Goal: Task Accomplishment & Management: Manage account settings

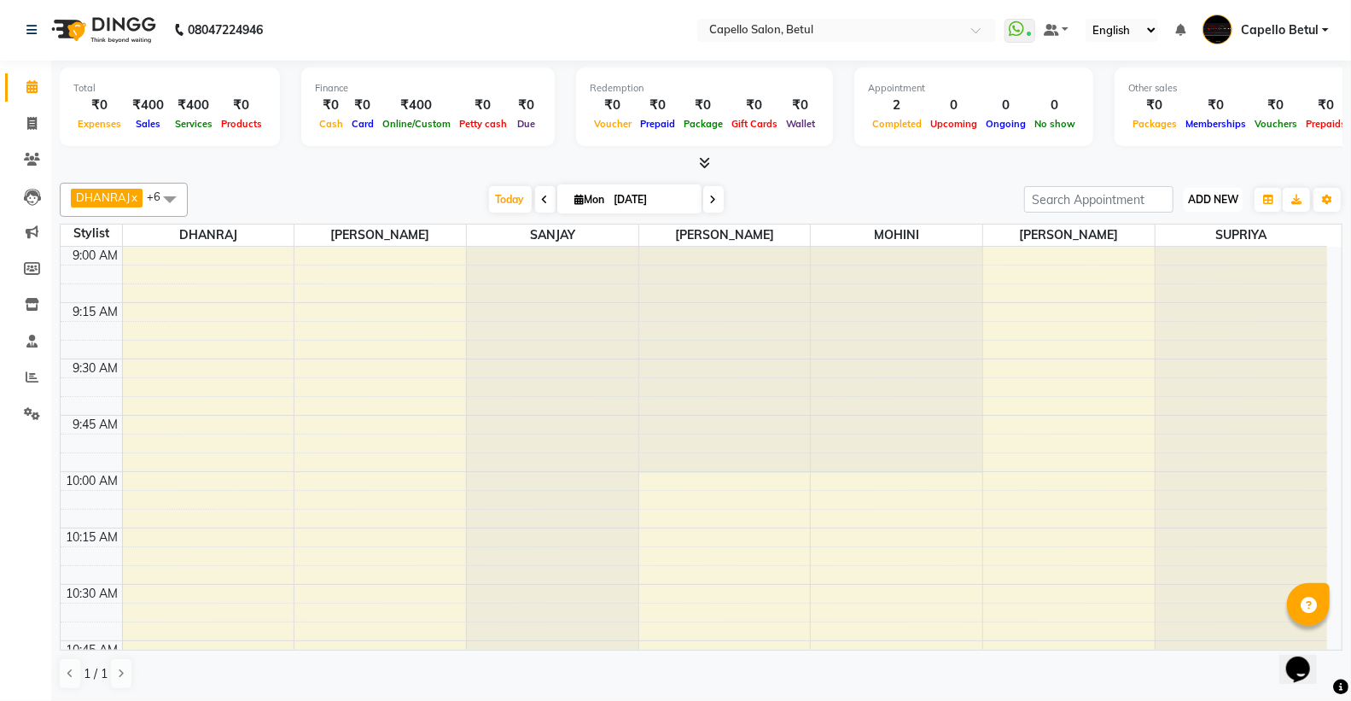
click at [1200, 190] on button "ADD NEW Toggle Dropdown" at bounding box center [1213, 200] width 59 height 24
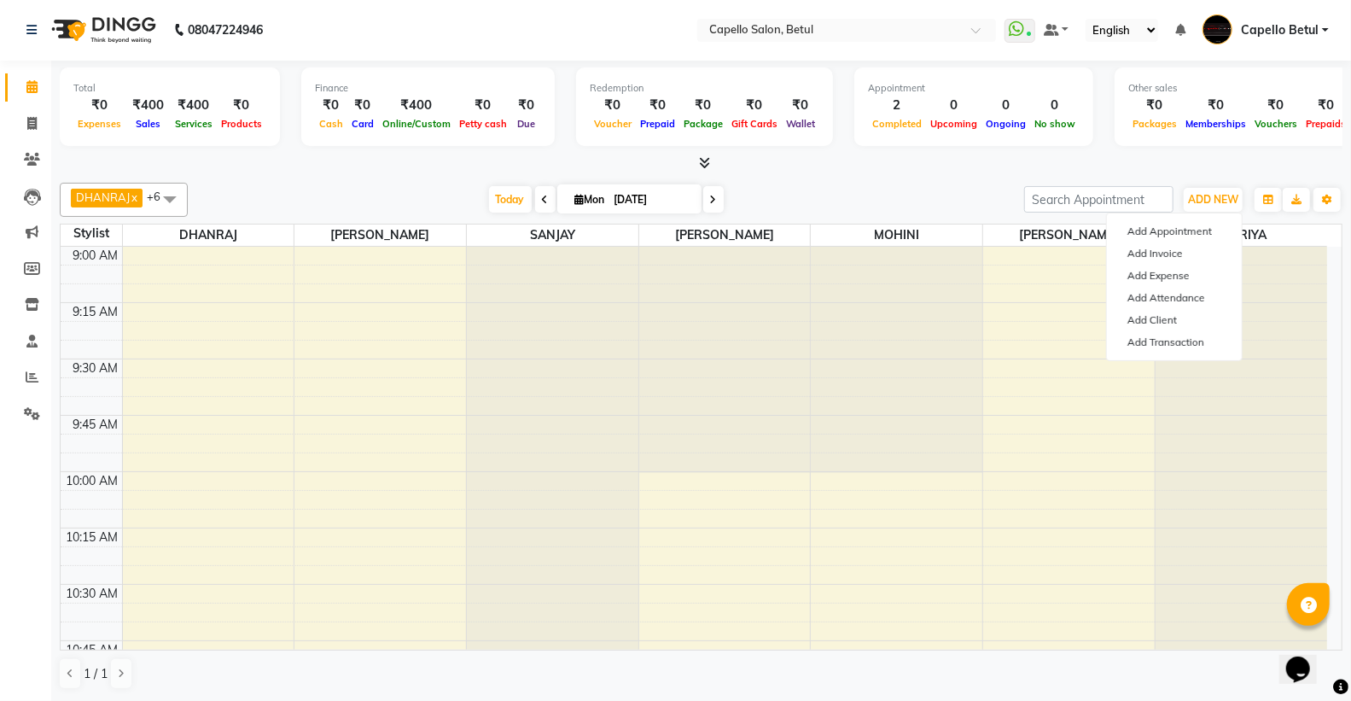
click at [774, 184] on div "DHANRAJ x DISHANT x MOHINI x SANJAY x SONU x SUPRIYA x VAISHALI x +6 Select All…" at bounding box center [701, 200] width 1283 height 34
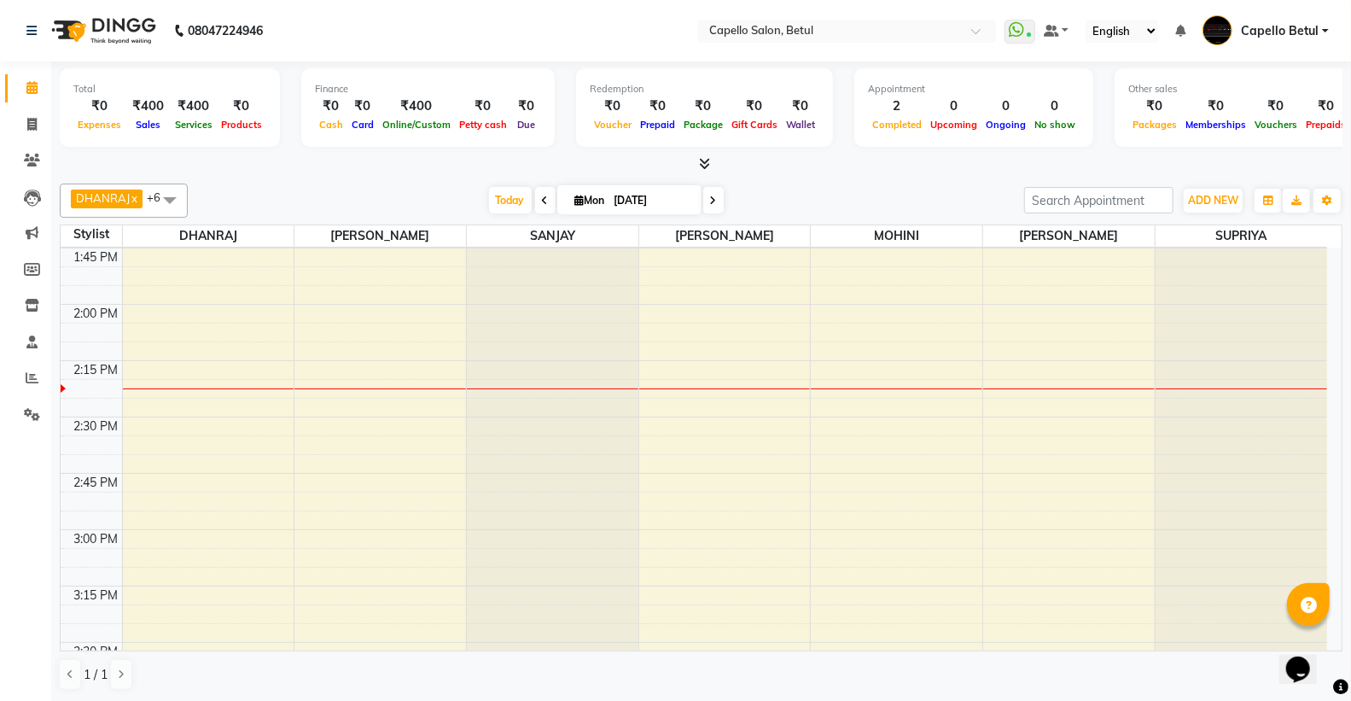
scroll to position [1138, 0]
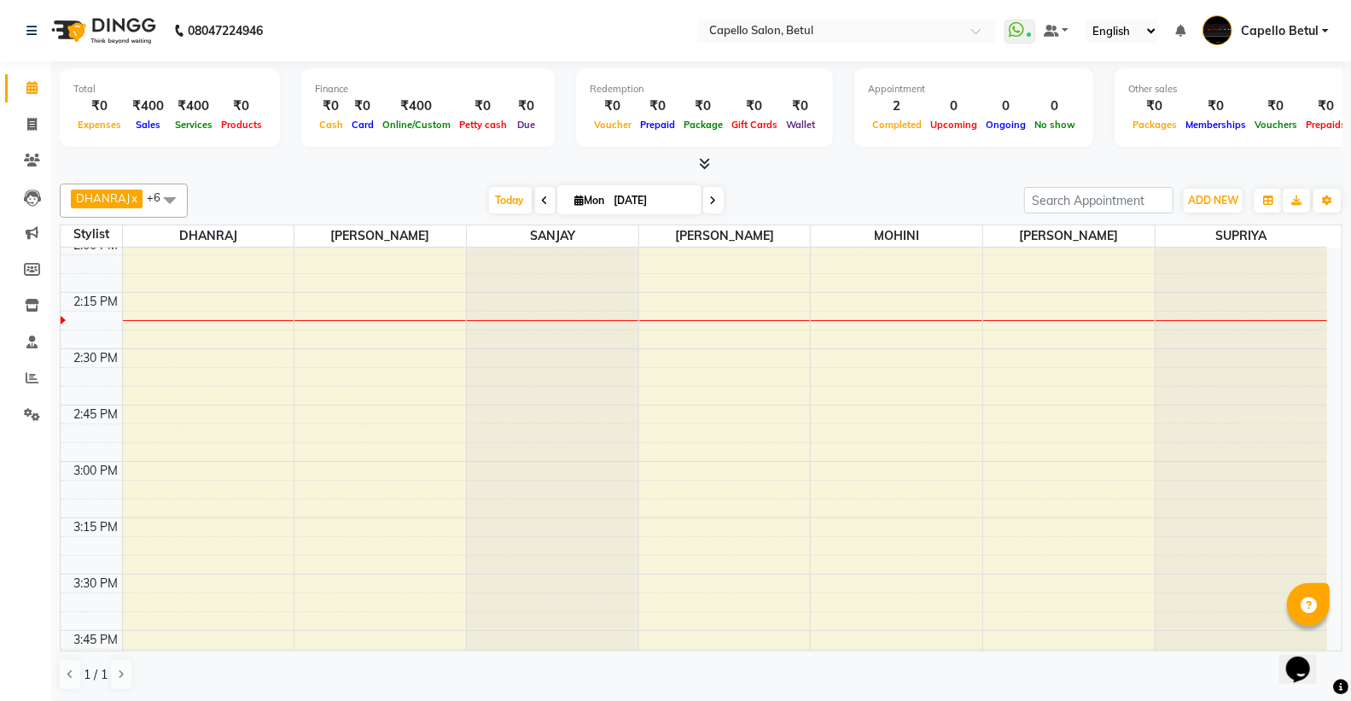
click at [1062, 328] on div "9:00 AM 9:15 AM 9:30 AM 9:45 AM 10:00 AM 10:15 AM 10:30 AM 10:45 AM 11:00 AM 11…" at bounding box center [694, 574] width 1267 height 2929
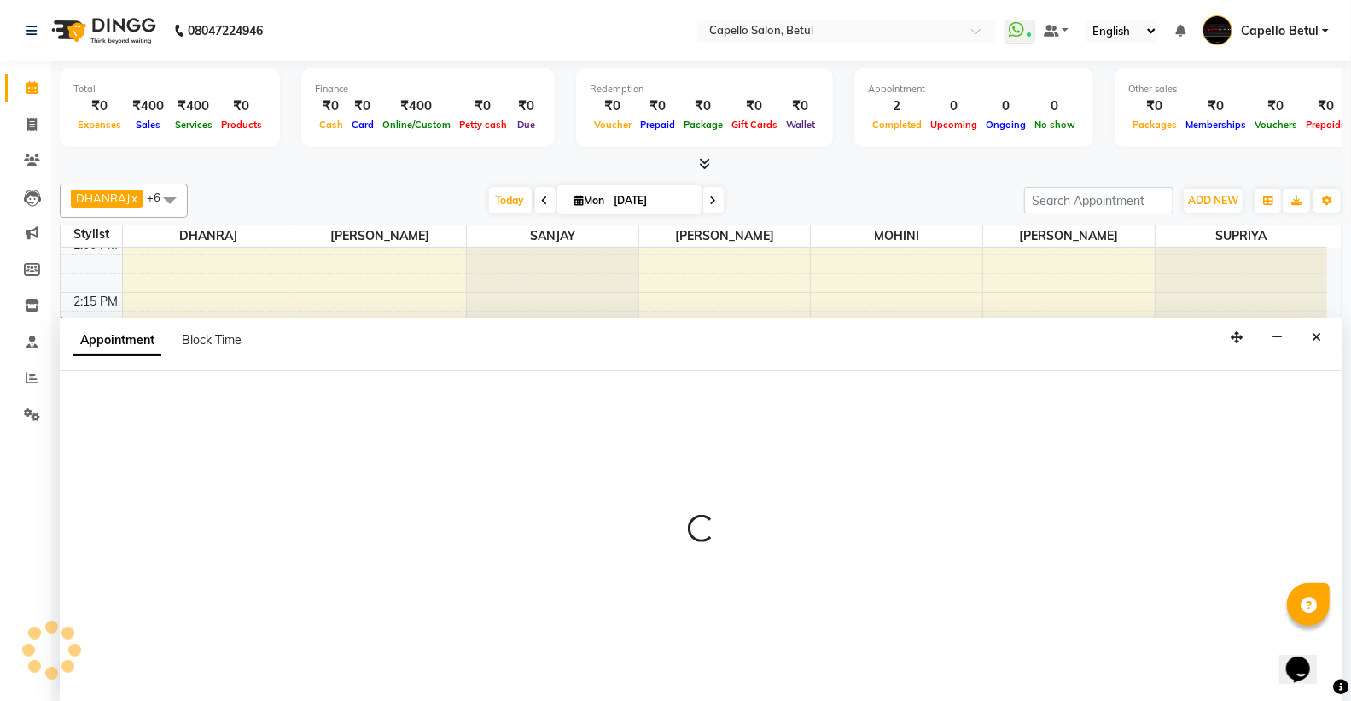
scroll to position [1, 0]
select select "14487"
select select "tentative"
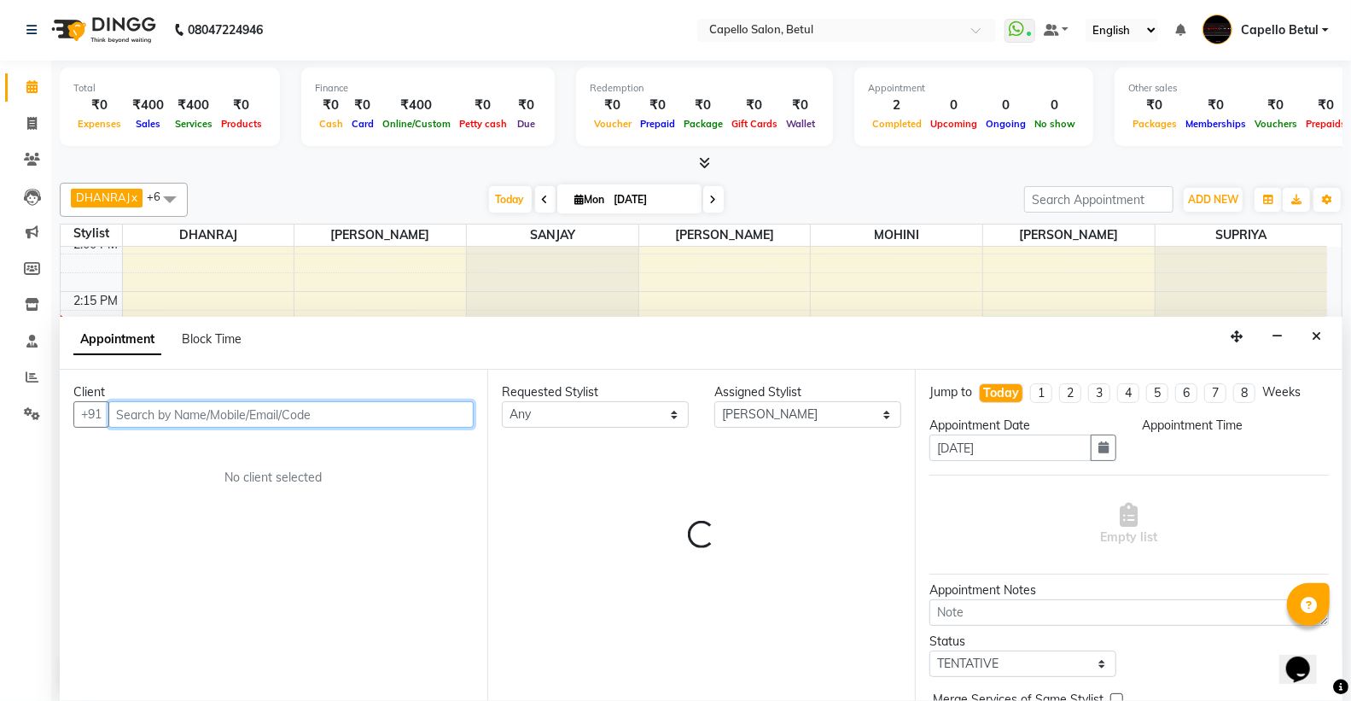
select select "855"
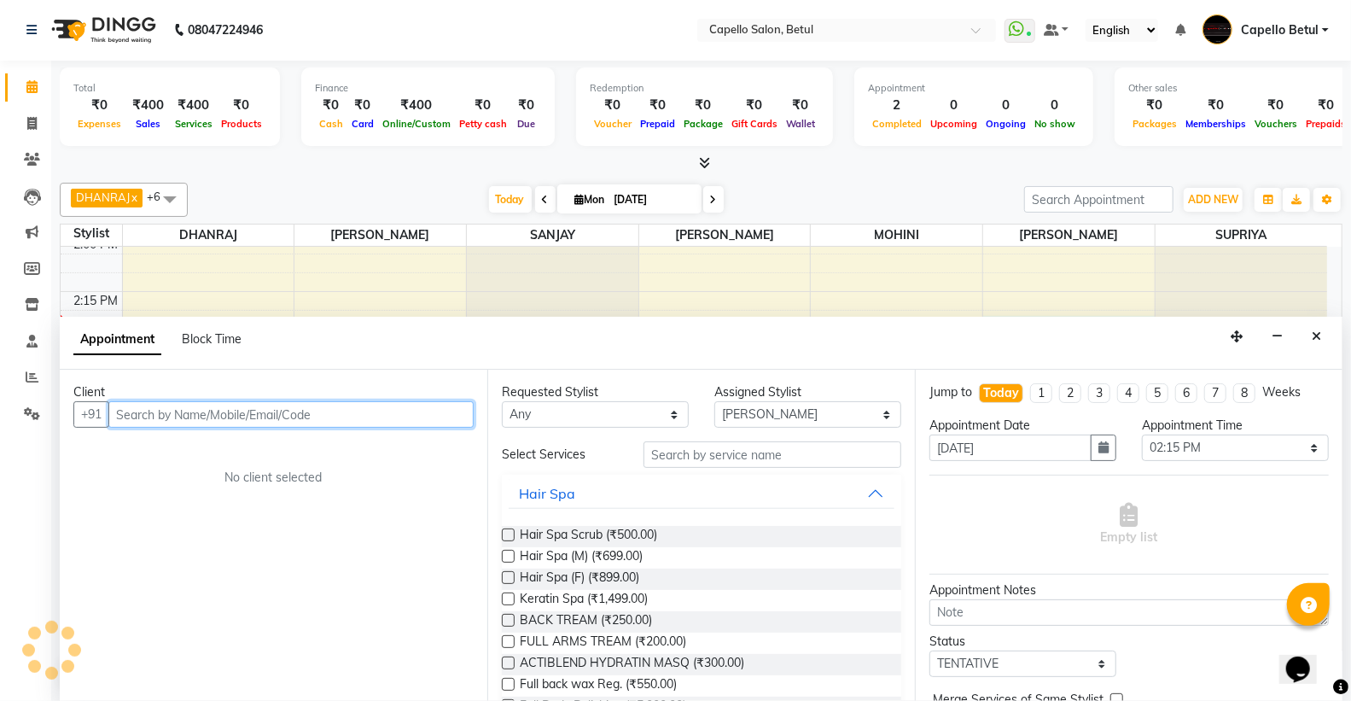
click at [178, 418] on input "text" at bounding box center [290, 414] width 365 height 26
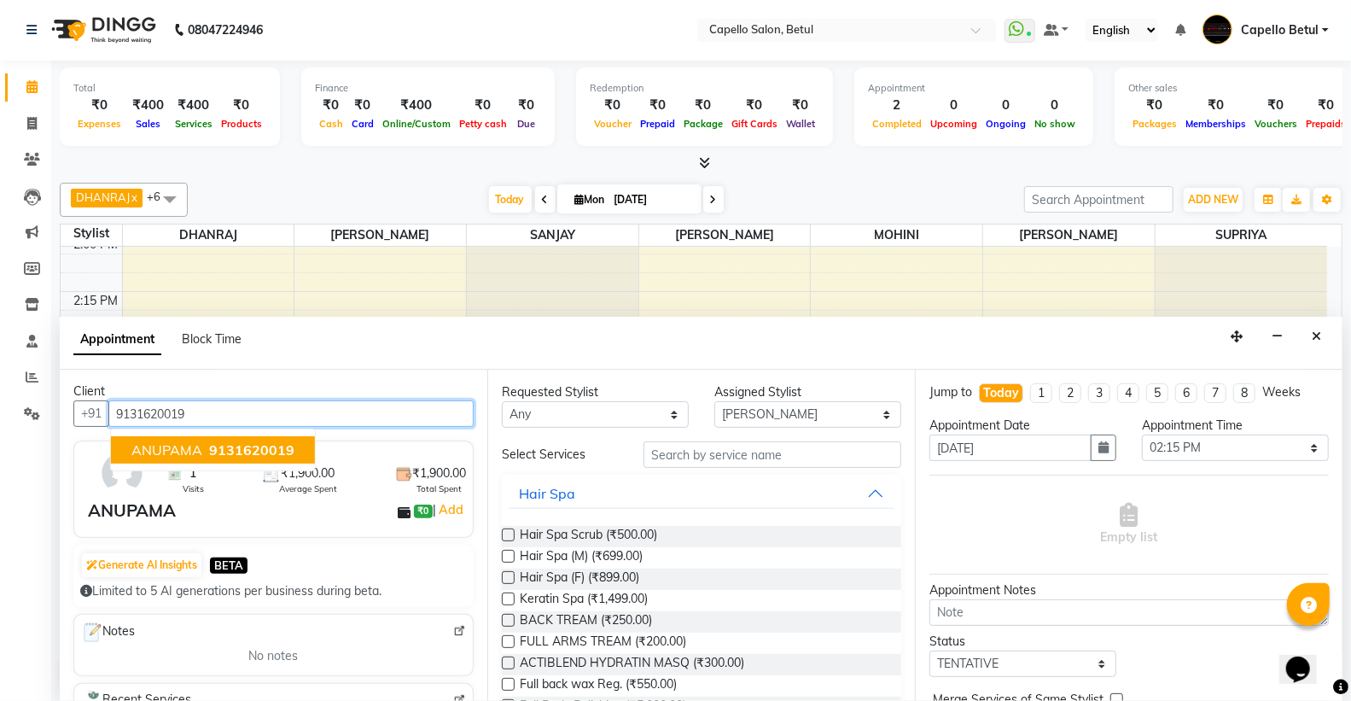
scroll to position [0, 0]
type input "9131620019"
click at [942, 252] on div "9:00 AM 9:15 AM 9:30 AM 9:45 AM 10:00 AM 10:15 AM 10:30 AM 10:45 AM 11:00 AM 11…" at bounding box center [694, 573] width 1267 height 2929
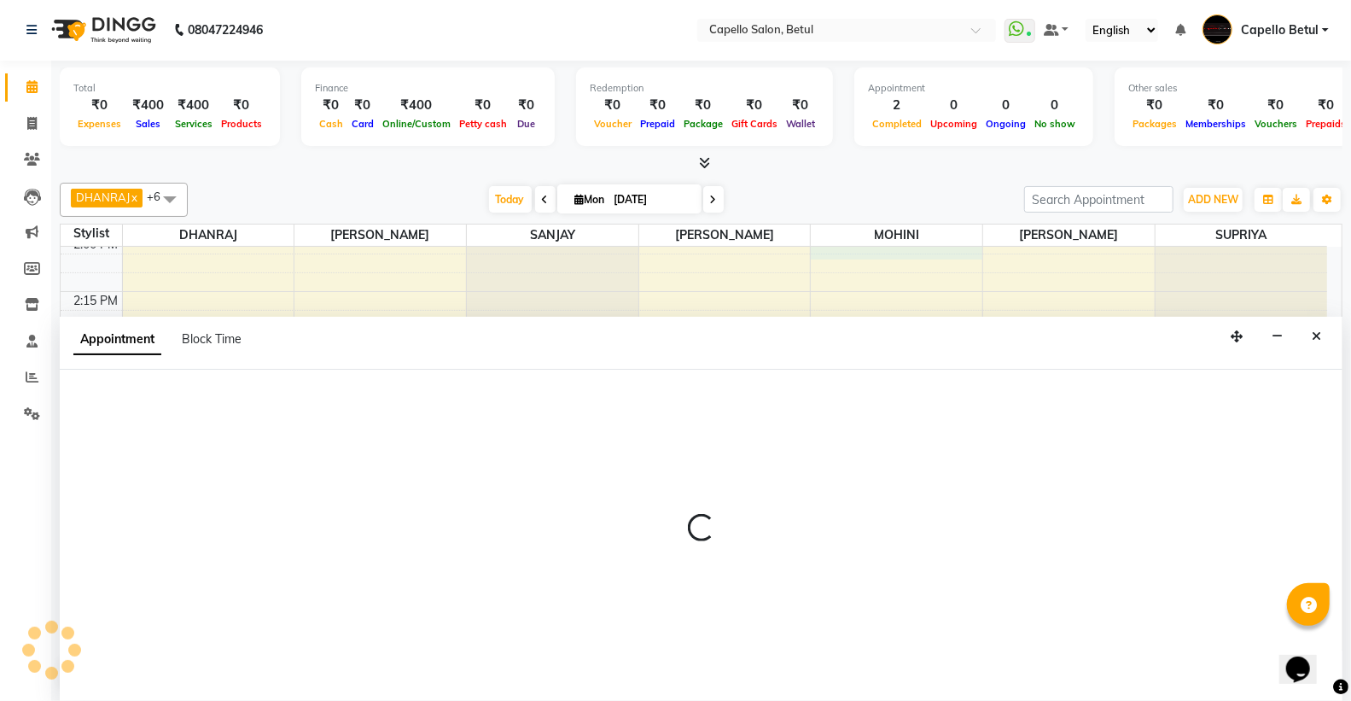
select select "83652"
select select "tentative"
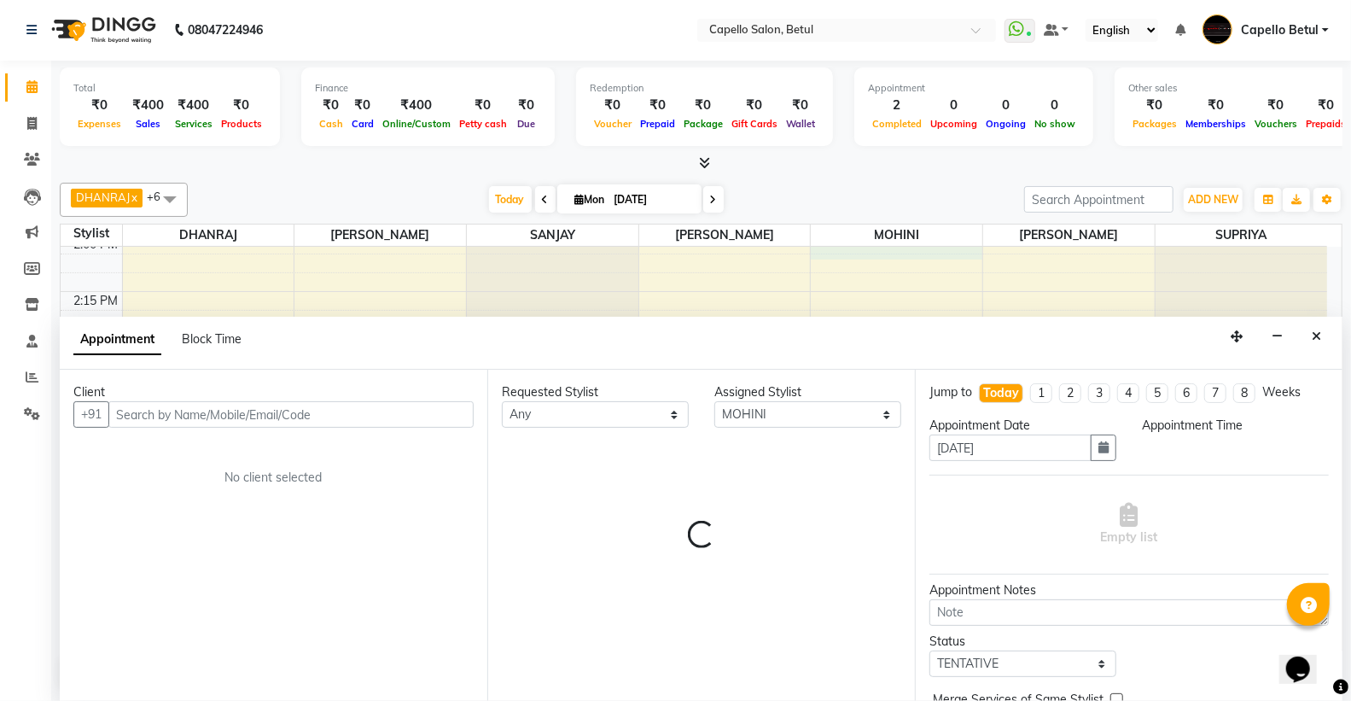
select select "840"
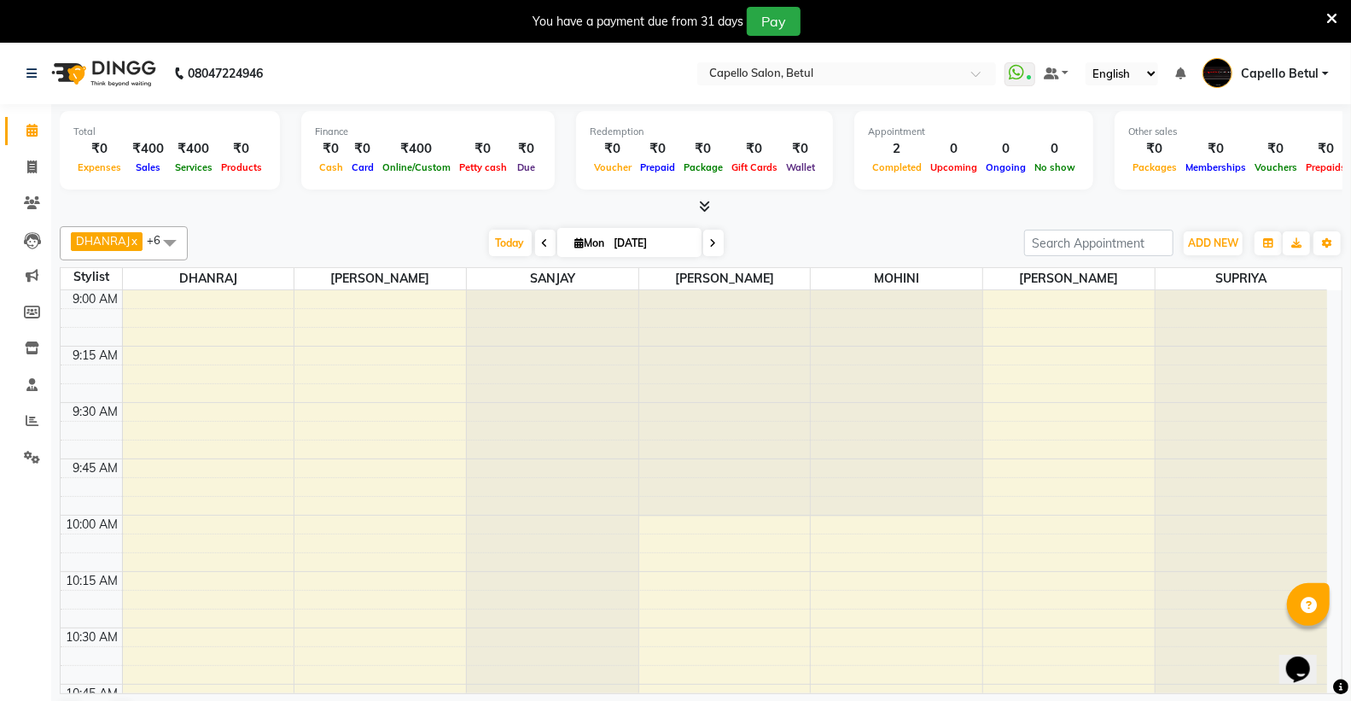
click at [1333, 15] on icon at bounding box center [1332, 18] width 11 height 15
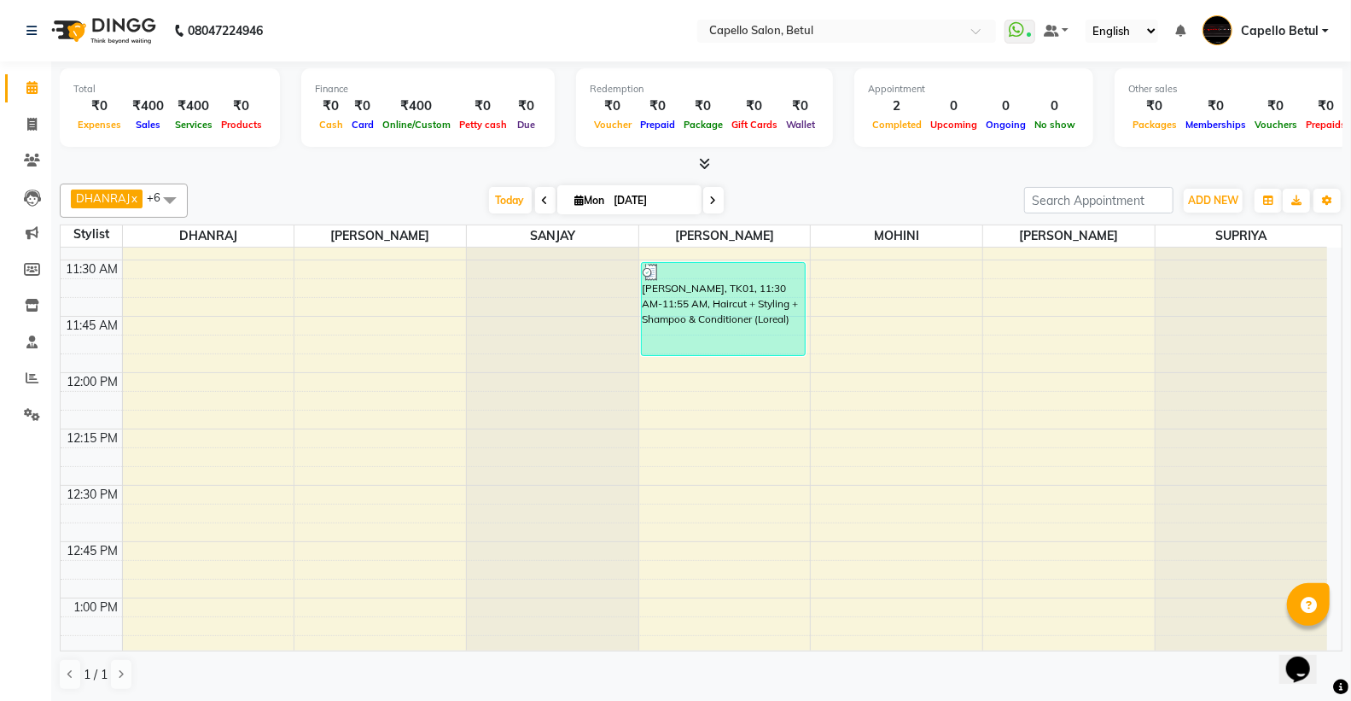
scroll to position [569, 0]
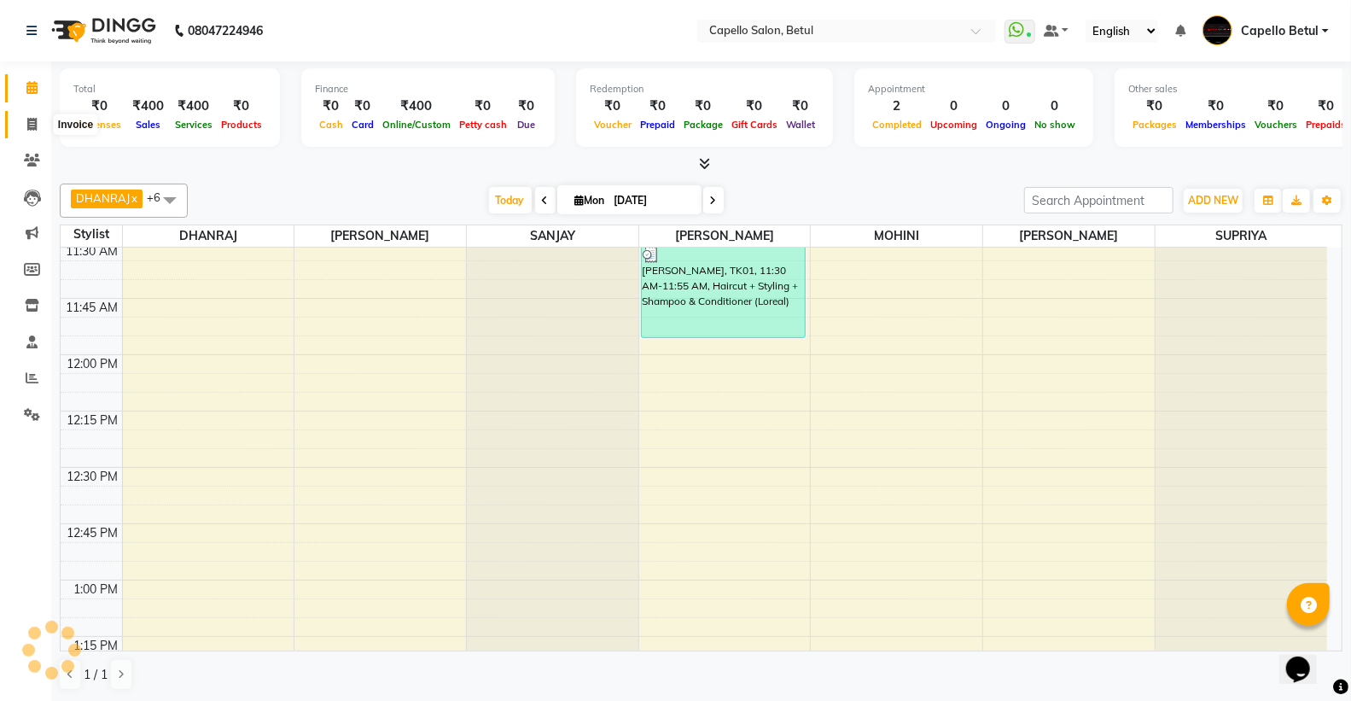
click at [19, 120] on span at bounding box center [32, 125] width 30 height 20
select select "service"
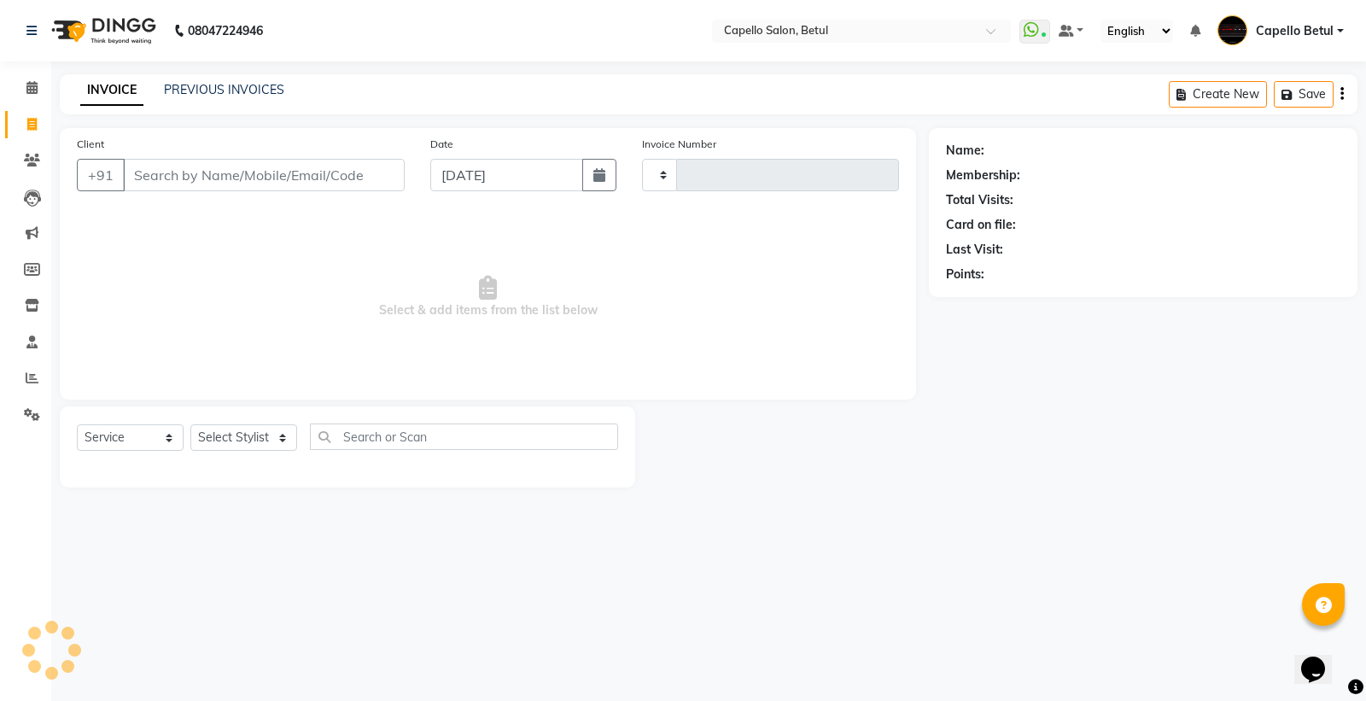
type input "0001"
select select "8951"
click at [257, 88] on link "PREVIOUS INVOICES" at bounding box center [224, 89] width 120 height 15
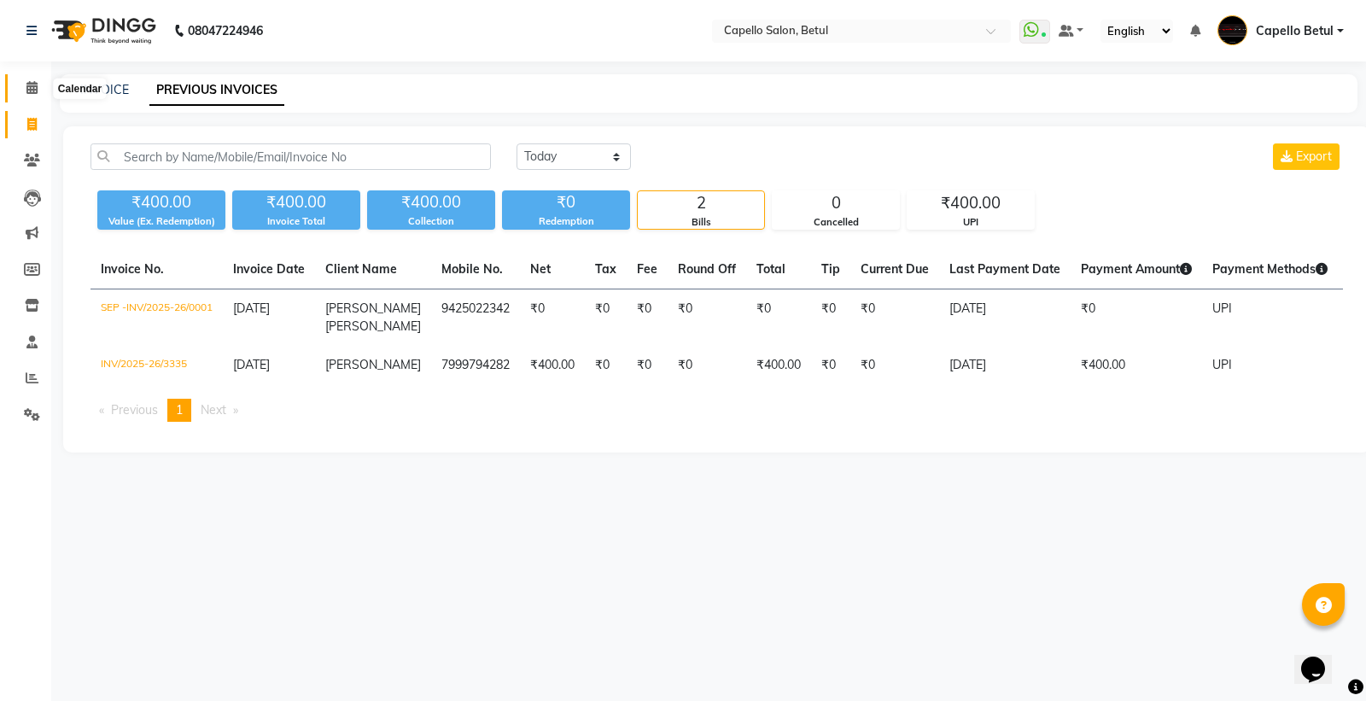
click at [21, 90] on span at bounding box center [32, 89] width 30 height 20
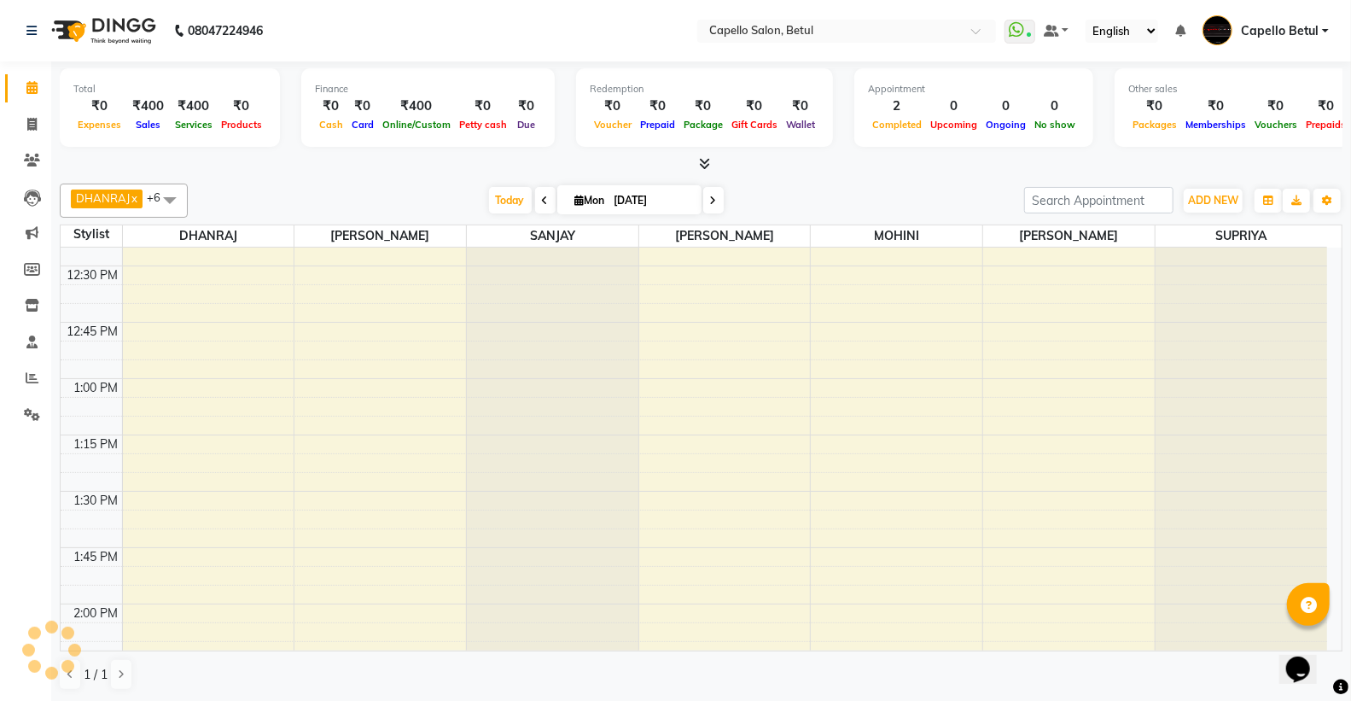
scroll to position [948, 0]
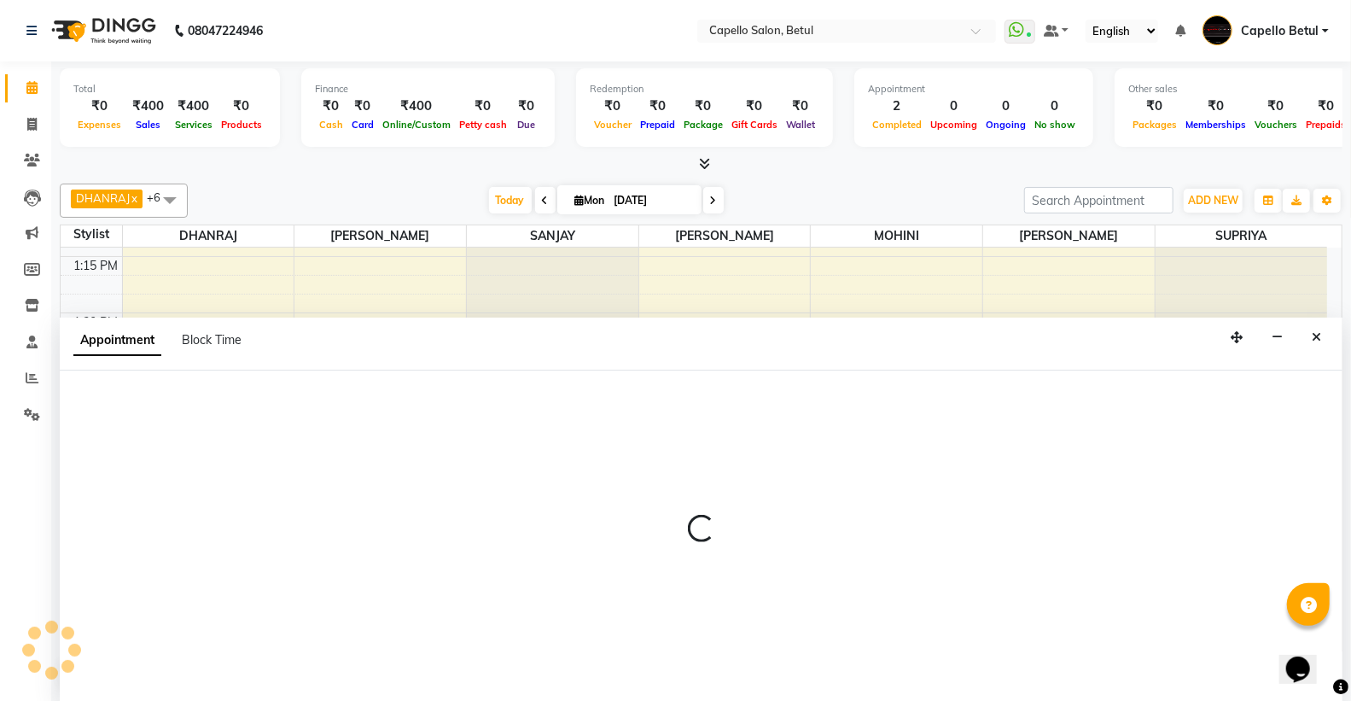
select select "17856"
select select "tentative"
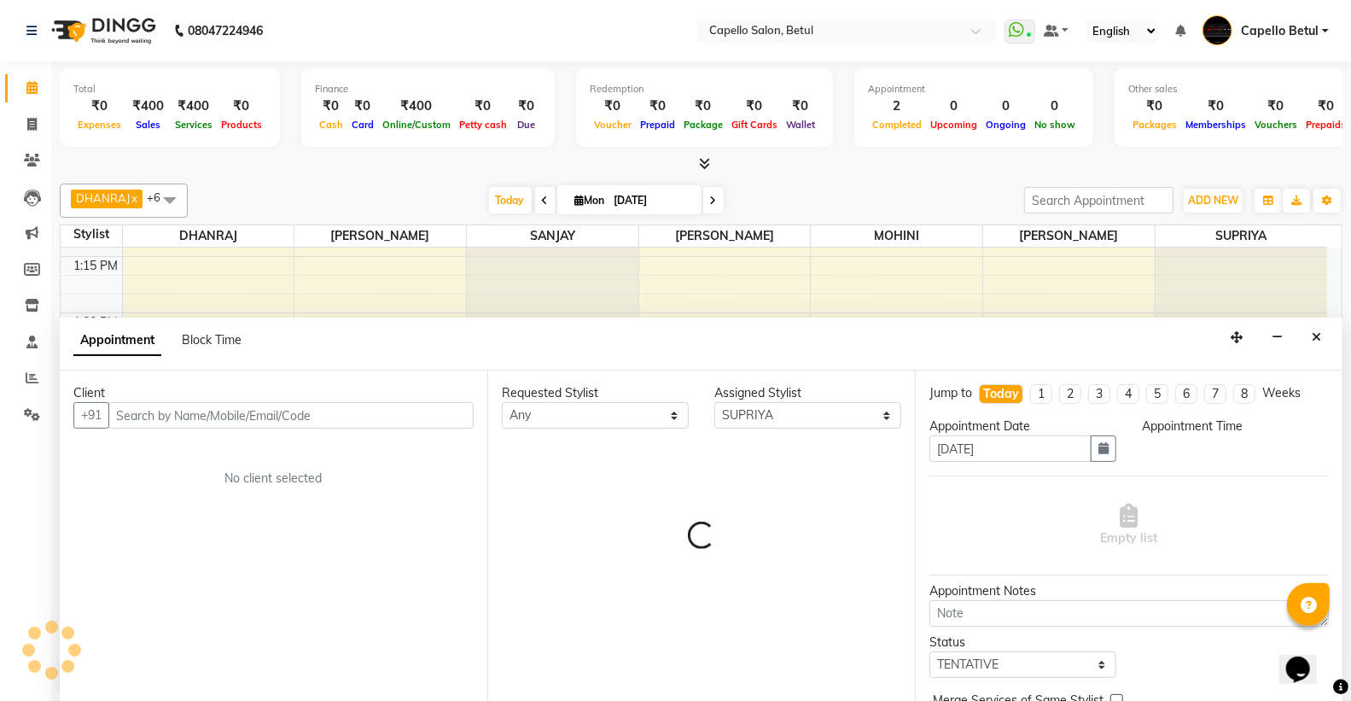
scroll to position [1, 0]
select select "870"
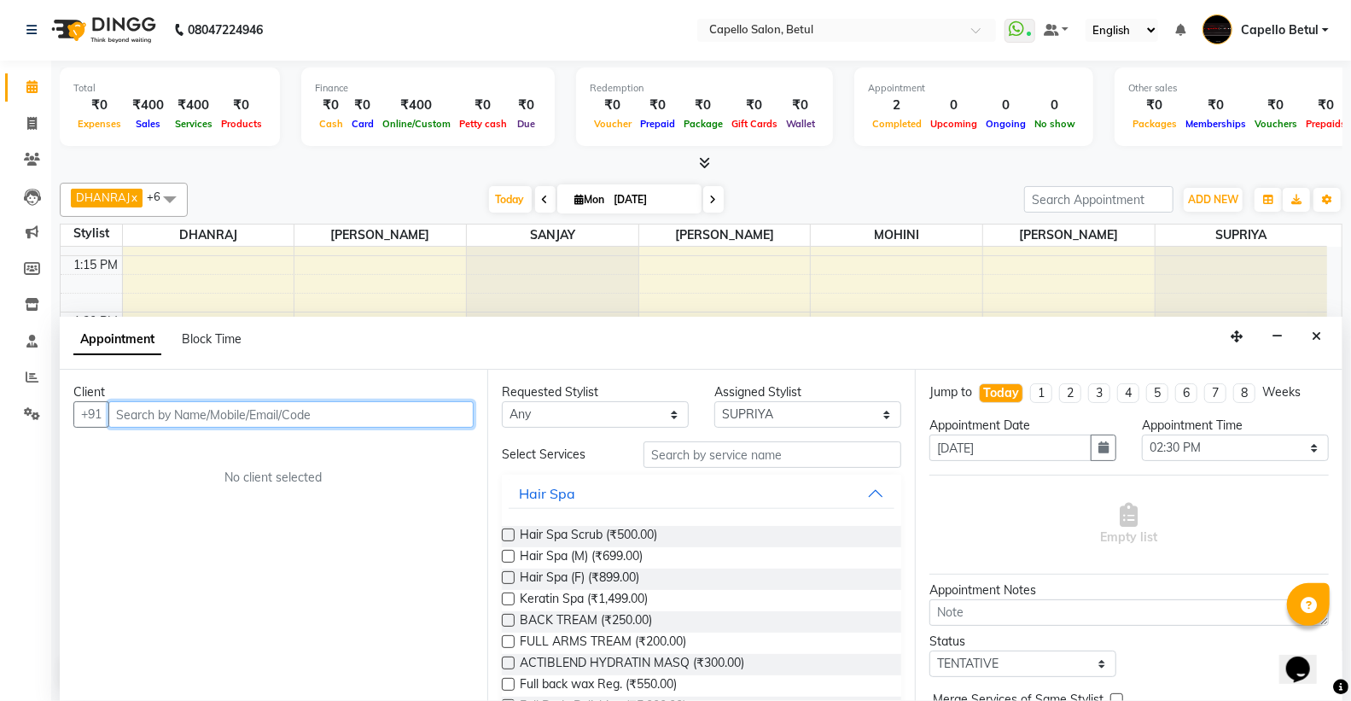
click at [199, 414] on input "text" at bounding box center [290, 414] width 365 height 26
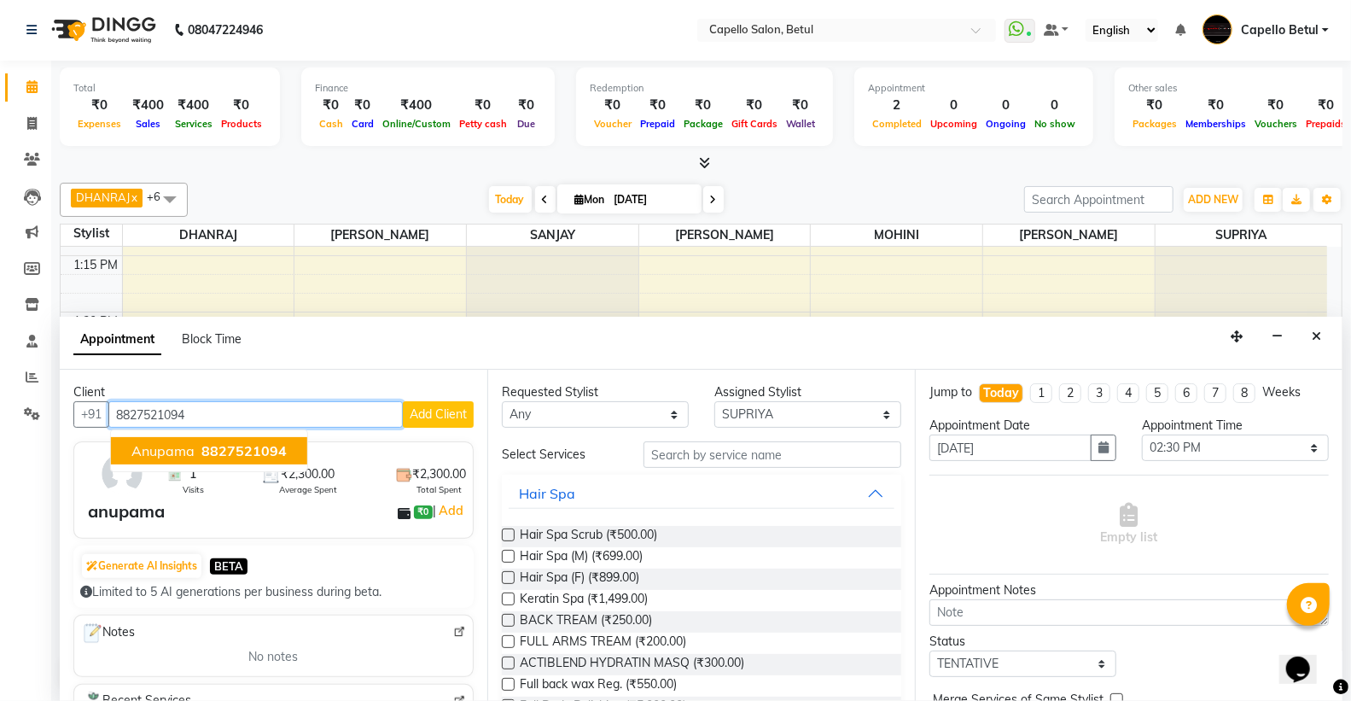
click at [262, 450] on span "8827521094" at bounding box center [243, 450] width 85 height 17
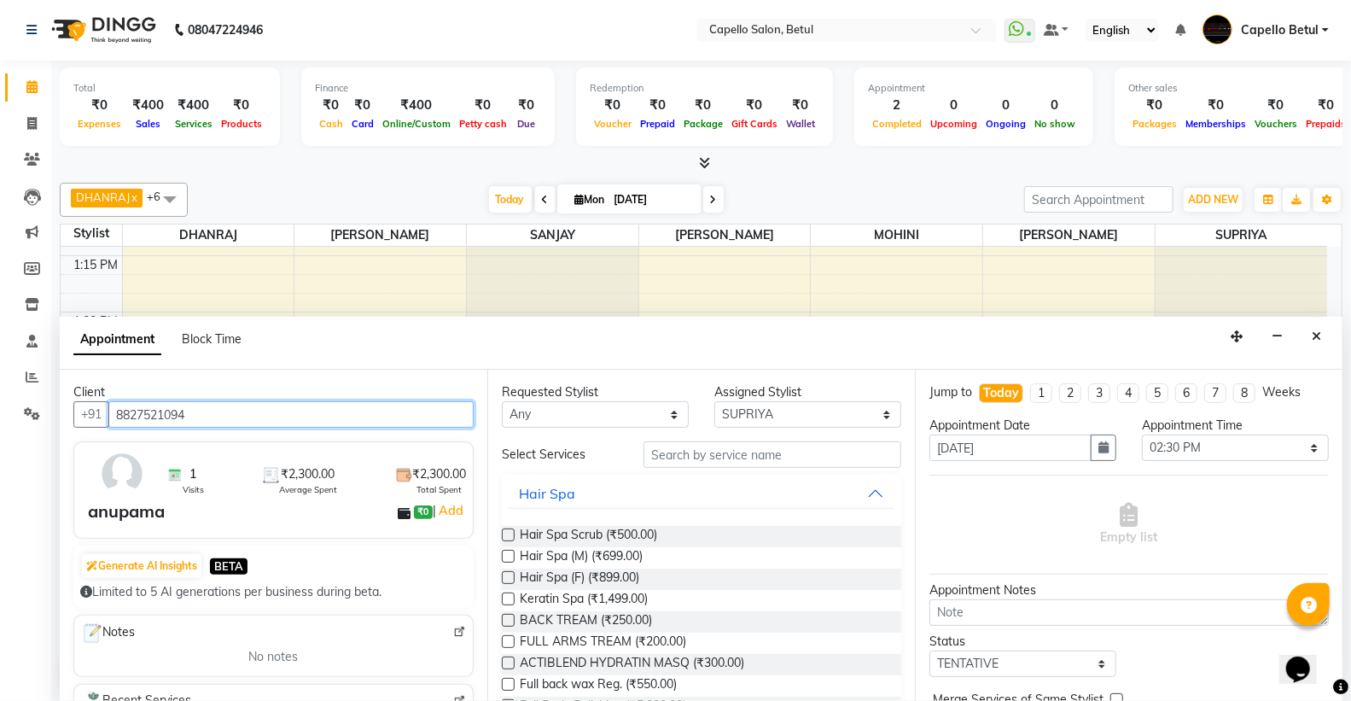
type input "8827521094"
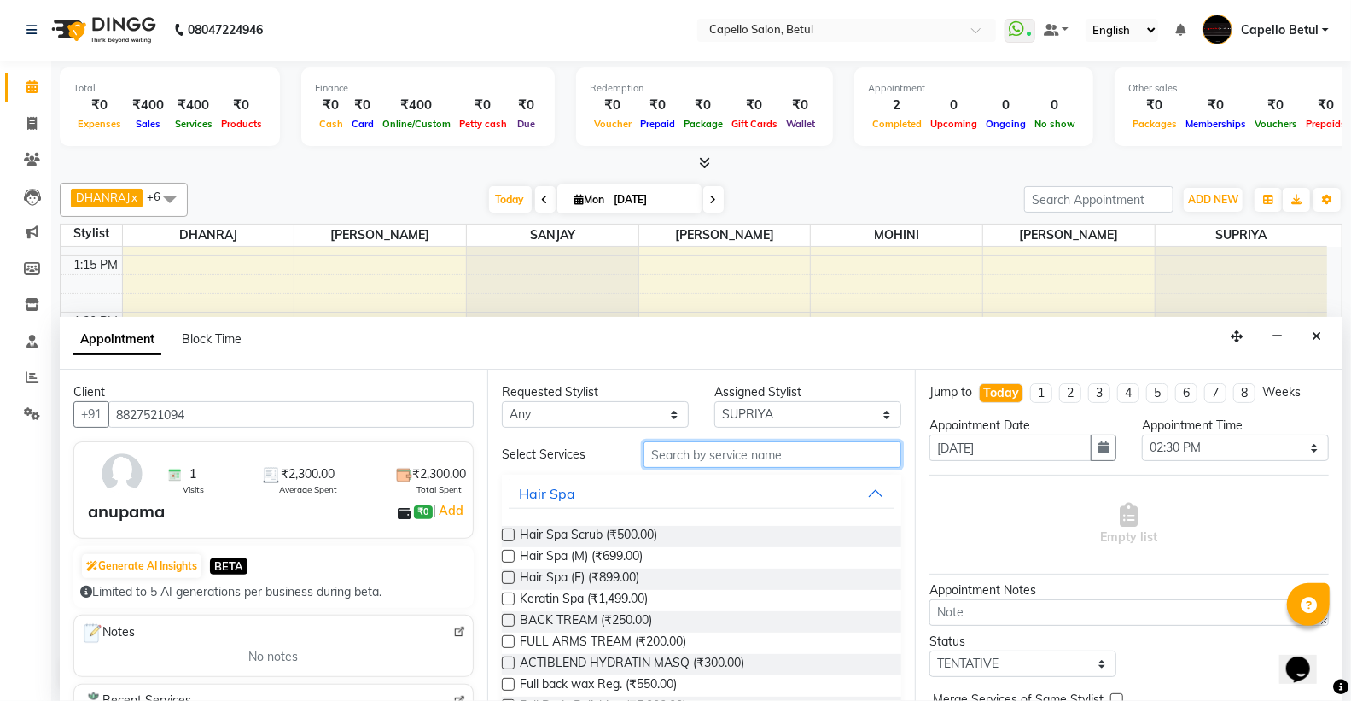
click at [710, 446] on input "text" at bounding box center [773, 454] width 258 height 26
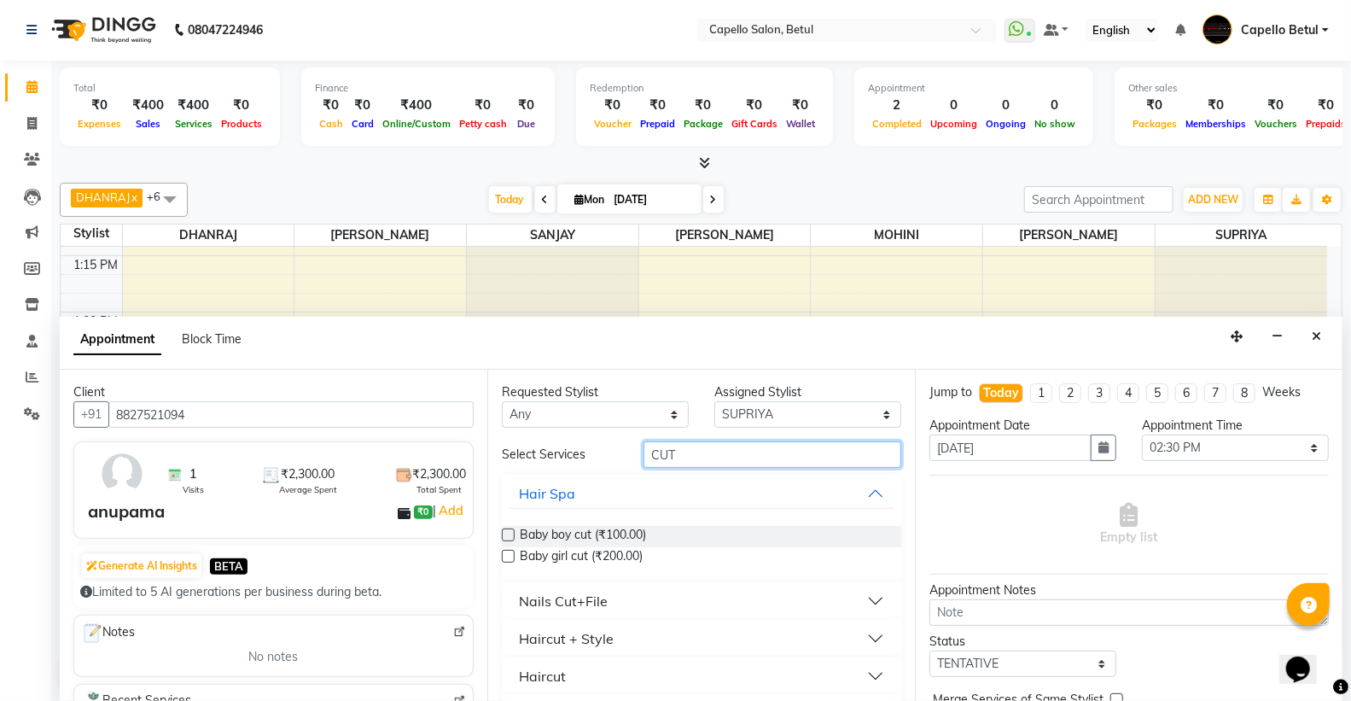
scroll to position [44, 0]
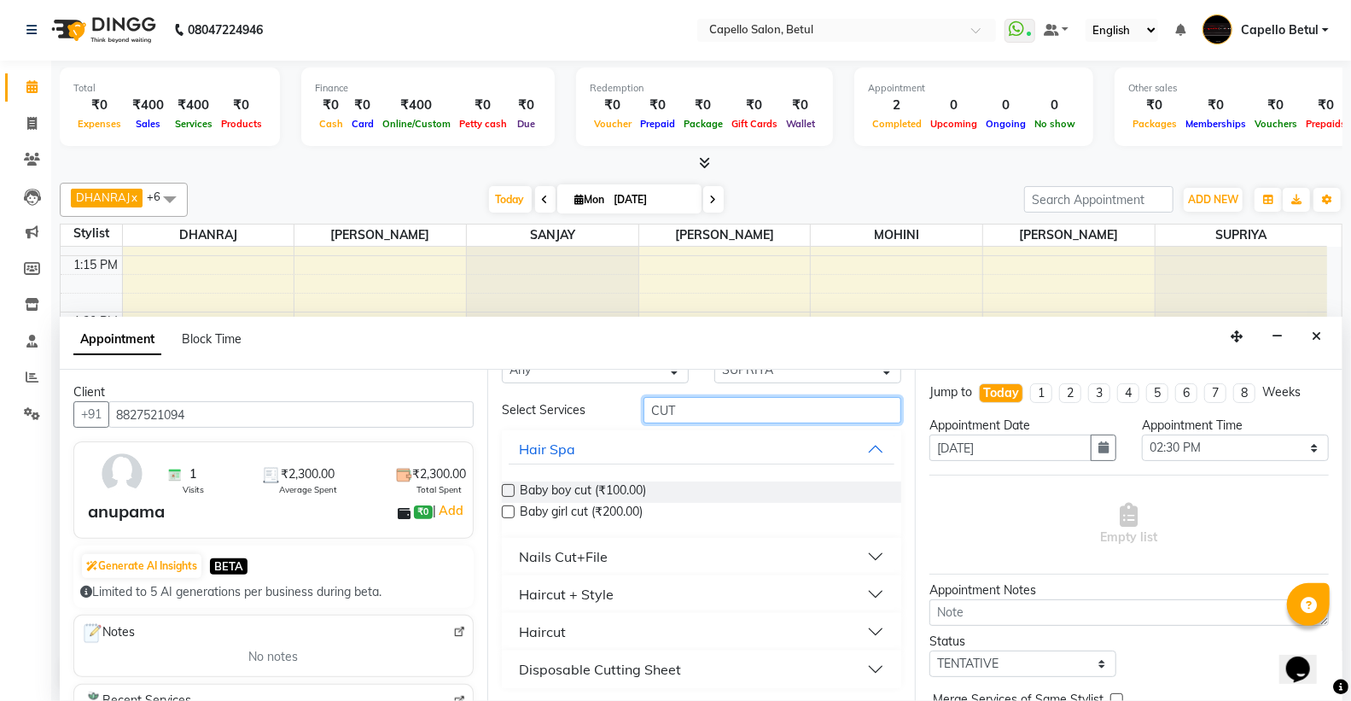
type input "CUT"
click at [626, 599] on button "Haircut + Style" at bounding box center [702, 594] width 386 height 31
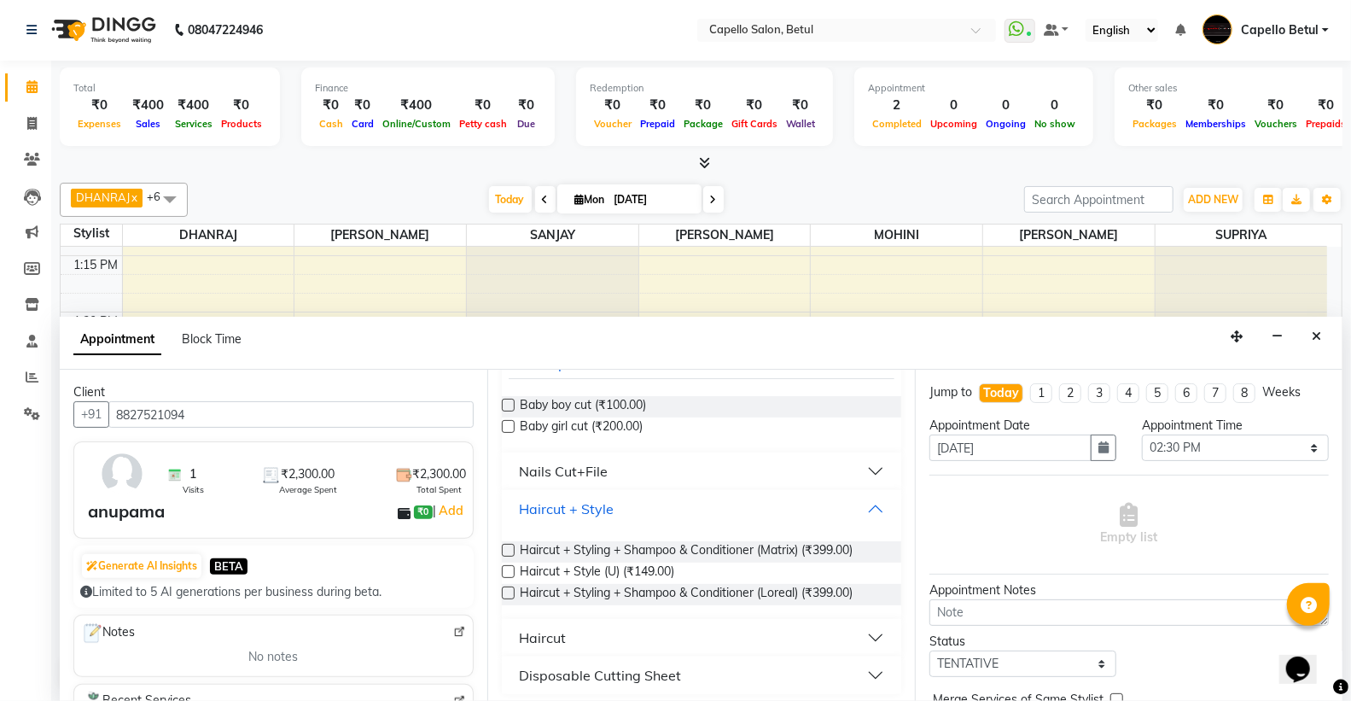
scroll to position [131, 0]
click at [505, 594] on label at bounding box center [508, 592] width 13 height 13
click at [505, 594] on input "checkbox" at bounding box center [507, 593] width 11 height 11
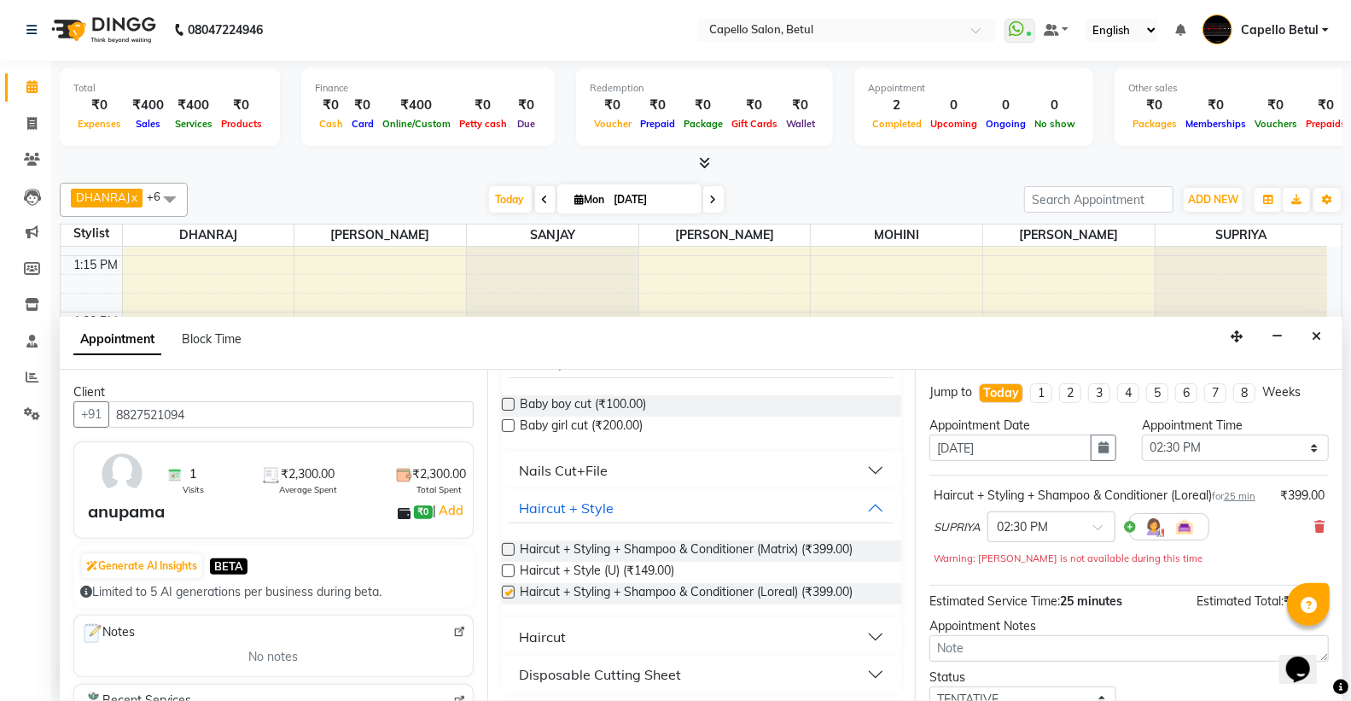
scroll to position [135, 0]
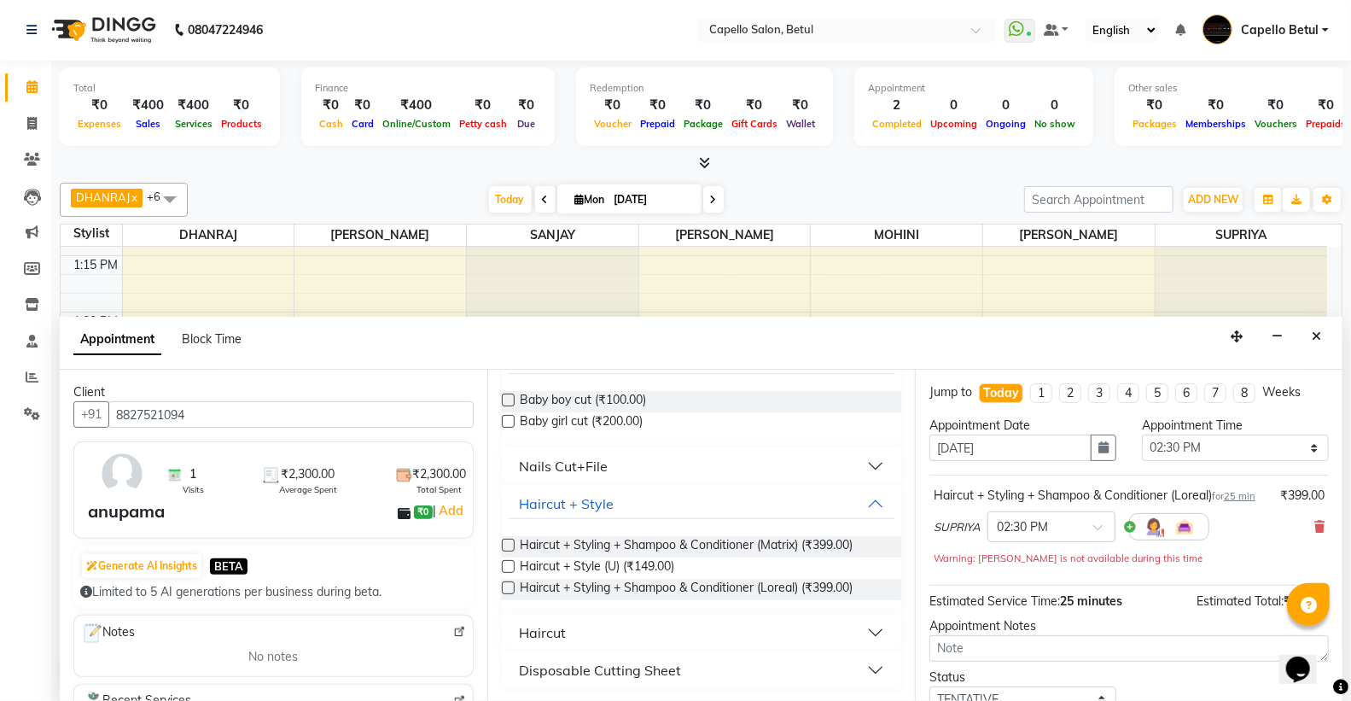
checkbox input "false"
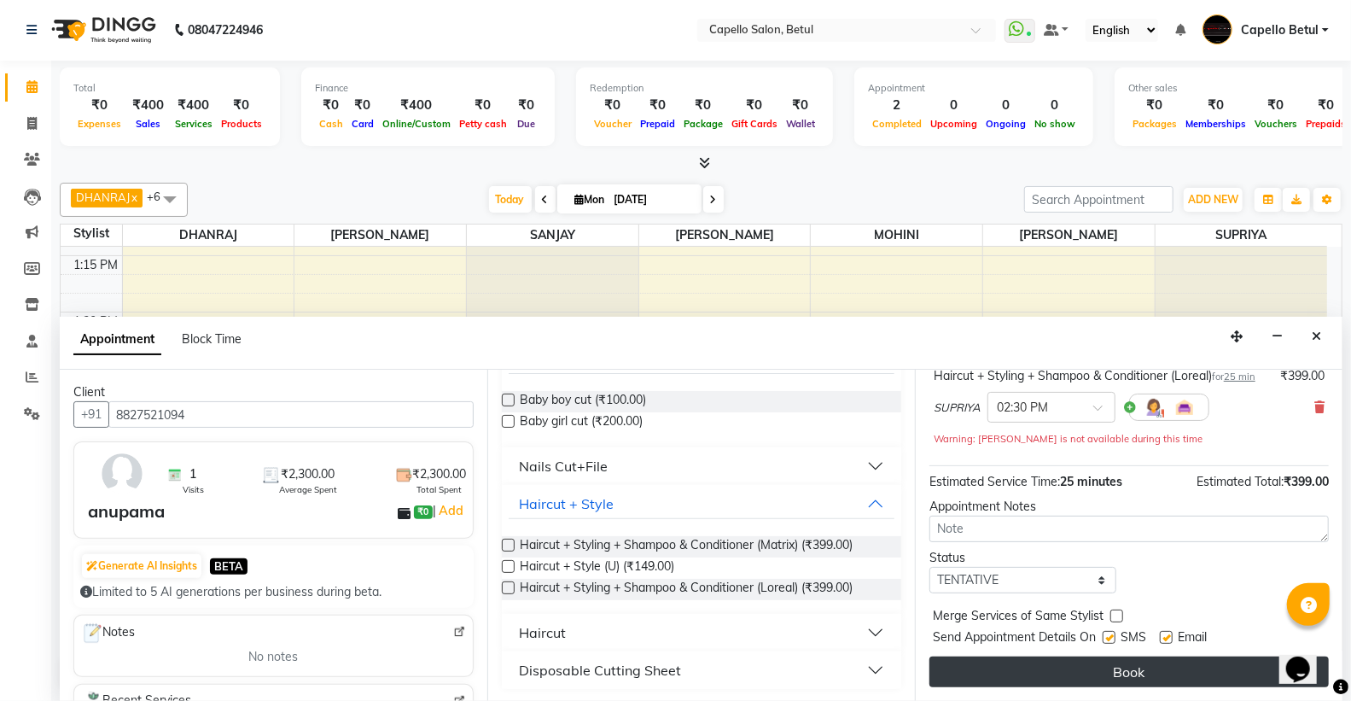
click at [1050, 658] on button "Book" at bounding box center [1130, 672] width 400 height 31
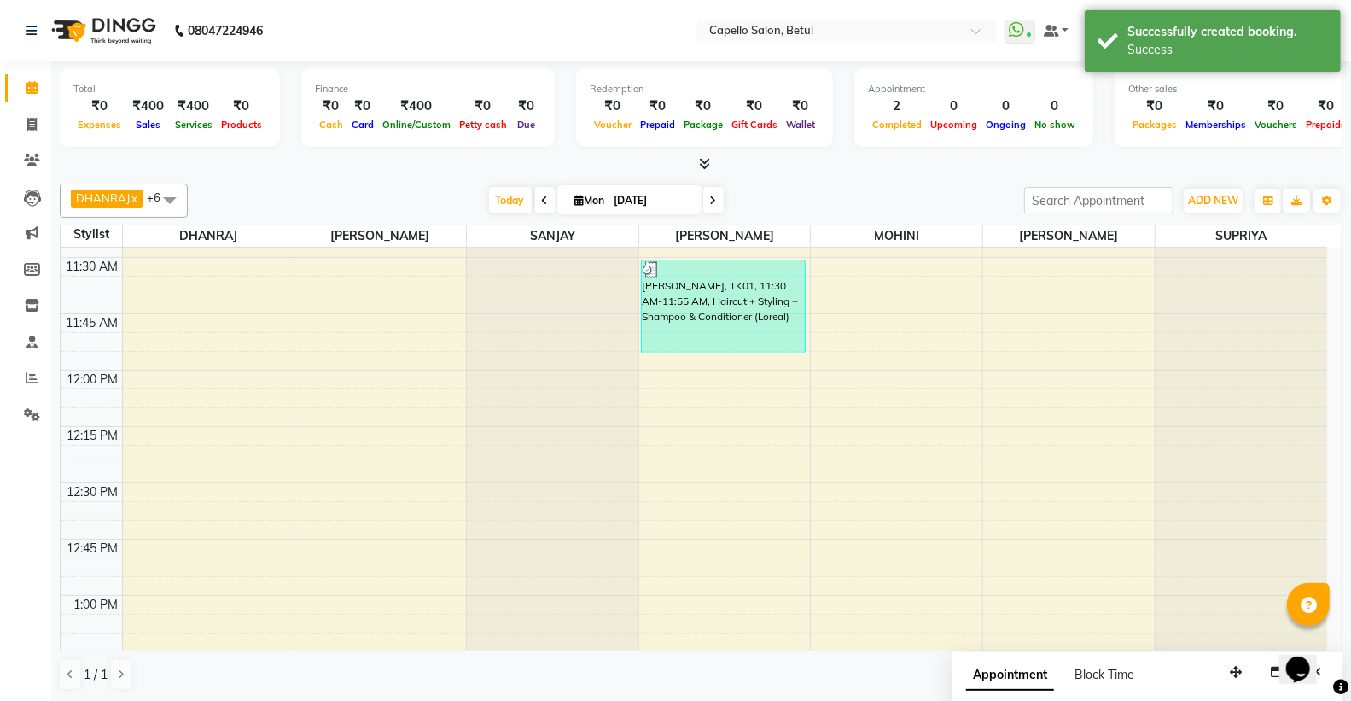
scroll to position [569, 0]
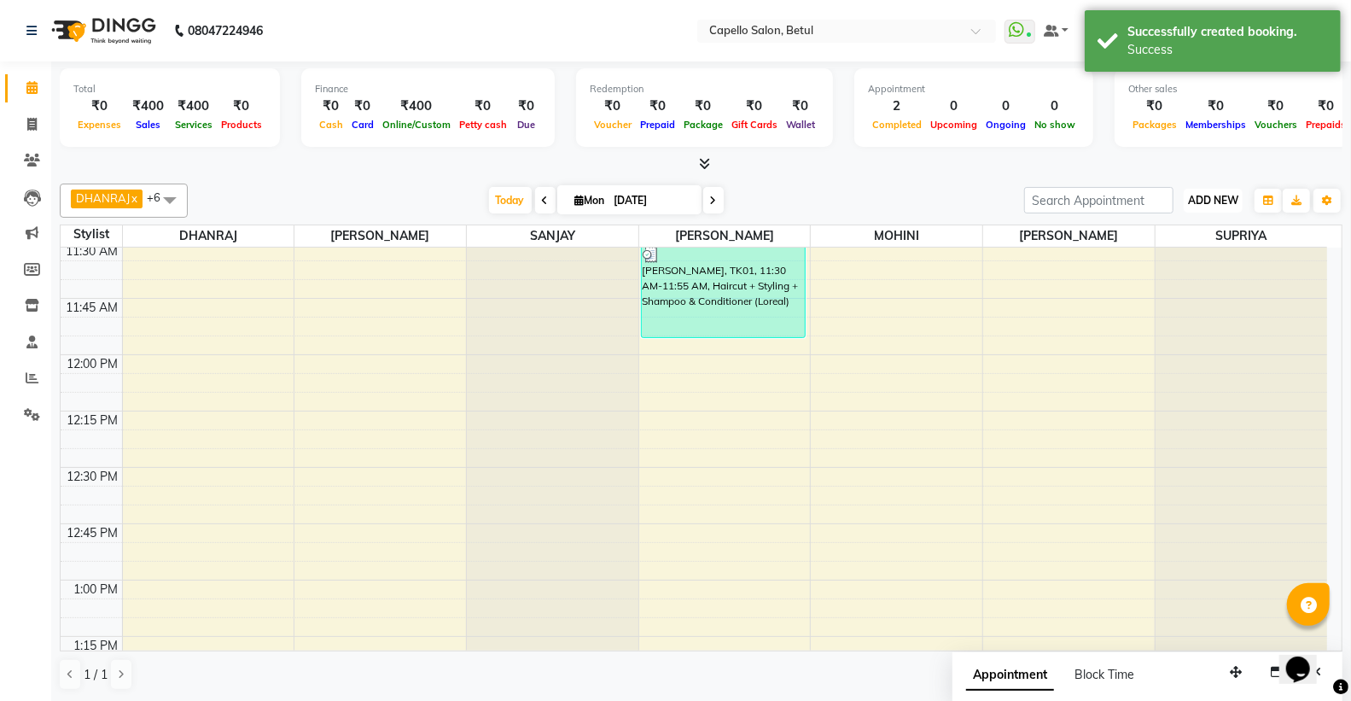
click at [1223, 194] on span "ADD NEW" at bounding box center [1213, 200] width 50 height 13
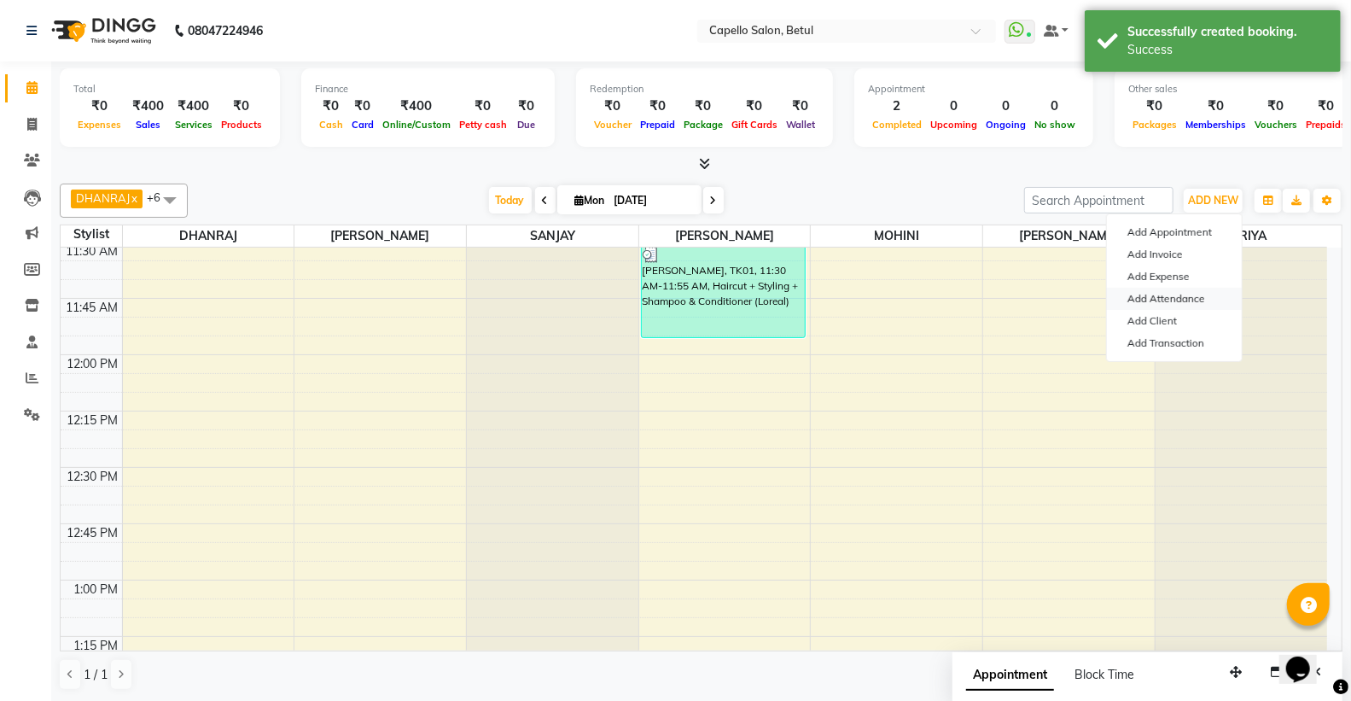
click at [1205, 297] on link "Add Attendance" at bounding box center [1174, 299] width 135 height 22
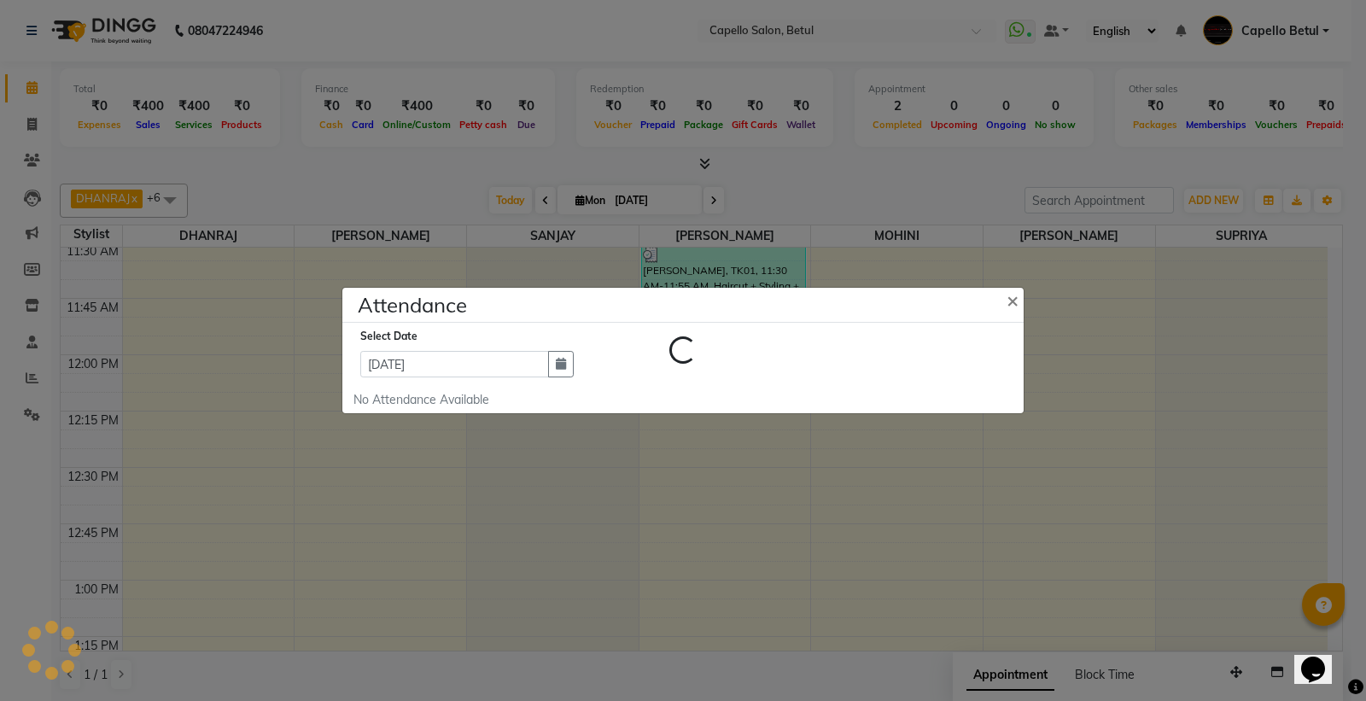
select select "L"
select select "W"
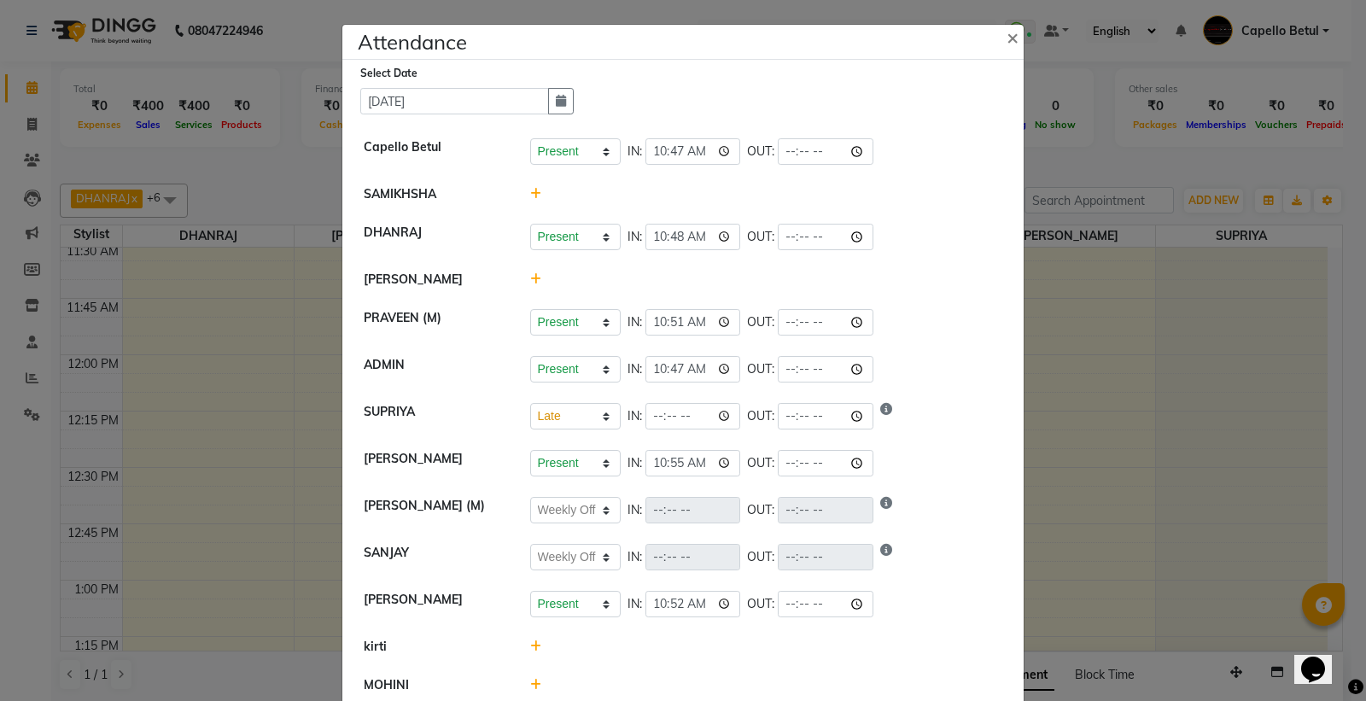
click at [530, 283] on icon at bounding box center [535, 279] width 11 height 12
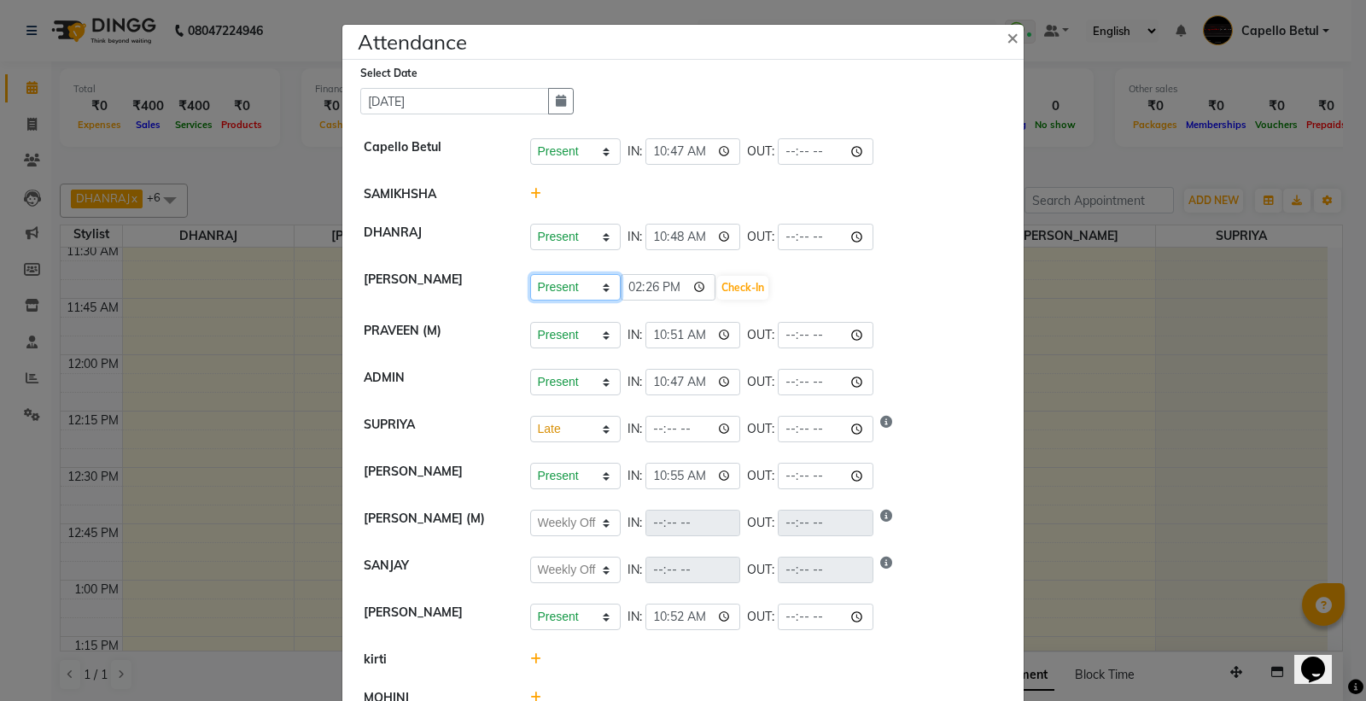
click at [603, 292] on select "Present Absent Late Half Day Weekly Off" at bounding box center [575, 287] width 90 height 26
select select "L"
click at [530, 274] on select "Present Absent Late Half Day Weekly Off" at bounding box center [575, 287] width 90 height 26
click at [693, 283] on input "14:26" at bounding box center [669, 287] width 96 height 26
type input "11:40"
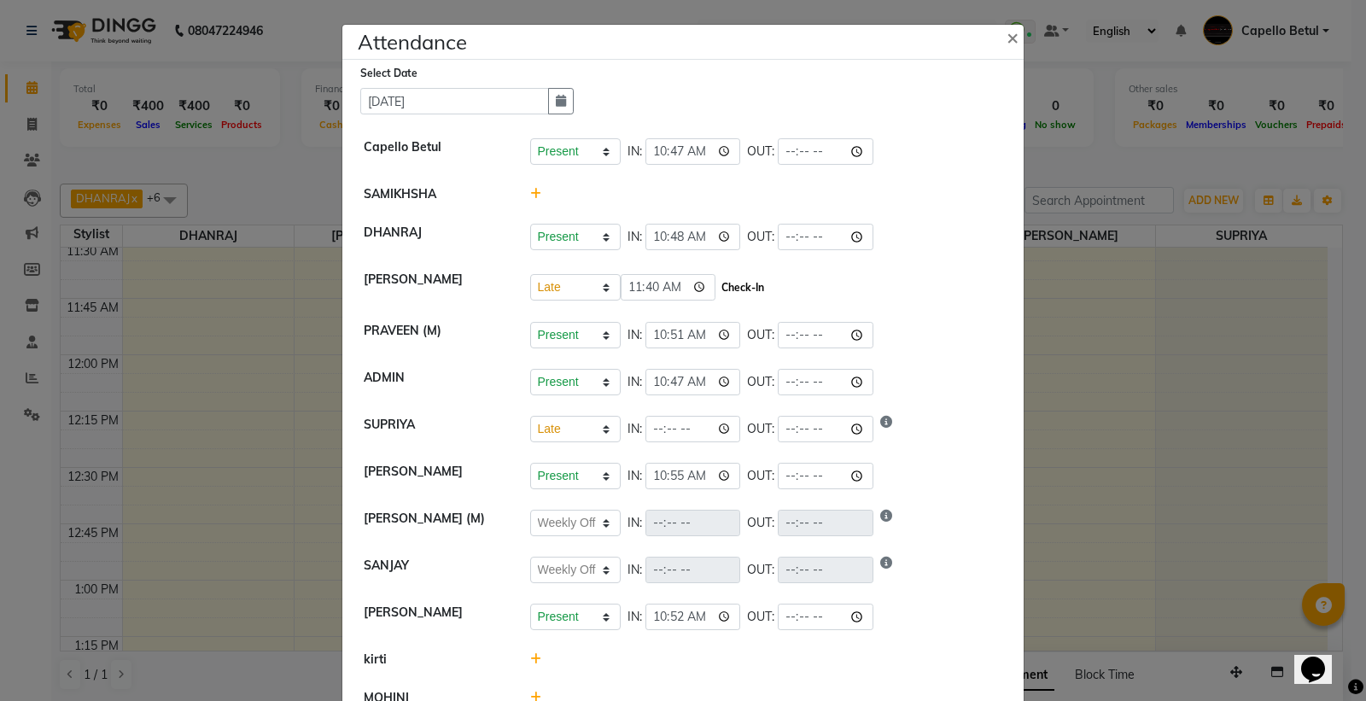
click at [750, 287] on button "Check-In" at bounding box center [742, 288] width 51 height 24
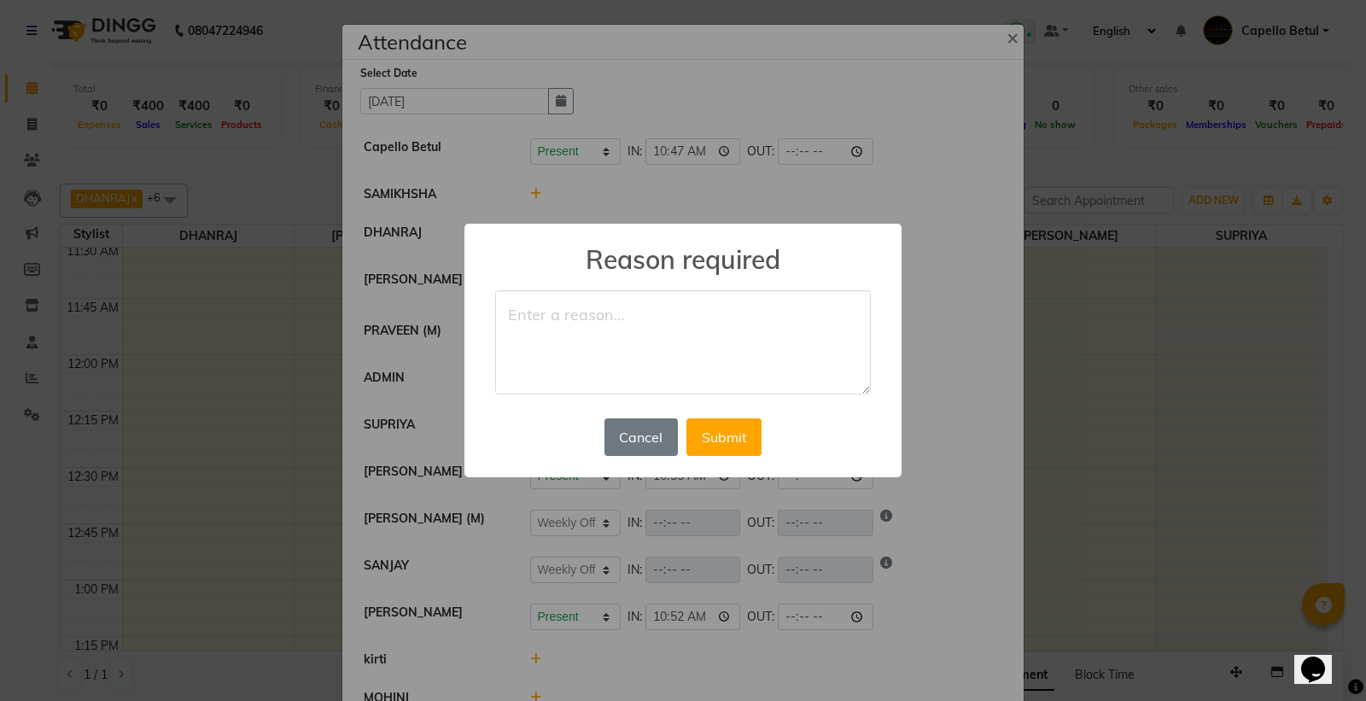
click at [576, 325] on textarea at bounding box center [683, 342] width 376 height 104
type textarea "LATE"
click at [724, 446] on button "Submit" at bounding box center [723, 437] width 75 height 38
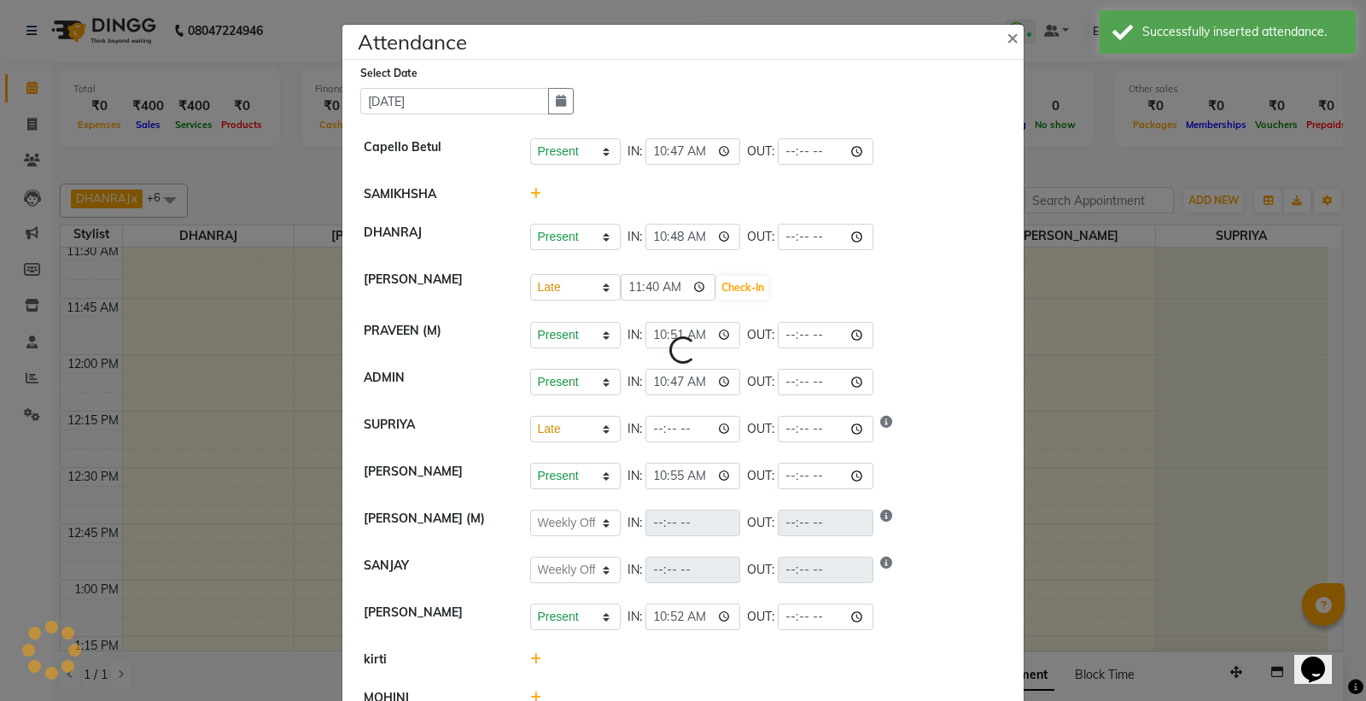
select select "L"
select select "W"
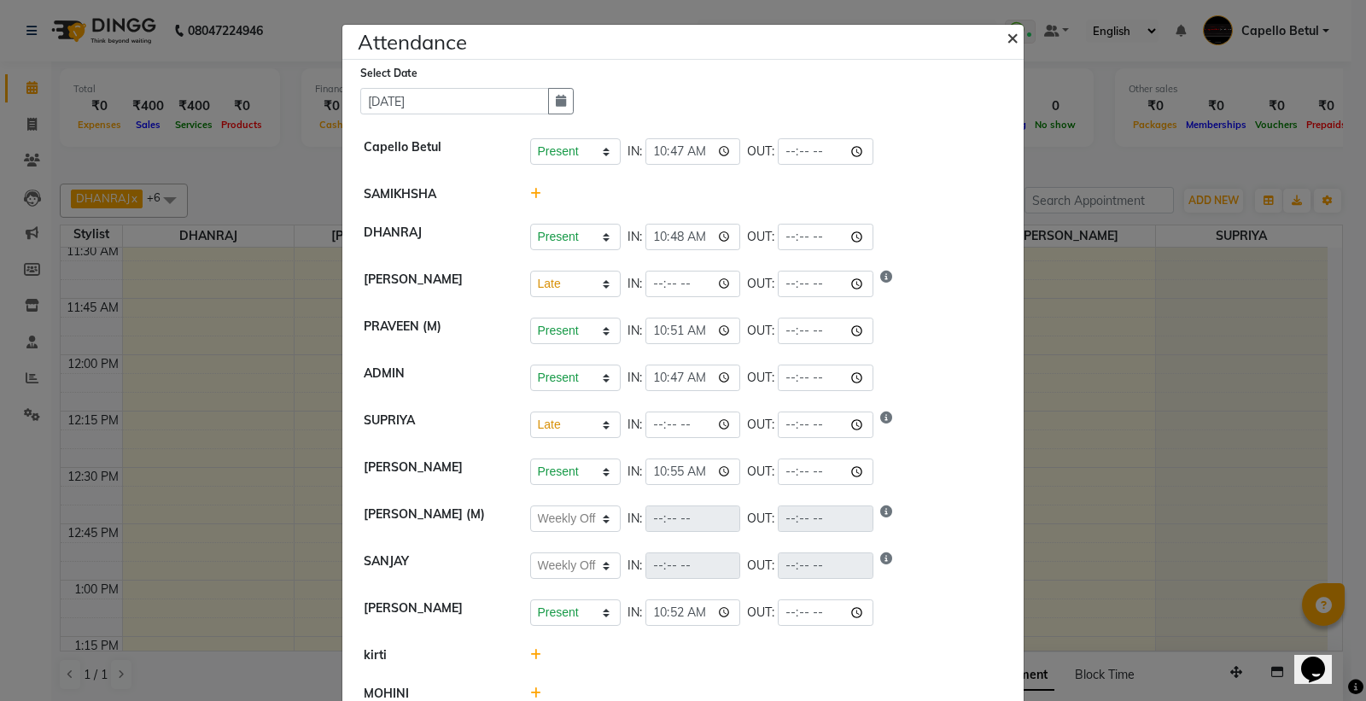
click at [1007, 44] on span "×" at bounding box center [1013, 37] width 12 height 26
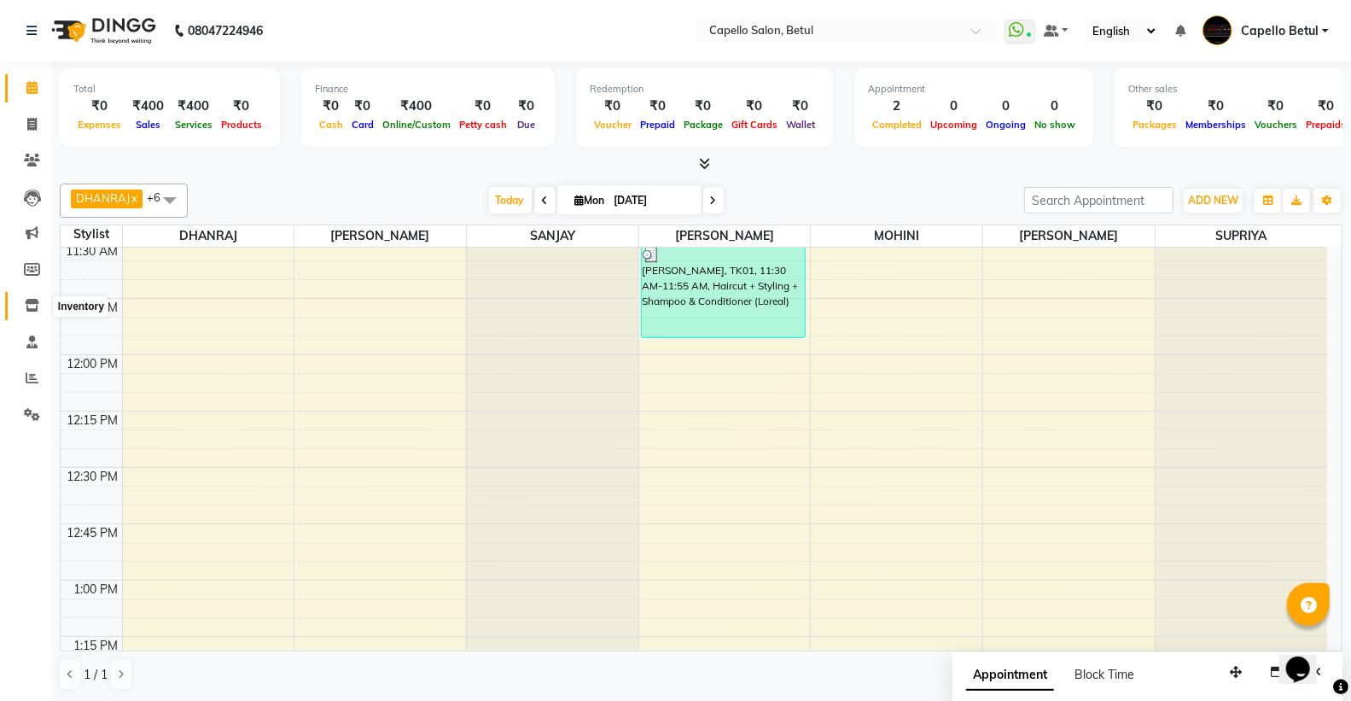
click at [35, 310] on icon at bounding box center [32, 305] width 15 height 13
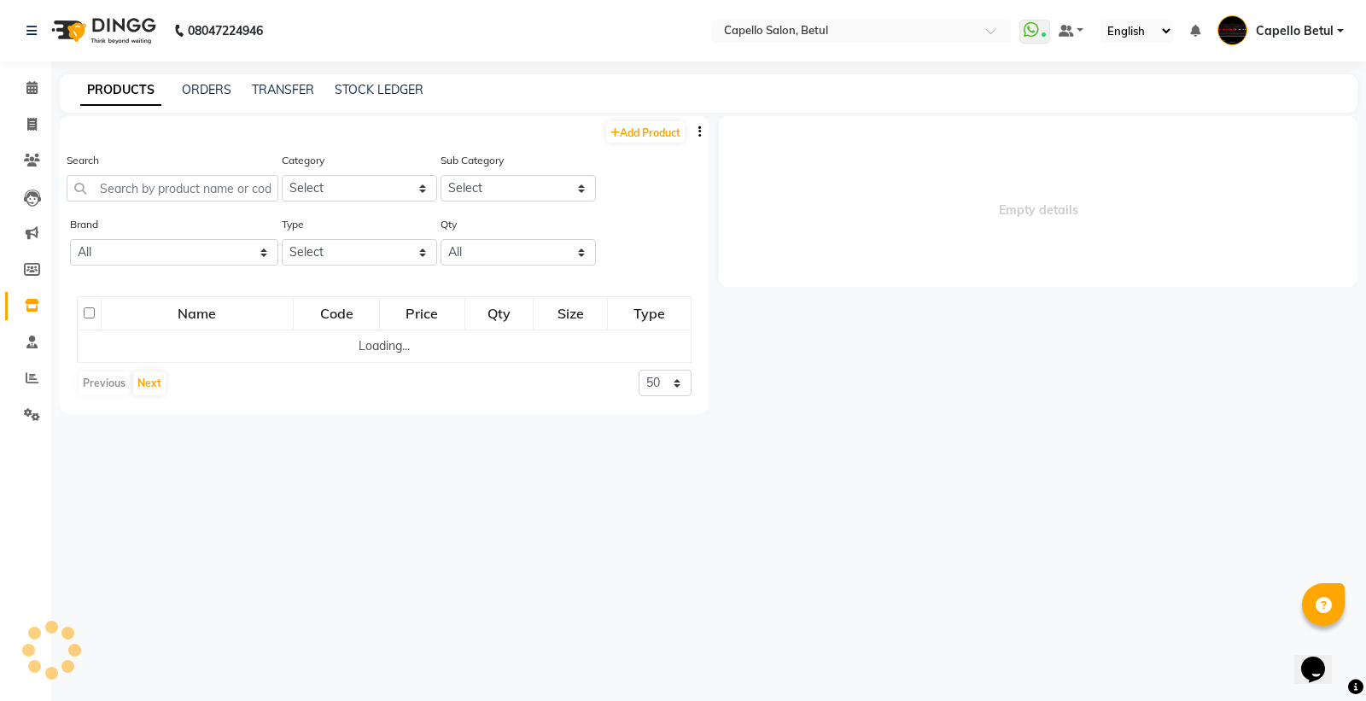
select select
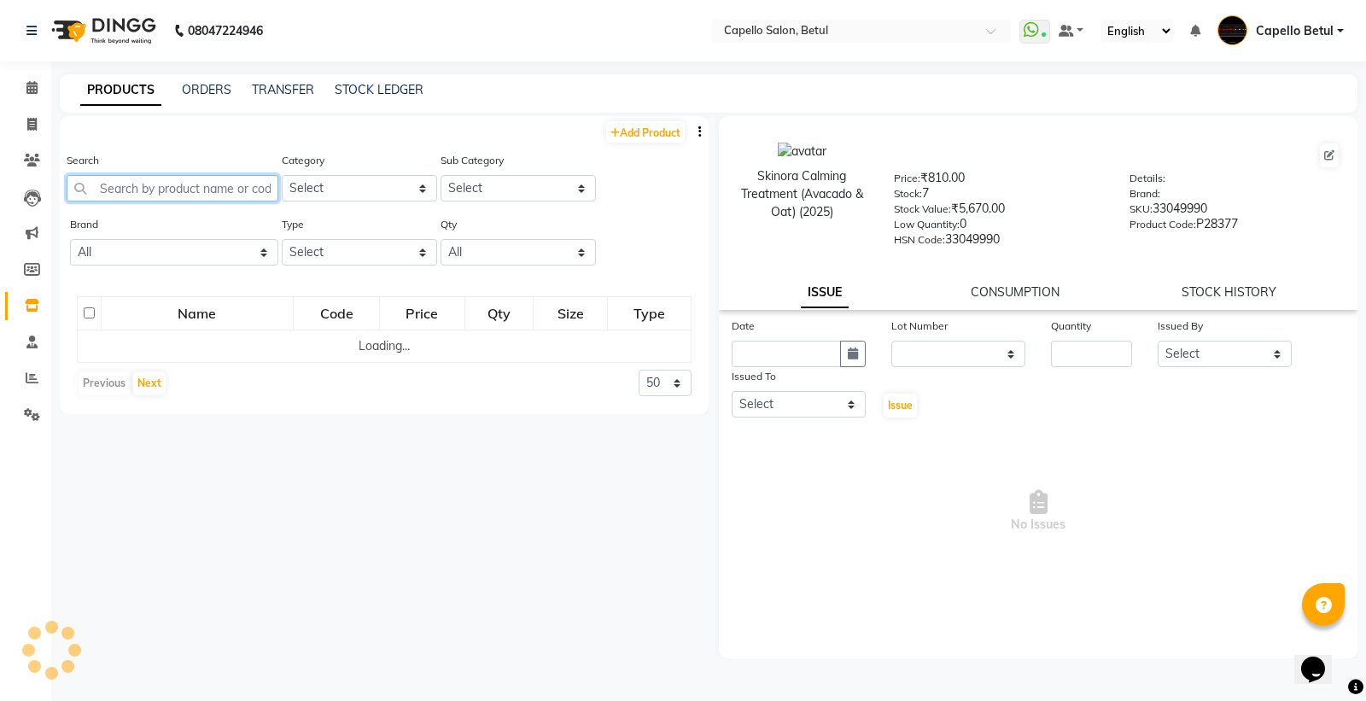
click at [171, 185] on input "text" at bounding box center [173, 188] width 212 height 26
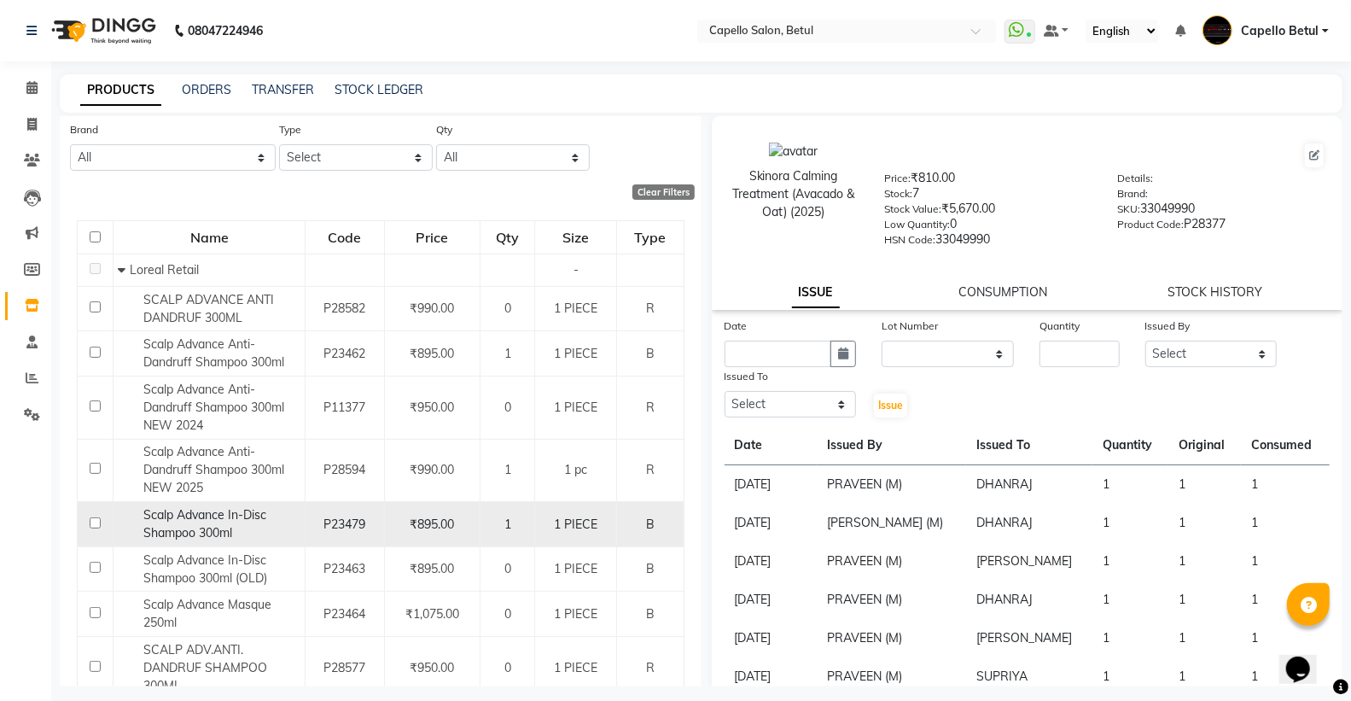
scroll to position [190, 0]
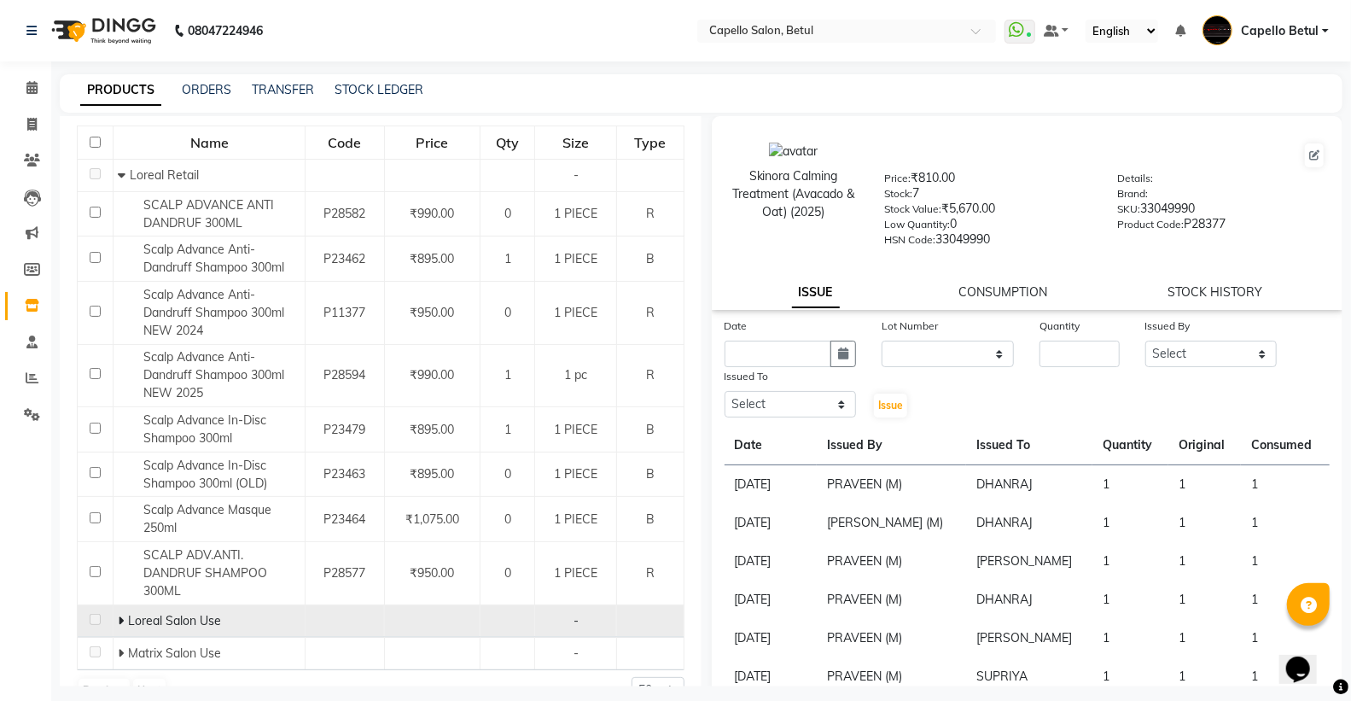
click at [124, 626] on span at bounding box center [123, 620] width 10 height 15
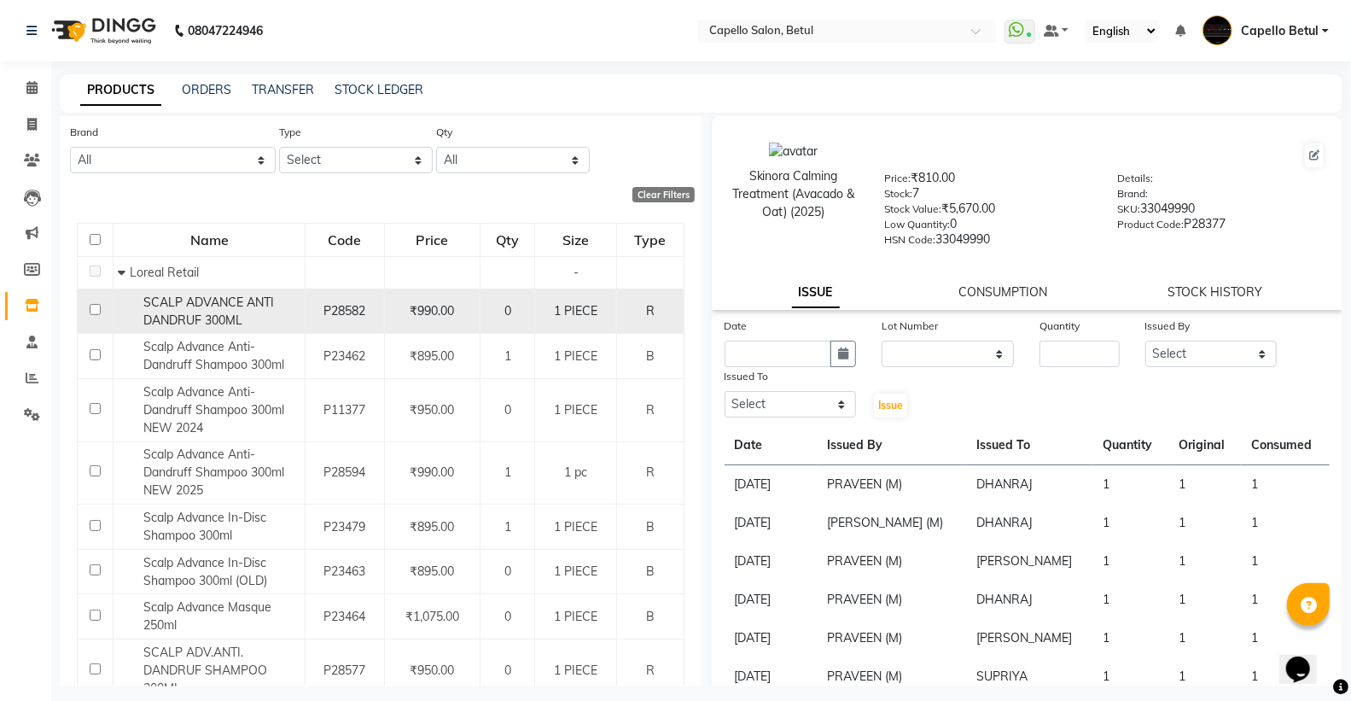
scroll to position [0, 0]
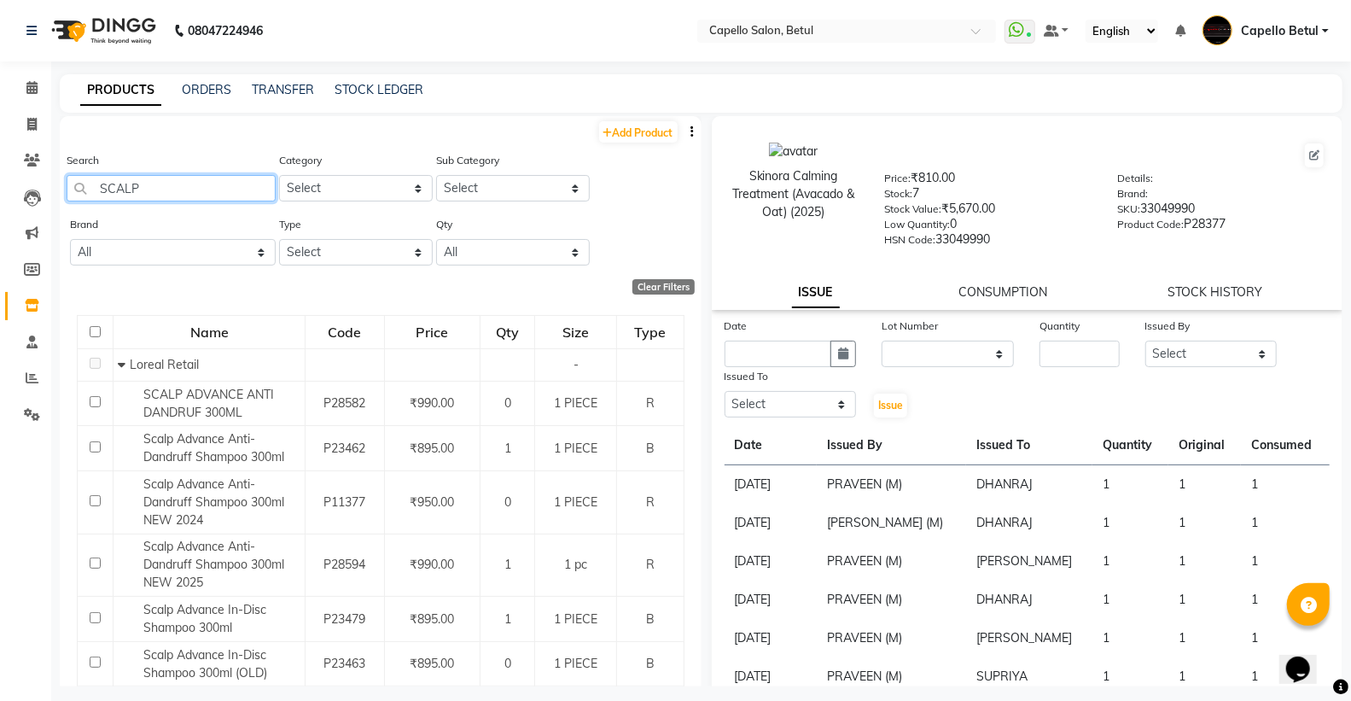
click at [168, 190] on input "SCALP" at bounding box center [171, 188] width 209 height 26
type input "S"
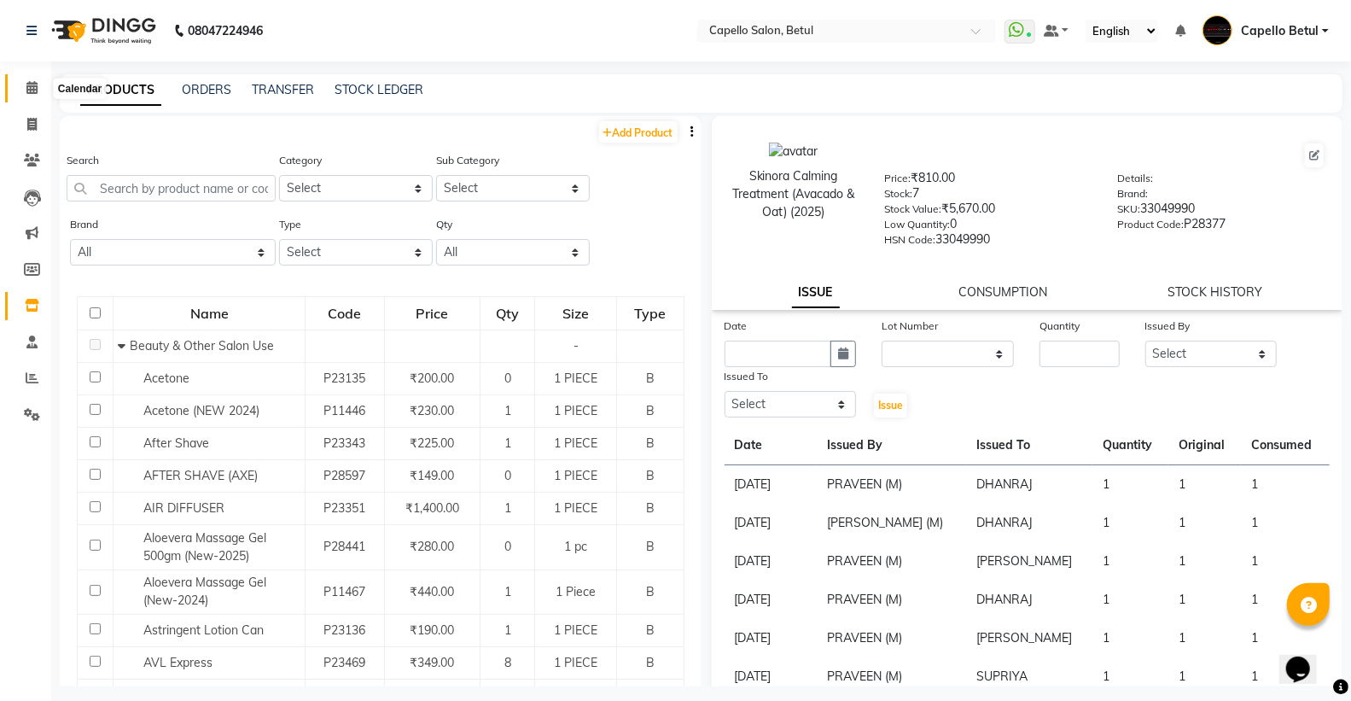
click at [38, 90] on span at bounding box center [32, 89] width 30 height 20
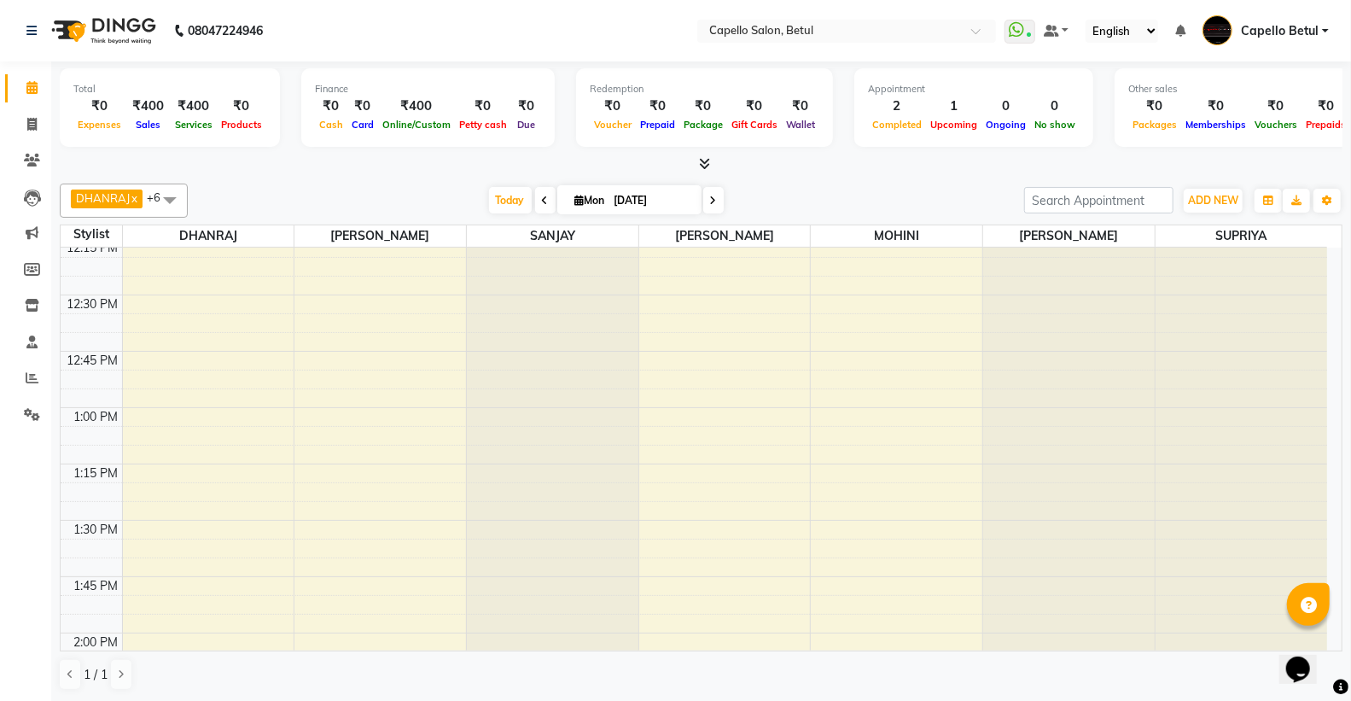
scroll to position [758, 0]
click at [578, 198] on span "Mon" at bounding box center [590, 200] width 38 height 13
select select "9"
select select "2025"
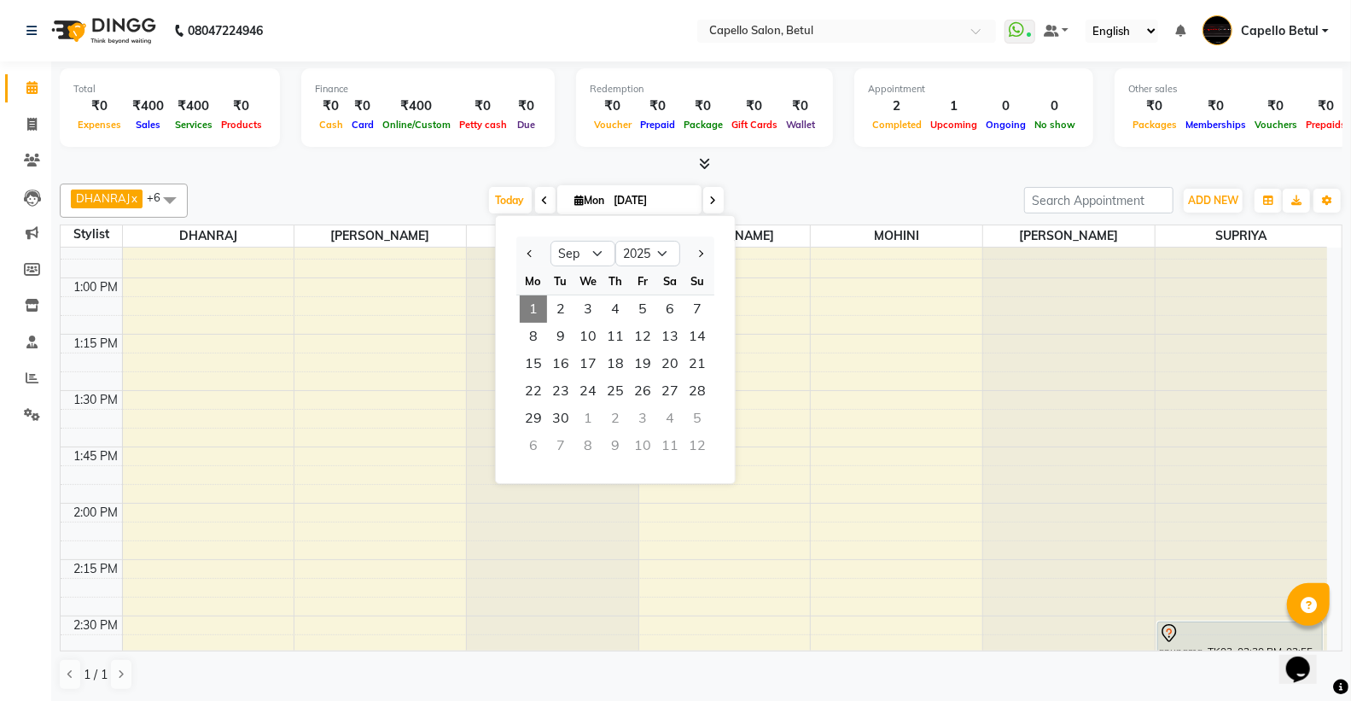
scroll to position [1043, 0]
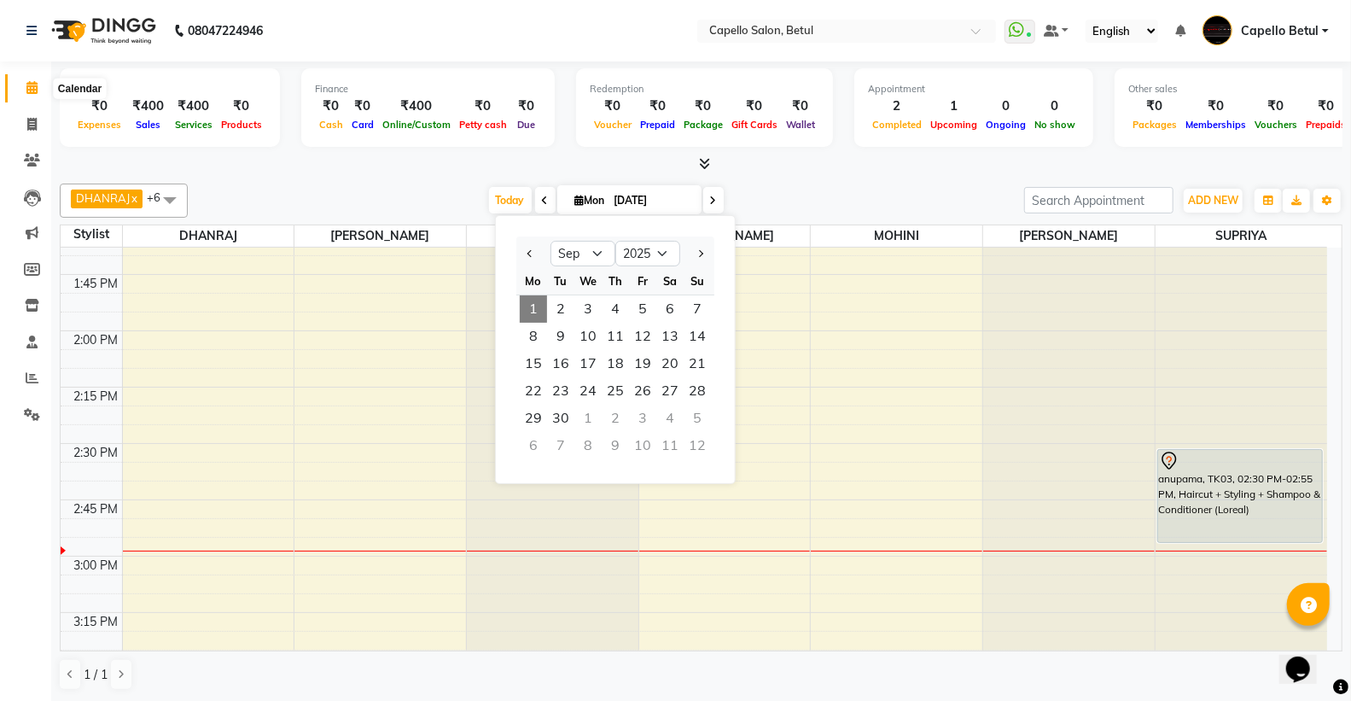
click at [31, 85] on icon at bounding box center [31, 87] width 11 height 13
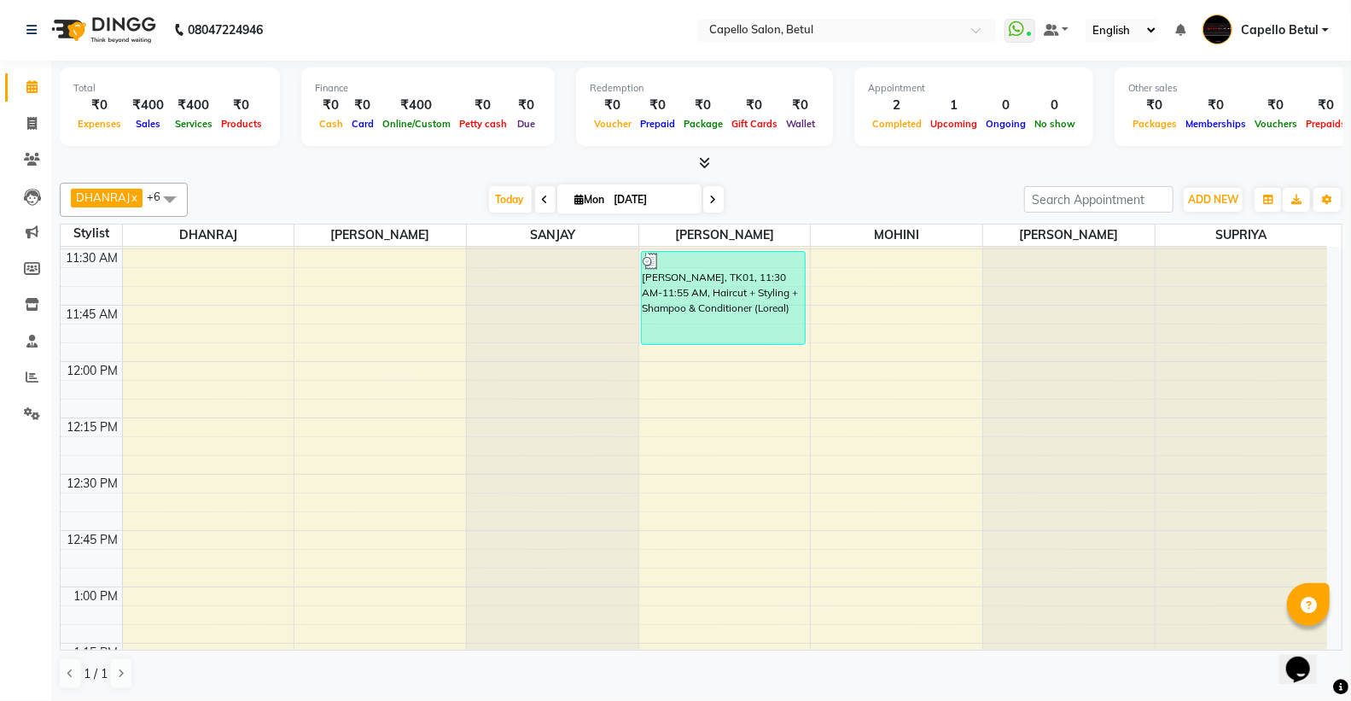
scroll to position [758, 0]
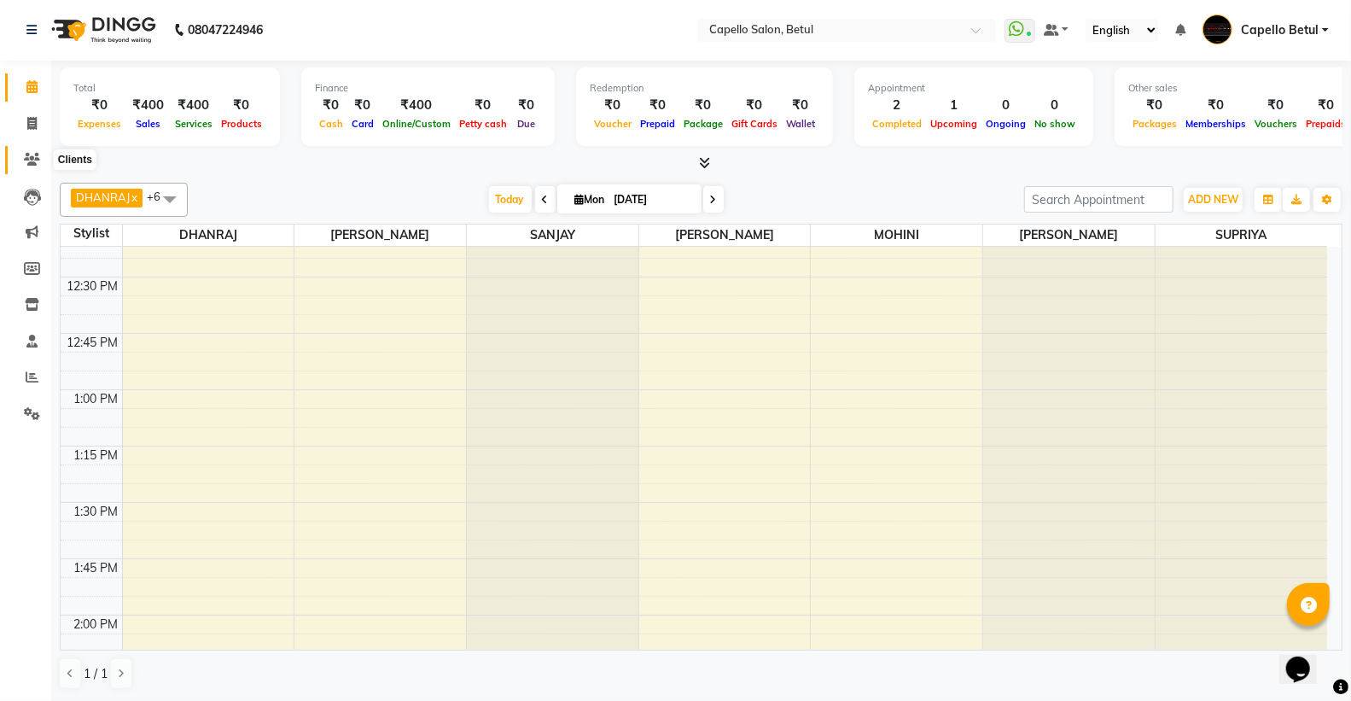
click at [22, 150] on span at bounding box center [32, 160] width 30 height 20
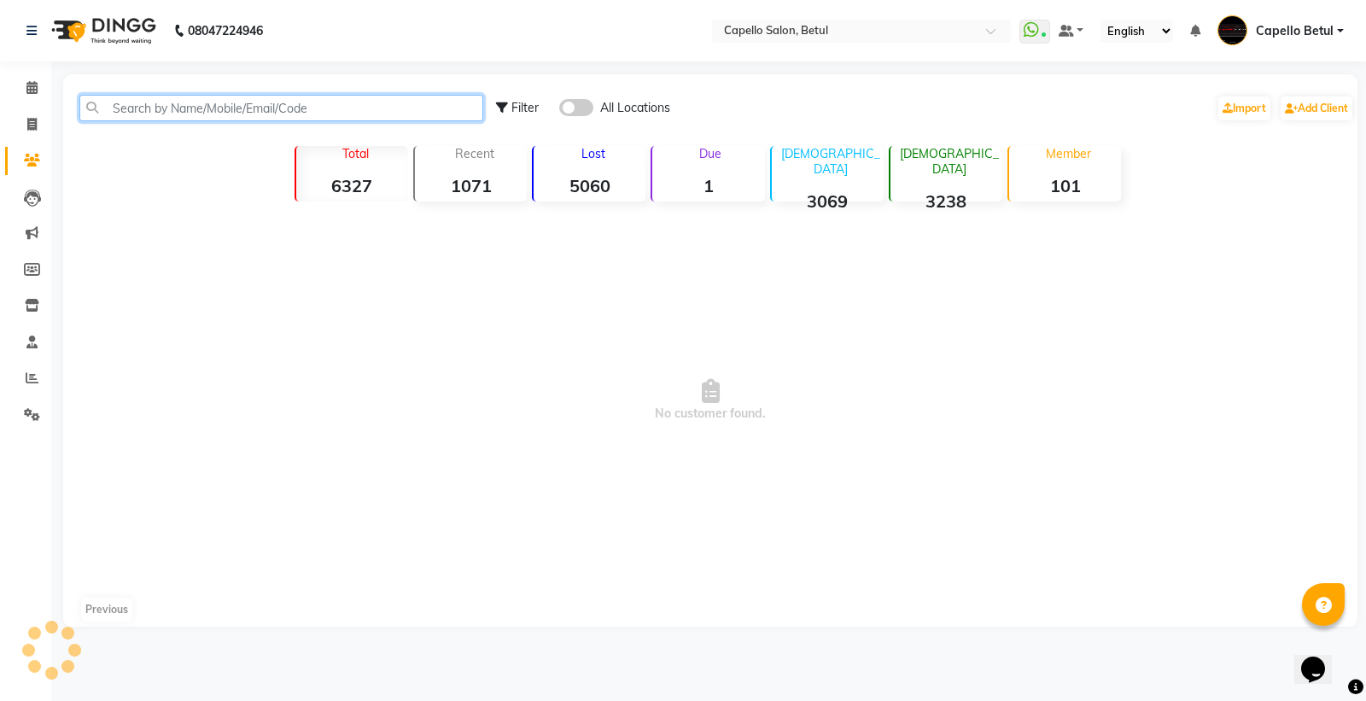
click at [166, 108] on input "text" at bounding box center [281, 108] width 404 height 26
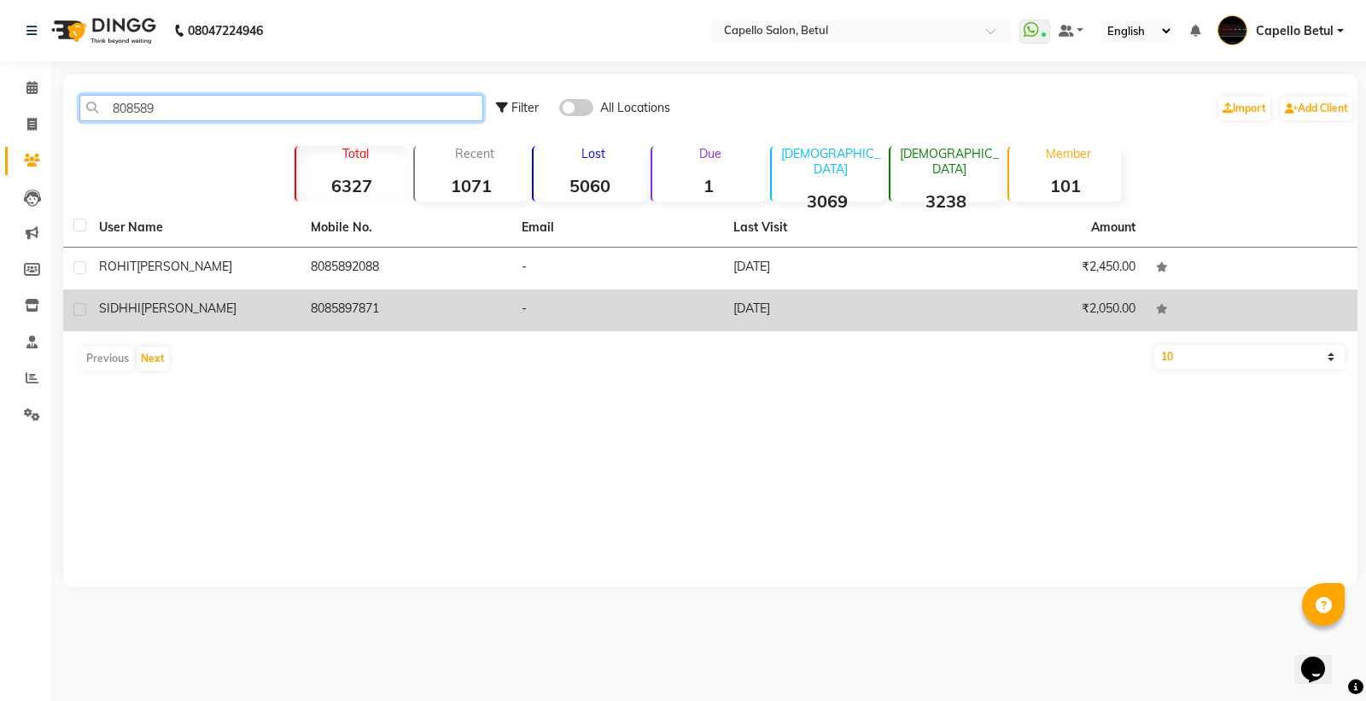
type input "808589"
click at [1162, 307] on icon at bounding box center [1162, 309] width 12 height 10
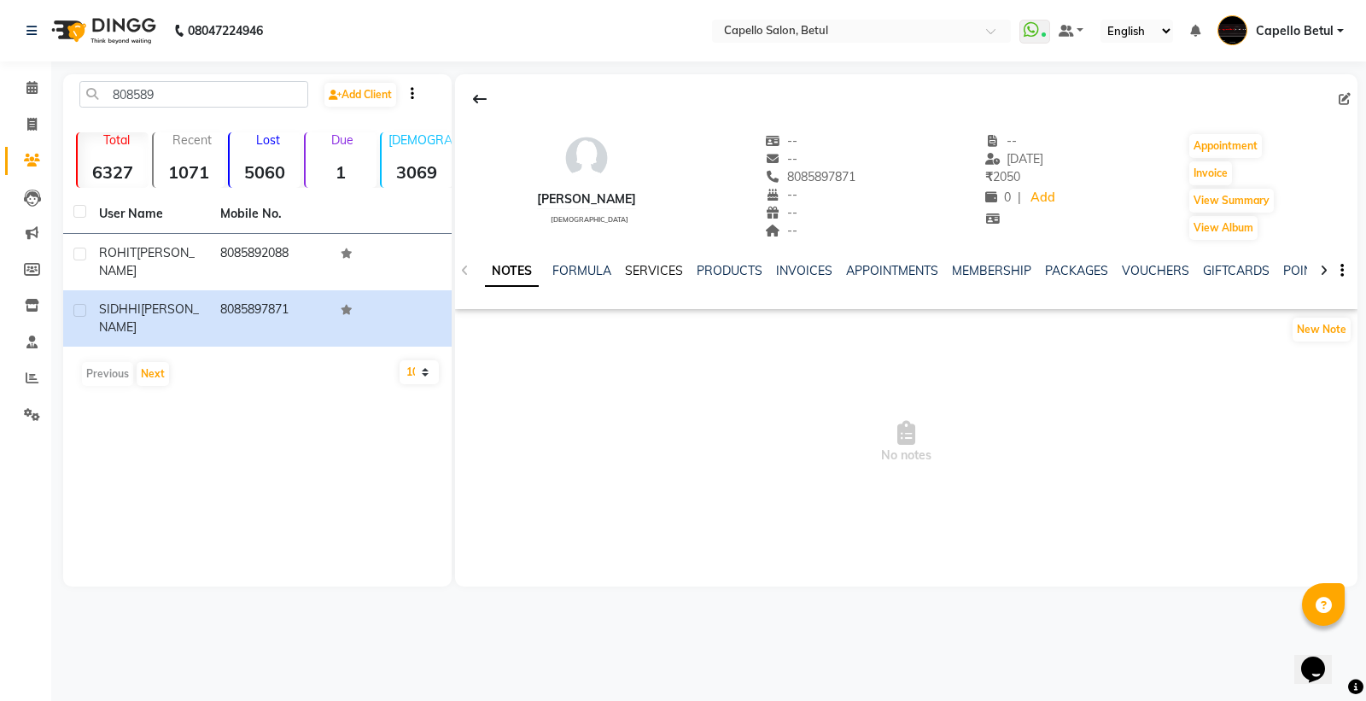
click at [666, 276] on link "SERVICES" at bounding box center [654, 270] width 58 height 15
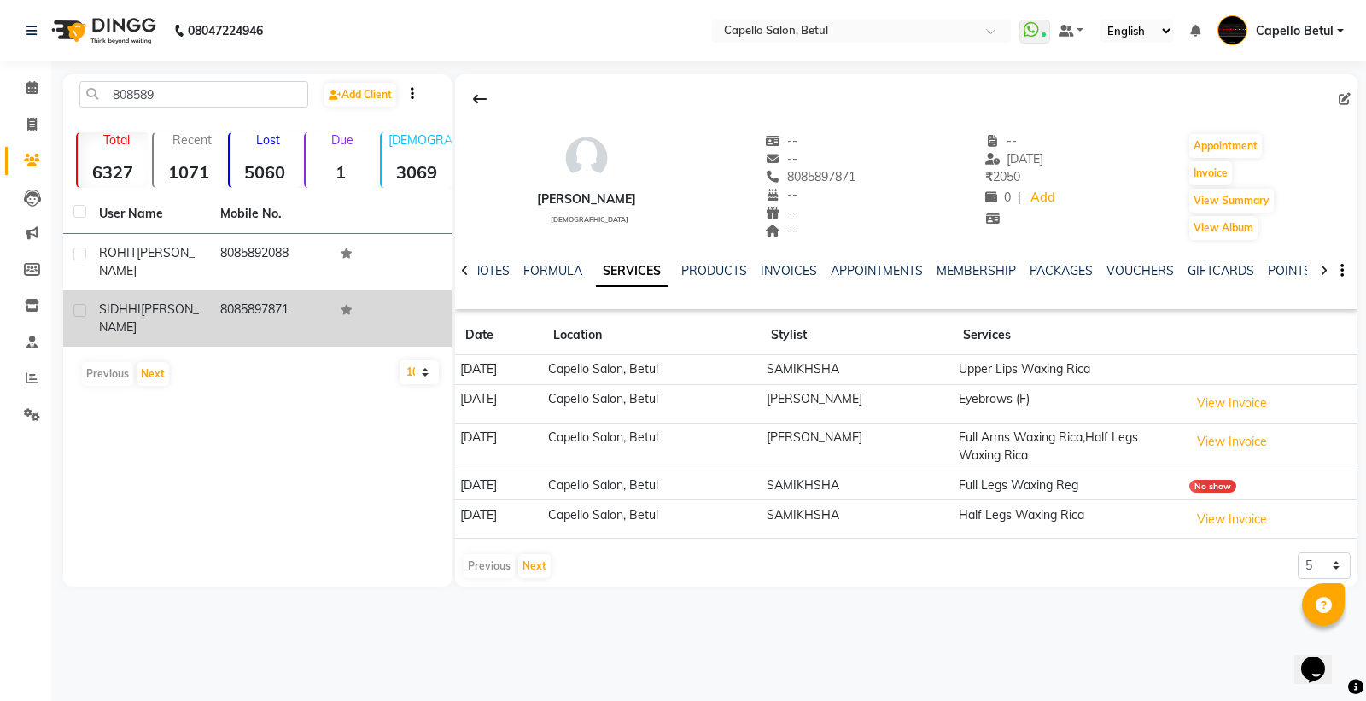
click at [74, 304] on label at bounding box center [79, 310] width 13 height 13
click at [74, 306] on input "checkbox" at bounding box center [78, 311] width 11 height 11
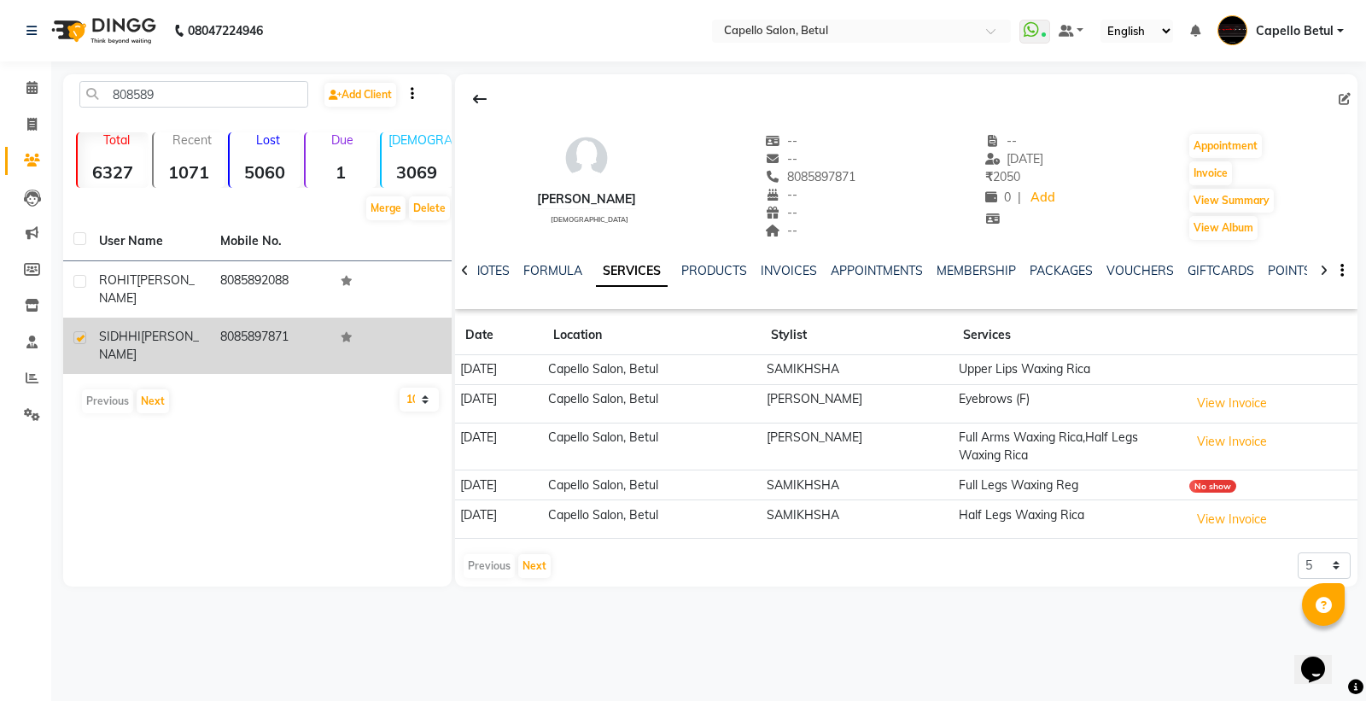
click at [82, 331] on label at bounding box center [79, 337] width 13 height 13
click at [82, 333] on input "checkbox" at bounding box center [78, 338] width 11 height 11
checkbox input "false"
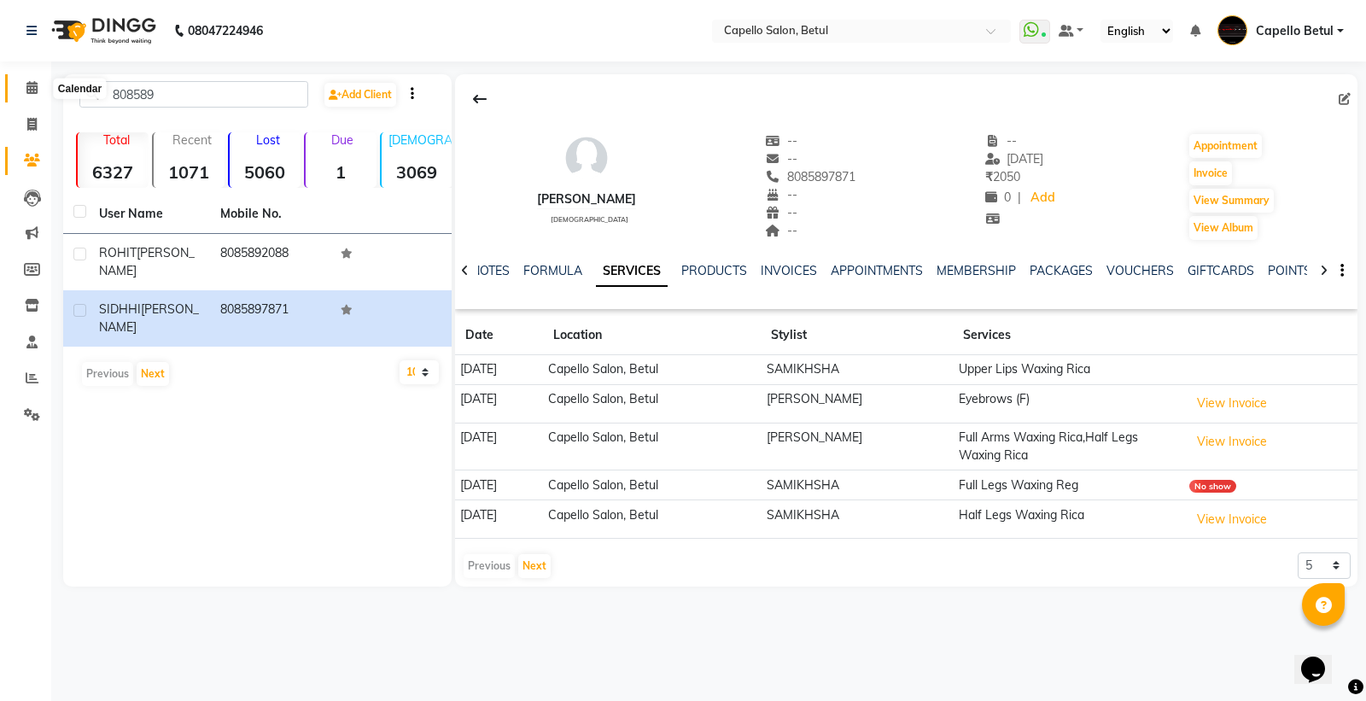
click at [34, 85] on icon at bounding box center [31, 87] width 11 height 13
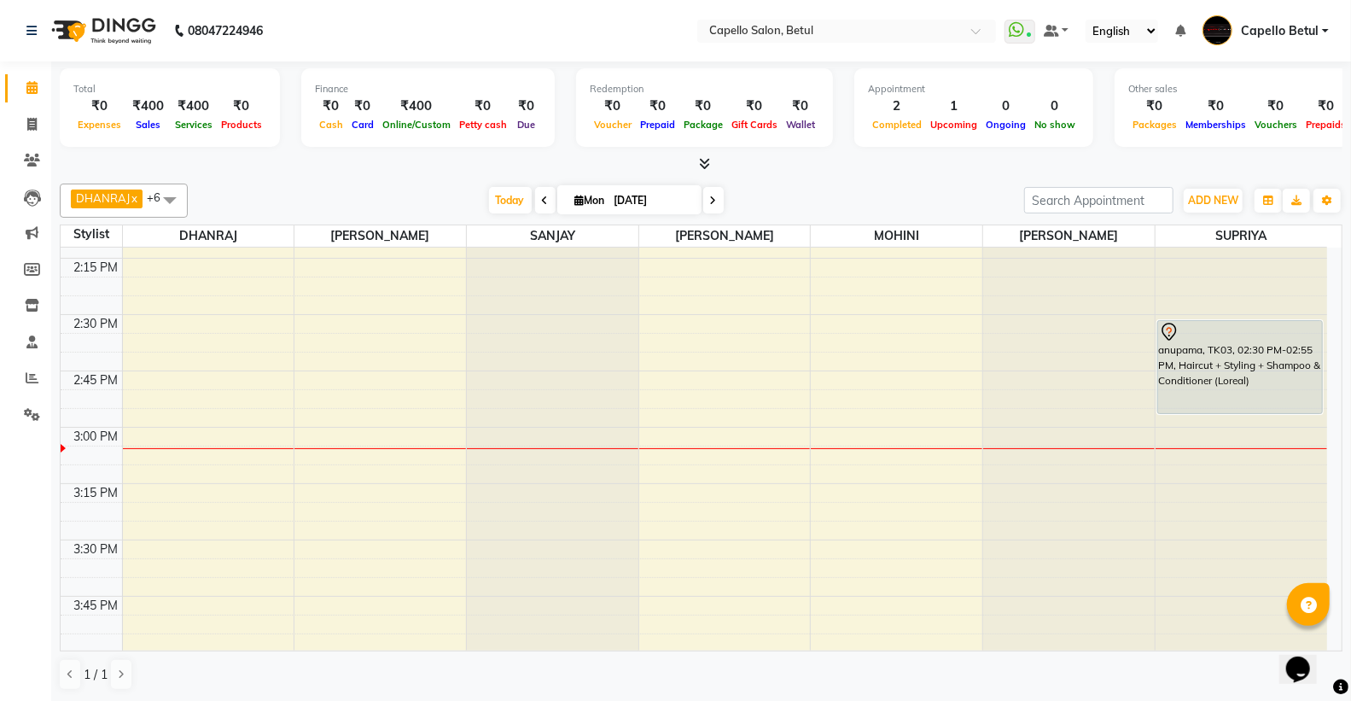
scroll to position [1233, 0]
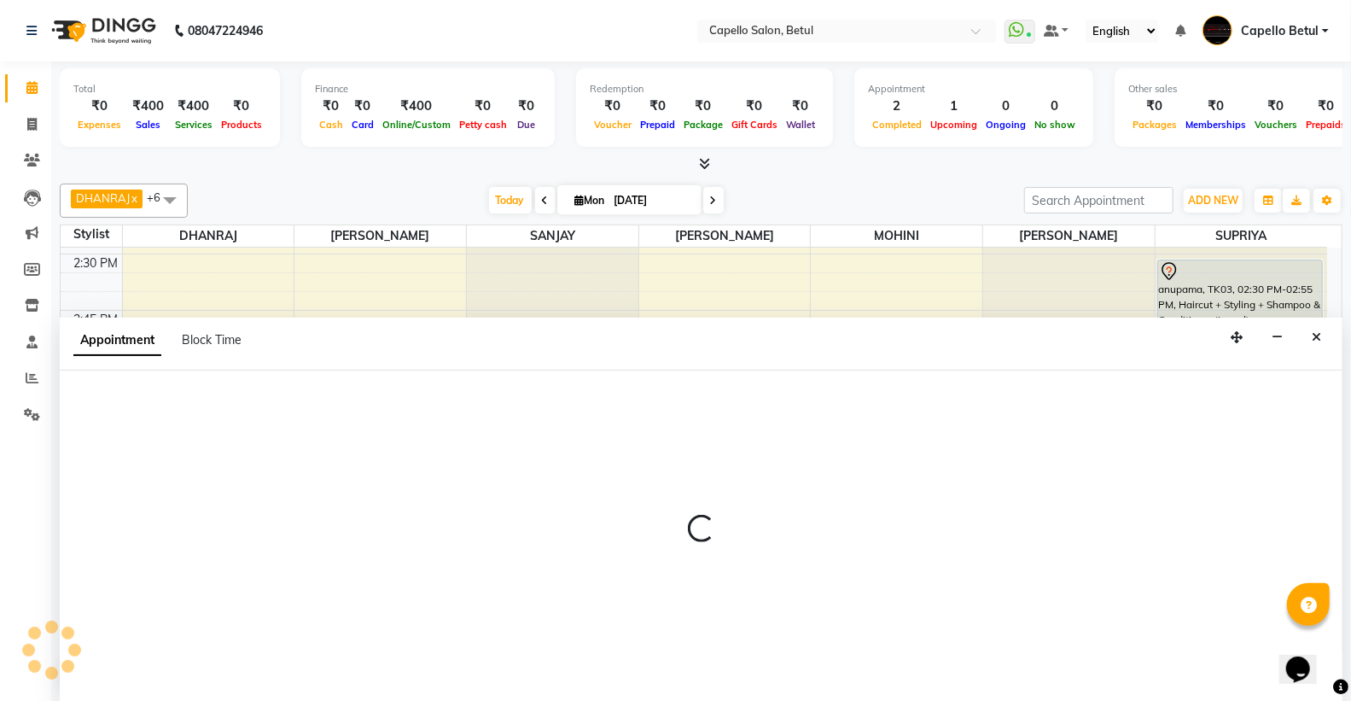
scroll to position [1, 0]
select select "14487"
select select "945"
select select "tentative"
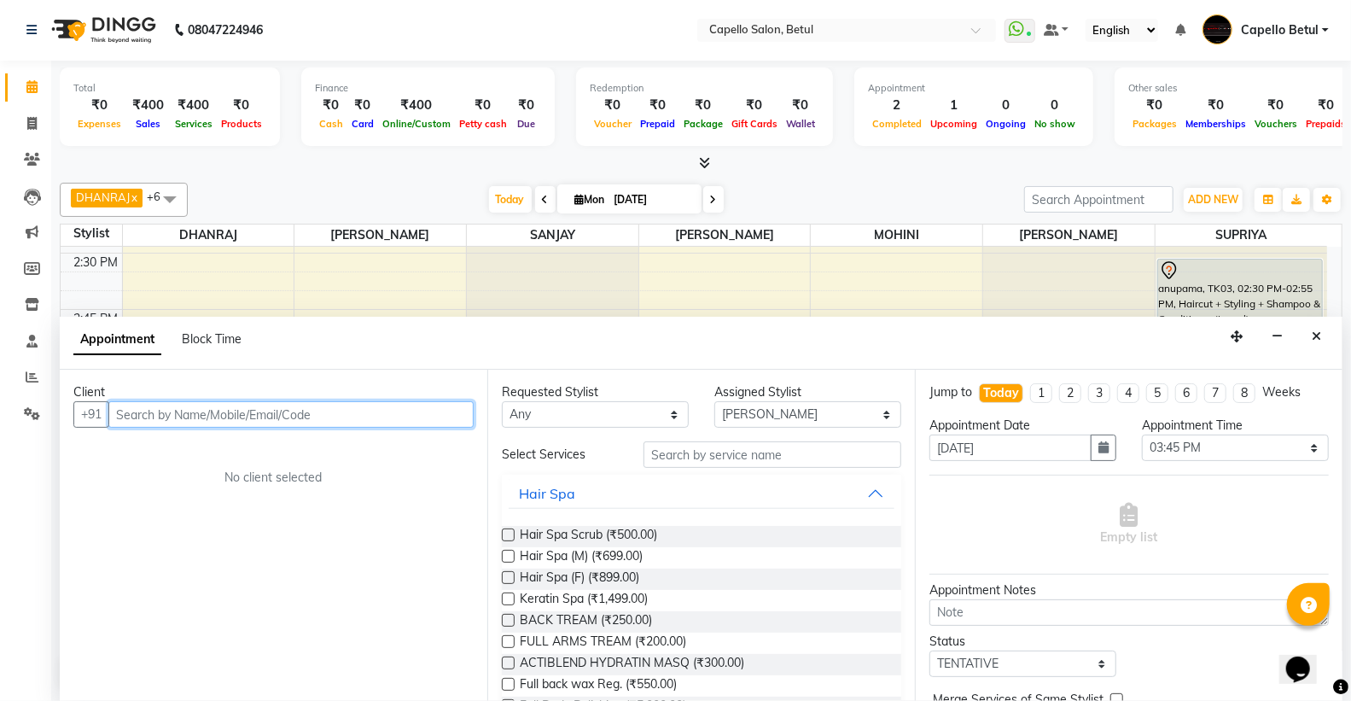
click at [177, 408] on input "text" at bounding box center [290, 414] width 365 height 26
click at [177, 420] on input "text" at bounding box center [290, 414] width 365 height 26
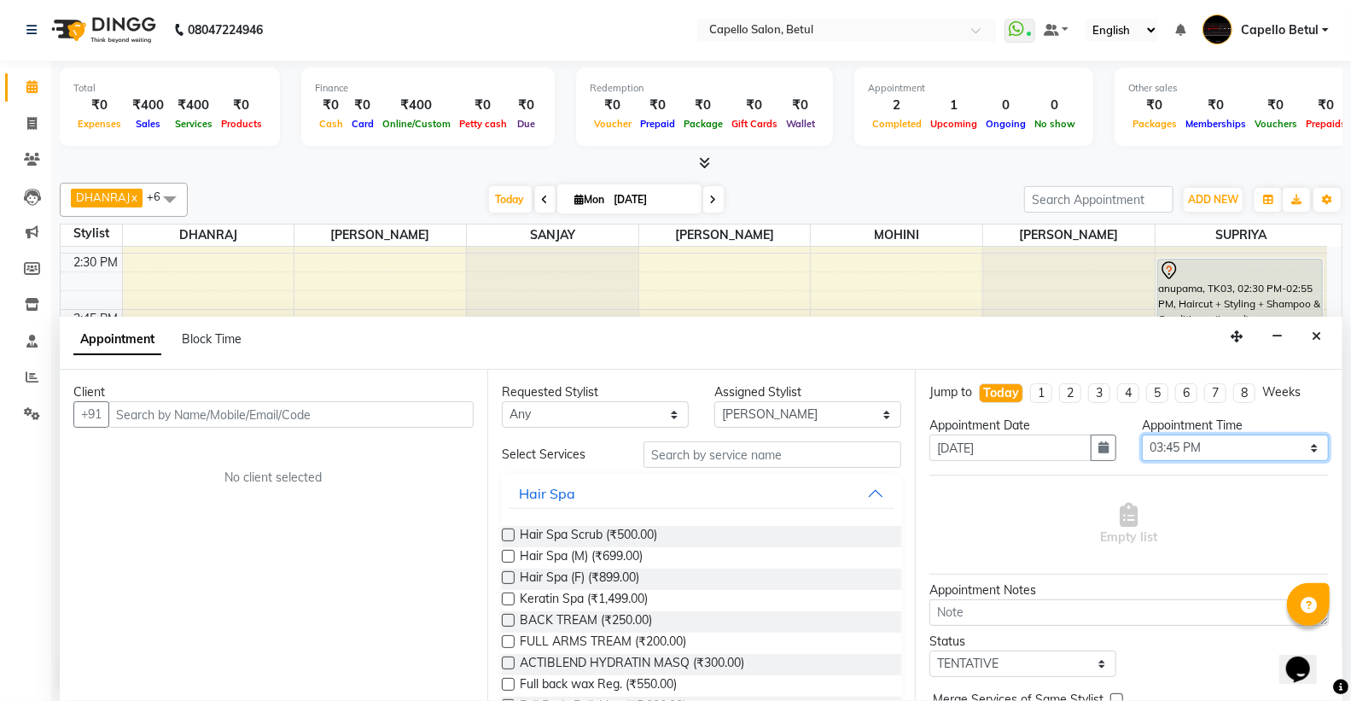
click at [1187, 449] on select "Select 10:00 AM 10:15 AM 10:30 AM 10:45 AM 11:00 AM 11:15 AM 11:30 AM 11:45 AM …" at bounding box center [1235, 448] width 187 height 26
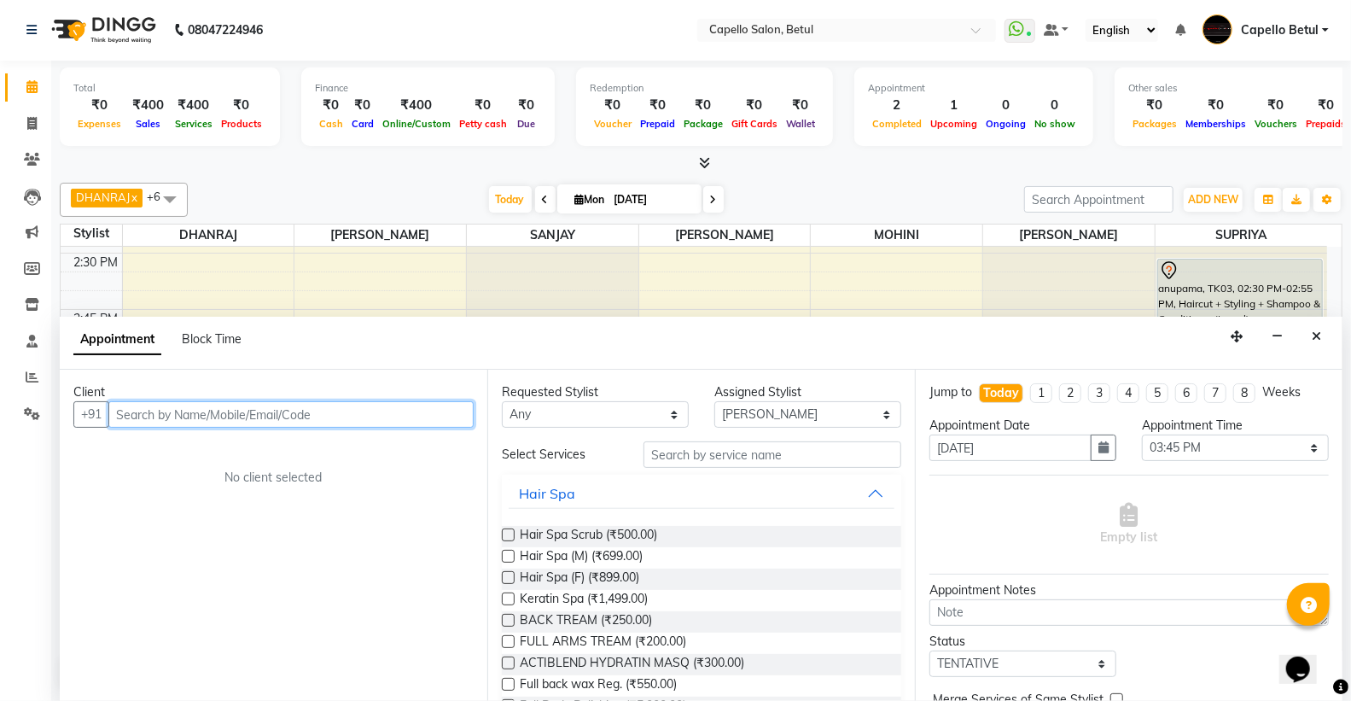
click at [168, 411] on input "text" at bounding box center [290, 414] width 365 height 26
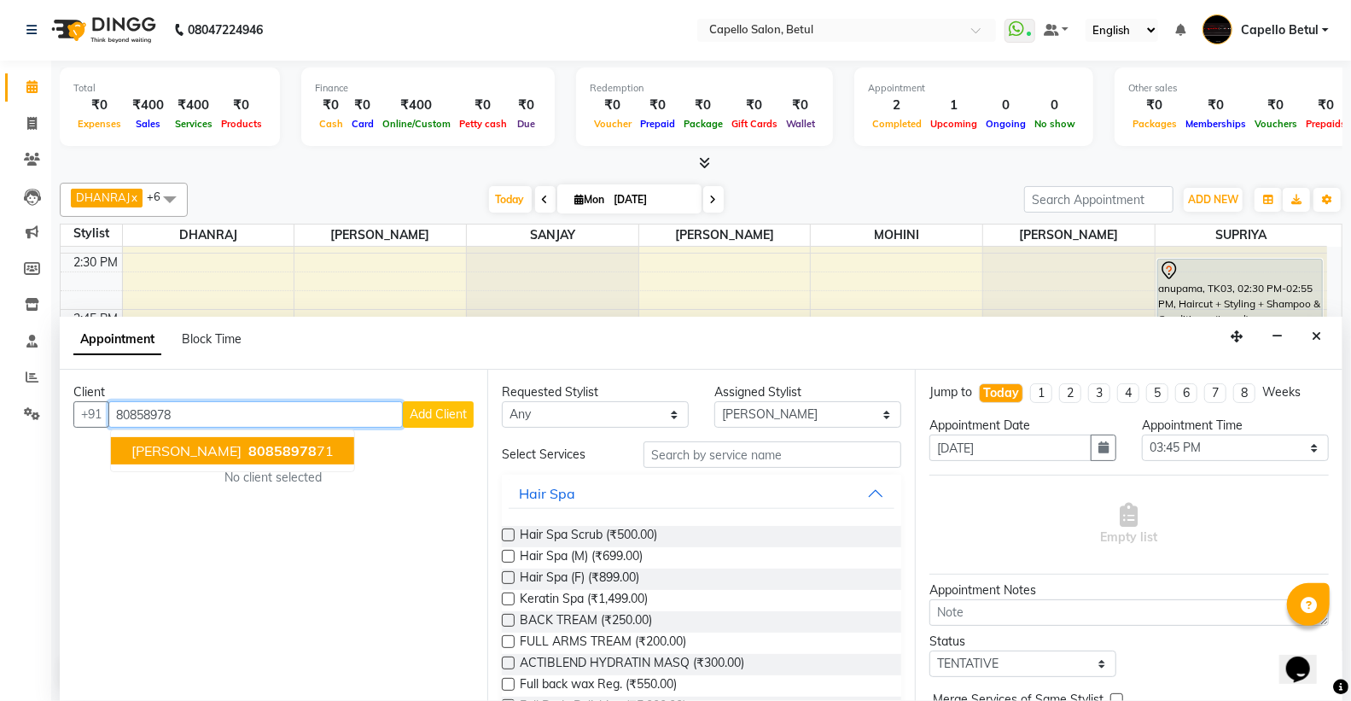
click at [209, 444] on span "[PERSON_NAME]" at bounding box center [186, 450] width 110 height 17
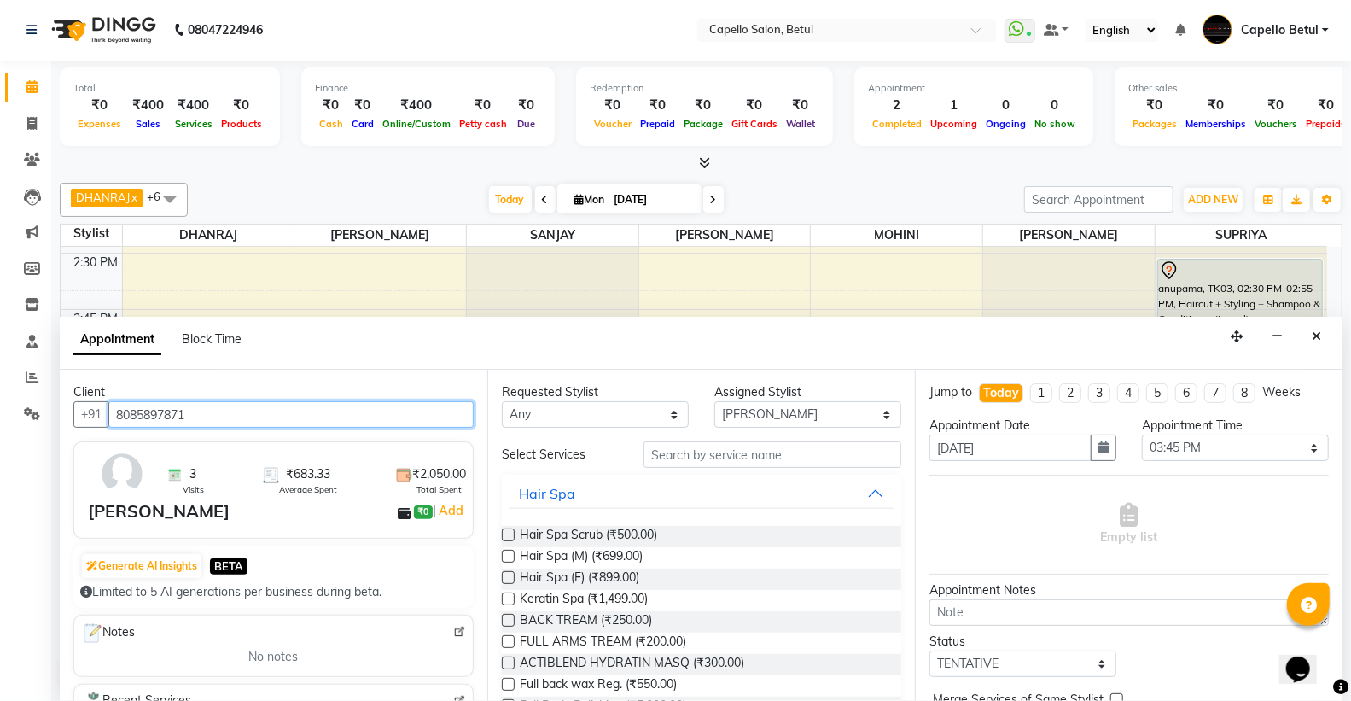
type input "8085897871"
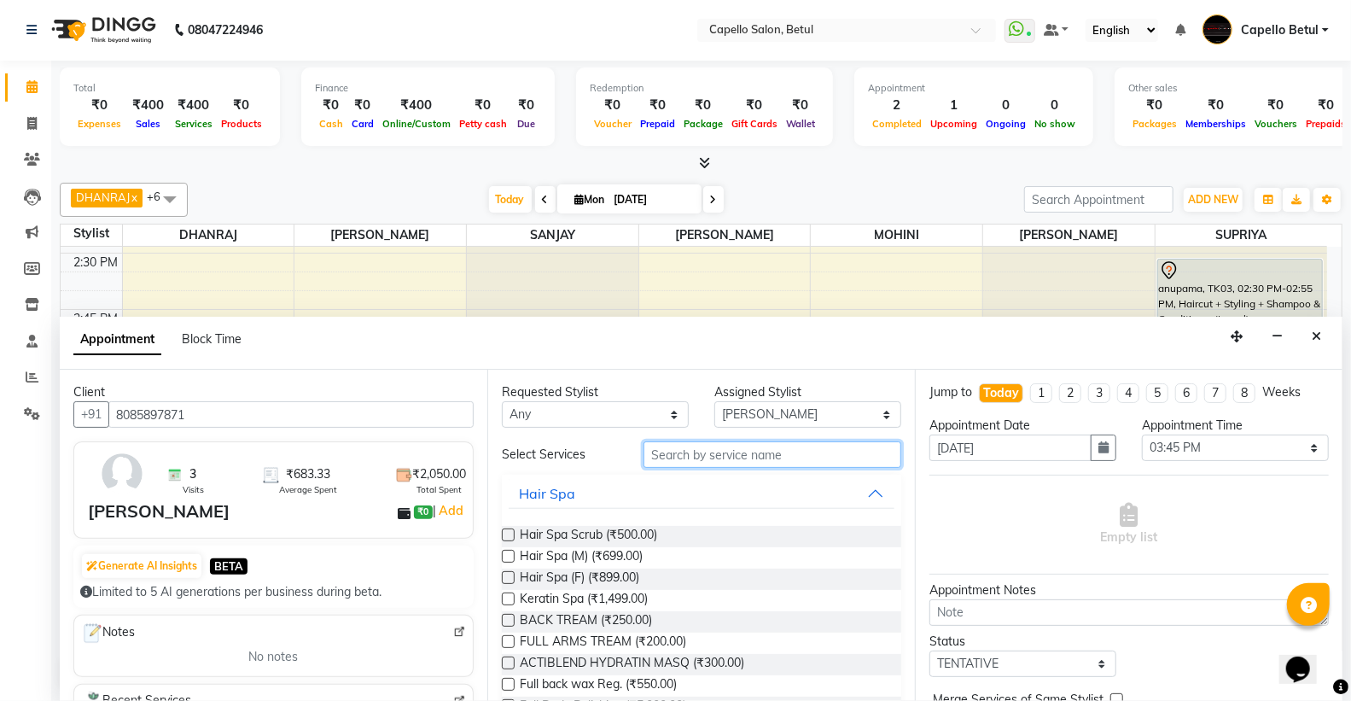
click at [672, 465] on input "text" at bounding box center [773, 454] width 258 height 26
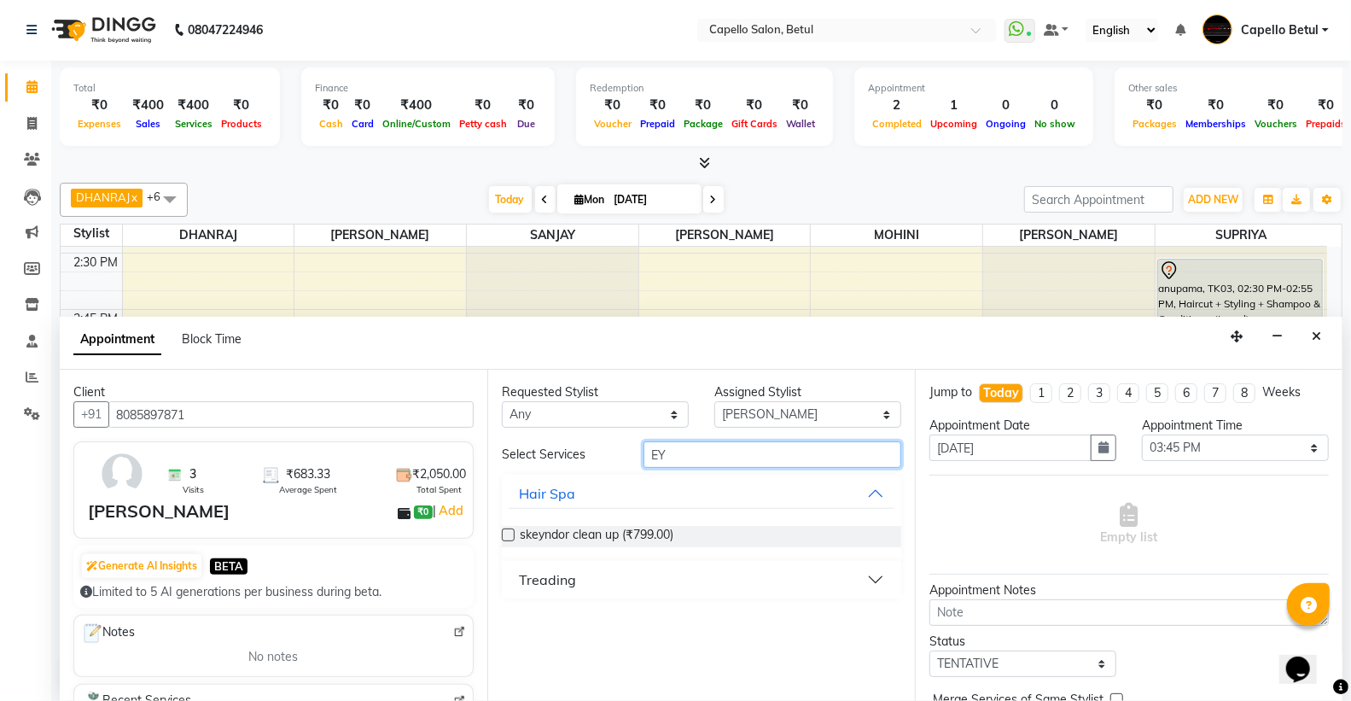
type input "EY"
click at [557, 589] on div "Treading" at bounding box center [547, 579] width 57 height 20
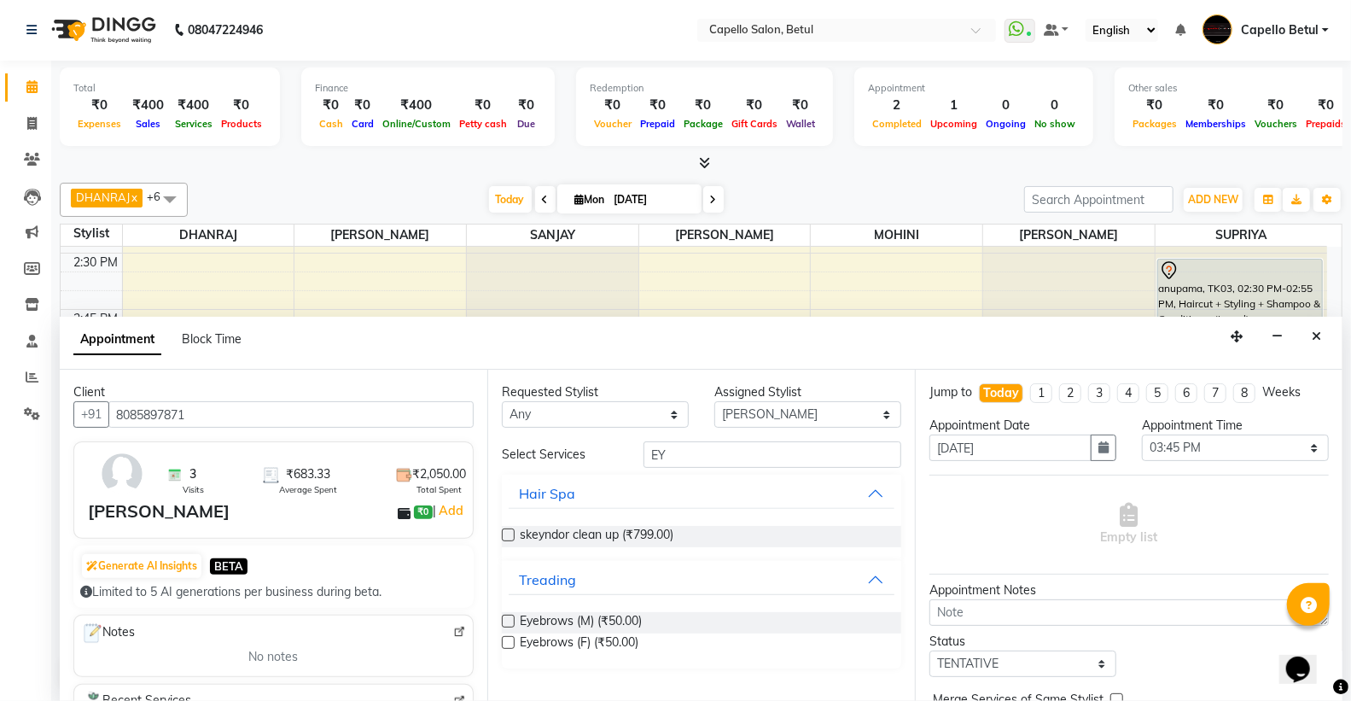
click at [510, 646] on label at bounding box center [508, 642] width 13 height 13
click at [510, 646] on input "checkbox" at bounding box center [507, 644] width 11 height 11
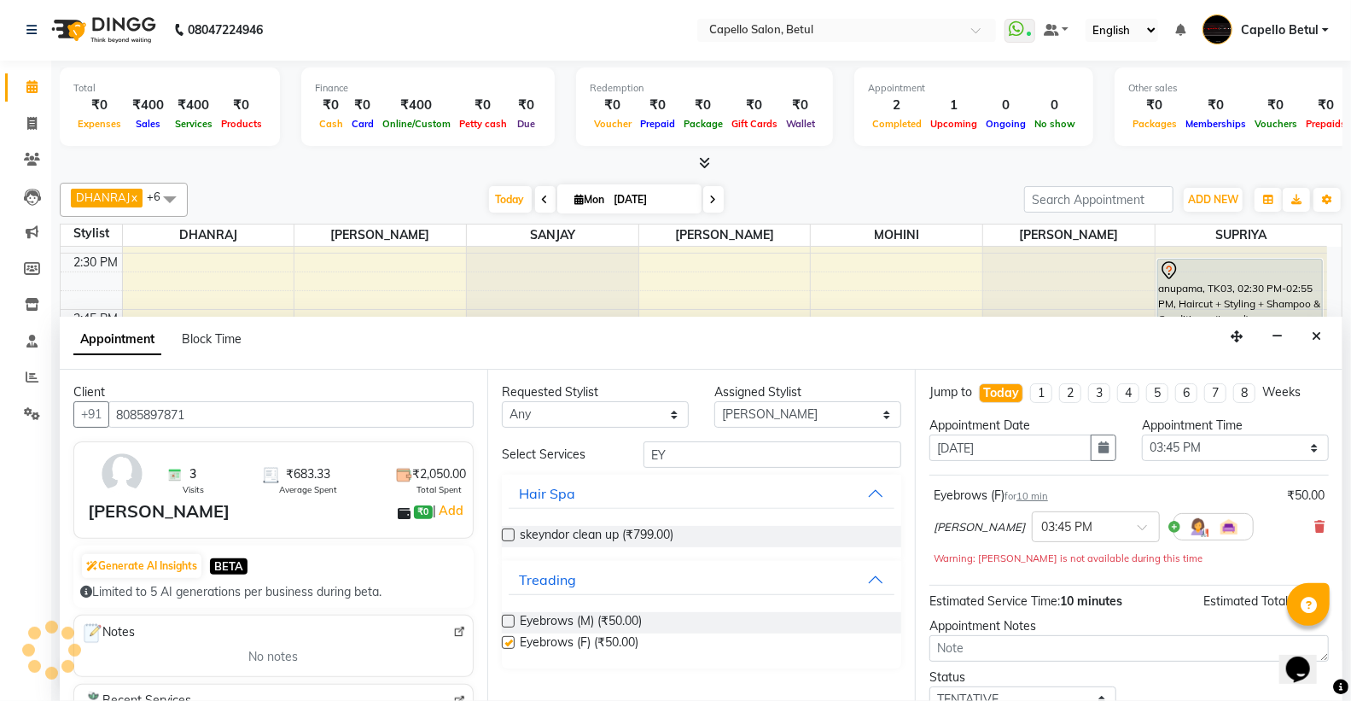
checkbox input "false"
click at [697, 454] on input "EY" at bounding box center [773, 455] width 258 height 26
type input "E"
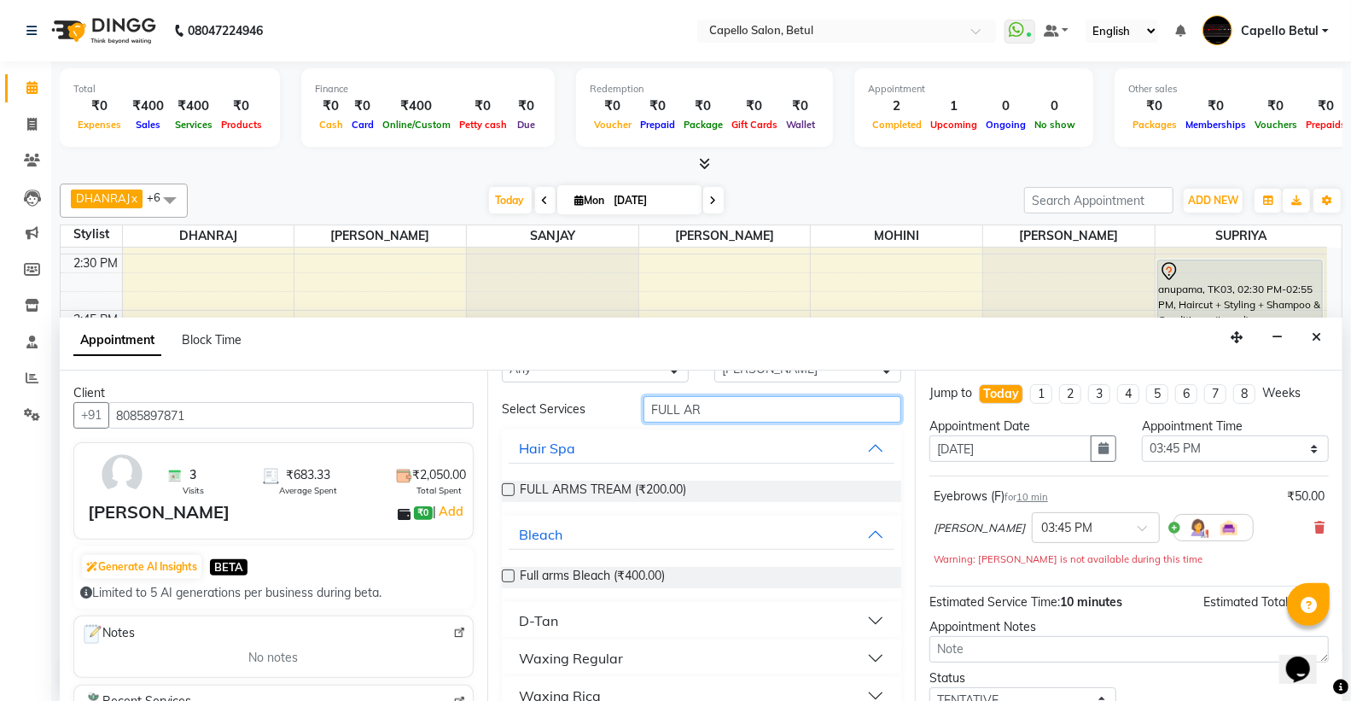
scroll to position [72, 0]
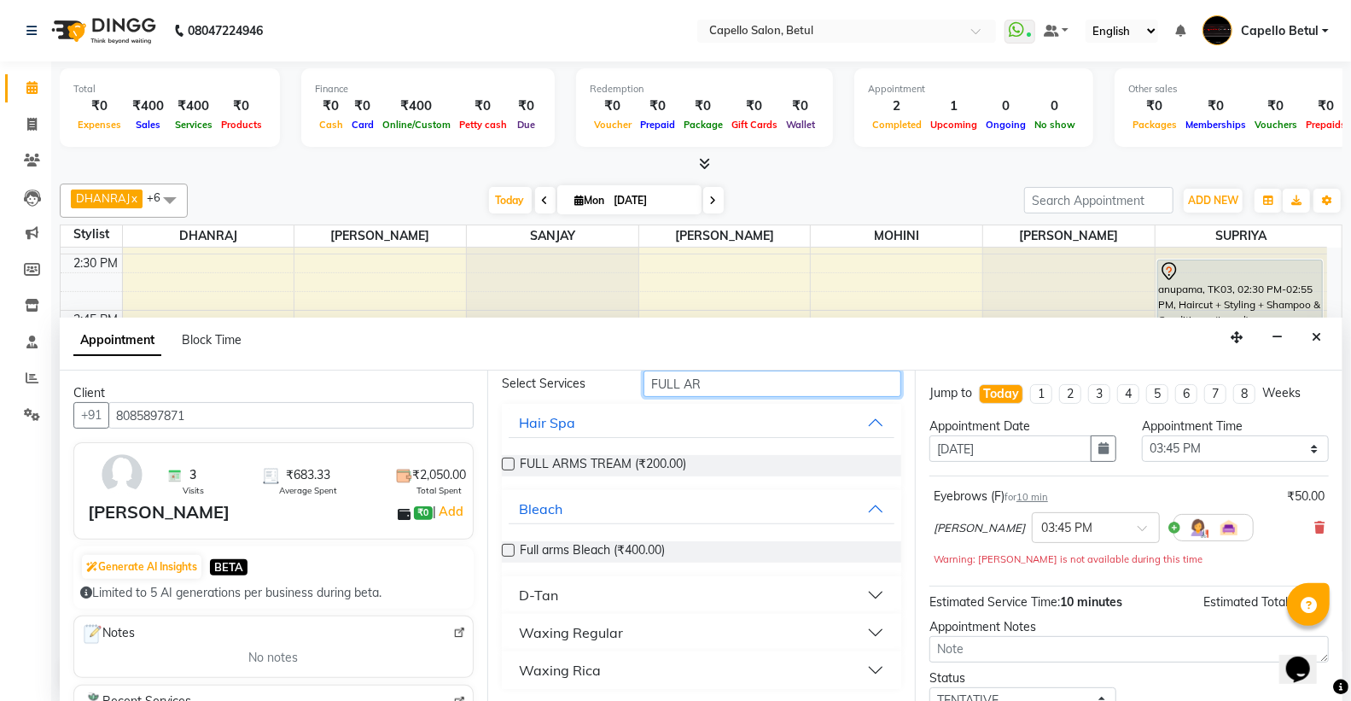
type input "FULL AR"
click at [526, 669] on div "Waxing Rica" at bounding box center [560, 670] width 82 height 20
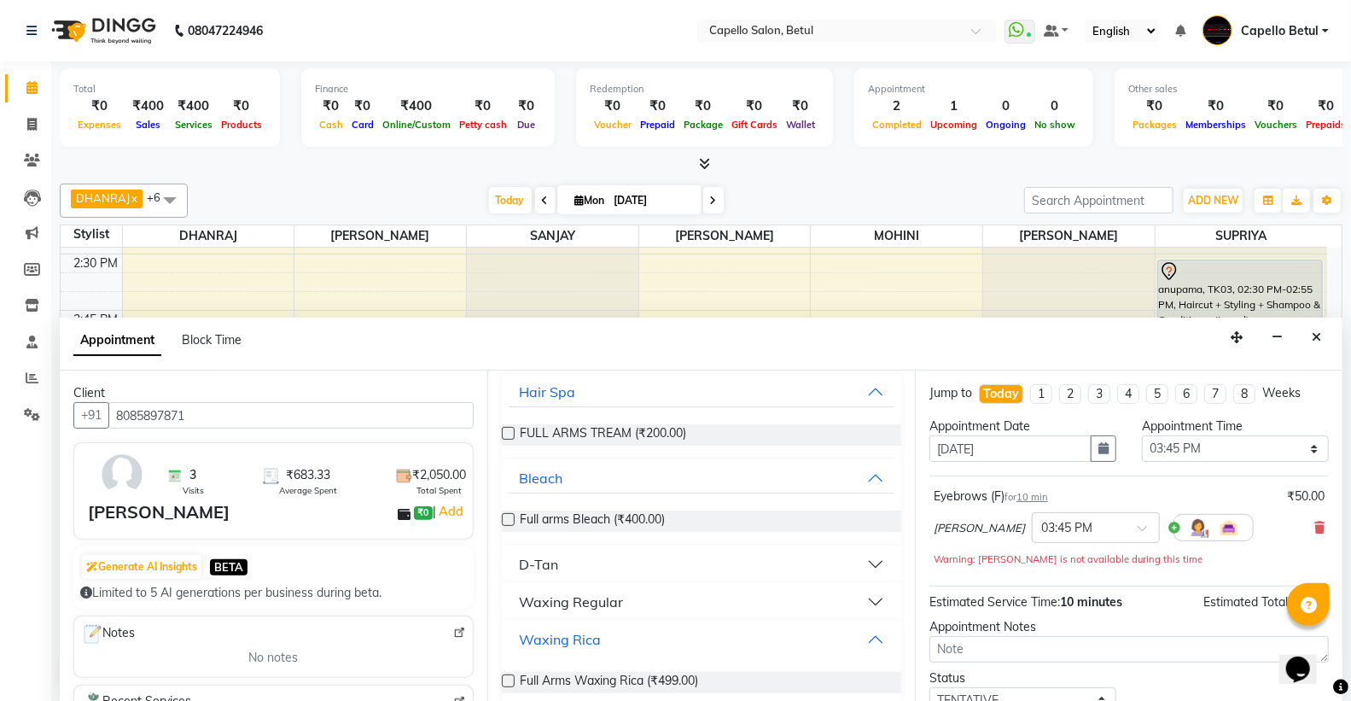
scroll to position [120, 0]
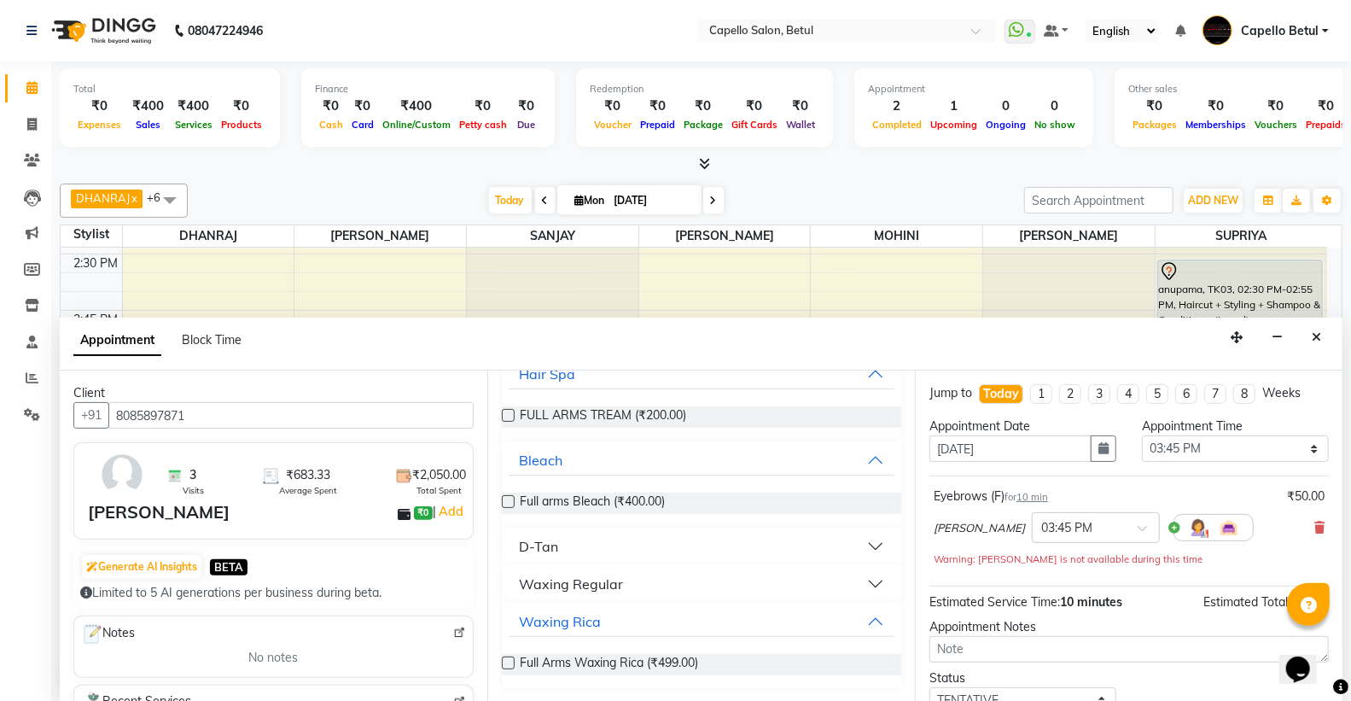
click at [510, 667] on label at bounding box center [508, 663] width 13 height 13
click at [510, 667] on input "checkbox" at bounding box center [507, 664] width 11 height 11
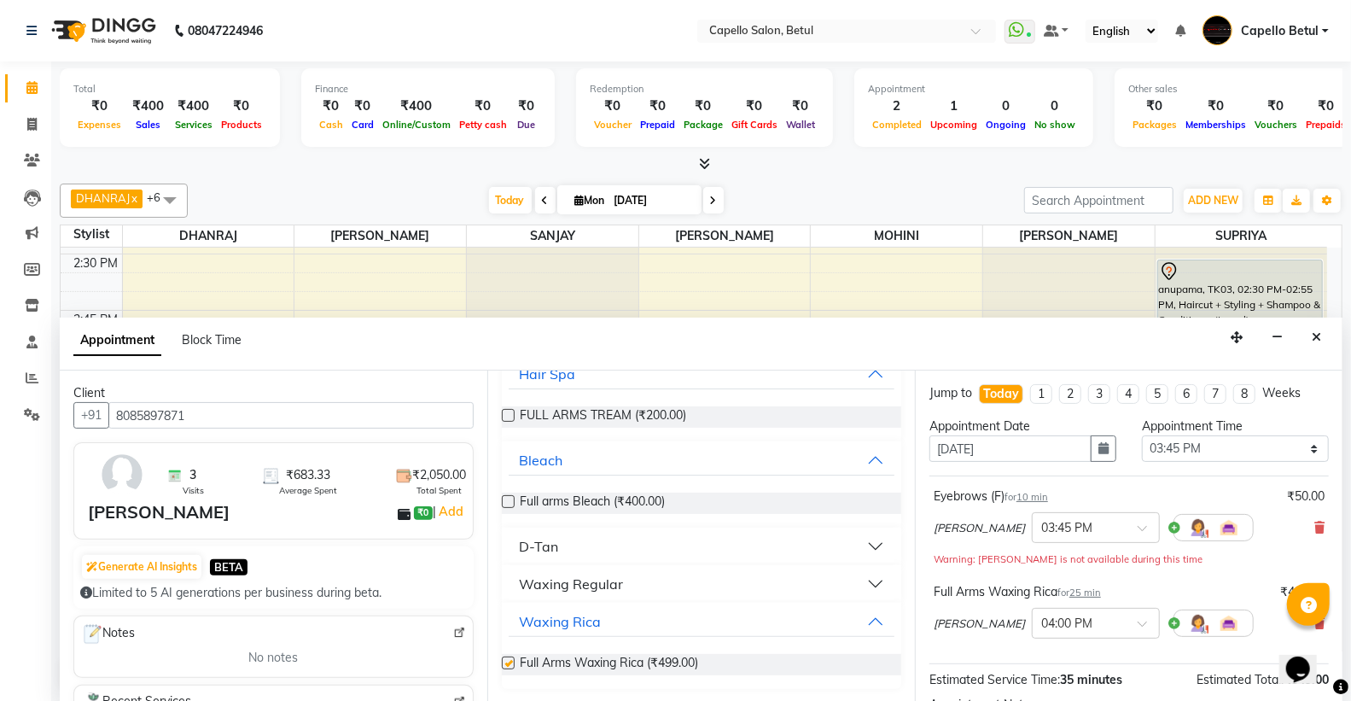
checkbox input "false"
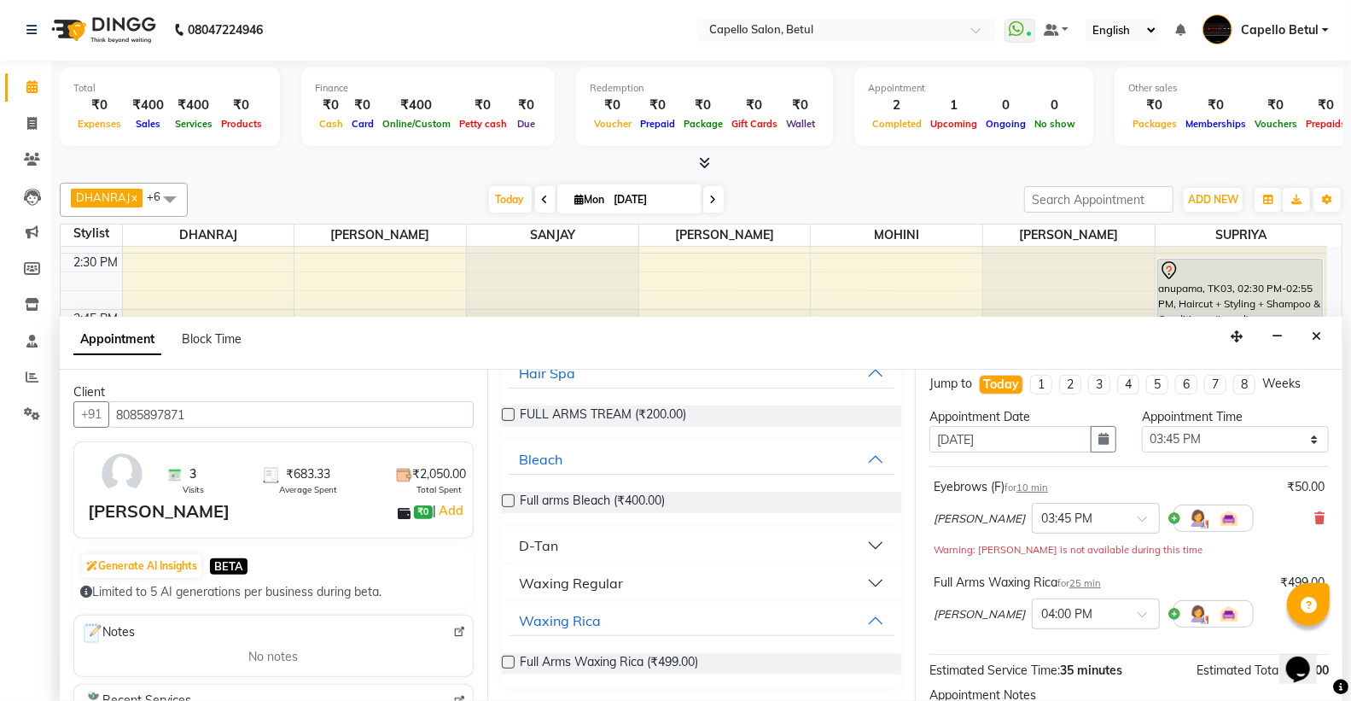
scroll to position [7, 0]
click at [1081, 514] on div at bounding box center [1096, 519] width 126 height 18
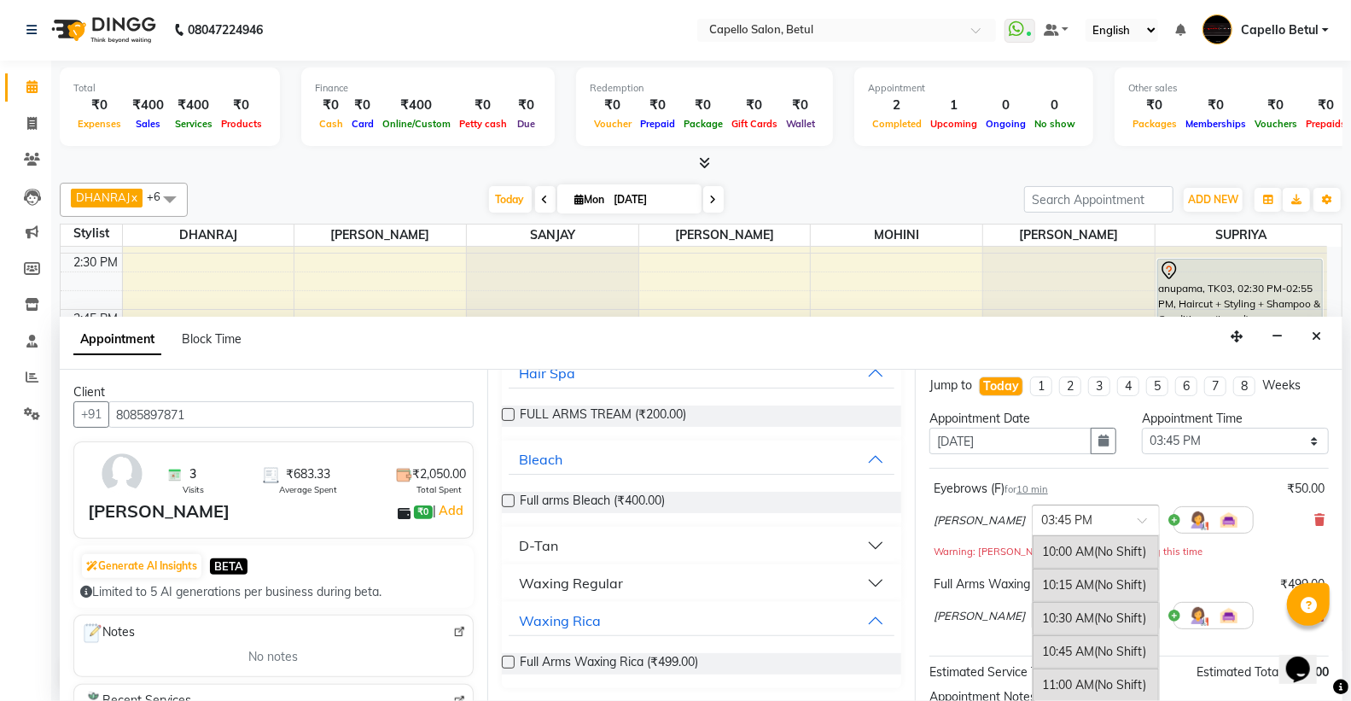
scroll to position [769, 0]
click at [1050, 589] on div "04:00 PM (No Shift)" at bounding box center [1096, 581] width 126 height 33
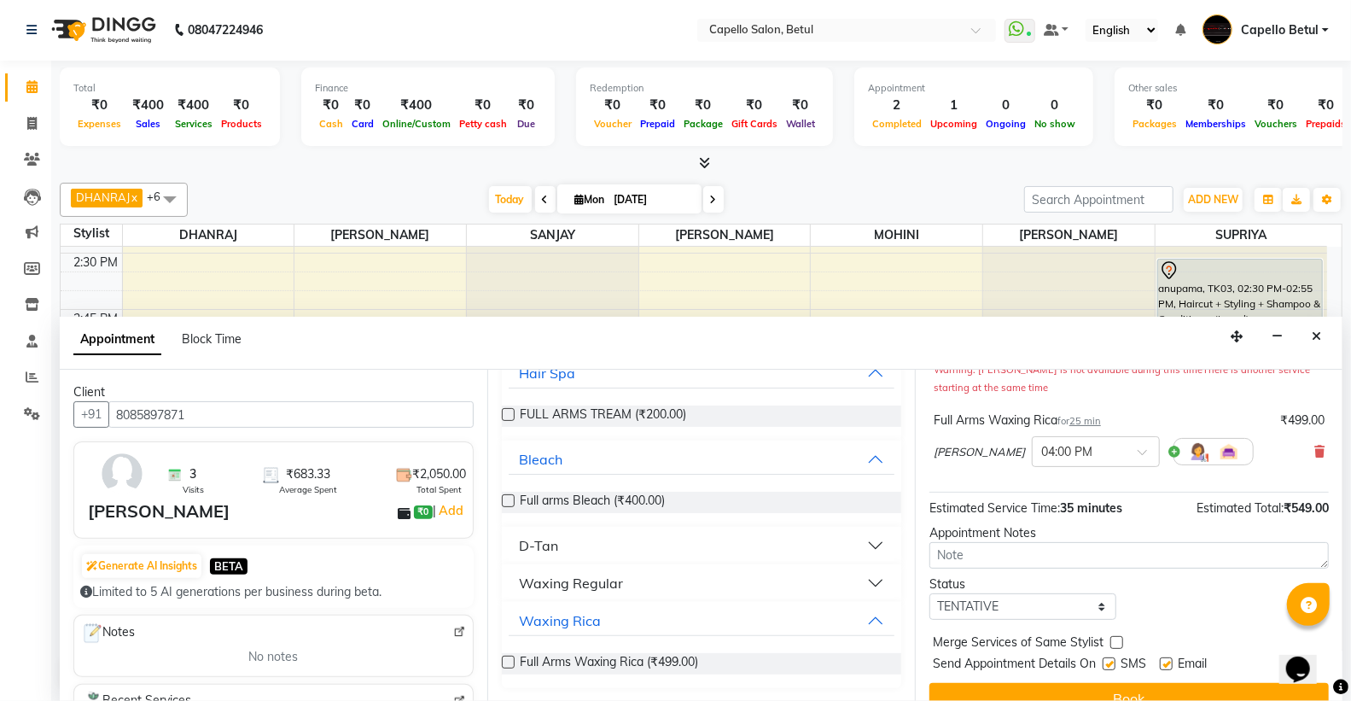
scroll to position [215, 0]
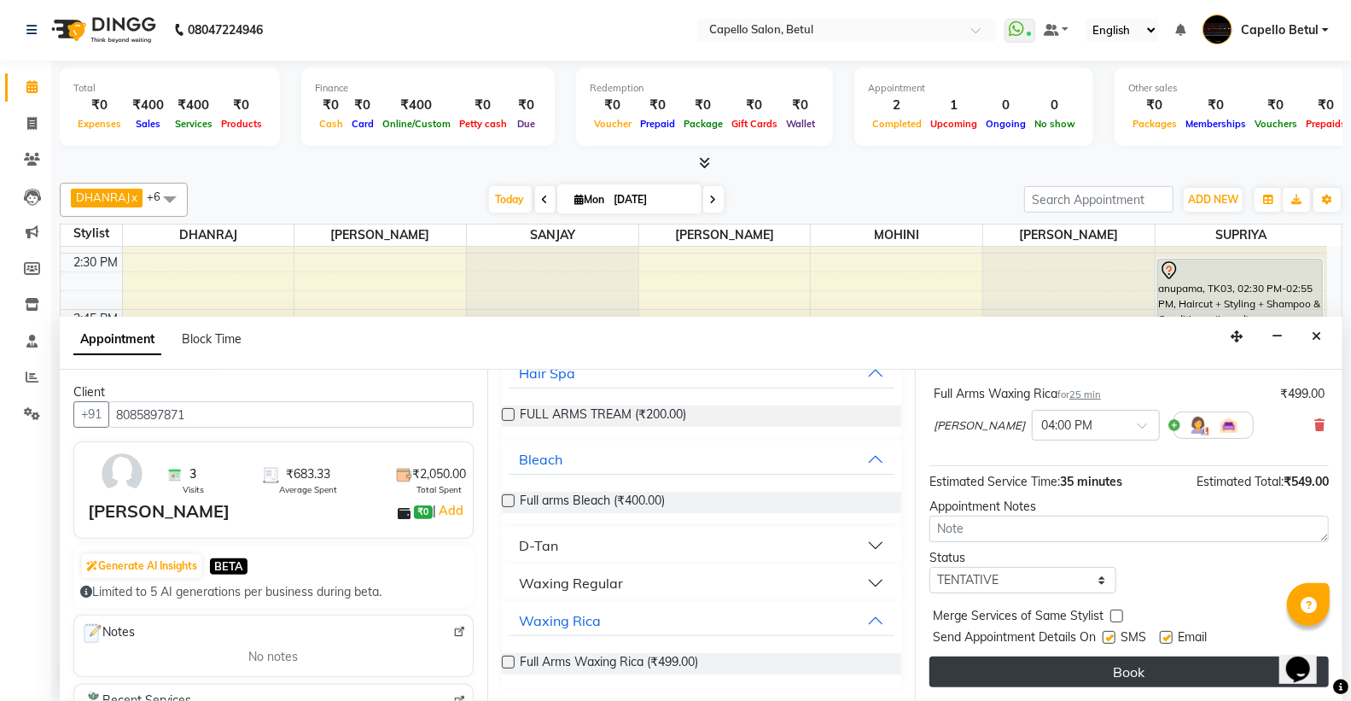
click at [1089, 670] on button "Book" at bounding box center [1130, 672] width 400 height 31
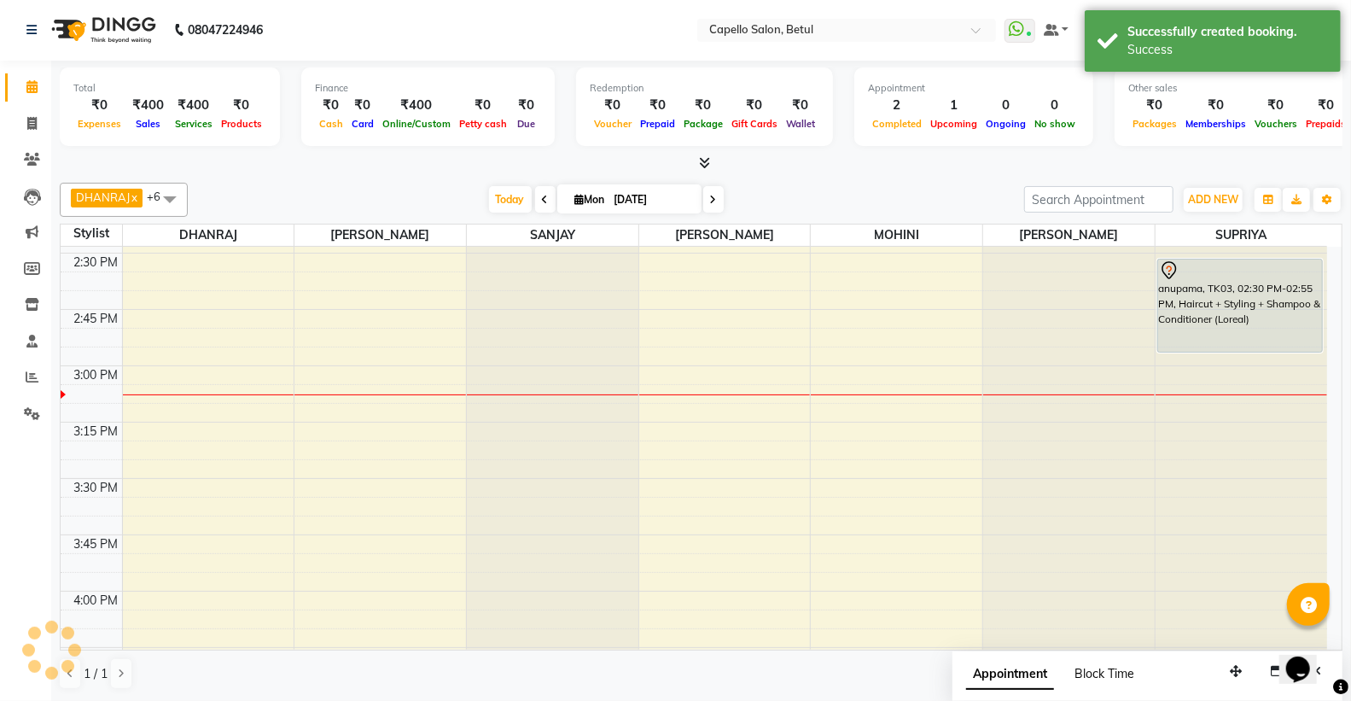
scroll to position [0, 0]
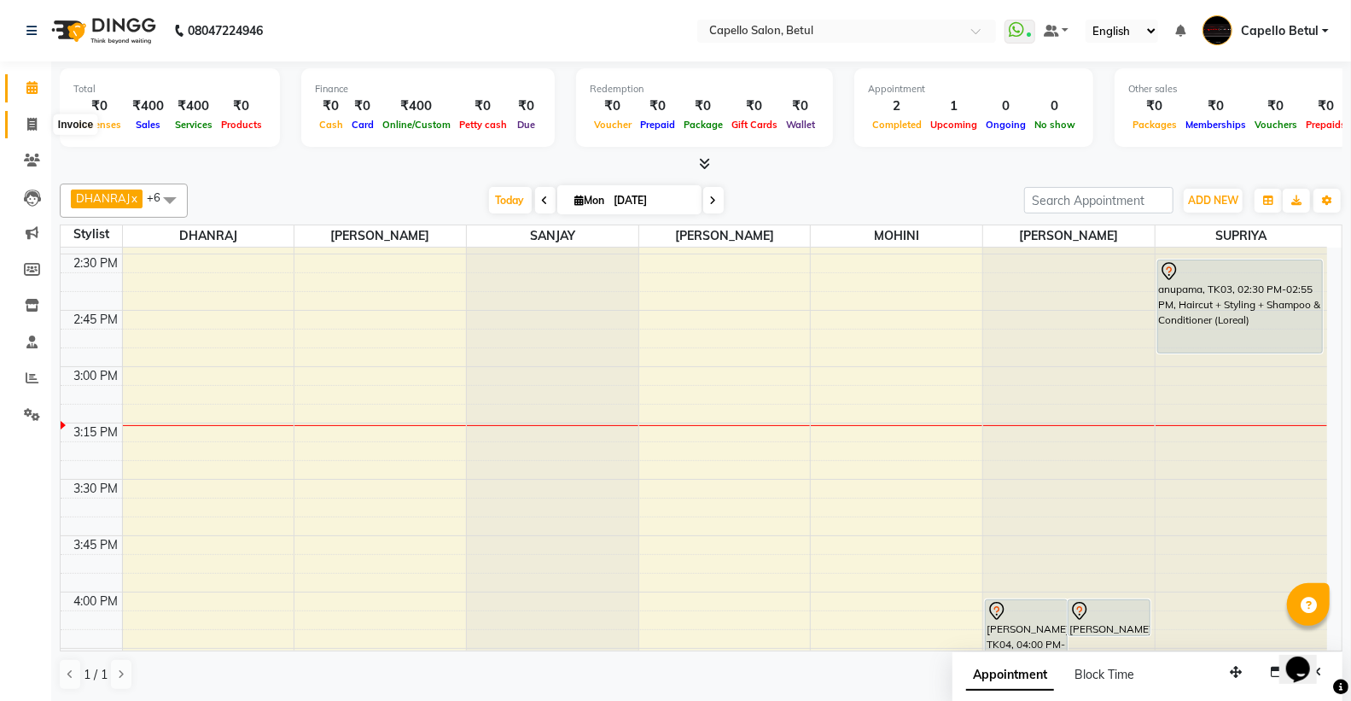
click at [27, 121] on icon at bounding box center [31, 124] width 9 height 13
select select "service"
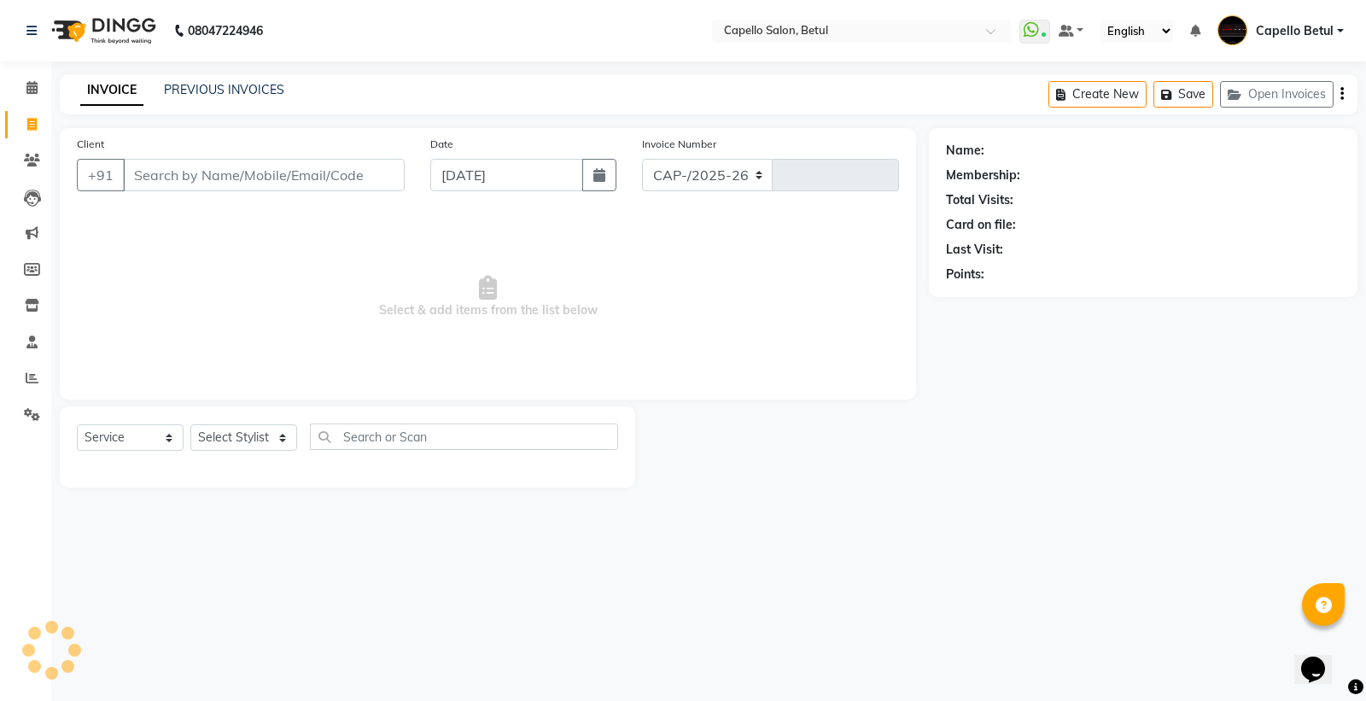
select select "8951"
type input "0001"
click at [207, 183] on input "Client" at bounding box center [264, 175] width 282 height 32
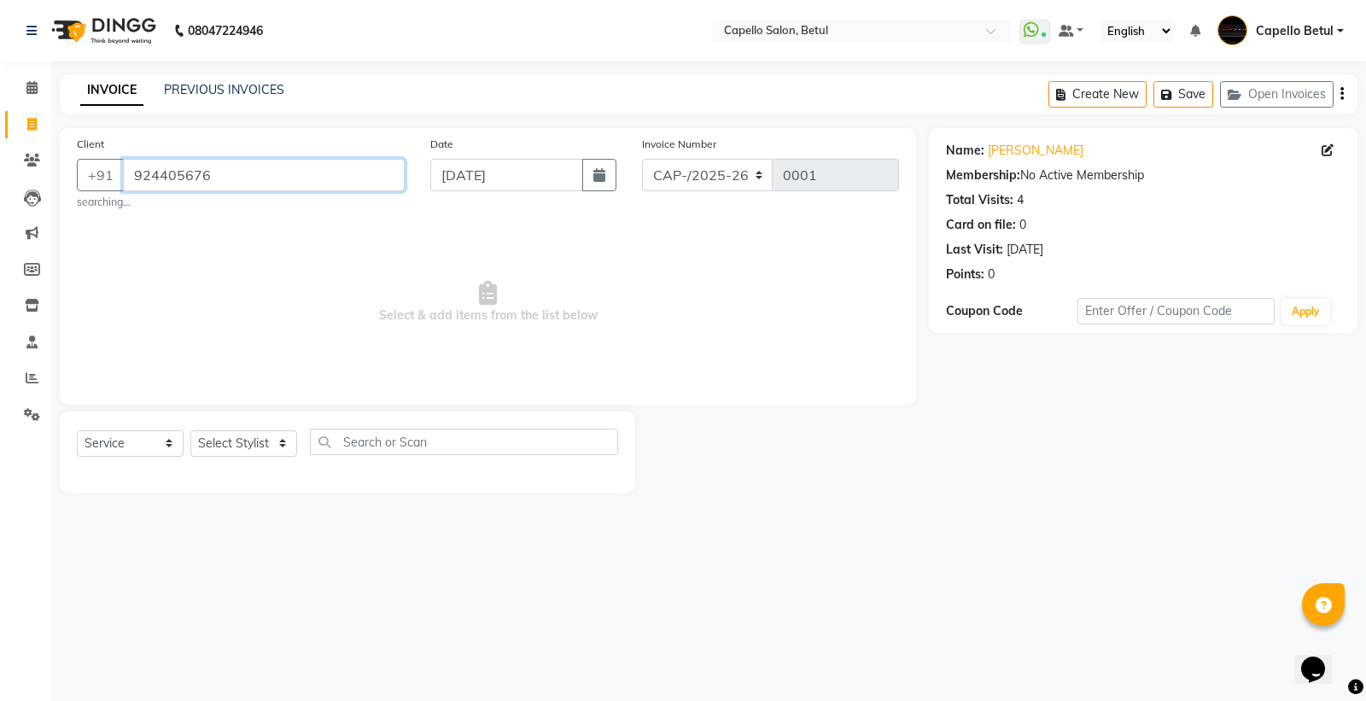
click at [249, 172] on input "924405676" at bounding box center [264, 175] width 282 height 32
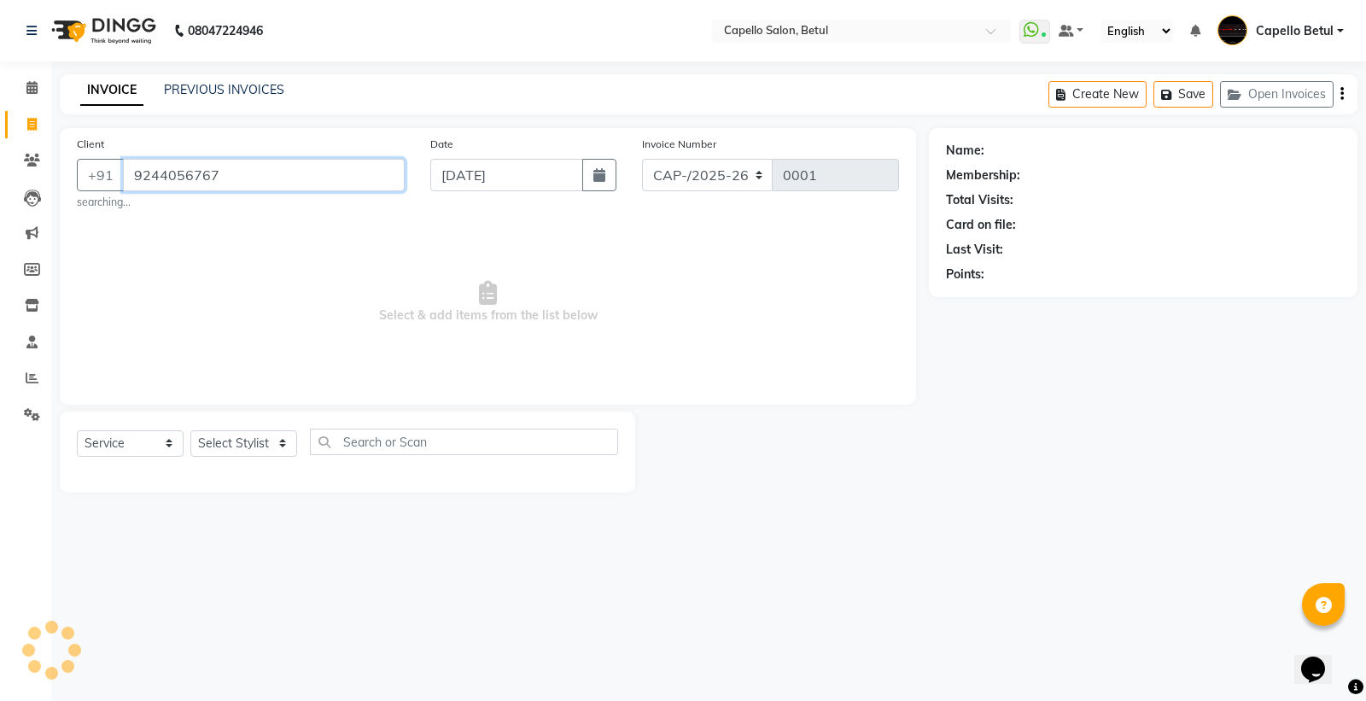
type input "9244056767"
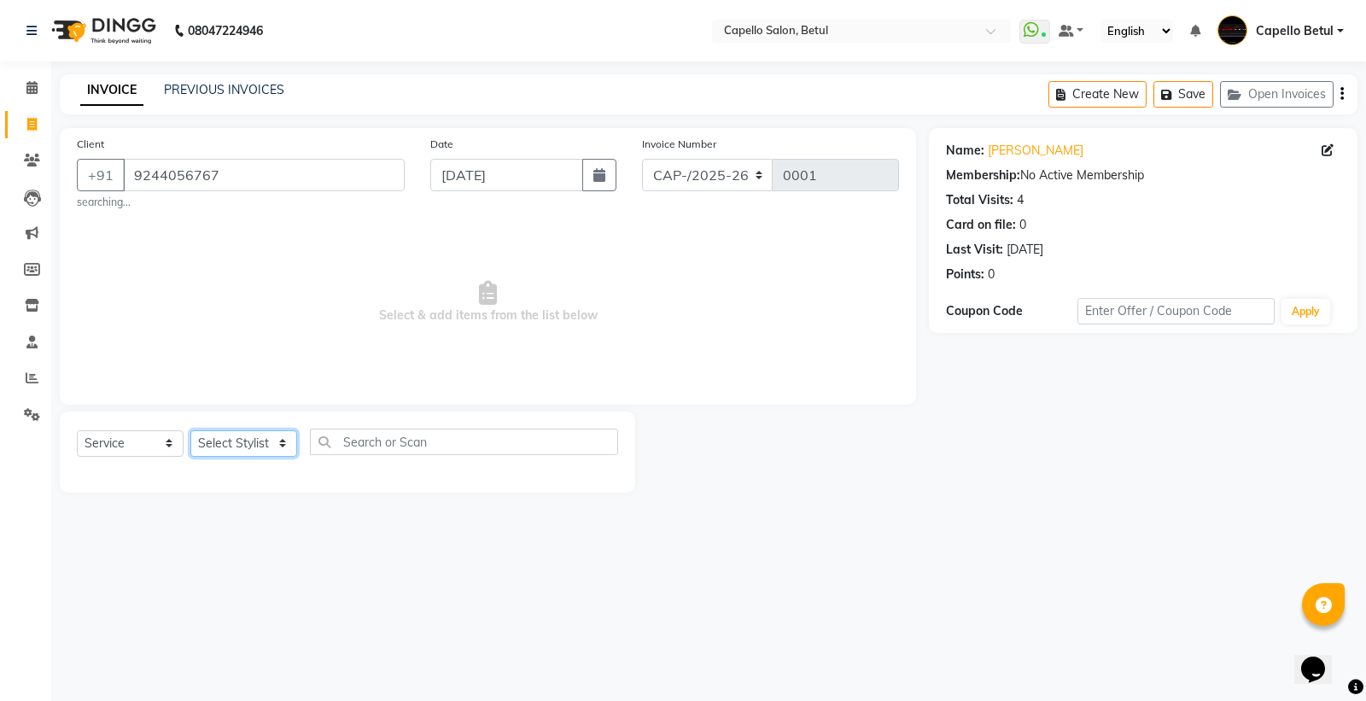
drag, startPoint x: 234, startPoint y: 448, endPoint x: 236, endPoint y: 432, distance: 16.3
click at [234, 448] on select "Select Stylist ADMIN Capello Betul [PERSON_NAME] [PERSON_NAME] POOJA SOLANKI (M…" at bounding box center [243, 443] width 107 height 26
select select "14474"
click at [190, 430] on select "Select Stylist ADMIN Capello Betul [PERSON_NAME] [PERSON_NAME] POOJA SOLANKI (M…" at bounding box center [243, 443] width 107 height 26
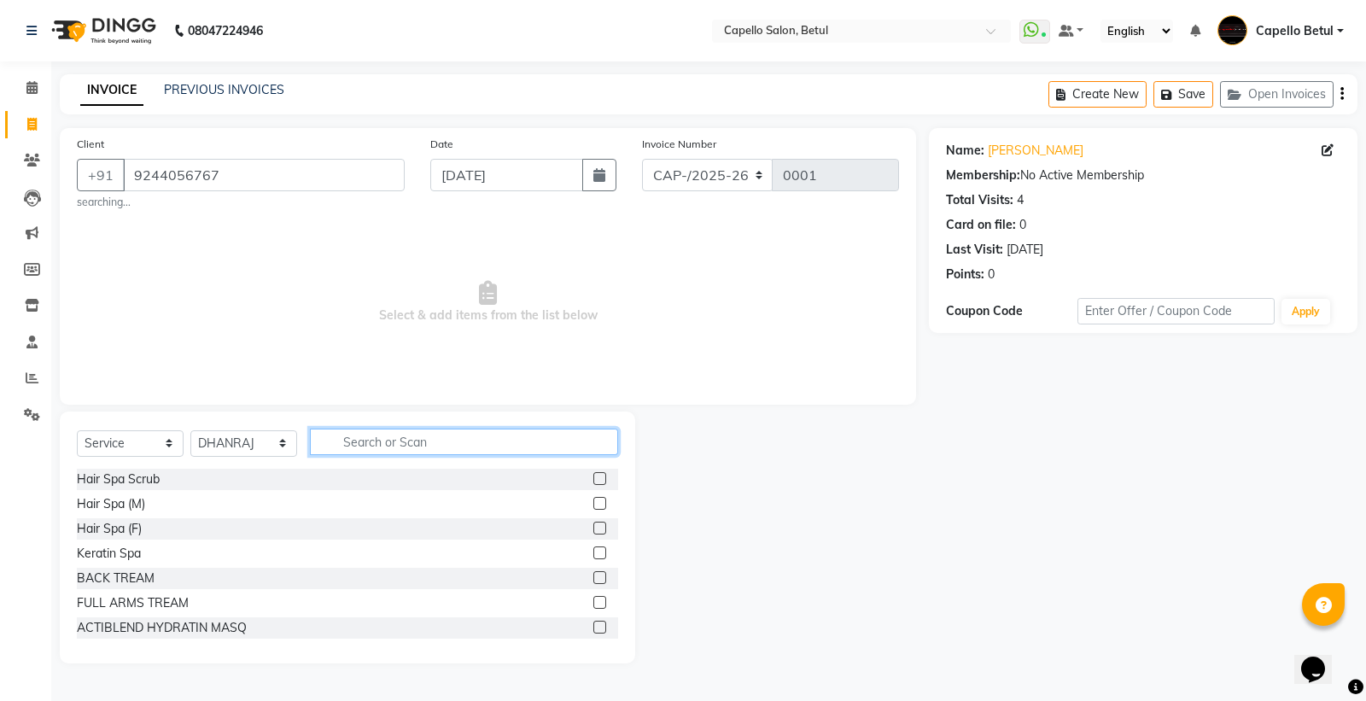
click at [351, 433] on input "text" at bounding box center [464, 442] width 308 height 26
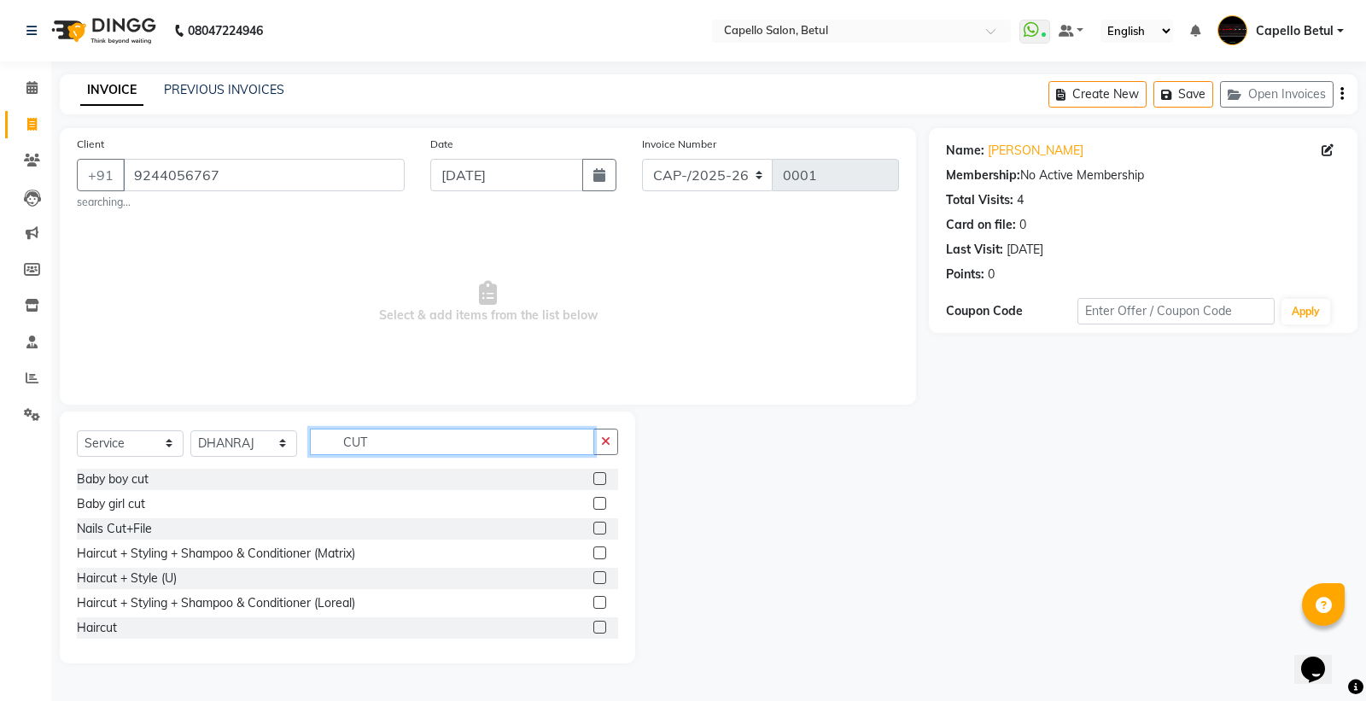
type input "CUT"
click at [593, 622] on label at bounding box center [599, 627] width 13 height 13
click at [593, 622] on input "checkbox" at bounding box center [598, 627] width 11 height 11
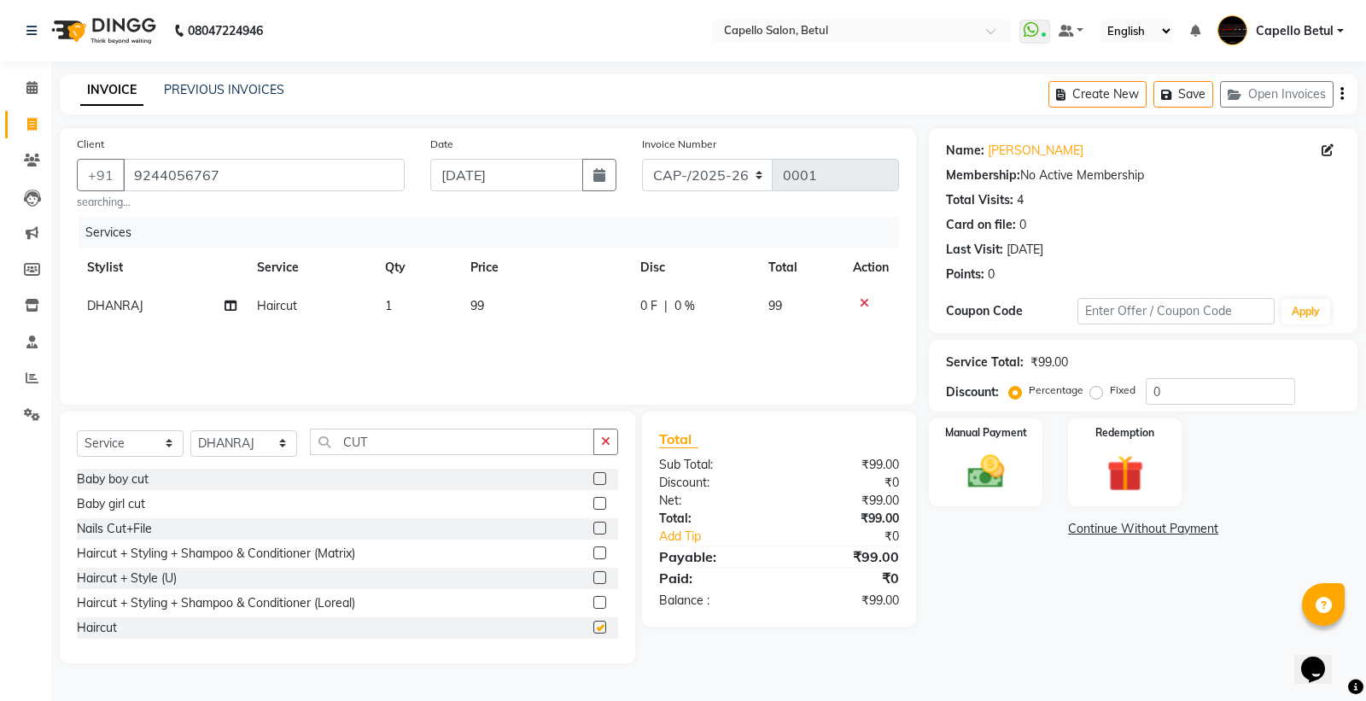
checkbox input "false"
click at [444, 446] on input "CUT" at bounding box center [452, 442] width 284 height 26
type input "C"
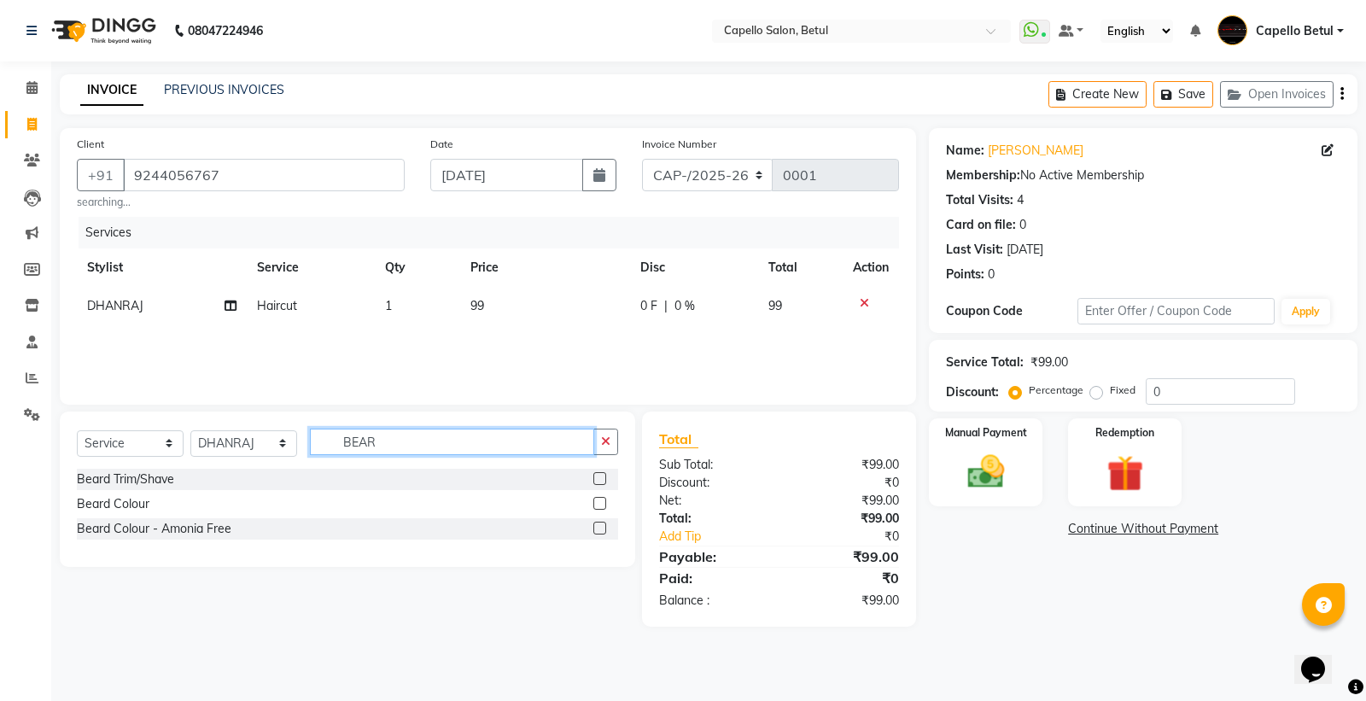
type input "BEAR"
click at [602, 475] on label at bounding box center [599, 478] width 13 height 13
click at [602, 475] on input "checkbox" at bounding box center [598, 479] width 11 height 11
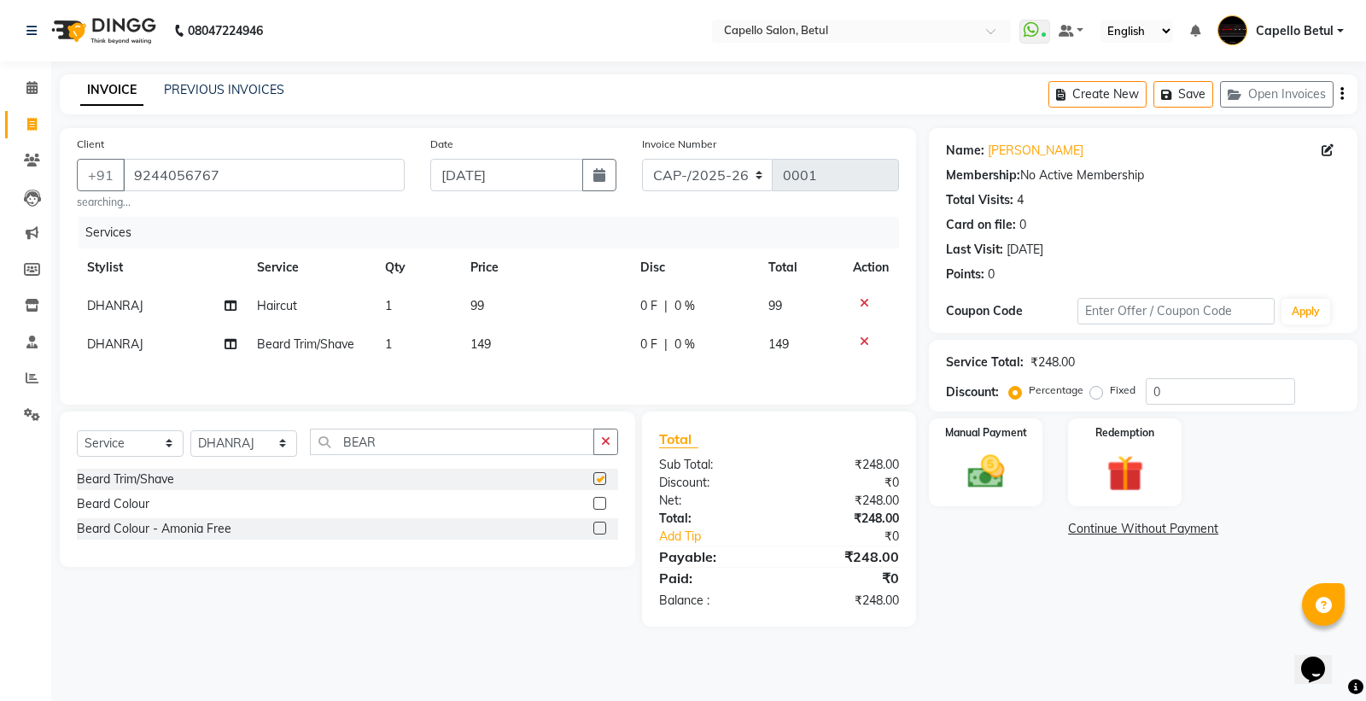
checkbox input "false"
click at [484, 312] on td "99" at bounding box center [545, 306] width 170 height 38
select select "14474"
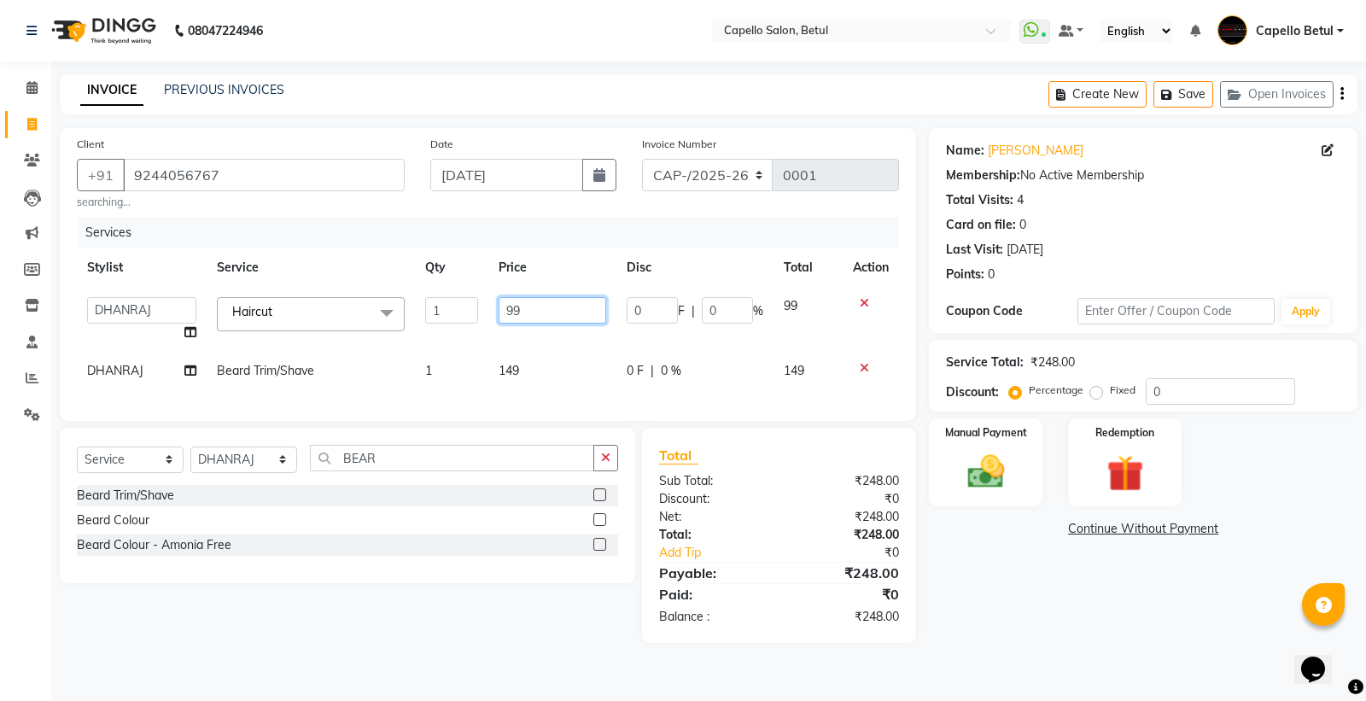
click at [499, 306] on input "99" at bounding box center [552, 310] width 107 height 26
type input "200"
click at [516, 359] on td "149" at bounding box center [551, 371] width 127 height 38
select select "14474"
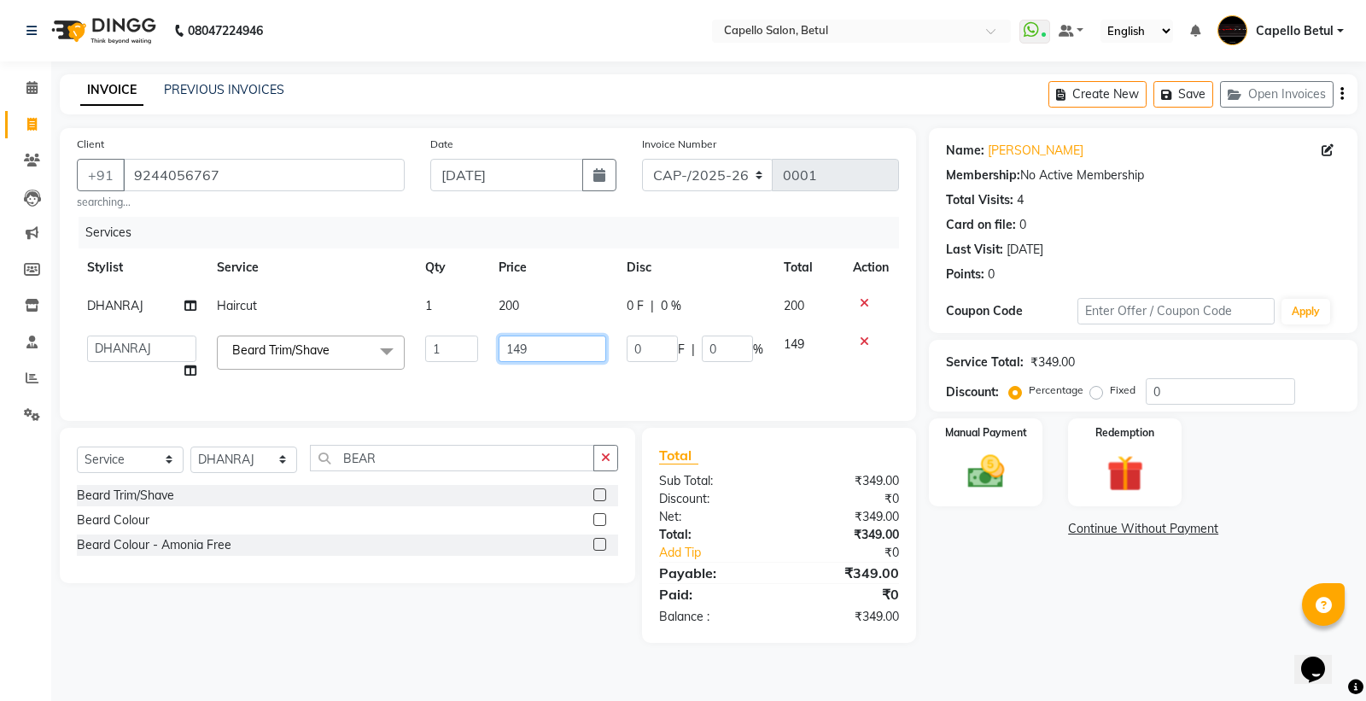
click at [516, 357] on input "149" at bounding box center [552, 349] width 107 height 26
type input "200"
click at [516, 374] on div "Services Stylist Service Qty Price Disc Total Action [PERSON_NAME] Haircut 1 20…" at bounding box center [488, 310] width 822 height 187
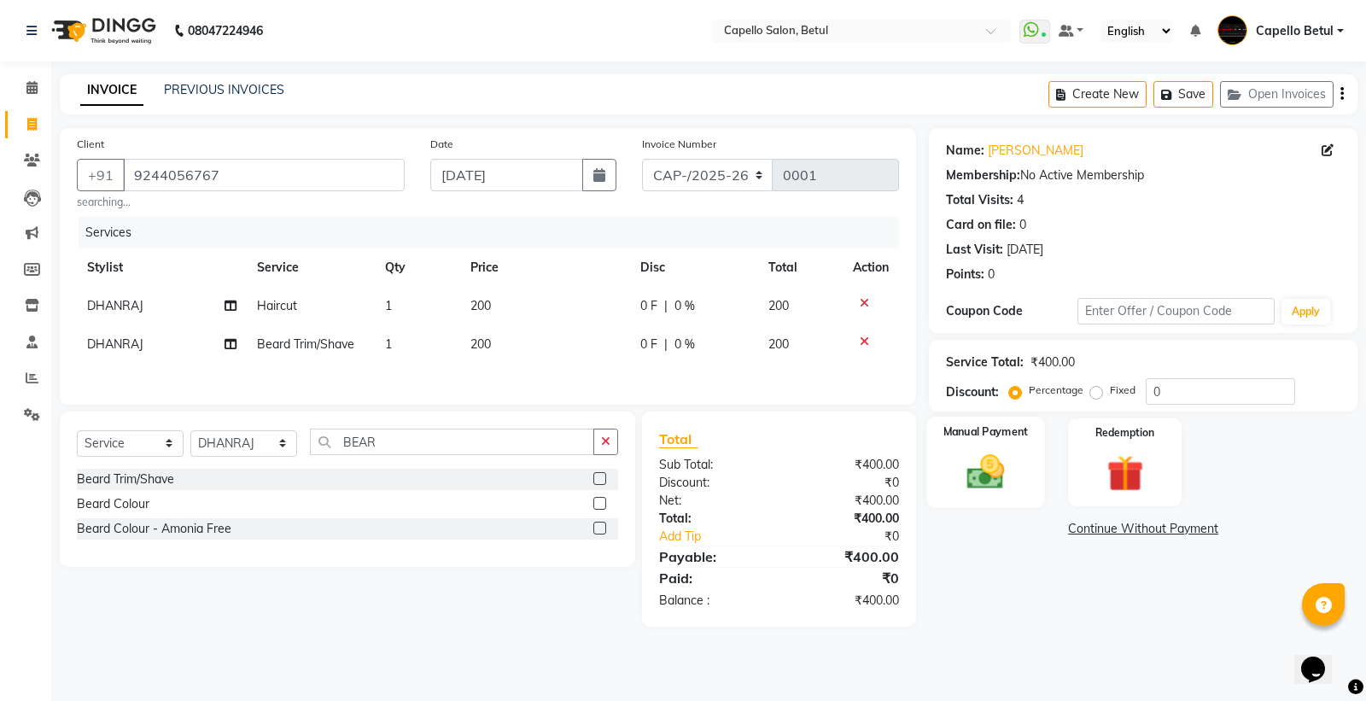
click at [978, 464] on img at bounding box center [985, 472] width 61 height 44
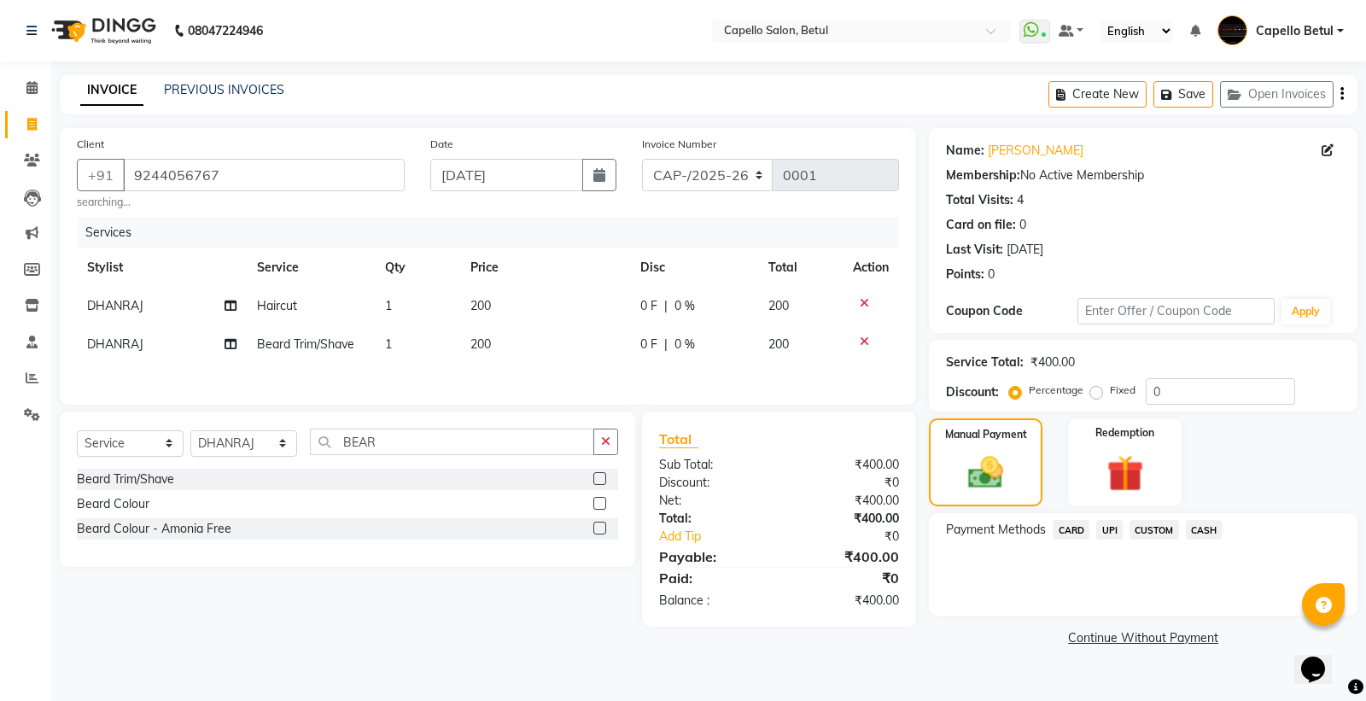
click at [1191, 529] on span "CASH" at bounding box center [1204, 530] width 37 height 20
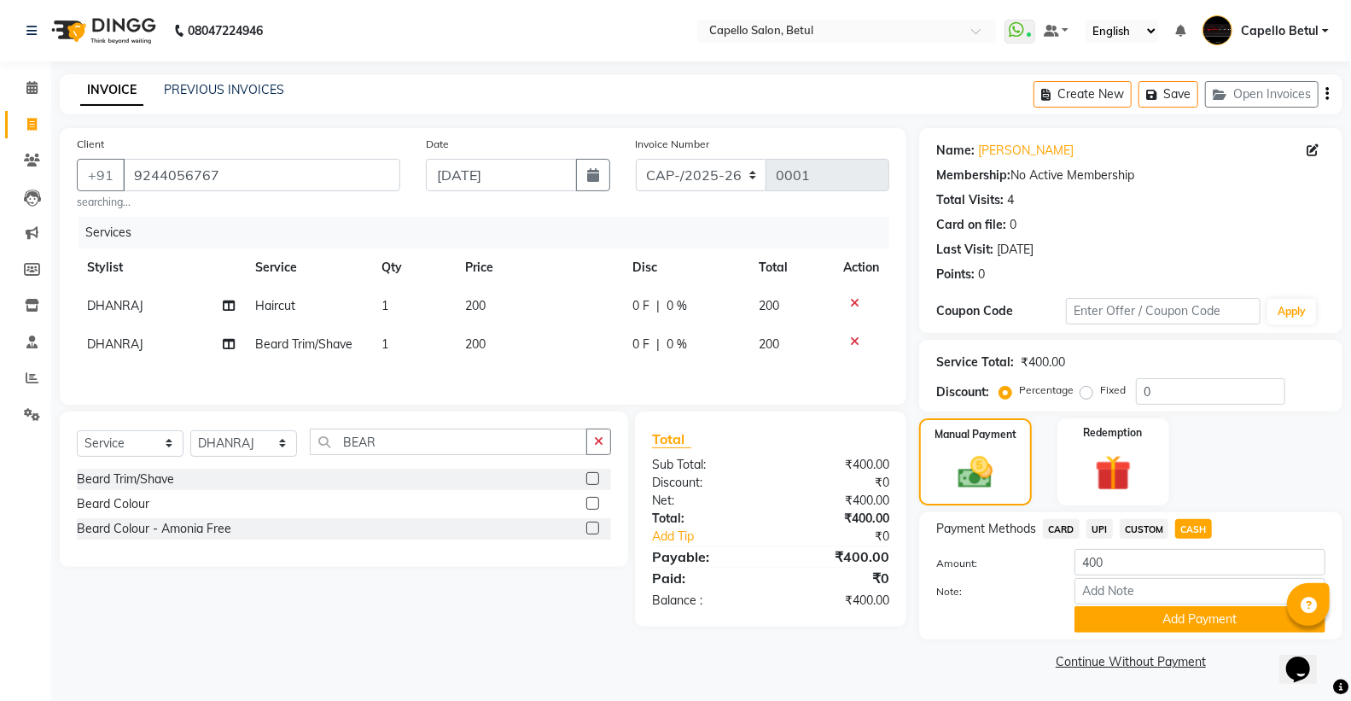
drag, startPoint x: 1156, startPoint y: 627, endPoint x: 1133, endPoint y: 607, distance: 30.8
click at [1156, 627] on button "Add Payment" at bounding box center [1200, 619] width 251 height 26
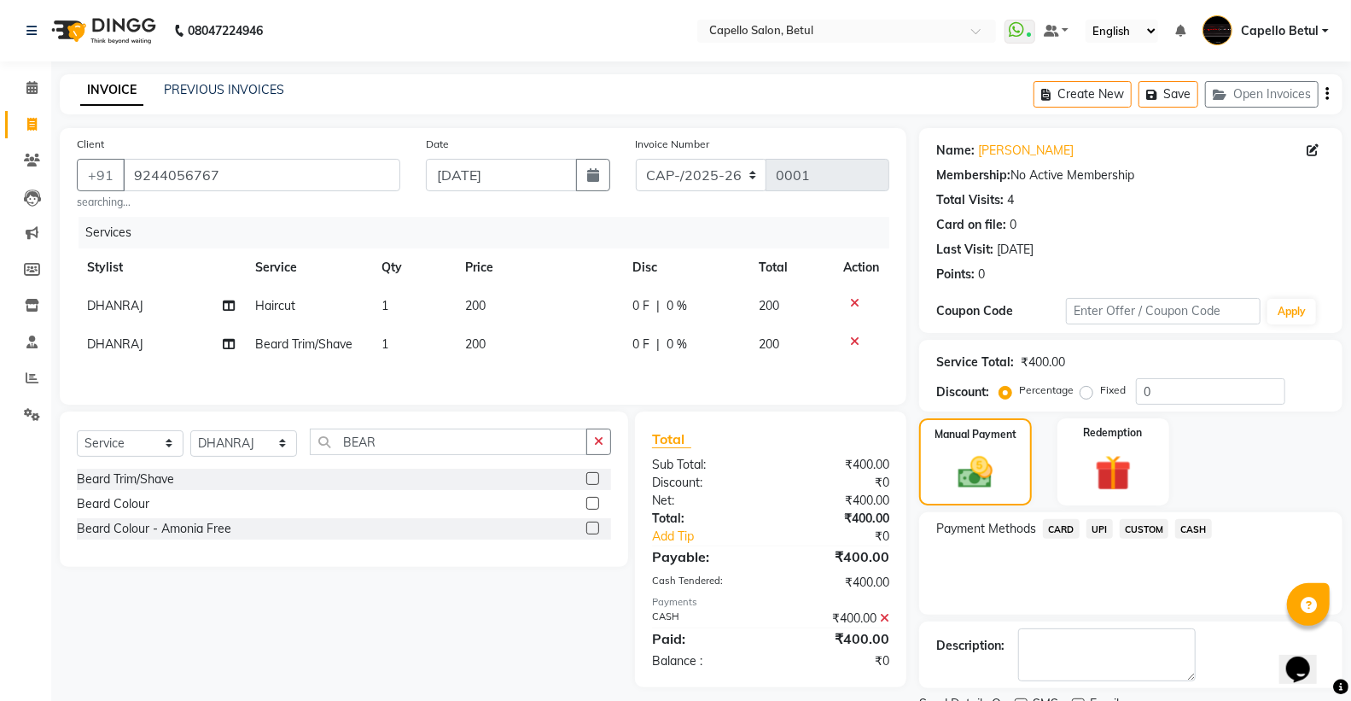
scroll to position [71, 0]
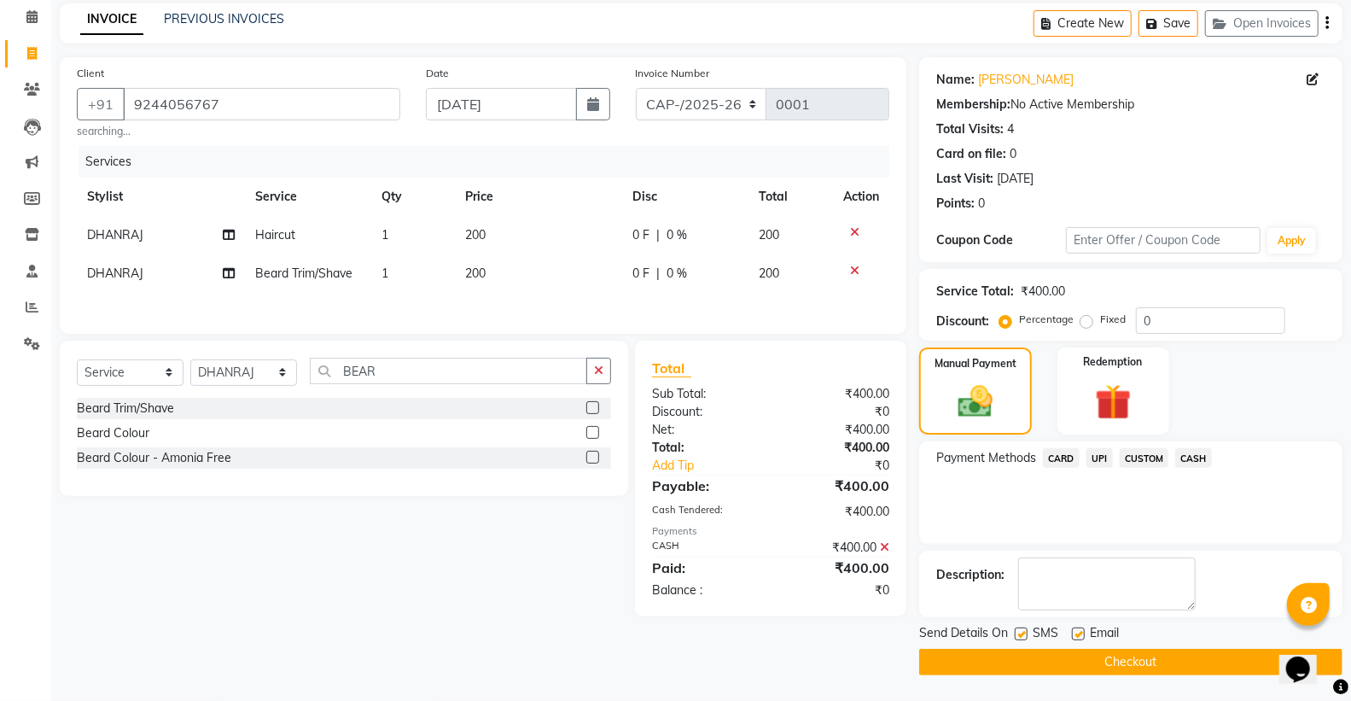
drag, startPoint x: 1098, startPoint y: 664, endPoint x: 1003, endPoint y: 627, distance: 101.6
click at [1098, 662] on button "Checkout" at bounding box center [1130, 662] width 423 height 26
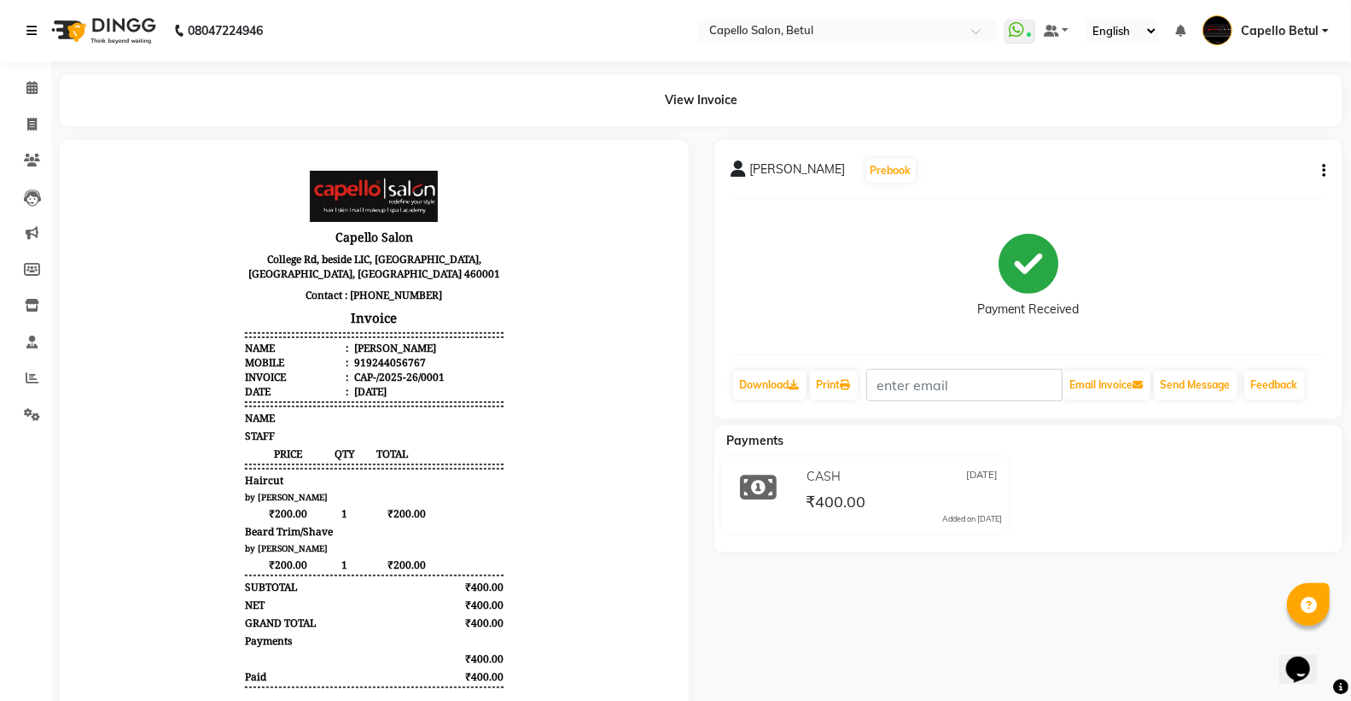
click at [31, 32] on icon at bounding box center [31, 31] width 10 height 12
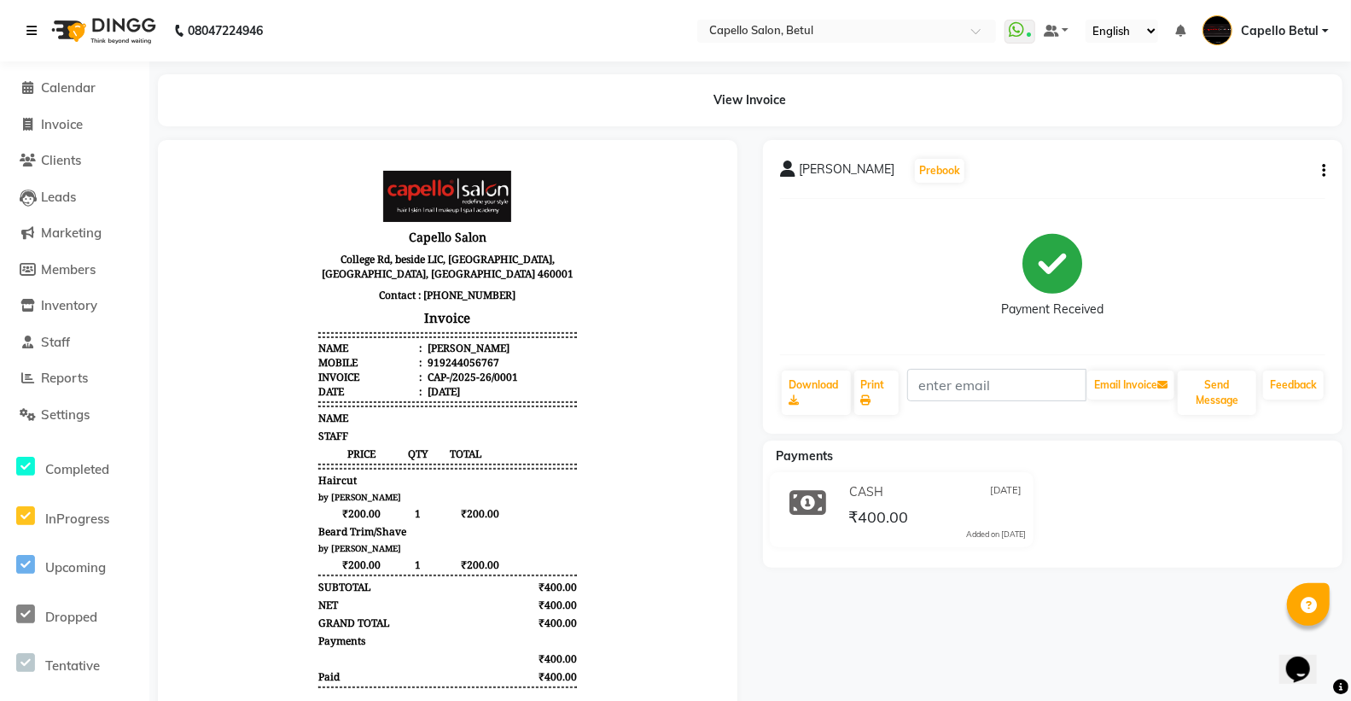
click at [35, 27] on icon at bounding box center [31, 31] width 10 height 12
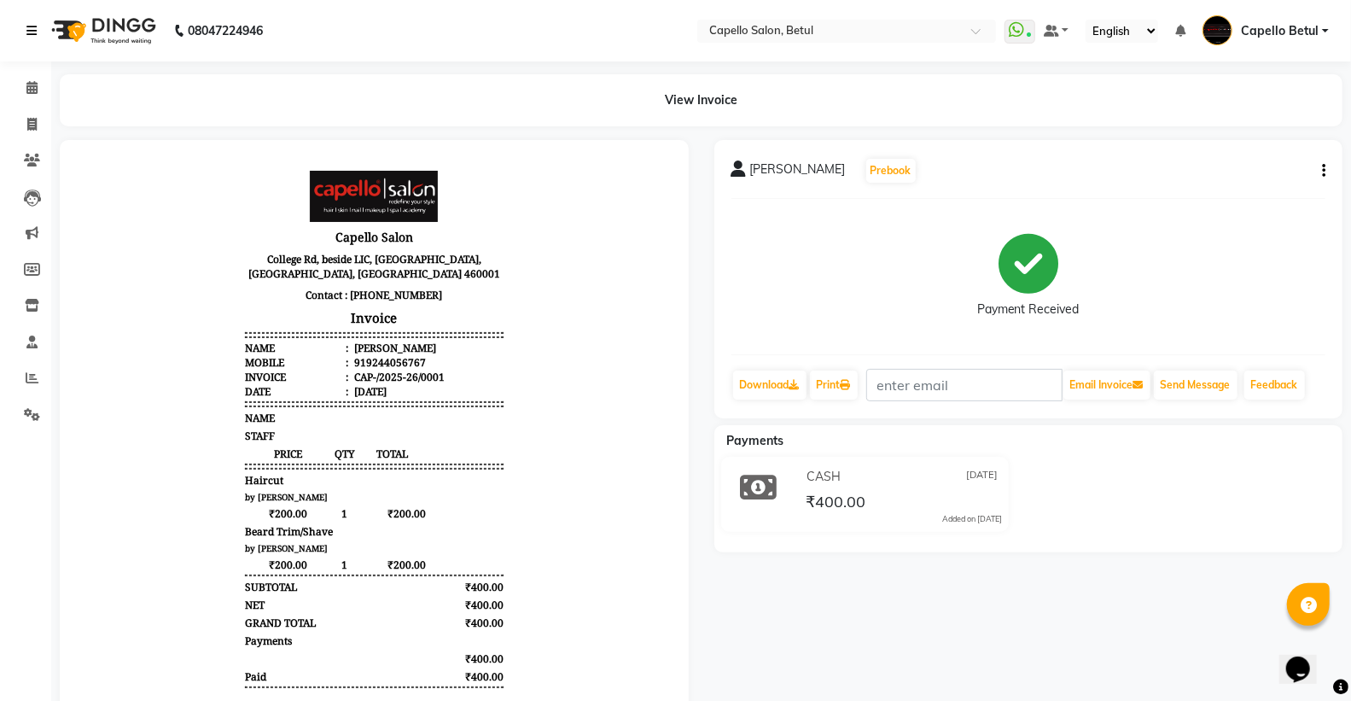
click at [35, 27] on icon at bounding box center [31, 31] width 10 height 12
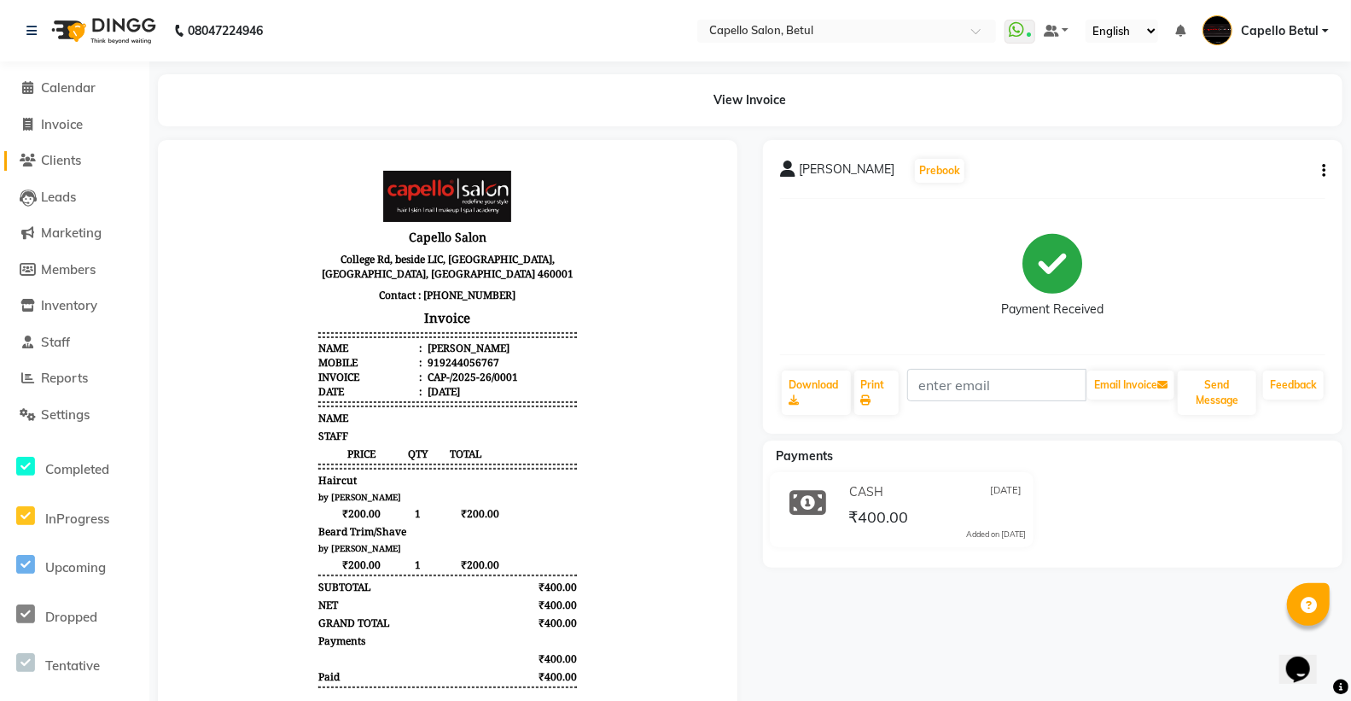
drag, startPoint x: 19, startPoint y: 1, endPoint x: 32, endPoint y: 162, distance: 161.9
click at [32, 162] on icon at bounding box center [28, 160] width 16 height 13
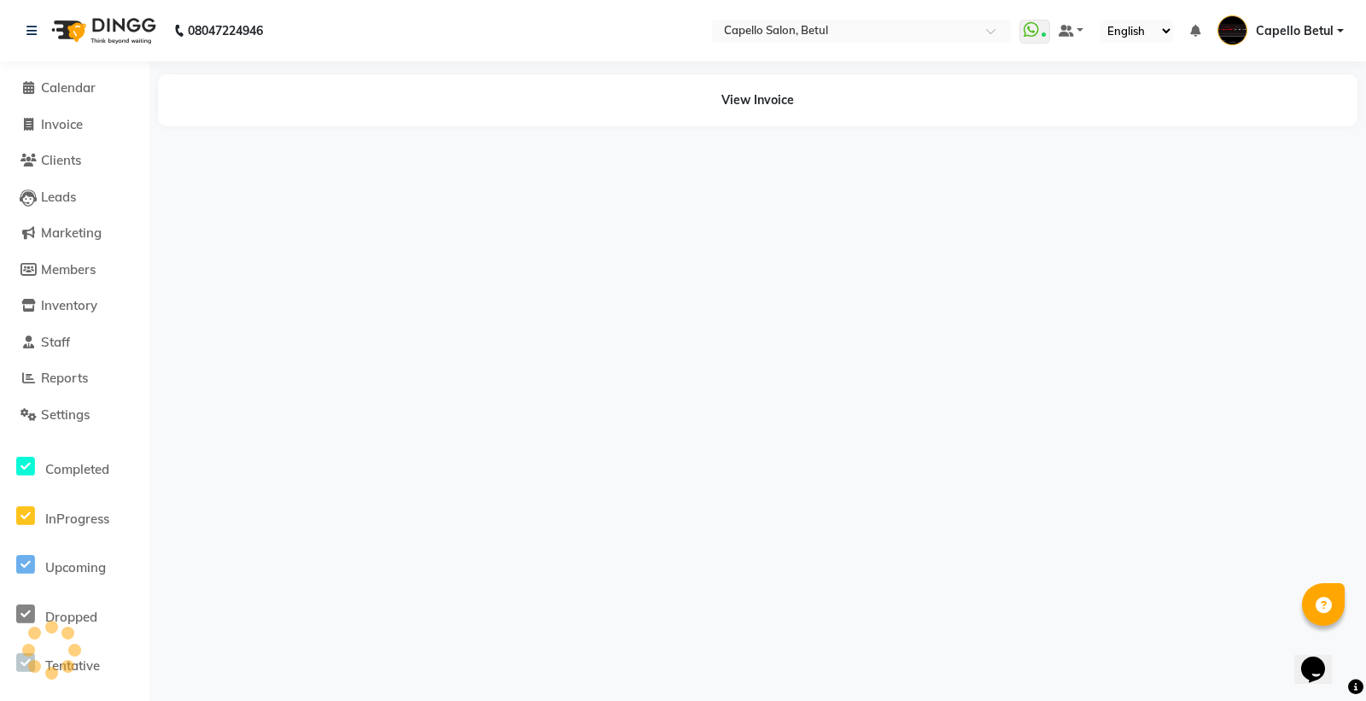
select select "service"
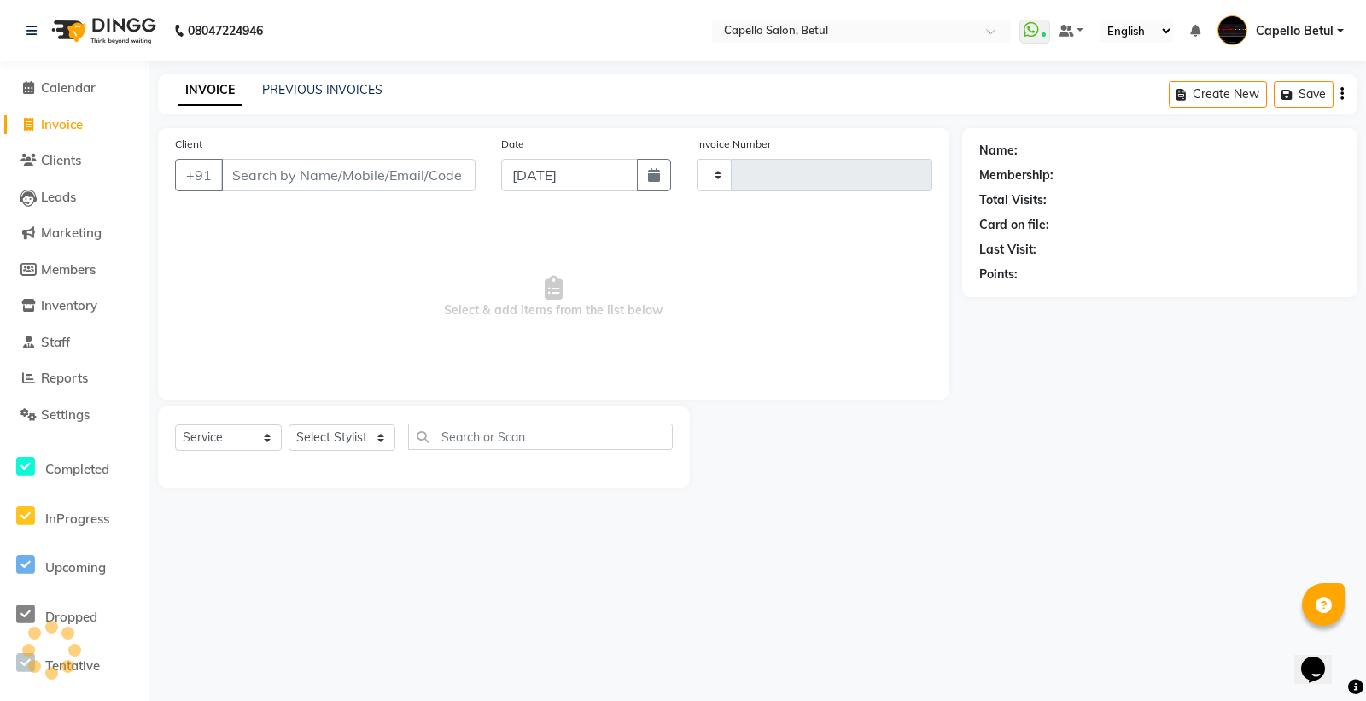
type input "0002"
select select "8951"
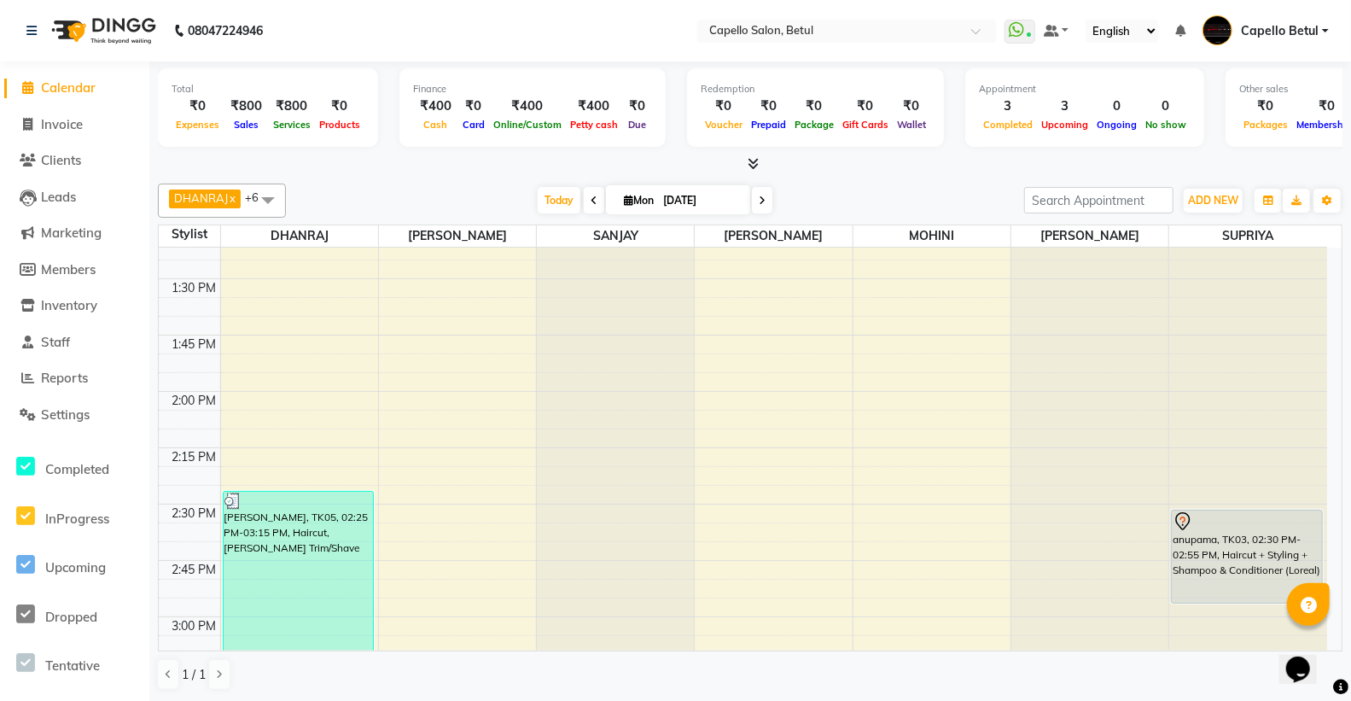
scroll to position [1233, 0]
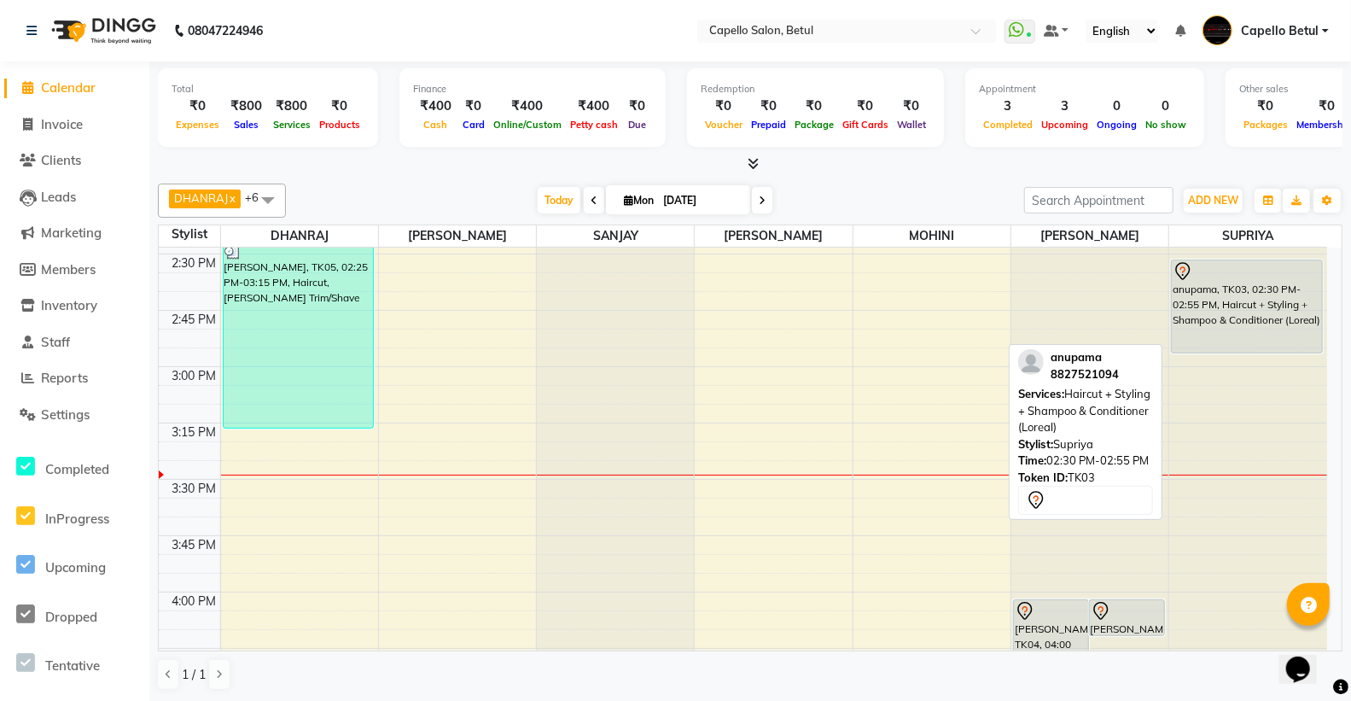
click at [1221, 321] on div "anupama, TK03, 02:30 PM-02:55 PM, Haircut + Styling + Shampoo & Conditioner (Lo…" at bounding box center [1247, 306] width 150 height 92
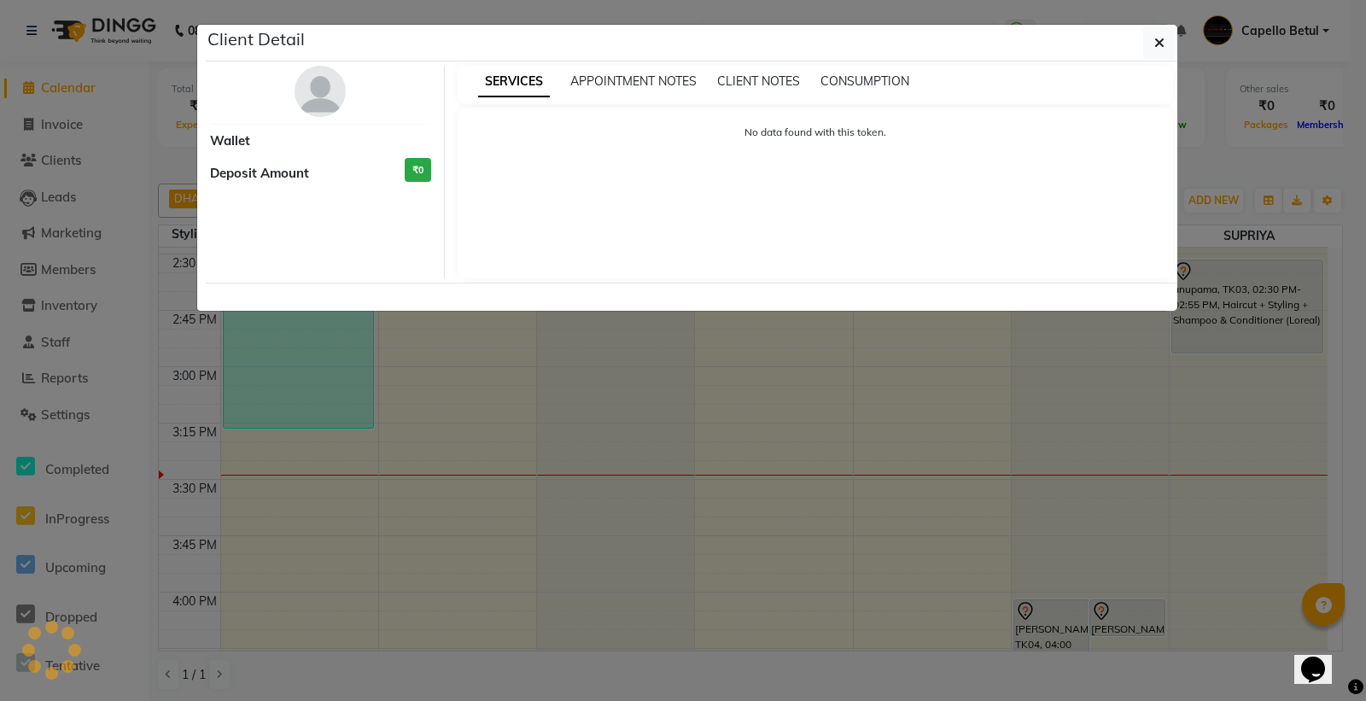
select select "7"
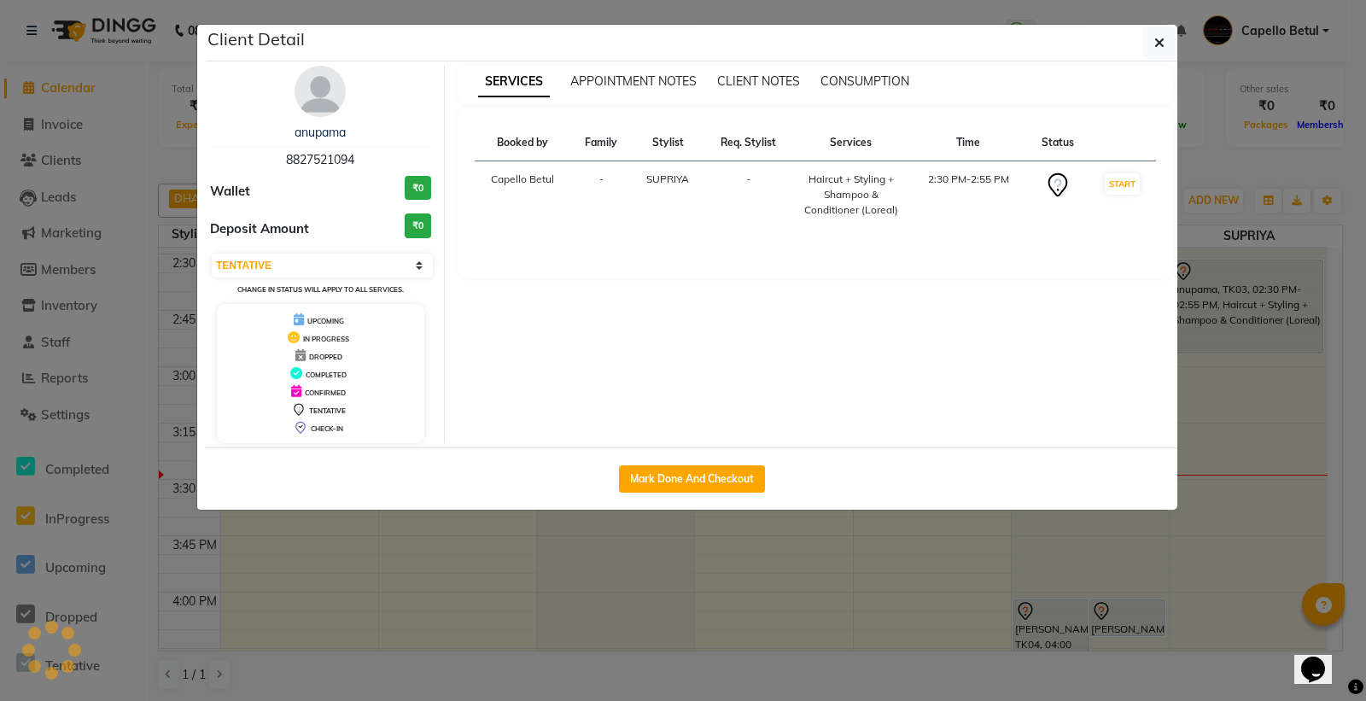
click at [1239, 320] on ngb-modal-window "Client Detail anupama 8827521094 Wallet ₹0 Deposit Amount ₹0 Select IN SERVICE …" at bounding box center [683, 350] width 1366 height 701
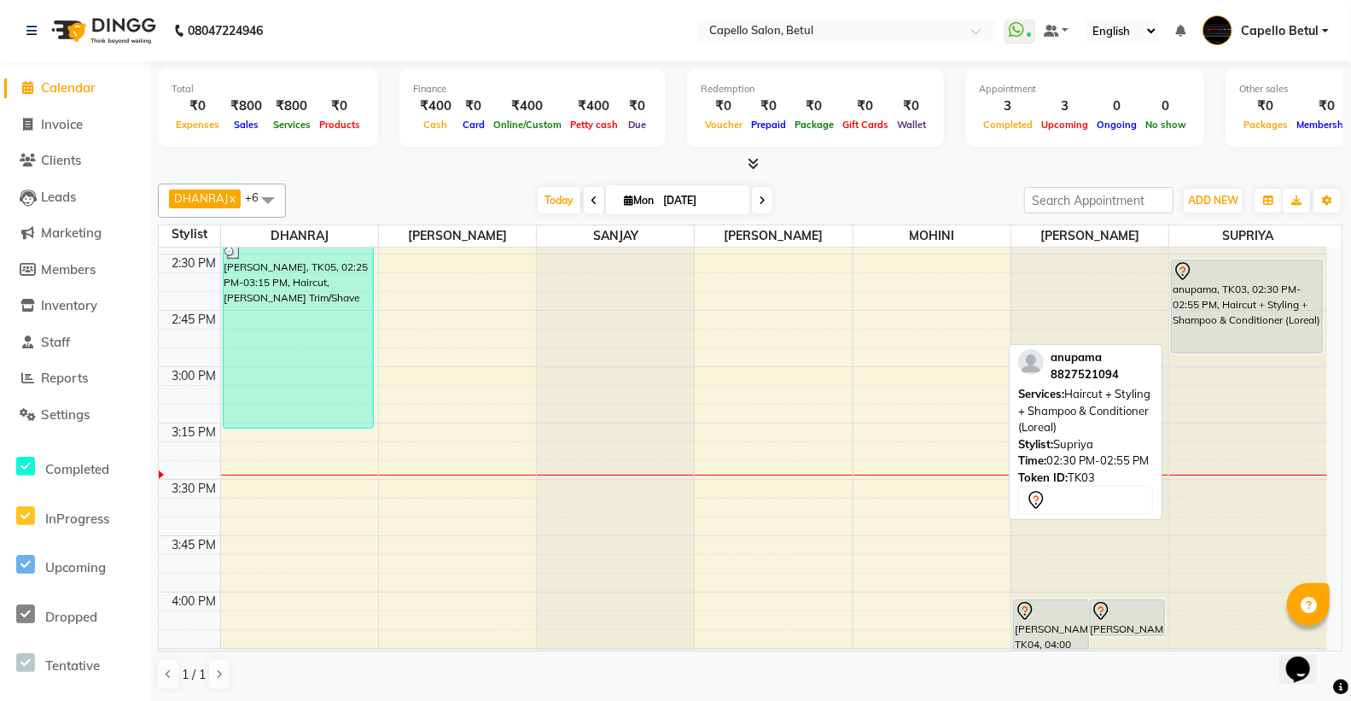
click at [1239, 320] on div "anupama, TK03, 02:30 PM-02:55 PM, Haircut + Styling + Shampoo & Conditioner (Lo…" at bounding box center [1247, 306] width 150 height 92
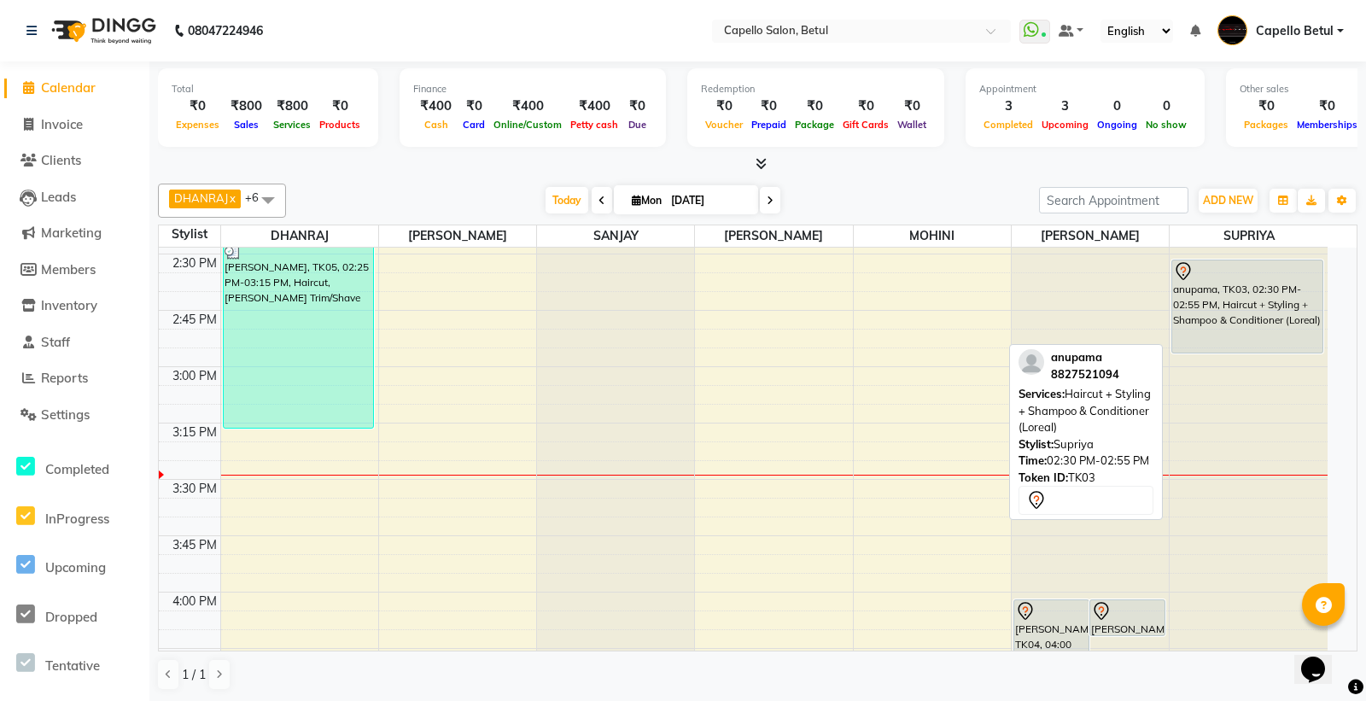
select select "7"
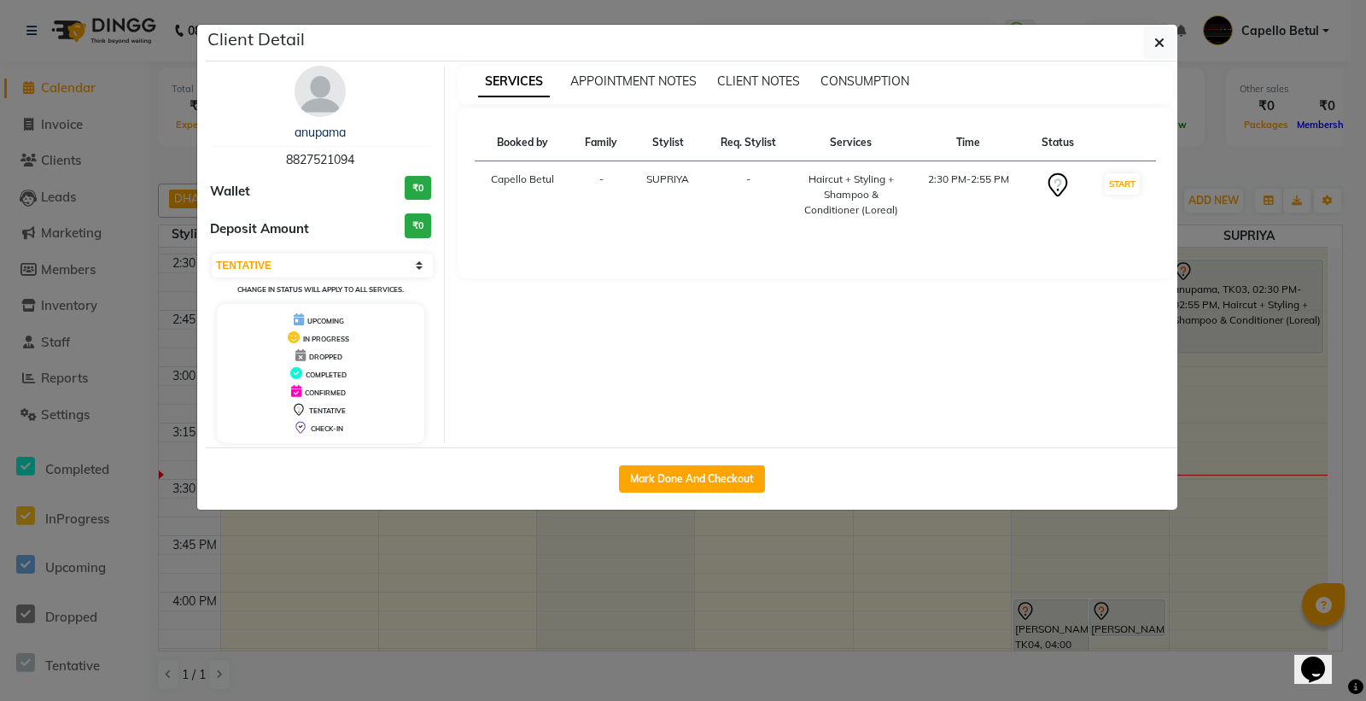
click at [851, 189] on div "Haircut + Styling + Shampoo & Conditioner (Loreal)" at bounding box center [850, 195] width 97 height 46
click at [531, 177] on td "Capello Betul" at bounding box center [523, 194] width 96 height 67
click at [541, 184] on td "Capello Betul" at bounding box center [523, 194] width 96 height 67
click at [845, 186] on div "Haircut + Styling + Shampoo & Conditioner (Loreal)" at bounding box center [850, 195] width 97 height 46
click at [647, 482] on button "Mark Done And Checkout" at bounding box center [692, 478] width 146 height 27
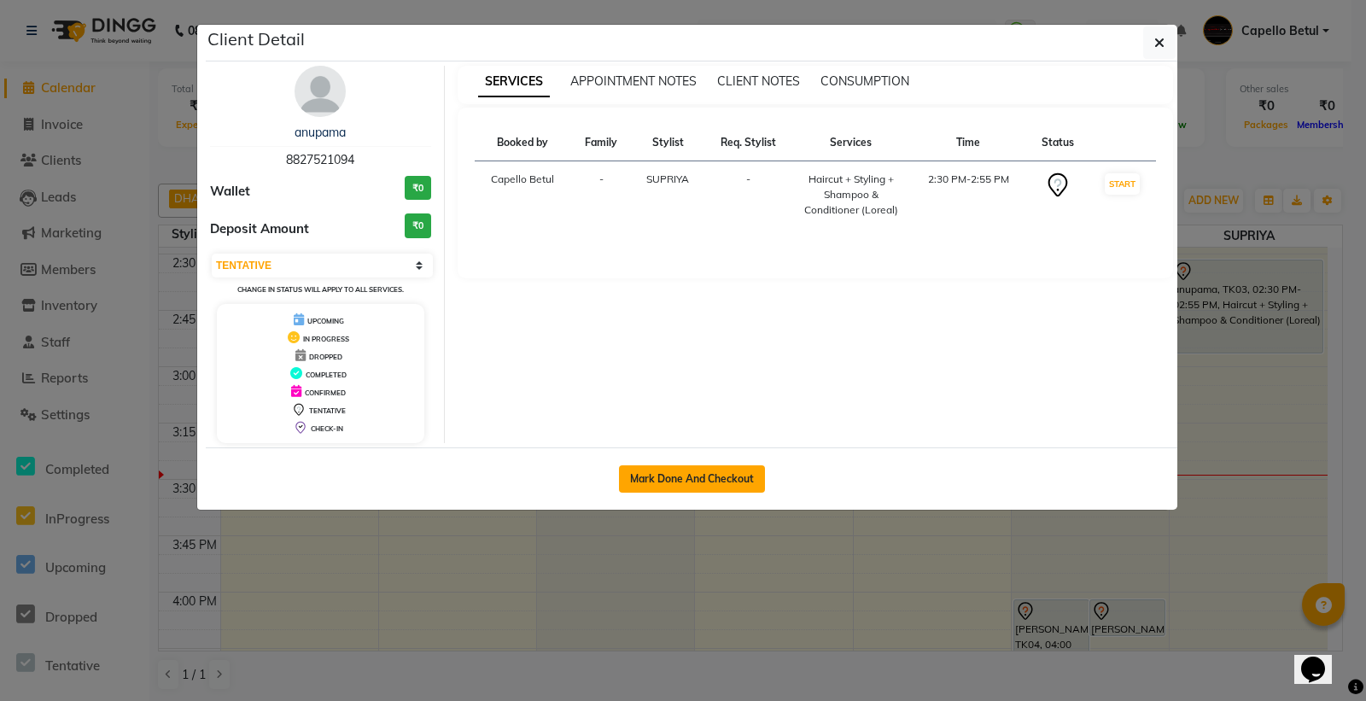
select select "service"
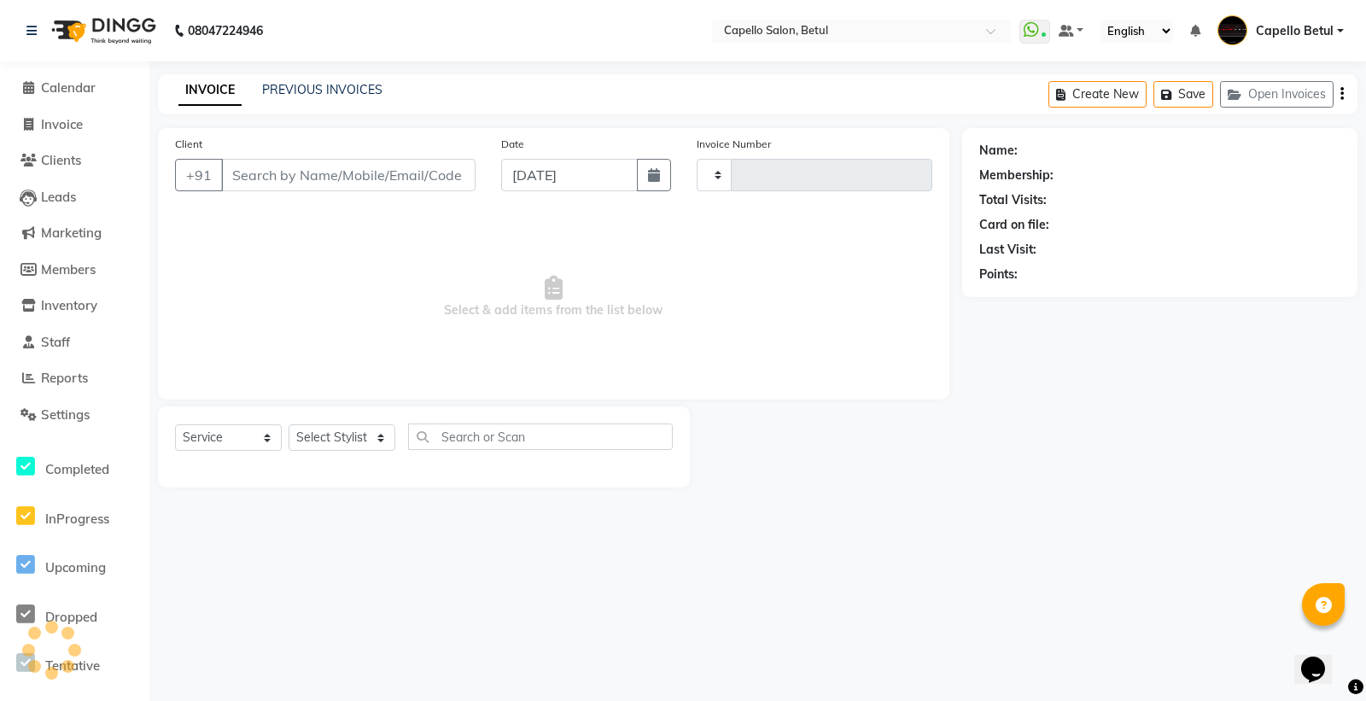
type input "0002"
select select "8951"
type input "8827521094"
select select "17856"
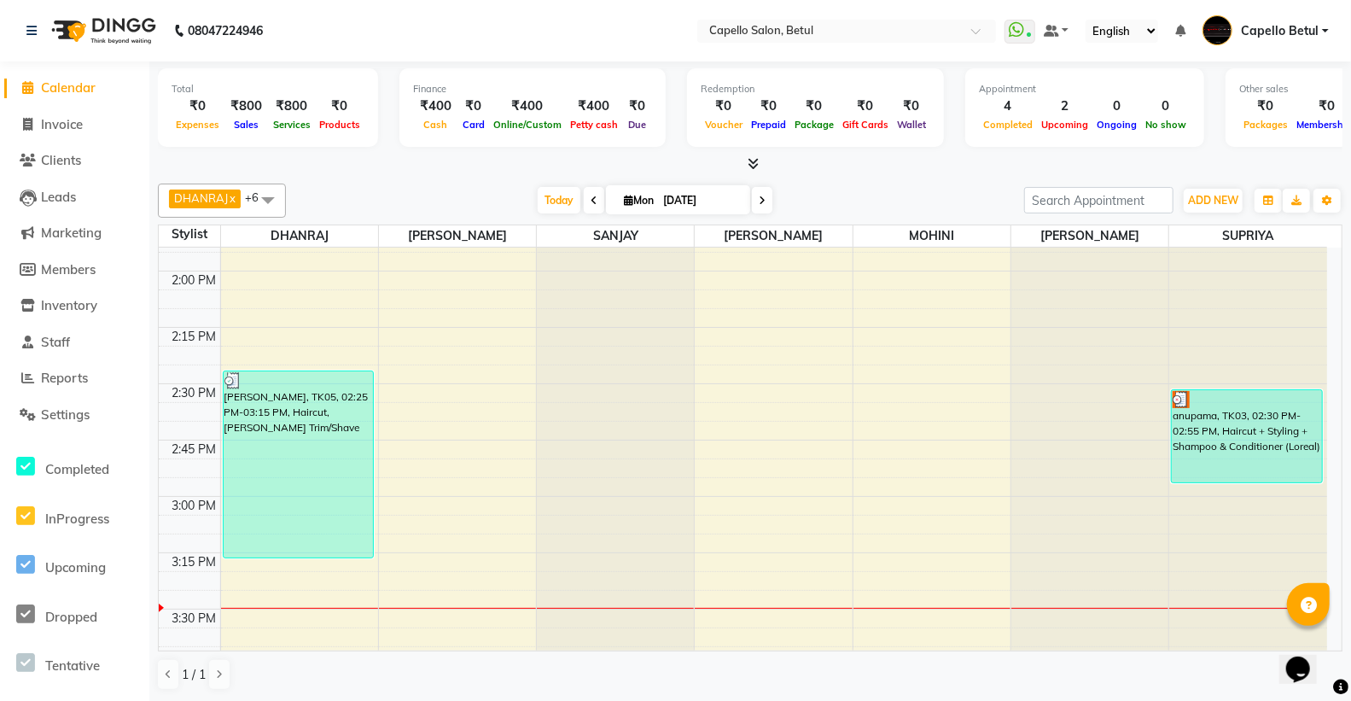
scroll to position [1233, 0]
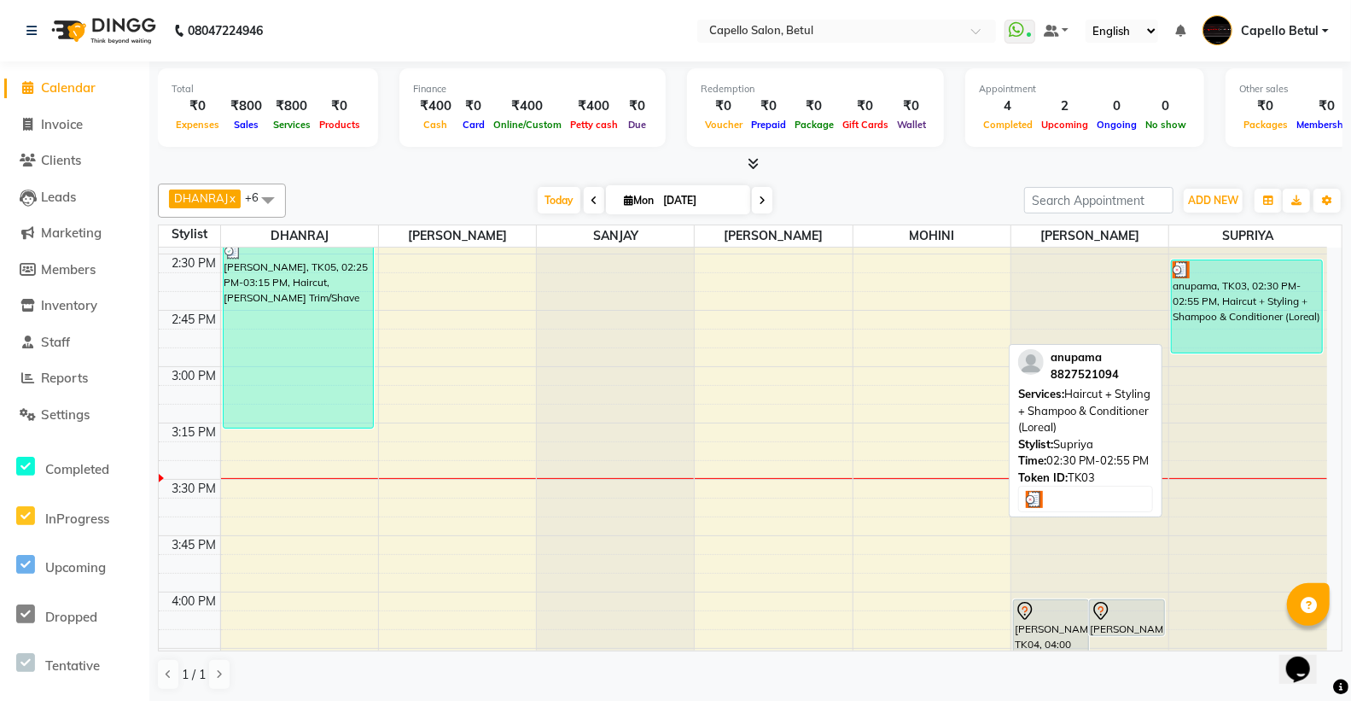
click at [1260, 314] on div "anupama, TK03, 02:30 PM-02:55 PM, Haircut + Styling + Shampoo & Conditioner (Lo…" at bounding box center [1247, 306] width 150 height 92
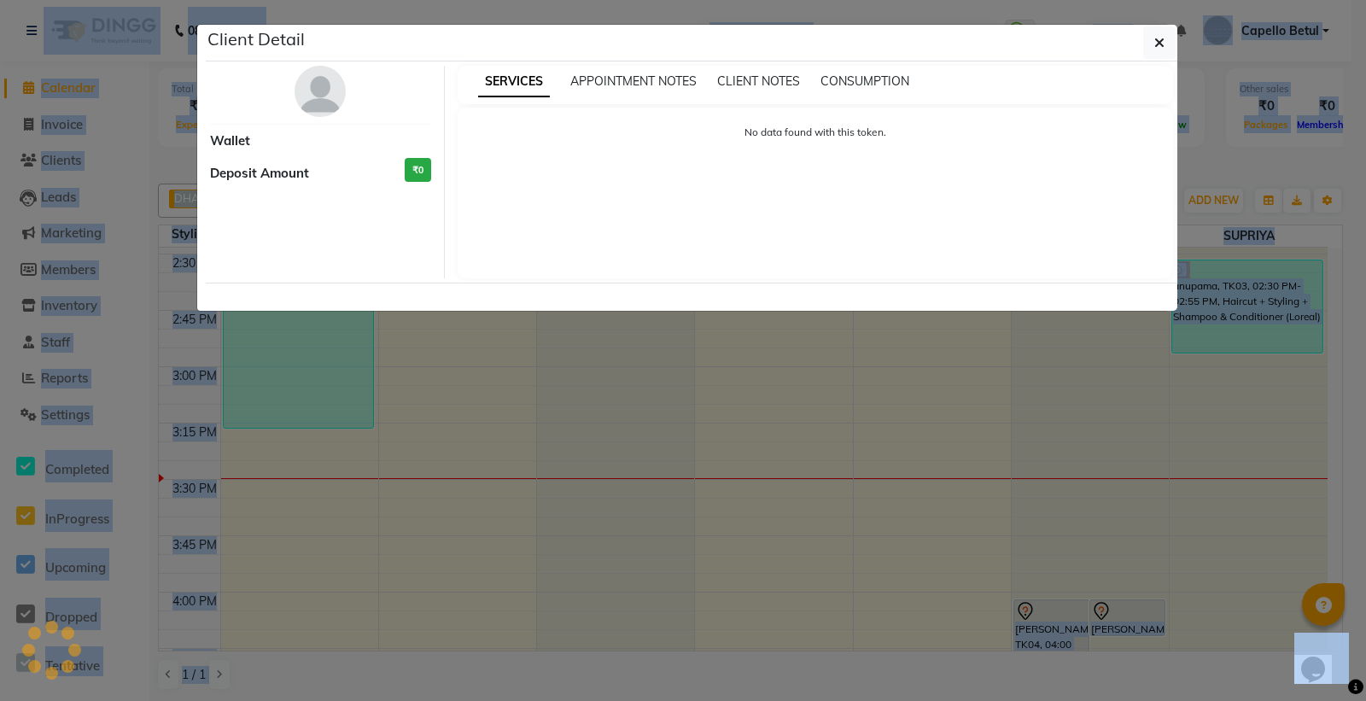
click at [1260, 314] on ngb-modal-window "Client Detail Wallet Deposit Amount ₹0 SERVICES APPOINTMENT NOTES CLIENT NOTES …" at bounding box center [683, 350] width 1366 height 701
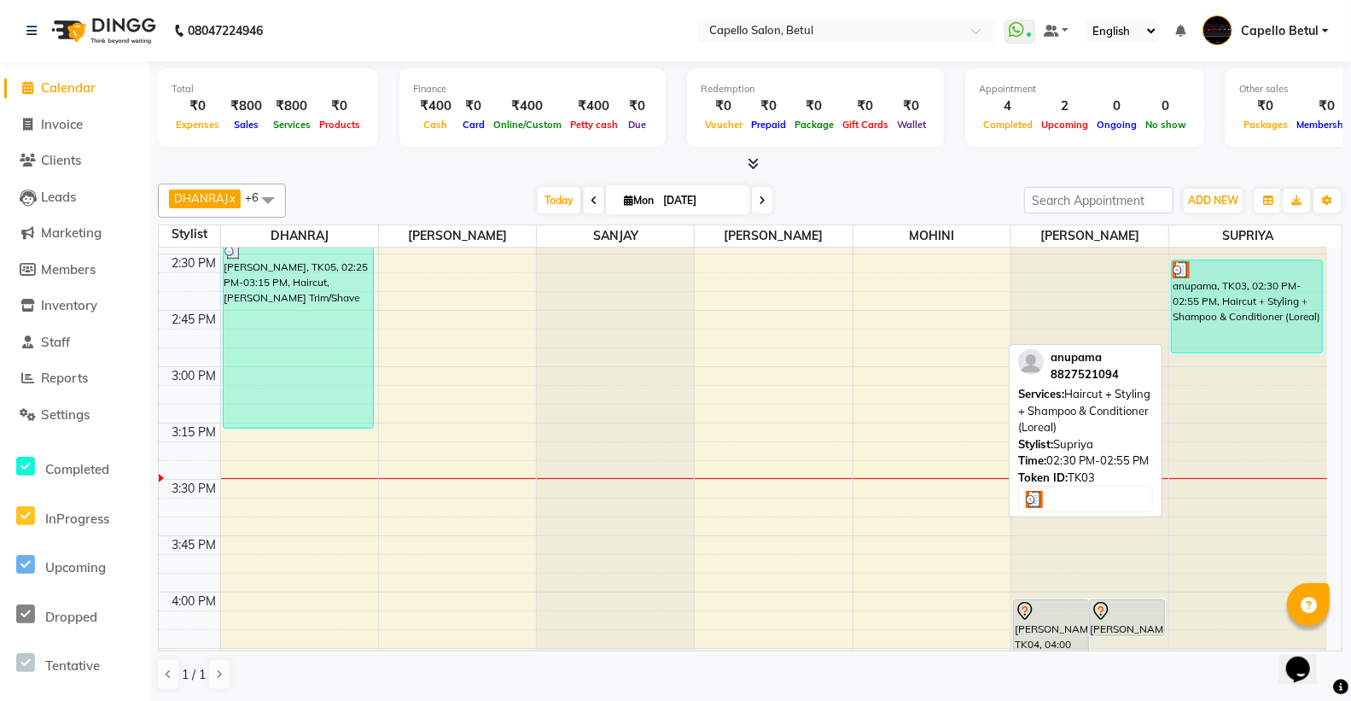
click at [1260, 314] on div "anupama, TK03, 02:30 PM-02:55 PM, Haircut + Styling + Shampoo & Conditioner (Lo…" at bounding box center [1247, 306] width 150 height 92
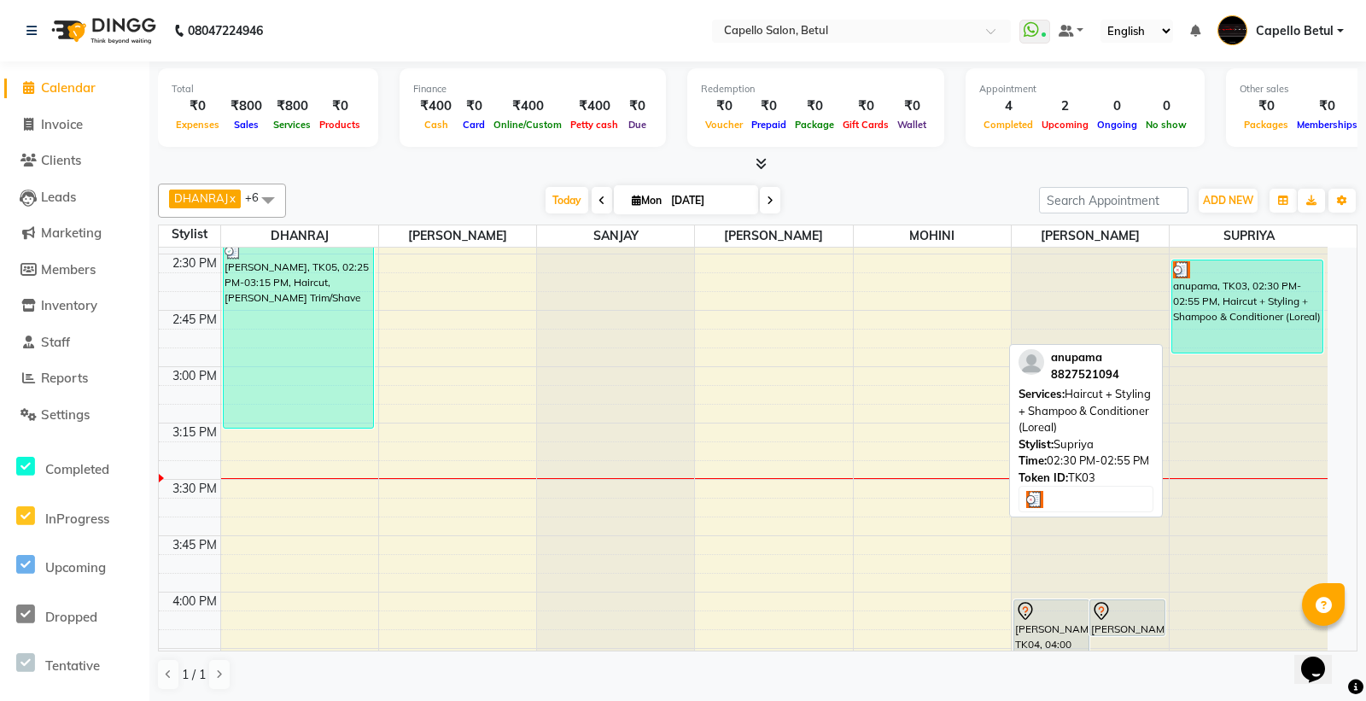
select select "3"
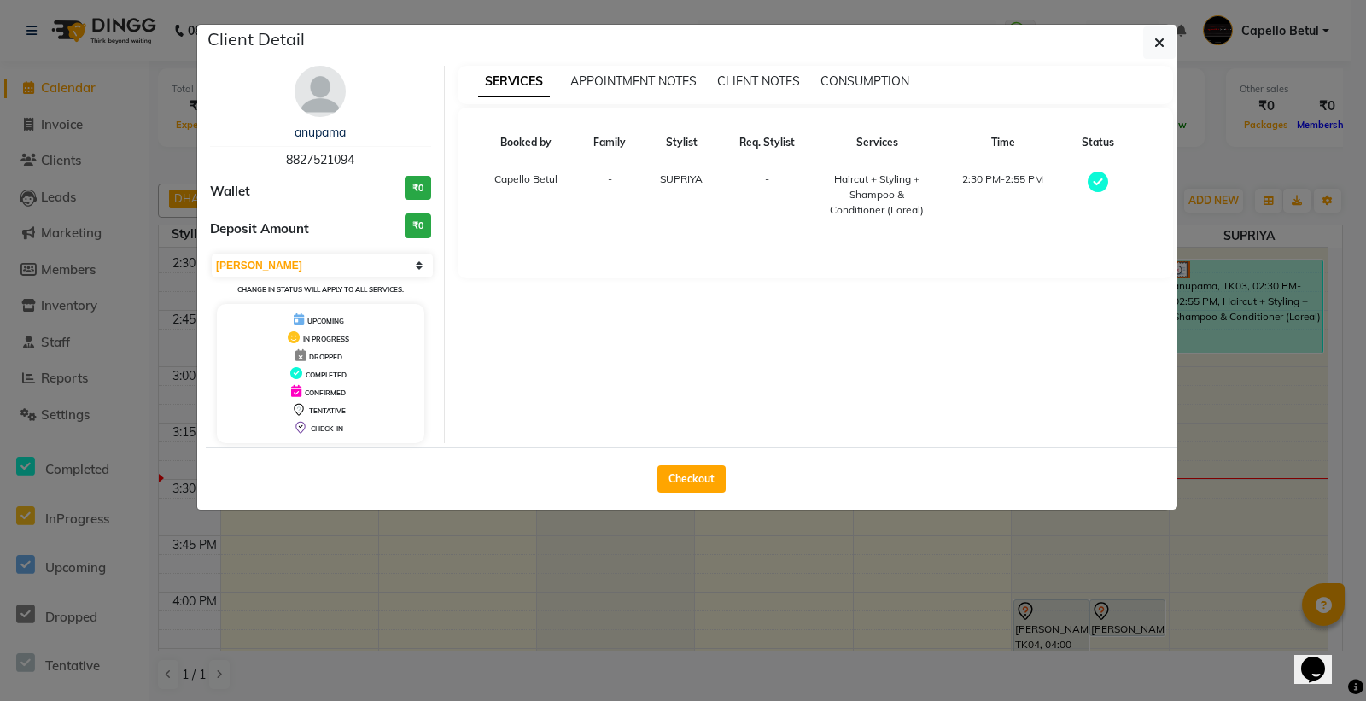
click at [855, 202] on div "Haircut + Styling + Shampoo & Conditioner (Loreal)" at bounding box center [877, 195] width 106 height 46
click at [712, 478] on button "Checkout" at bounding box center [691, 478] width 68 height 27
select select "service"
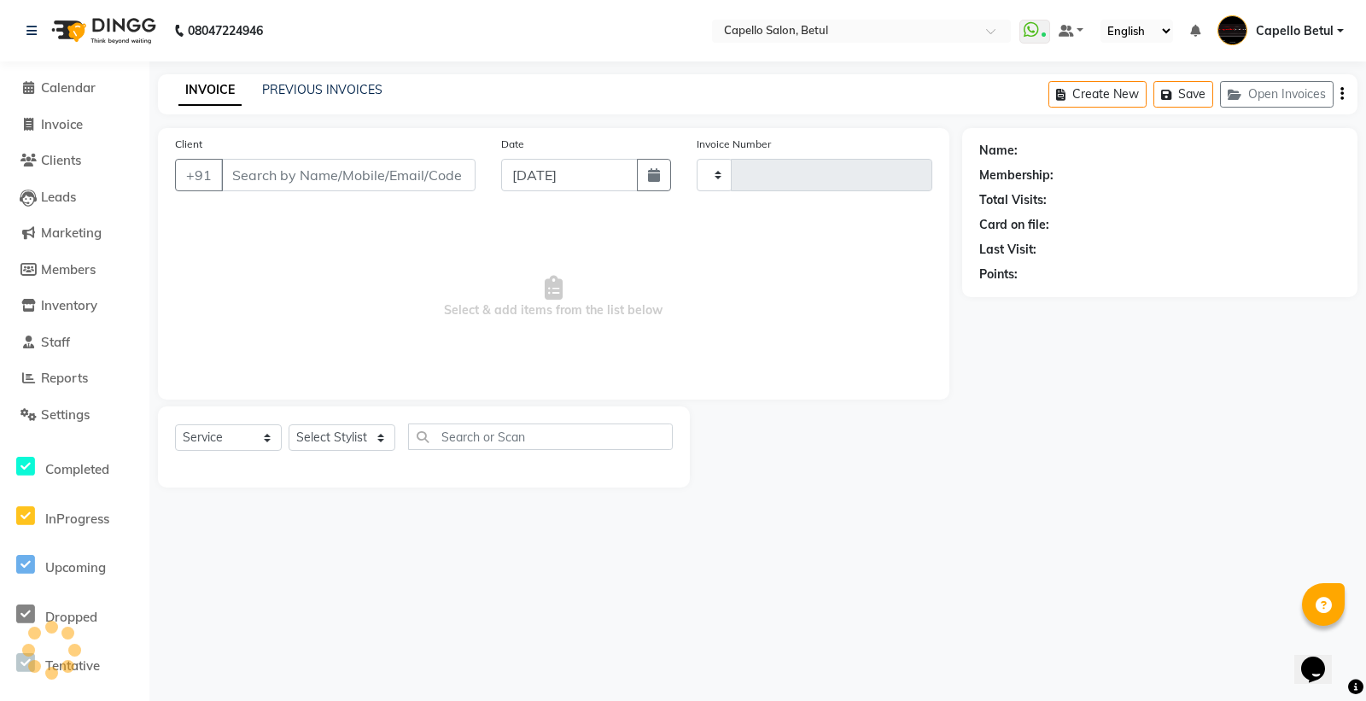
type input "0002"
select select "8951"
type input "8827521094"
select select "17856"
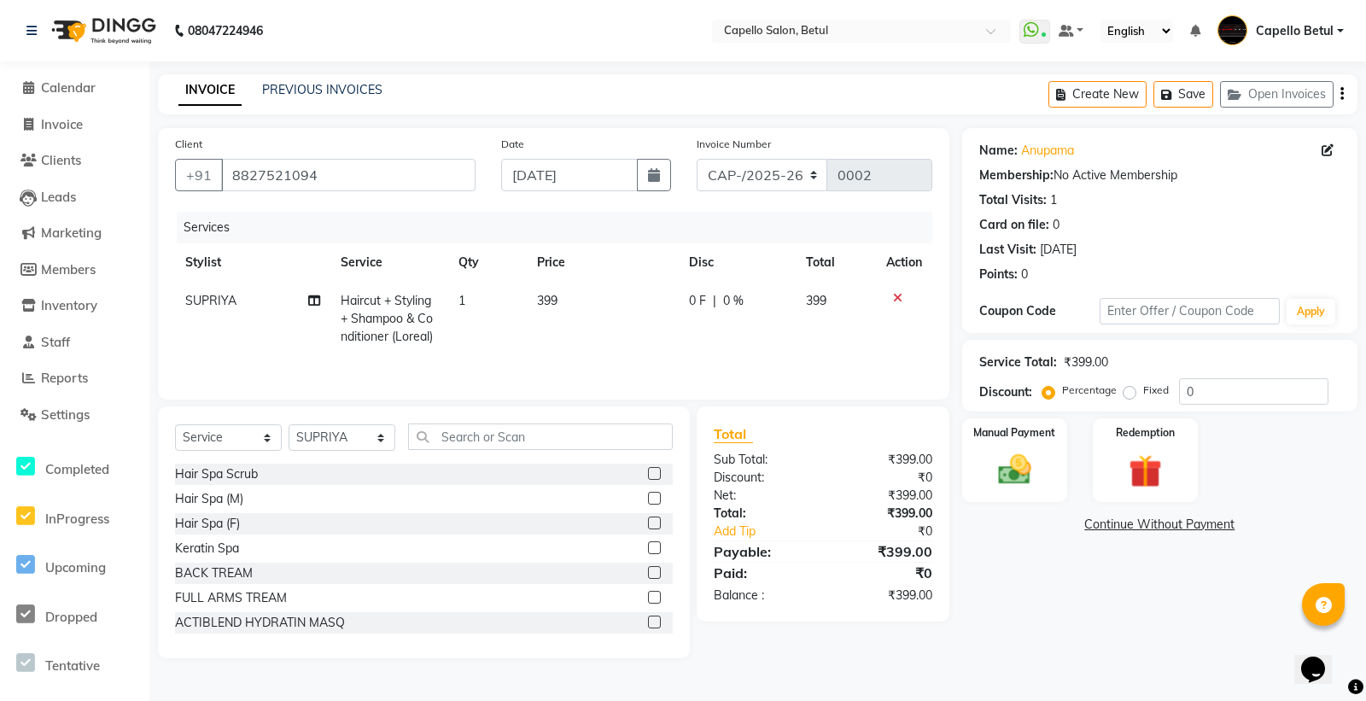
click at [552, 300] on span "399" at bounding box center [547, 300] width 20 height 15
select select "17856"
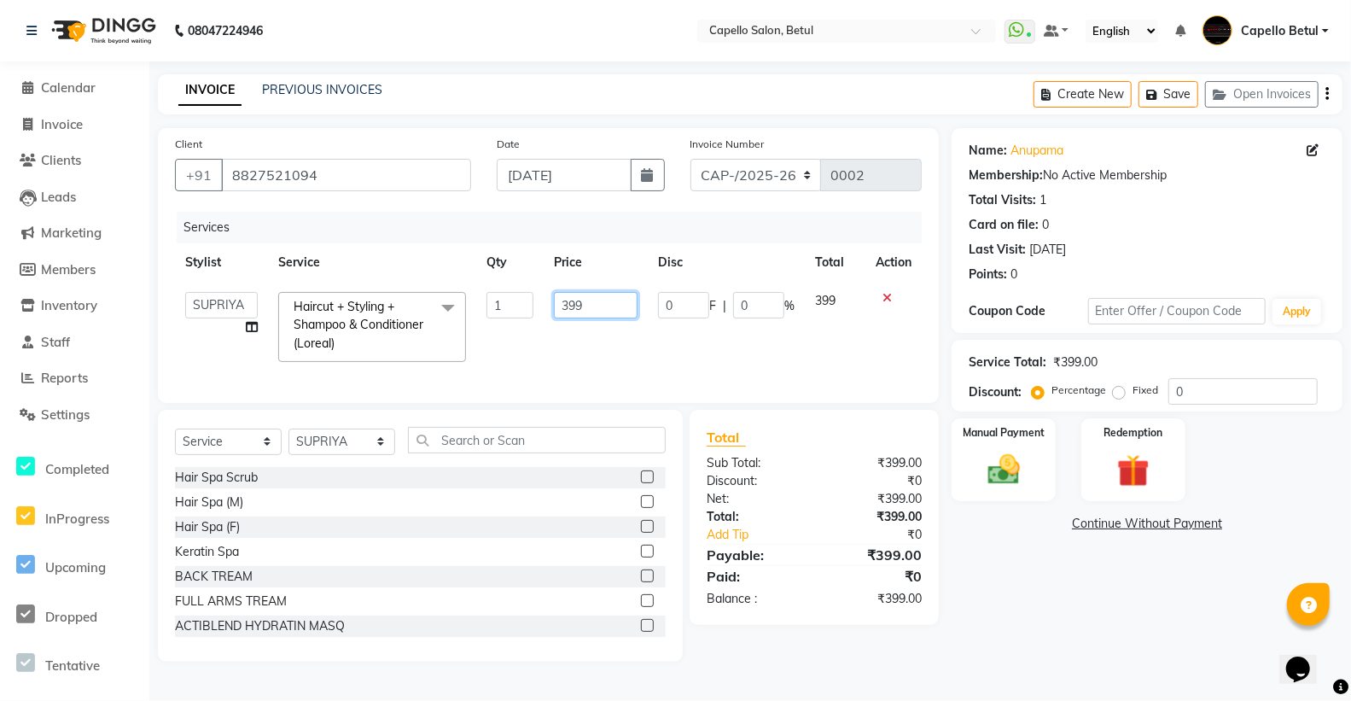
click at [607, 312] on input "399" at bounding box center [595, 305] width 83 height 26
type input "3"
type input "400"
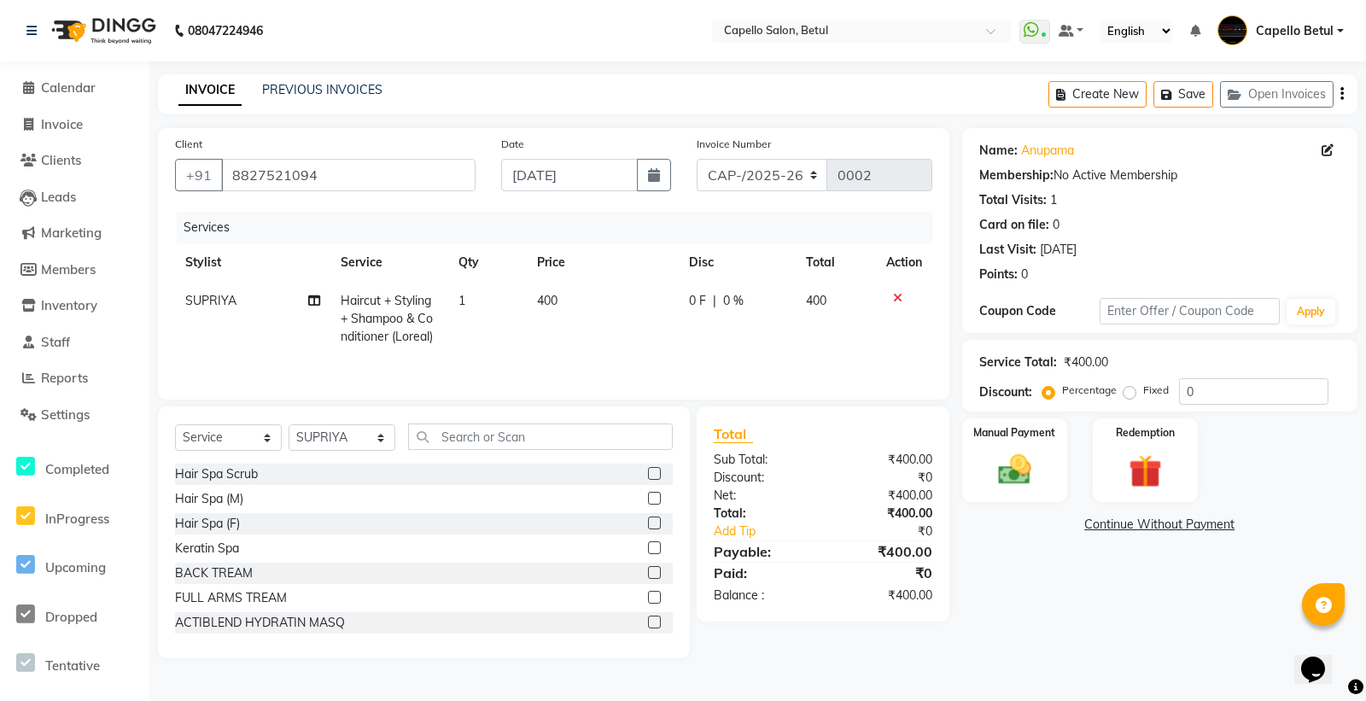
click at [796, 330] on tr "[PERSON_NAME] Haircut + Styling + Shampoo & Conditioner (Loreal) 1 400 0 F | 0 …" at bounding box center [553, 319] width 757 height 74
click at [1029, 468] on img at bounding box center [1014, 470] width 55 height 39
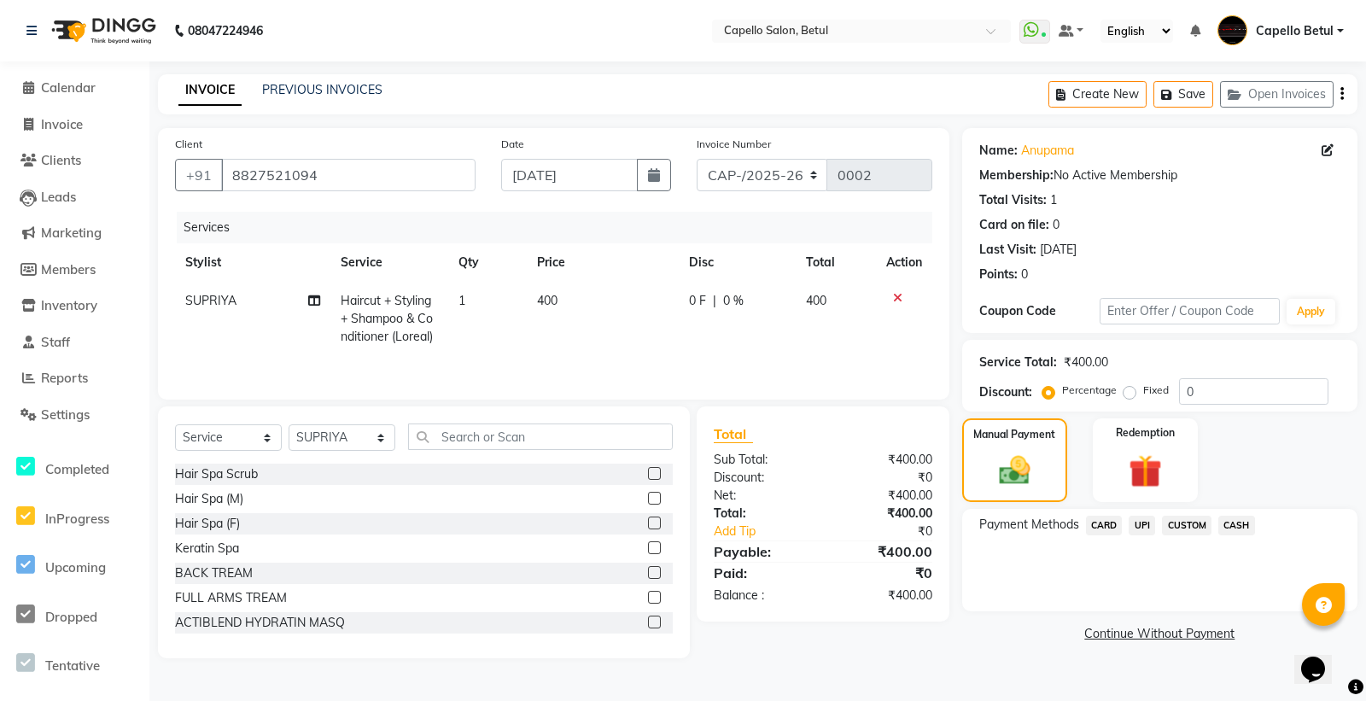
click at [1234, 519] on span "CASH" at bounding box center [1236, 526] width 37 height 20
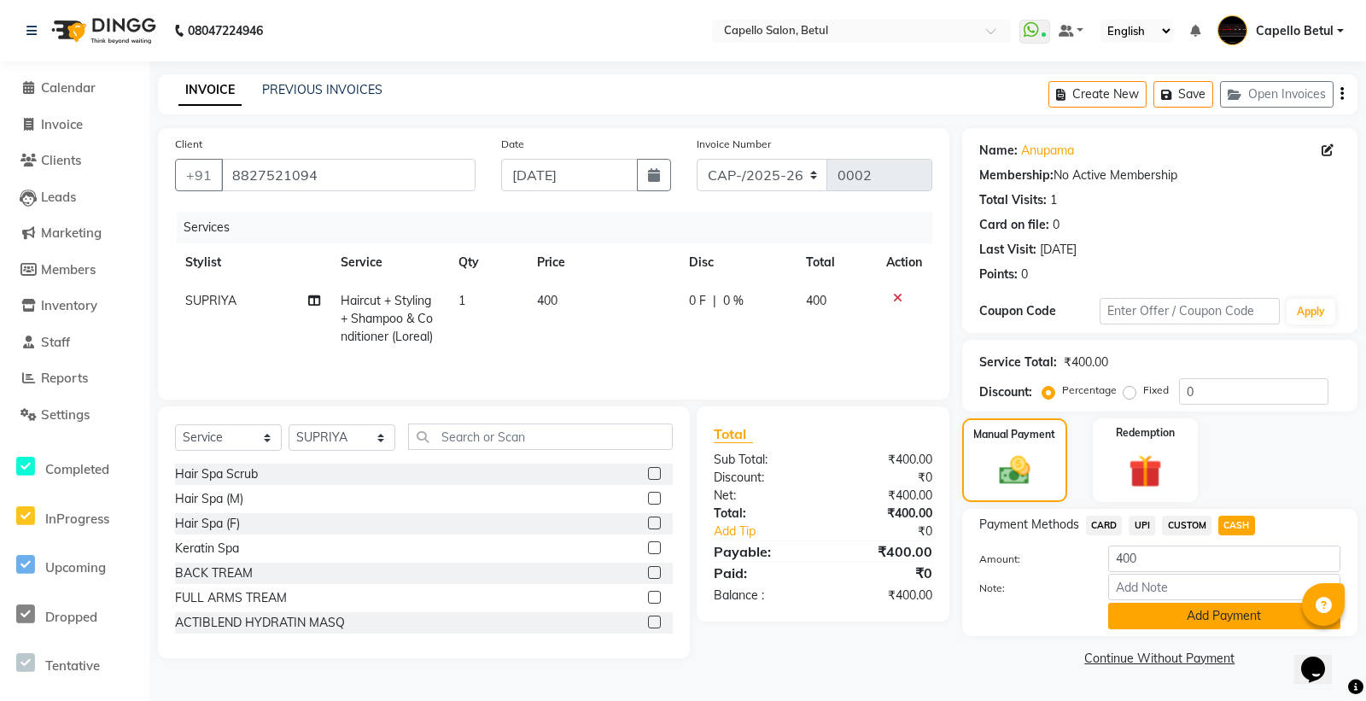
click at [1183, 622] on button "Add Payment" at bounding box center [1224, 616] width 232 height 26
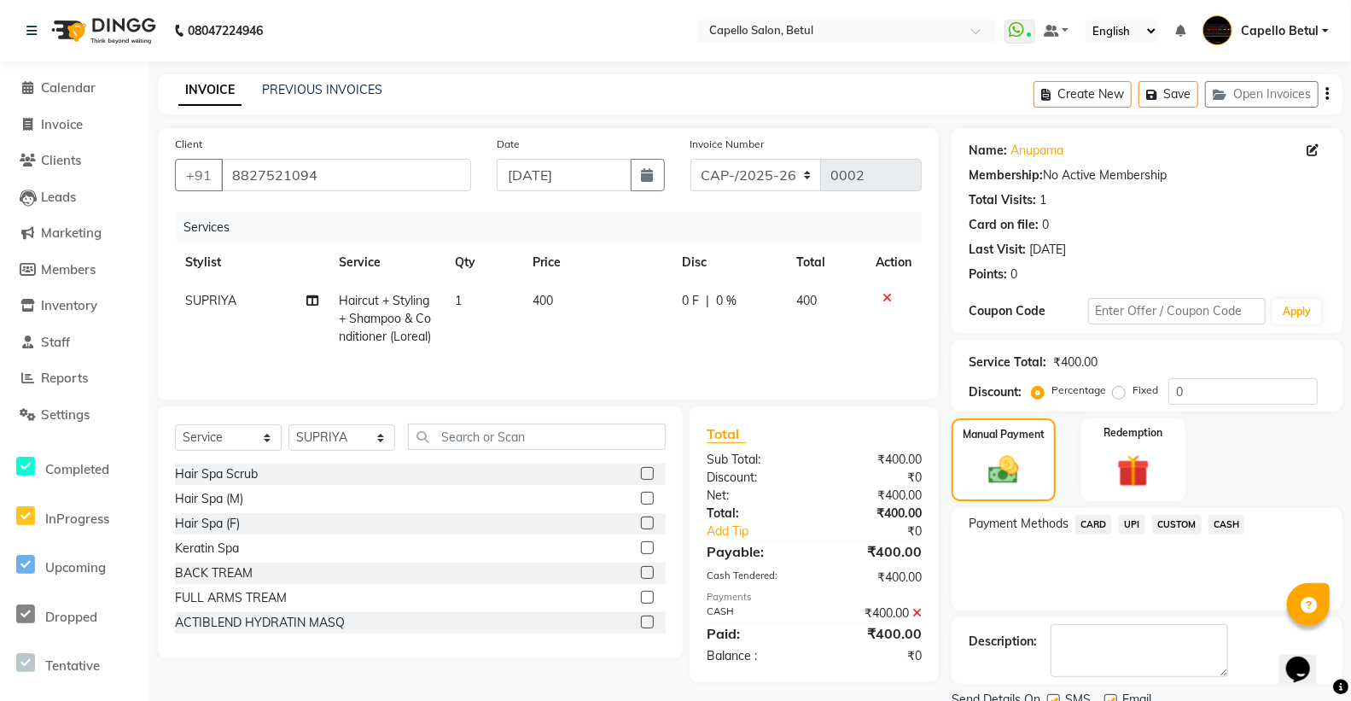
scroll to position [86, 0]
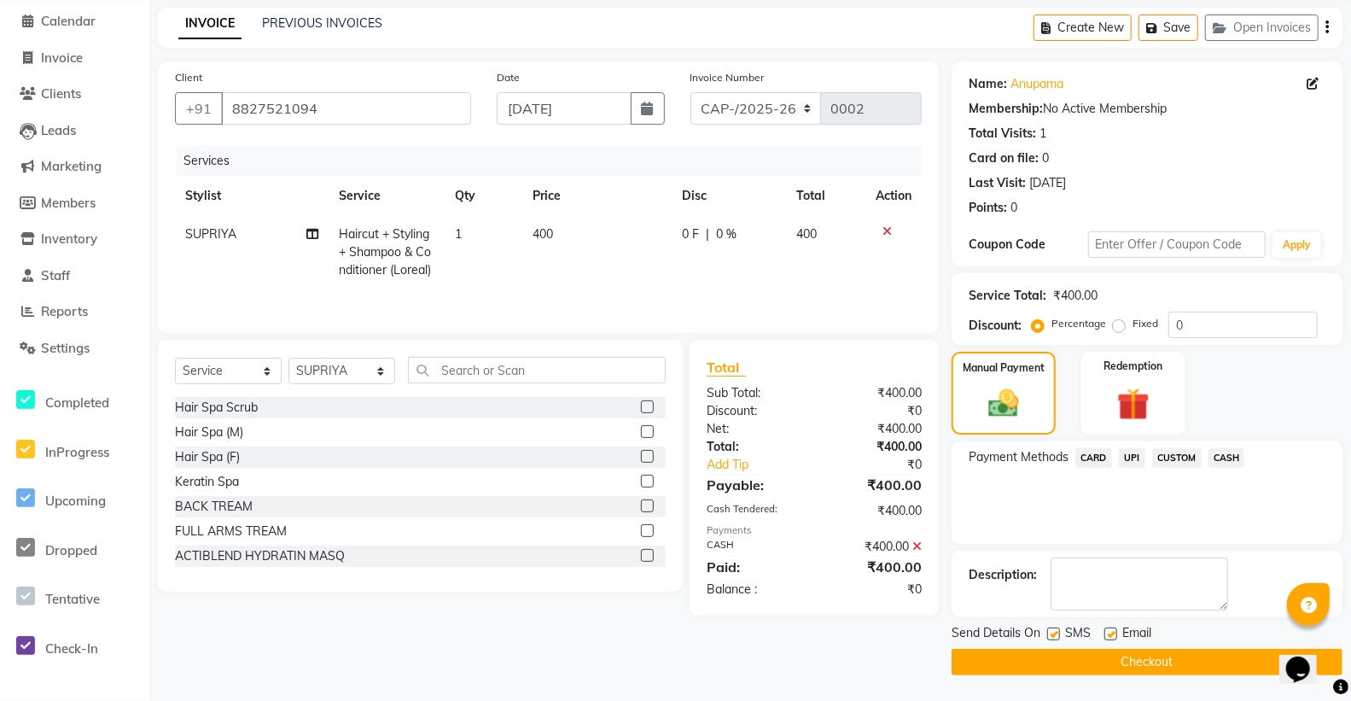
click at [1231, 656] on button "Checkout" at bounding box center [1147, 662] width 391 height 26
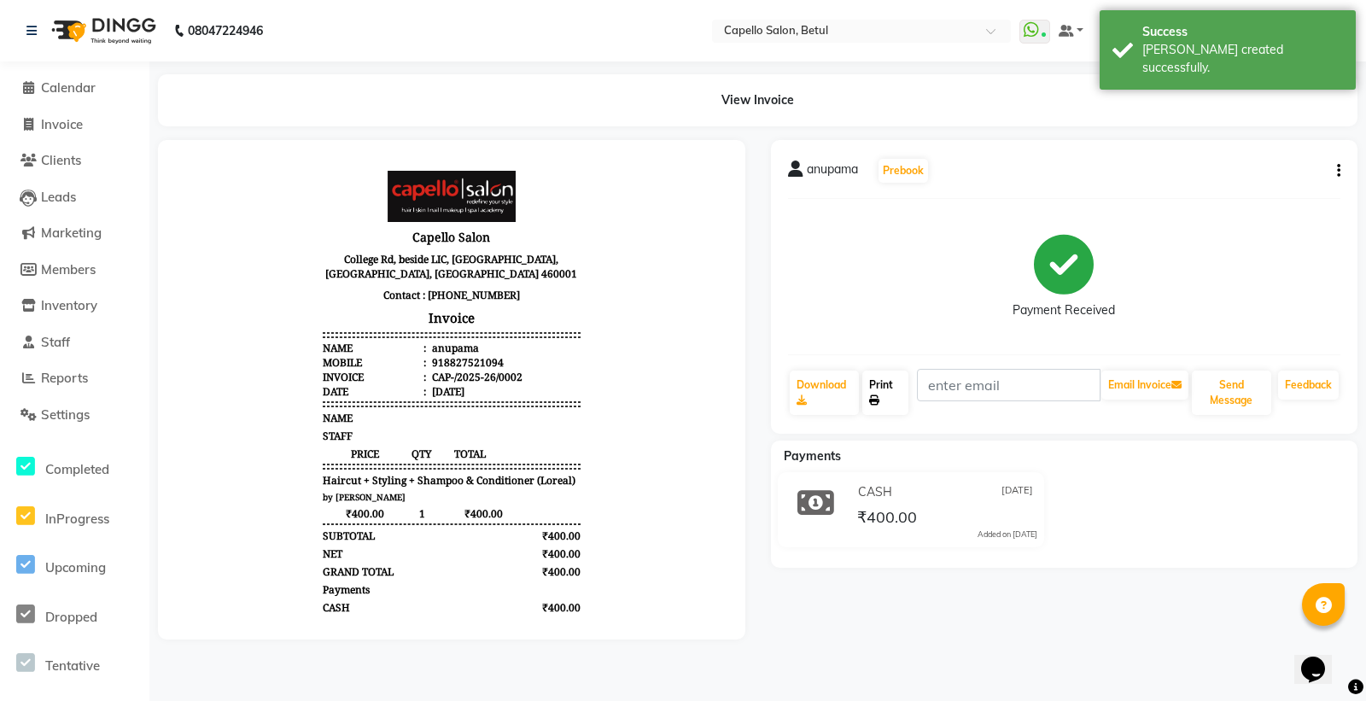
click at [873, 404] on icon at bounding box center [874, 400] width 10 height 10
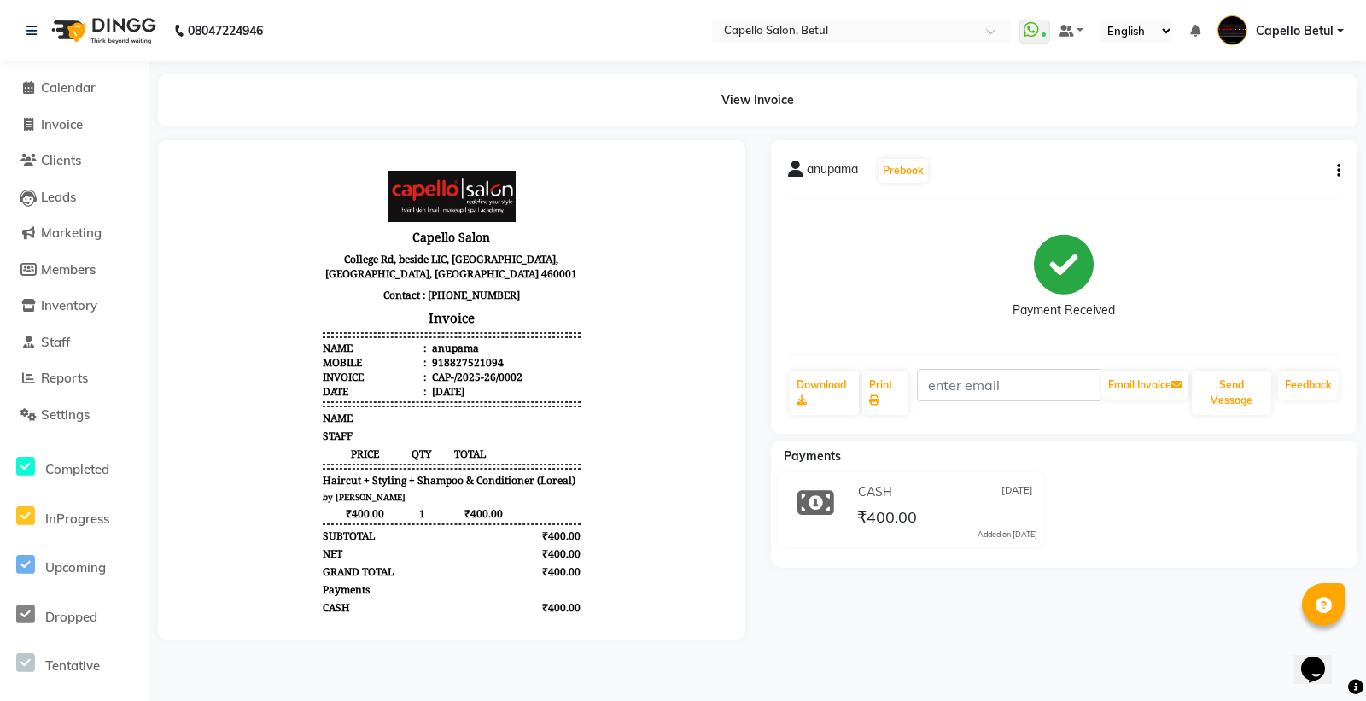
click at [1161, 604] on div "anupama Prebook Payment Received Download Print Email Invoice Send Message Feed…" at bounding box center [1064, 389] width 613 height 499
click at [208, 132] on main "View Invoice anupama Prebook Payment Received Download Print Email Invoice Send…" at bounding box center [757, 369] width 1217 height 591
click at [90, 83] on span "Calendar" at bounding box center [68, 87] width 55 height 16
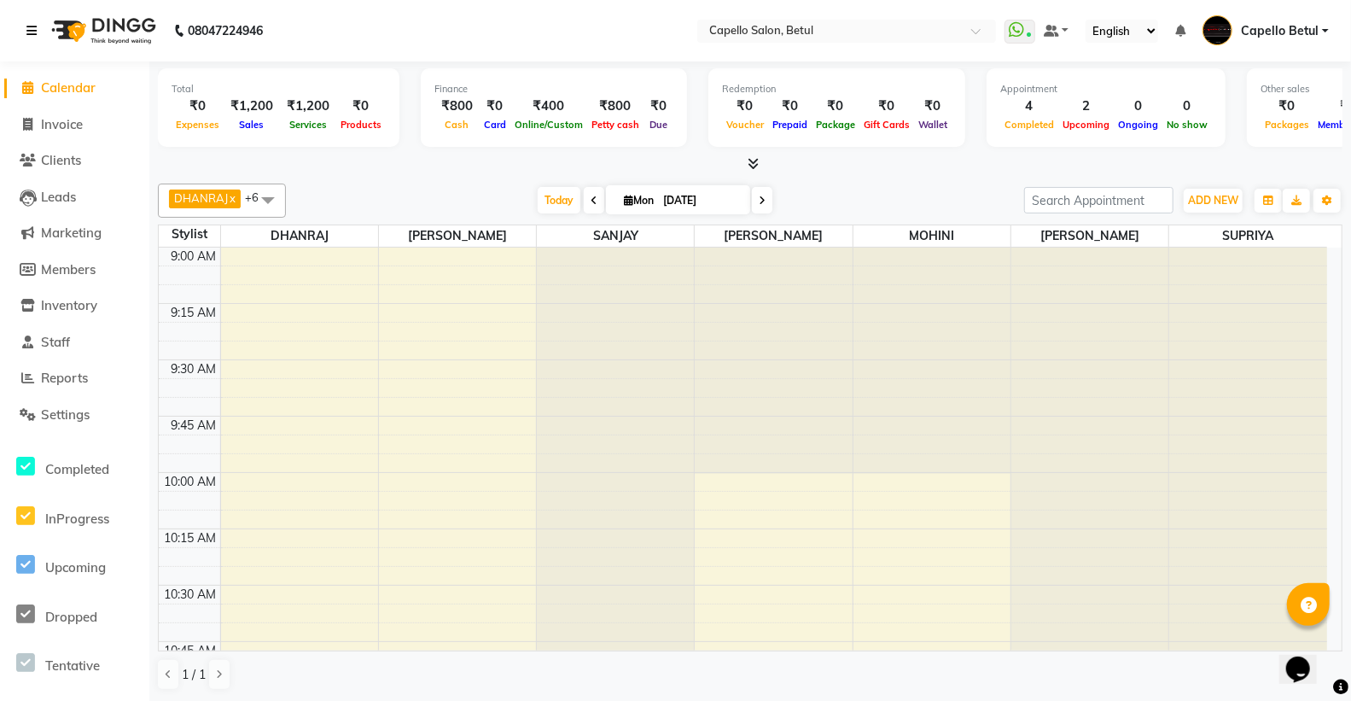
click at [32, 38] on link at bounding box center [34, 31] width 17 height 48
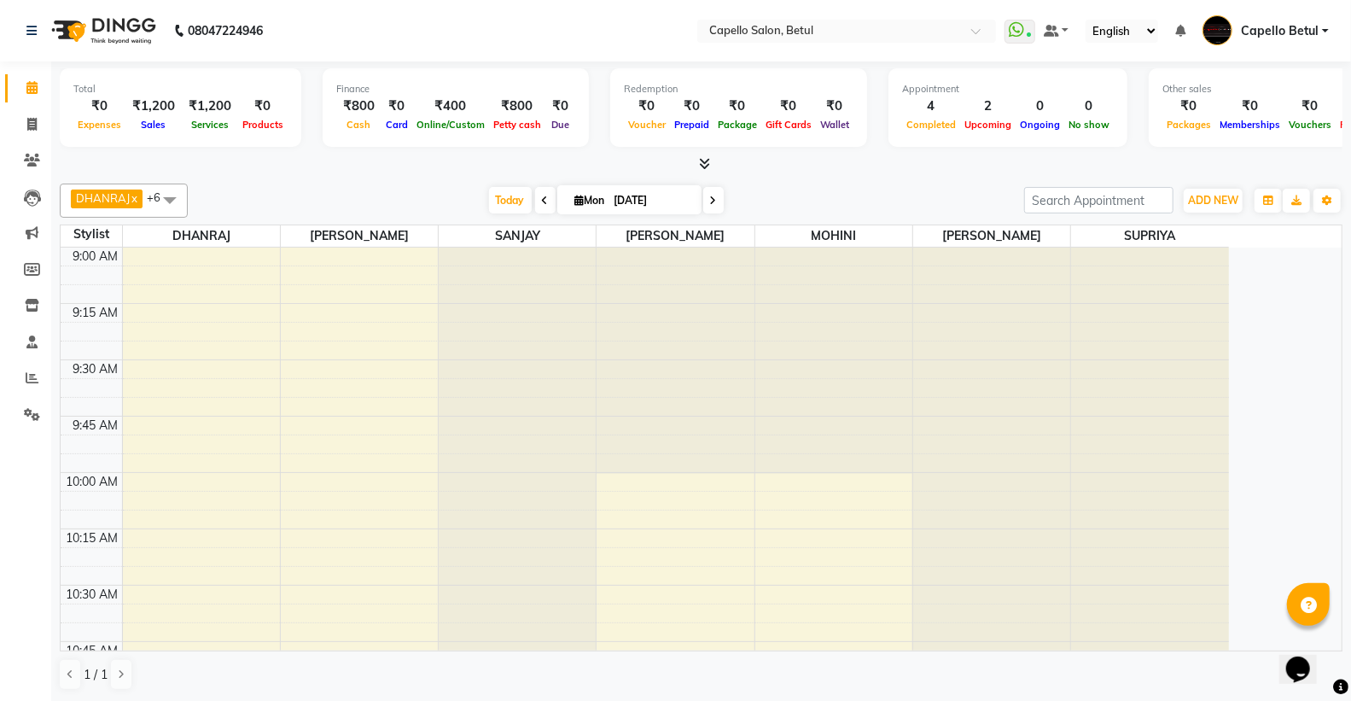
click at [687, 162] on div at bounding box center [701, 164] width 1283 height 18
click at [707, 164] on icon at bounding box center [704, 163] width 11 height 13
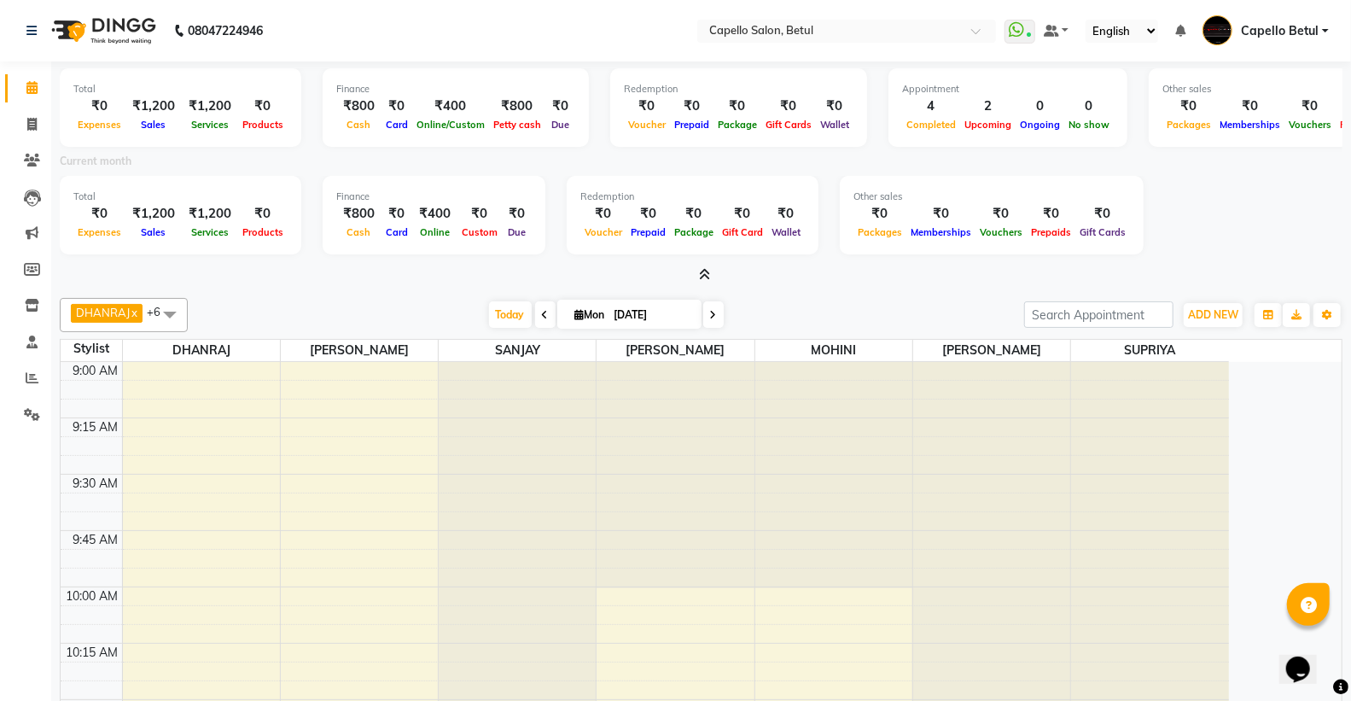
click at [707, 274] on icon at bounding box center [704, 274] width 11 height 13
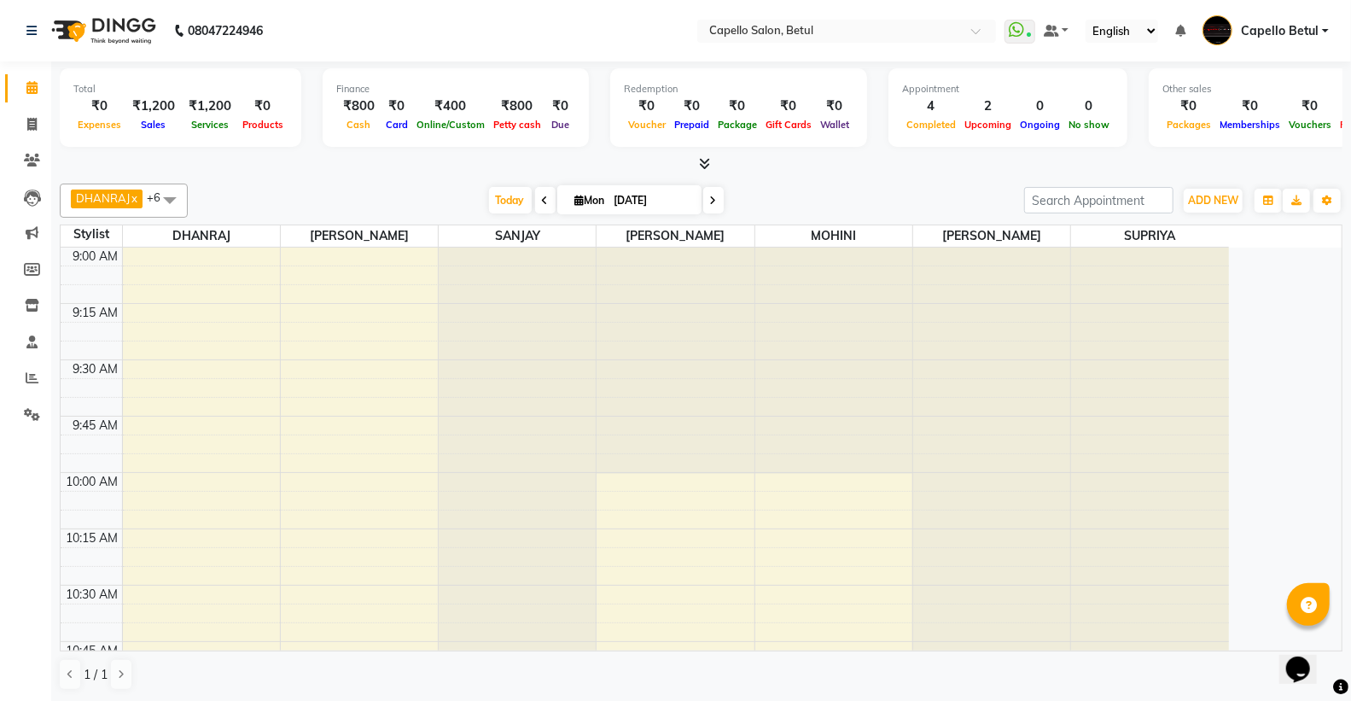
click at [707, 159] on icon at bounding box center [704, 163] width 11 height 13
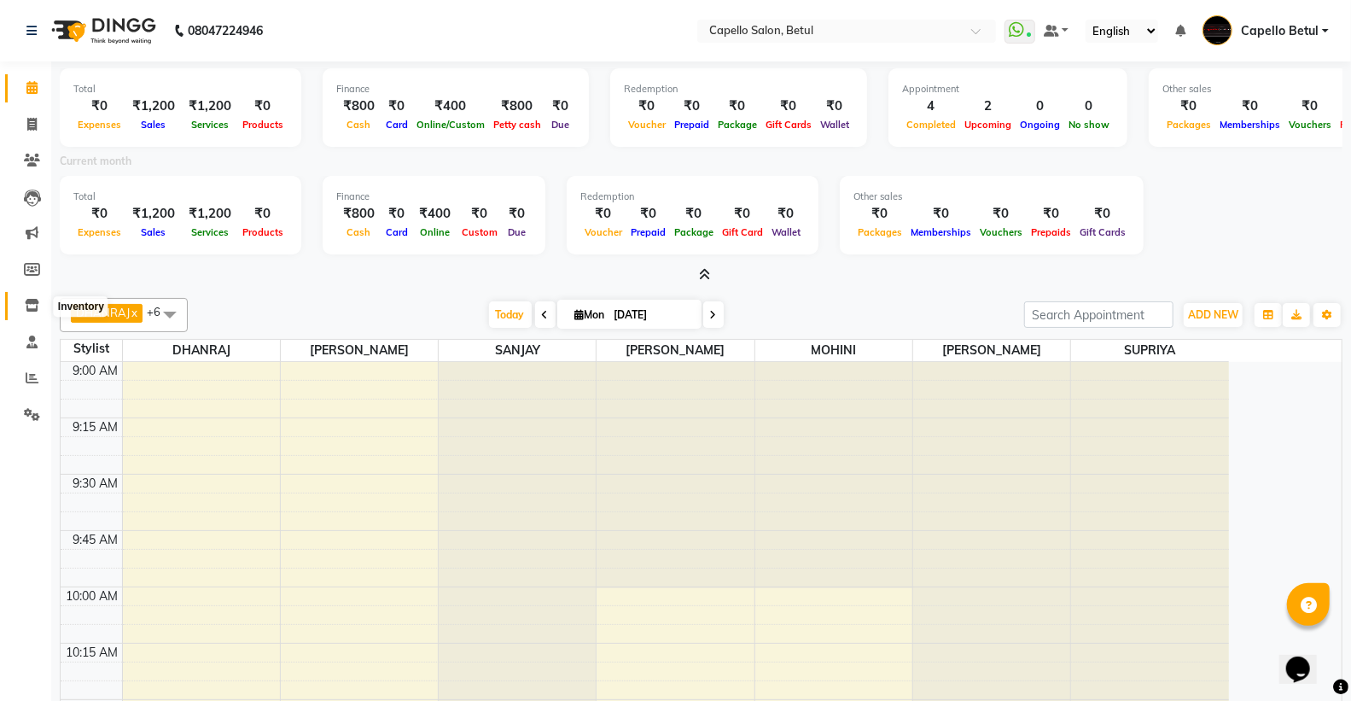
click at [26, 306] on icon at bounding box center [32, 305] width 15 height 13
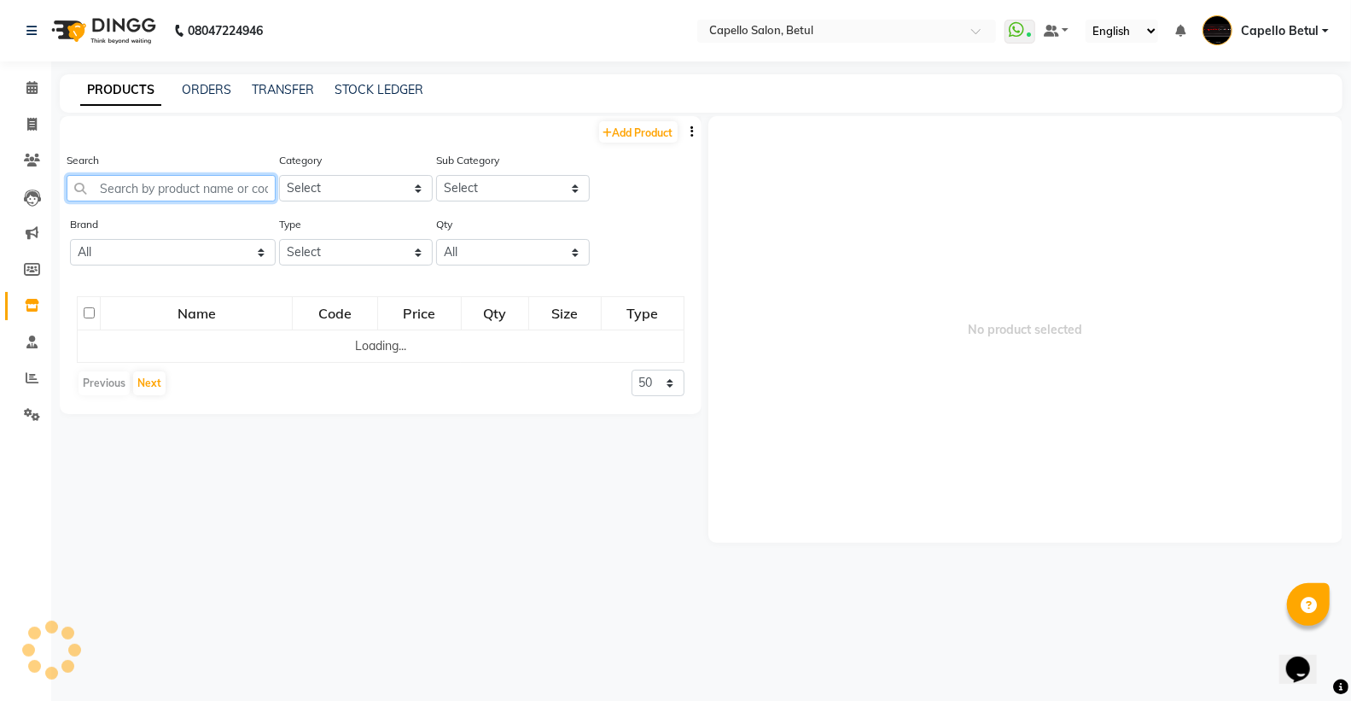
click at [196, 189] on input "text" at bounding box center [171, 188] width 209 height 26
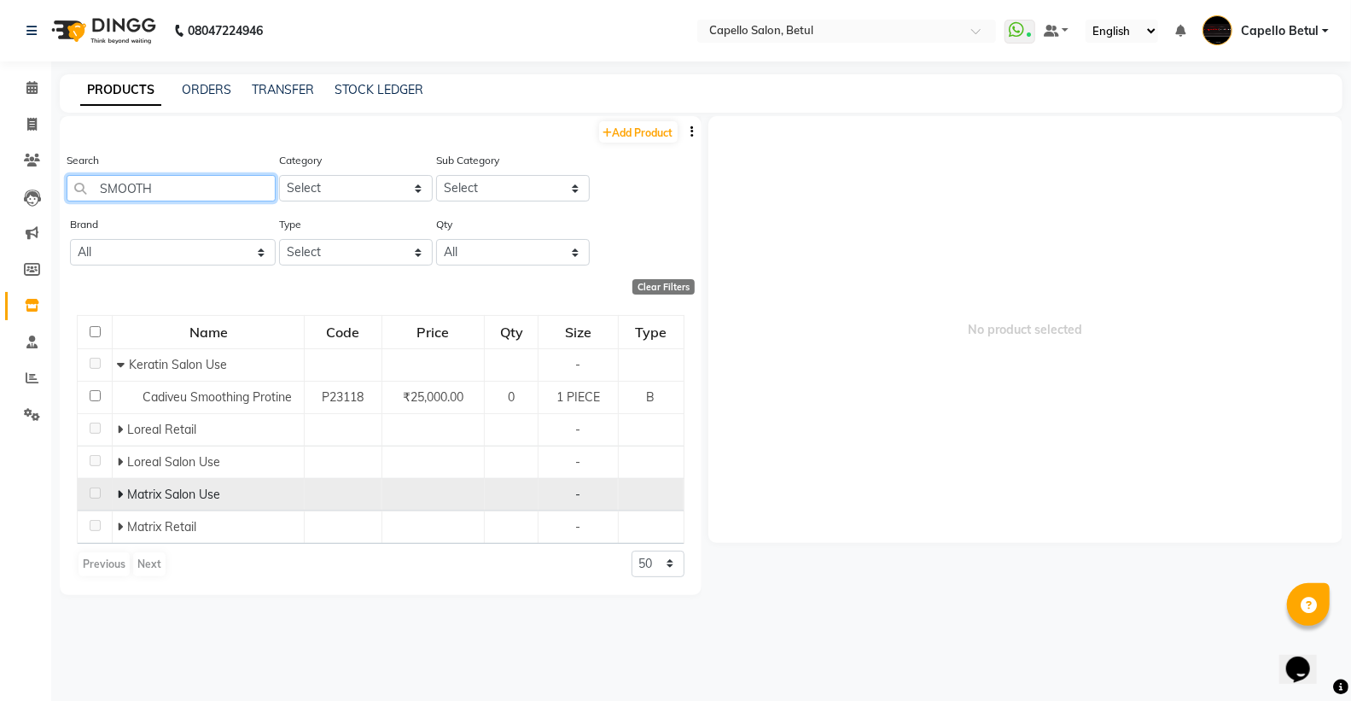
type input "SMOOTH"
click at [117, 489] on icon at bounding box center [120, 494] width 6 height 12
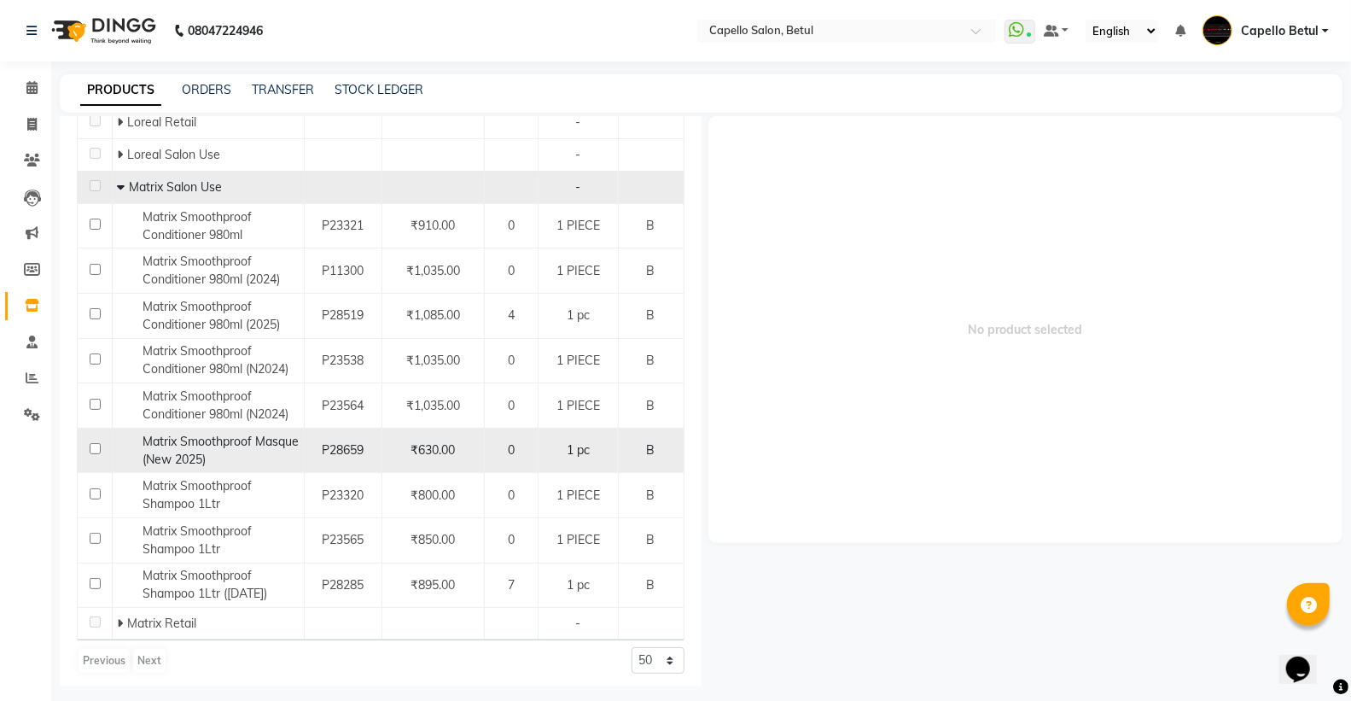
scroll to position [313, 0]
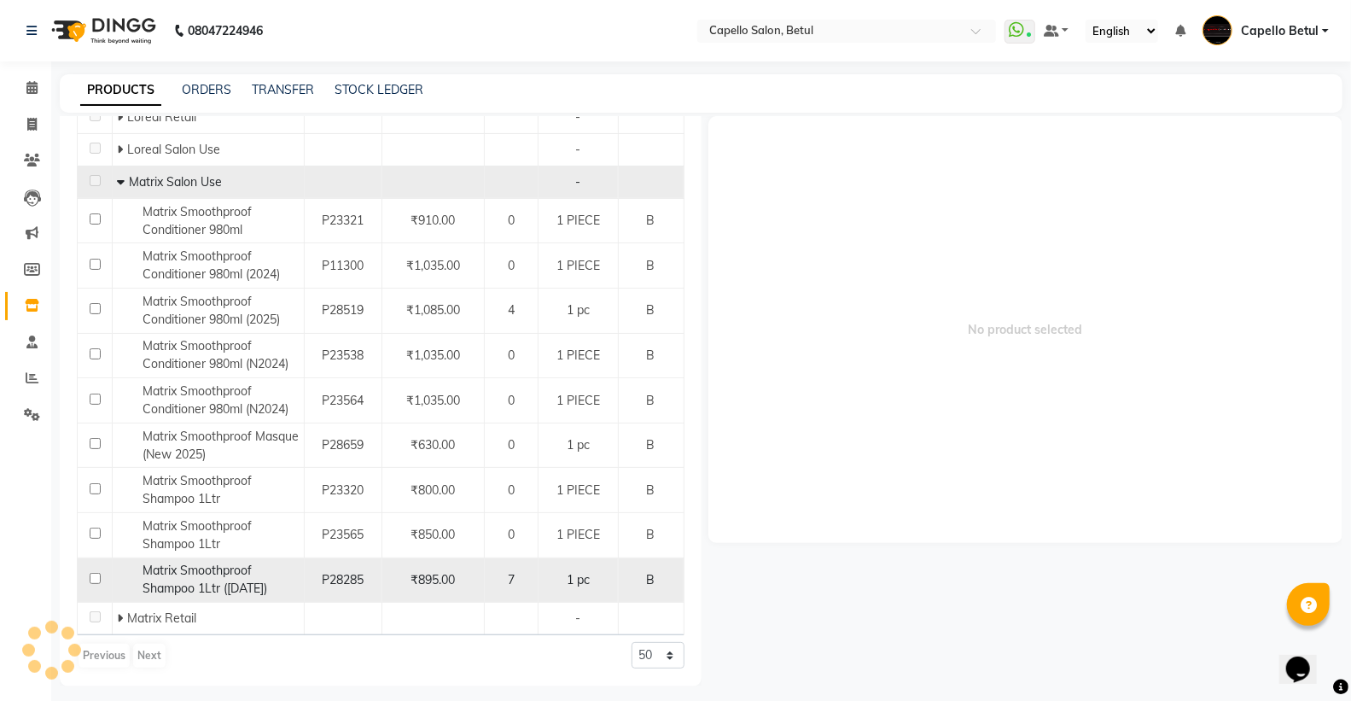
click at [94, 576] on input "checkbox" at bounding box center [95, 578] width 11 height 11
checkbox input "true"
select select
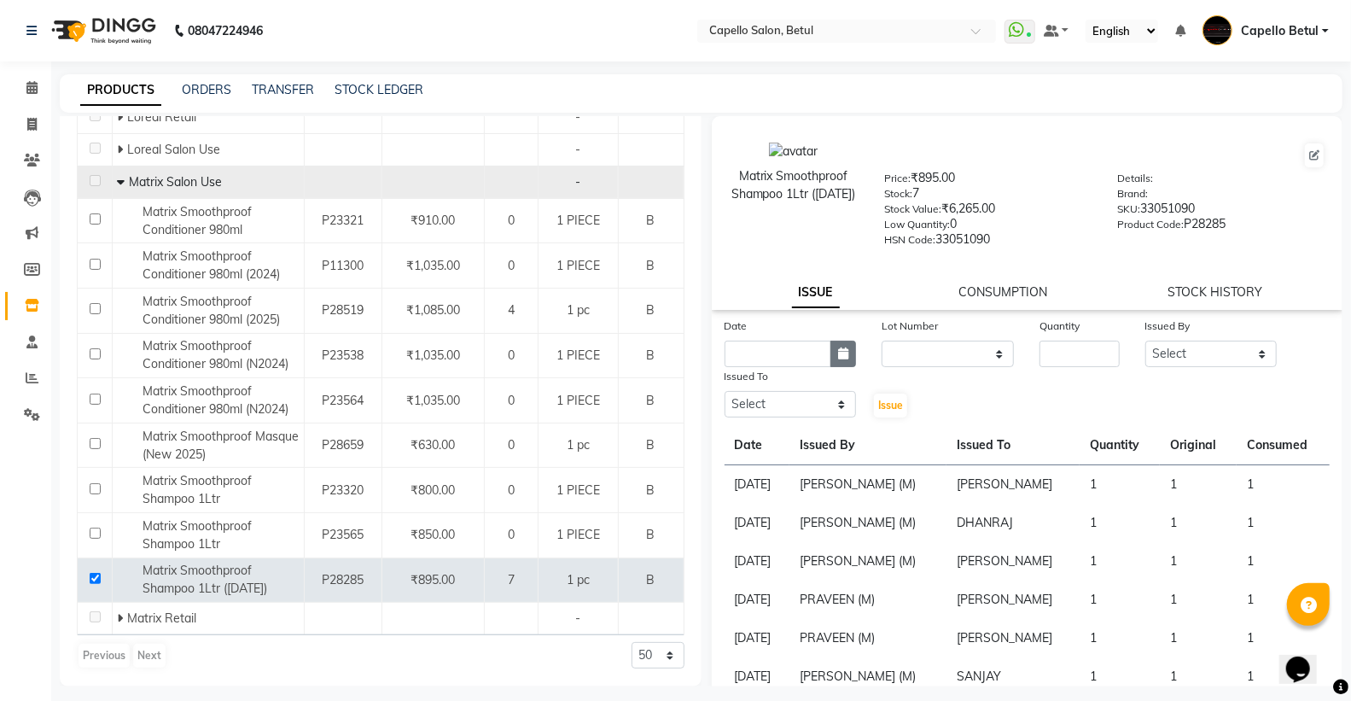
click at [838, 352] on icon "button" at bounding box center [843, 353] width 10 height 12
select select "9"
select select "2025"
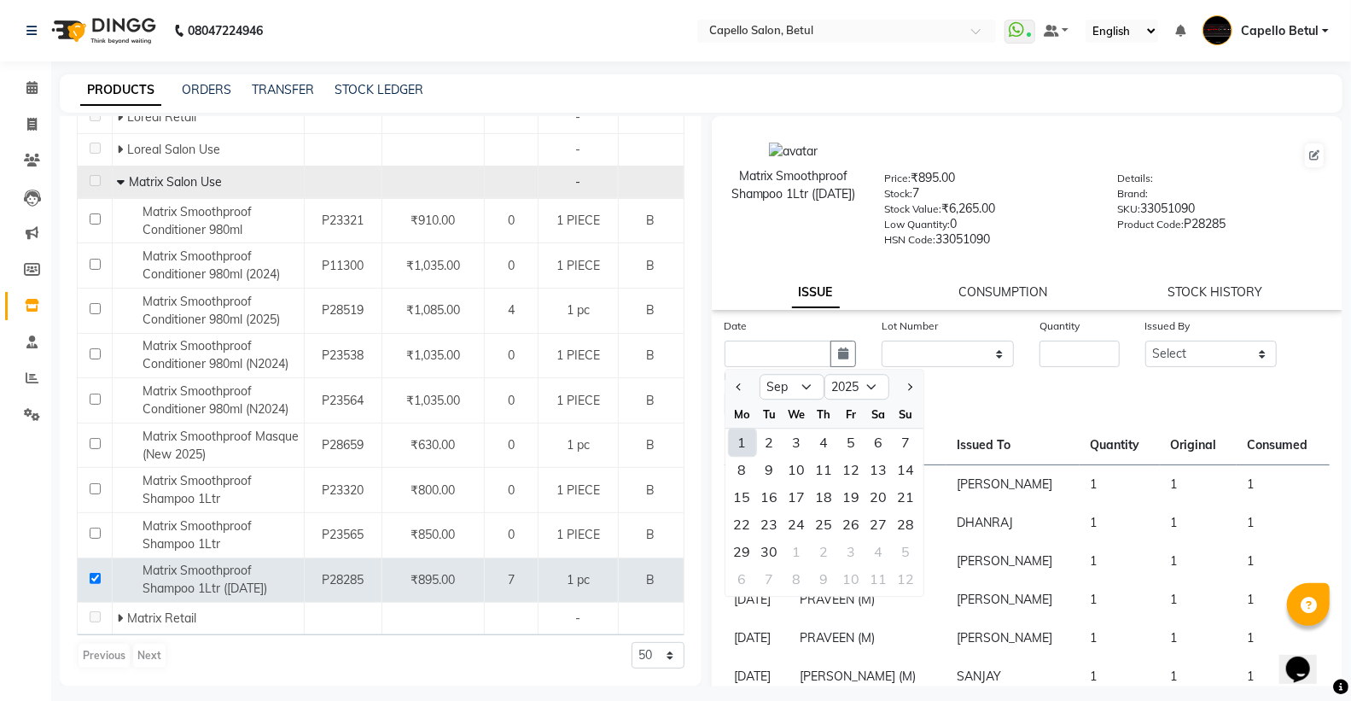
click at [745, 447] on div "1" at bounding box center [742, 442] width 27 height 27
type input "[DATE]"
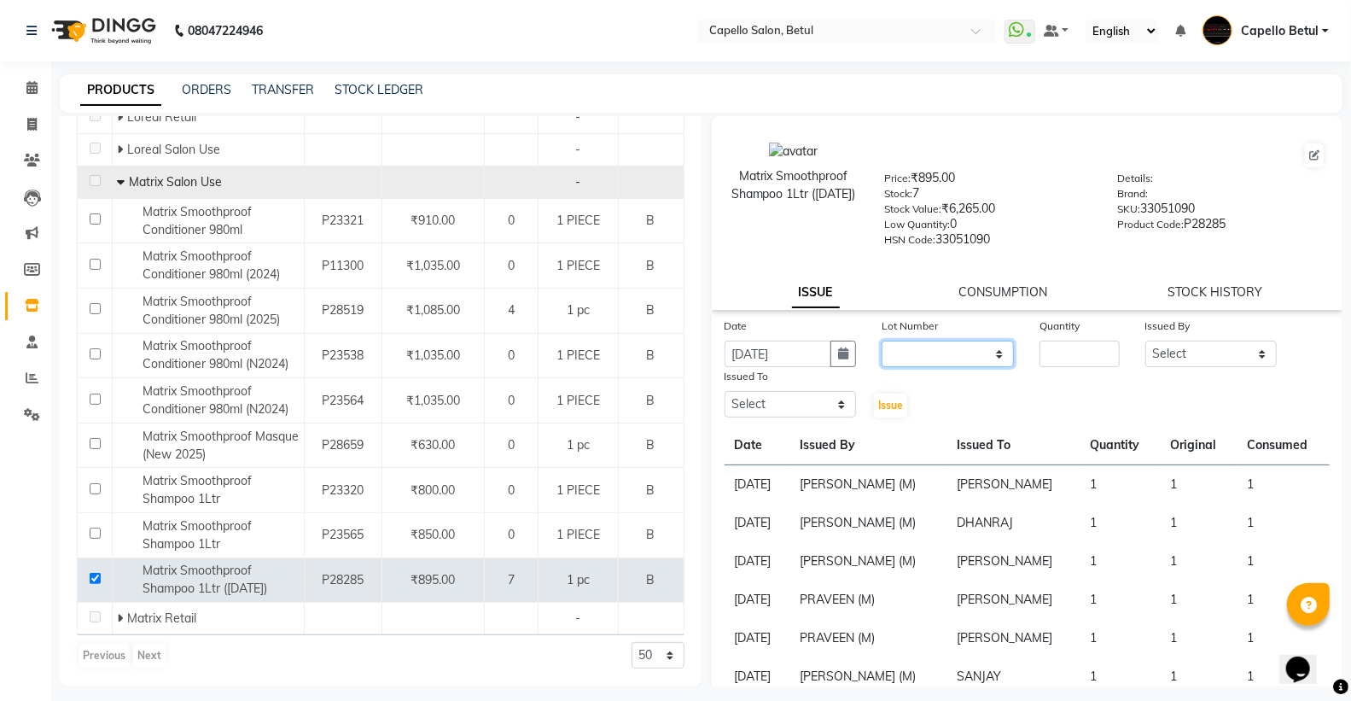
click at [990, 353] on select "None" at bounding box center [948, 354] width 132 height 26
select select "0: null"
click at [882, 341] on select "None" at bounding box center [948, 354] width 132 height 26
click at [1040, 360] on input "number" at bounding box center [1079, 354] width 79 height 26
type input "1"
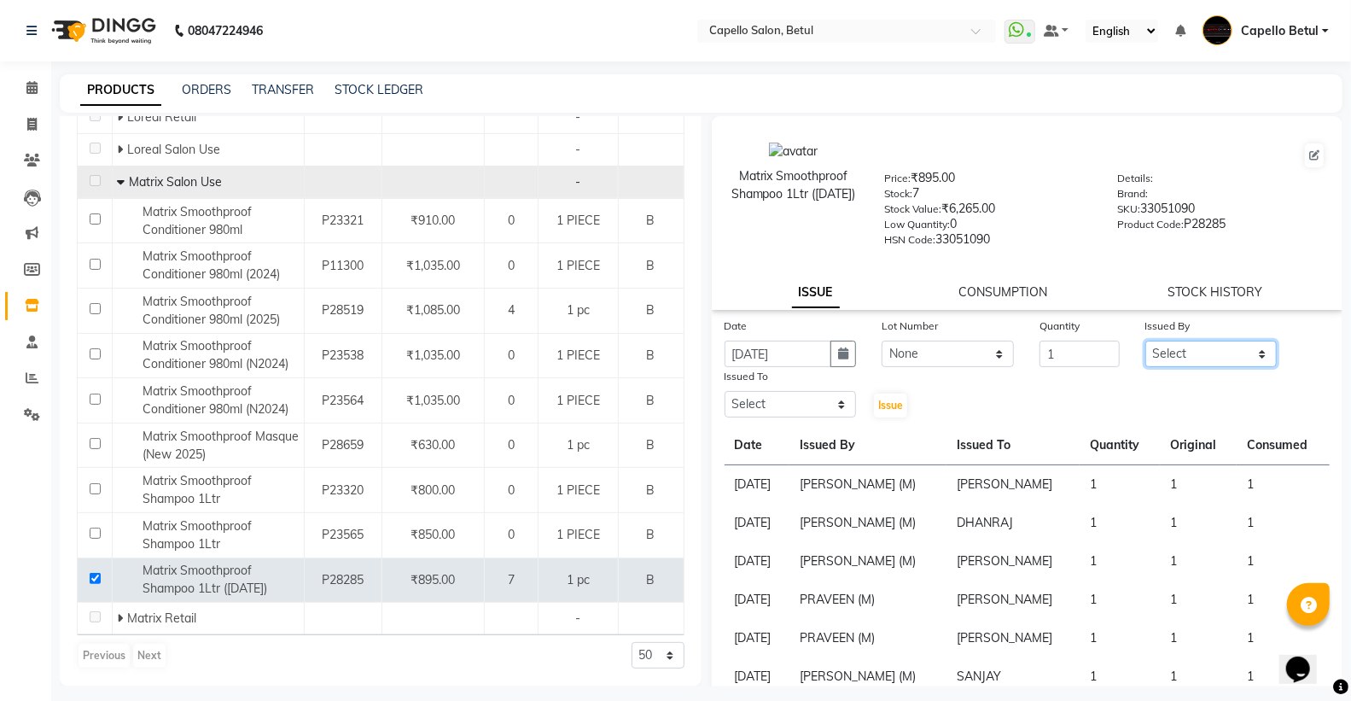
drag, startPoint x: 1162, startPoint y: 355, endPoint x: 1162, endPoint y: 365, distance: 9.4
click at [1162, 355] on select "Select ADMIN Capello Betul [PERSON_NAME] [PERSON_NAME] [PERSON_NAME] (M) [PERSO…" at bounding box center [1212, 354] width 132 height 26
select select "14489"
click at [1146, 341] on select "Select ADMIN Capello Betul [PERSON_NAME] [PERSON_NAME] [PERSON_NAME] (M) [PERSO…" at bounding box center [1212, 354] width 132 height 26
click at [817, 394] on select "Select ADMIN Capello Betul [PERSON_NAME] [PERSON_NAME] [PERSON_NAME] (M) [PERSO…" at bounding box center [791, 404] width 132 height 26
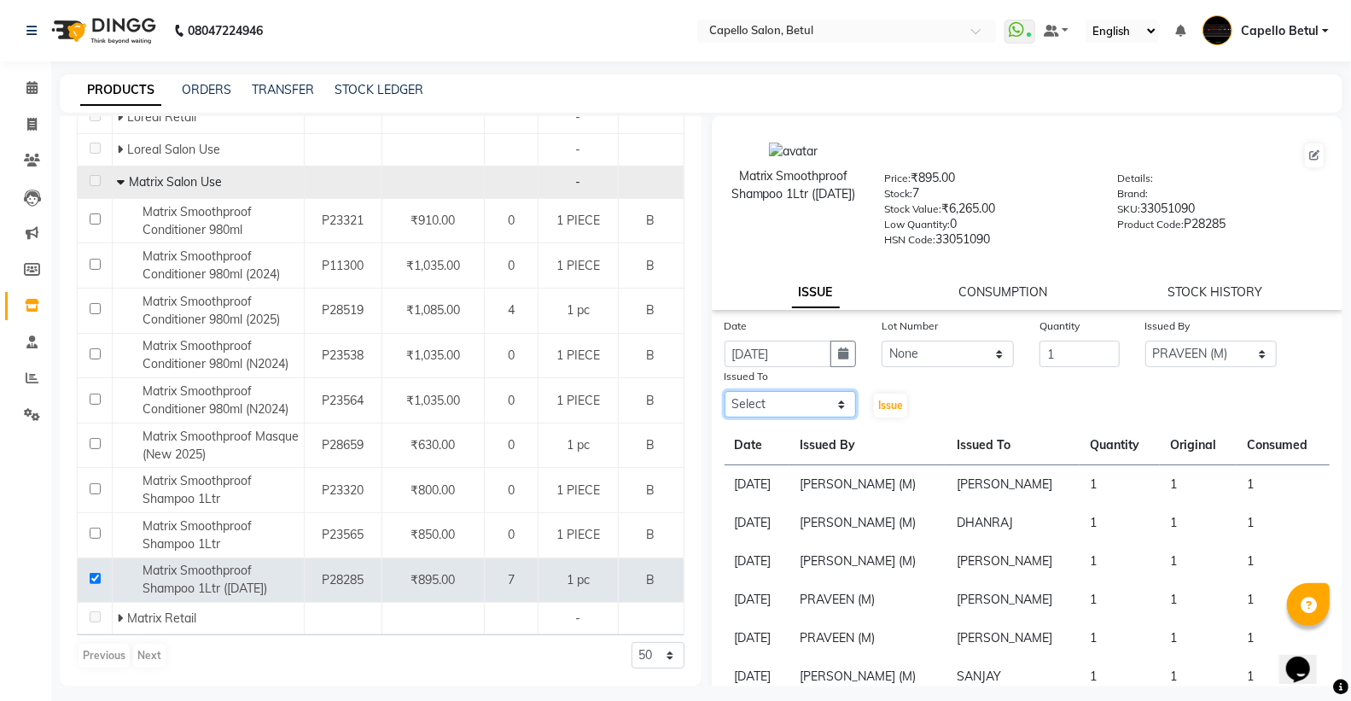
select select "14487"
click at [725, 392] on select "Select ADMIN Capello Betul [PERSON_NAME] [PERSON_NAME] [PERSON_NAME] (M) [PERSO…" at bounding box center [791, 404] width 132 height 26
click at [874, 399] on button "Issue" at bounding box center [890, 406] width 33 height 24
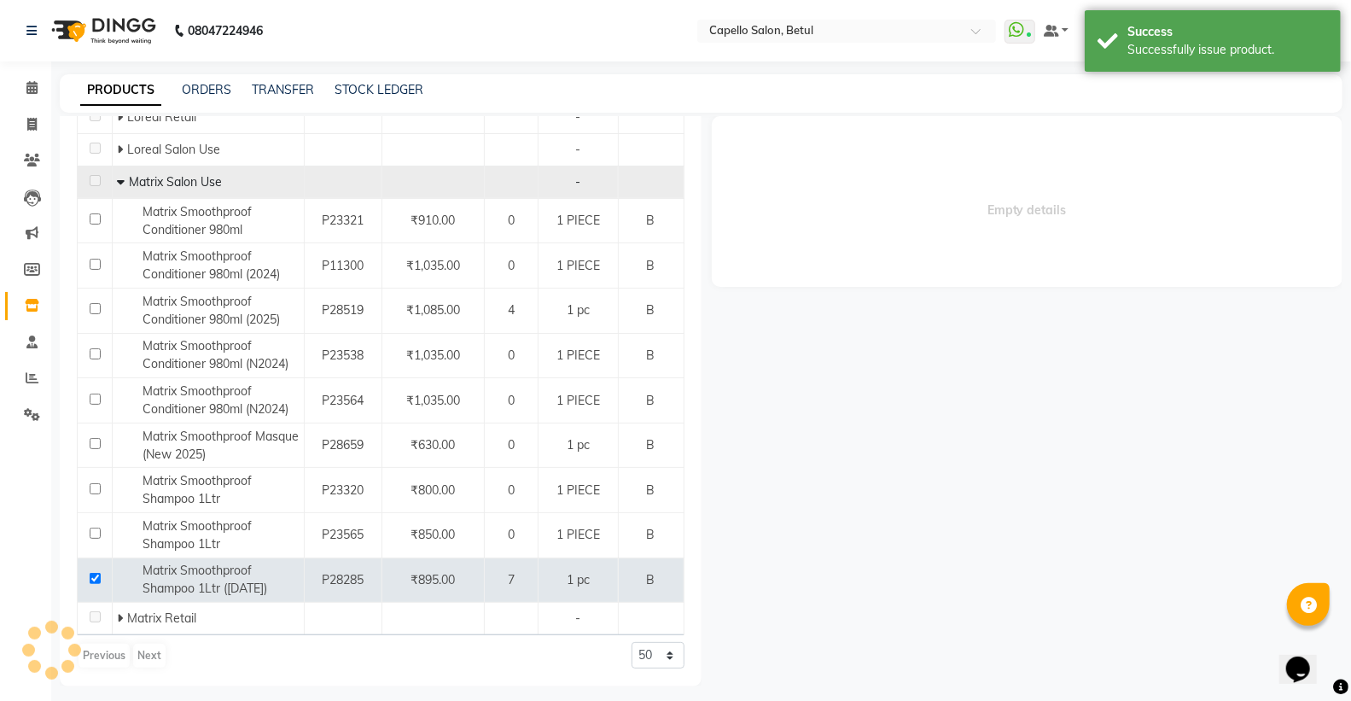
select select
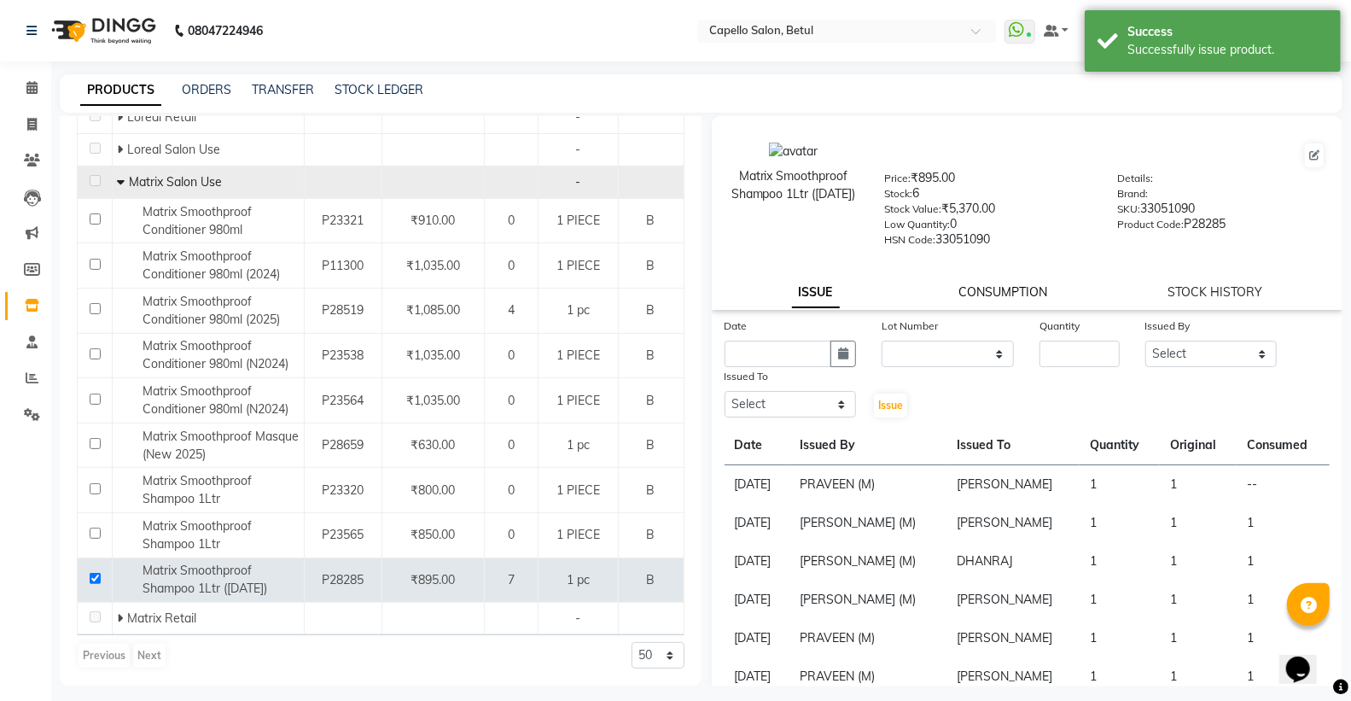
click at [992, 297] on link "CONSUMPTION" at bounding box center [1004, 291] width 89 height 15
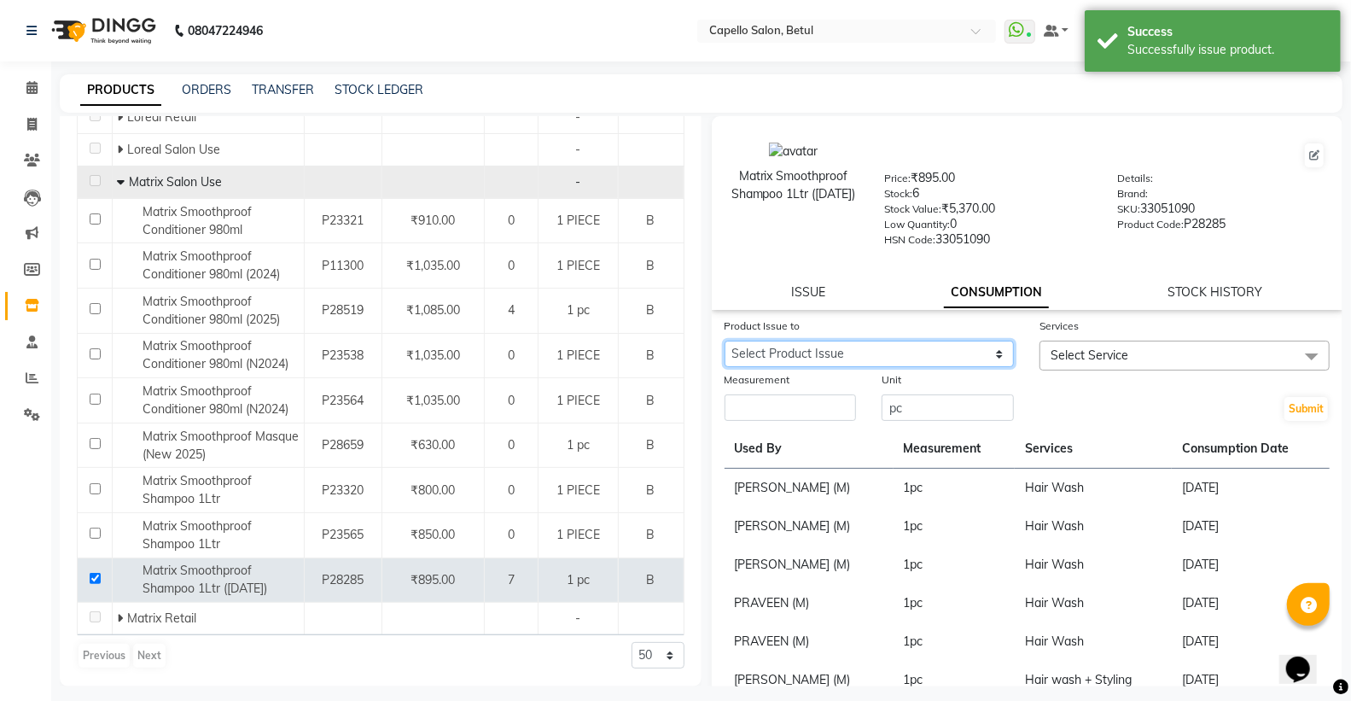
drag, startPoint x: 957, startPoint y: 348, endPoint x: 935, endPoint y: 418, distance: 73.4
click at [957, 348] on select "Select Product Issue [DATE], Issued to: [PERSON_NAME], Balance: 1" at bounding box center [870, 354] width 290 height 26
select select "1198180"
click at [725, 341] on select "Select Product Issue [DATE], Issued to: [PERSON_NAME], Balance: 1" at bounding box center [870, 354] width 290 height 26
click at [1051, 362] on span "Select Service" at bounding box center [1090, 354] width 78 height 15
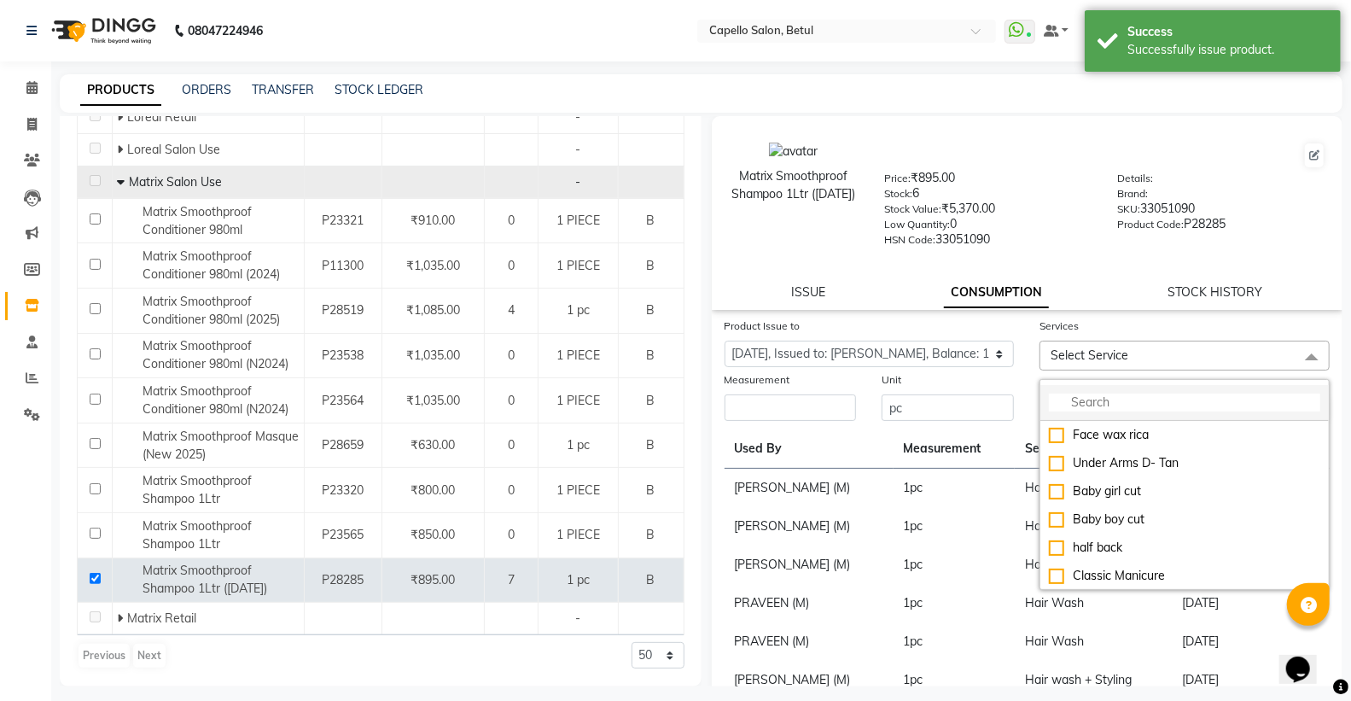
click at [1089, 410] on input "multiselect-search" at bounding box center [1184, 403] width 271 height 18
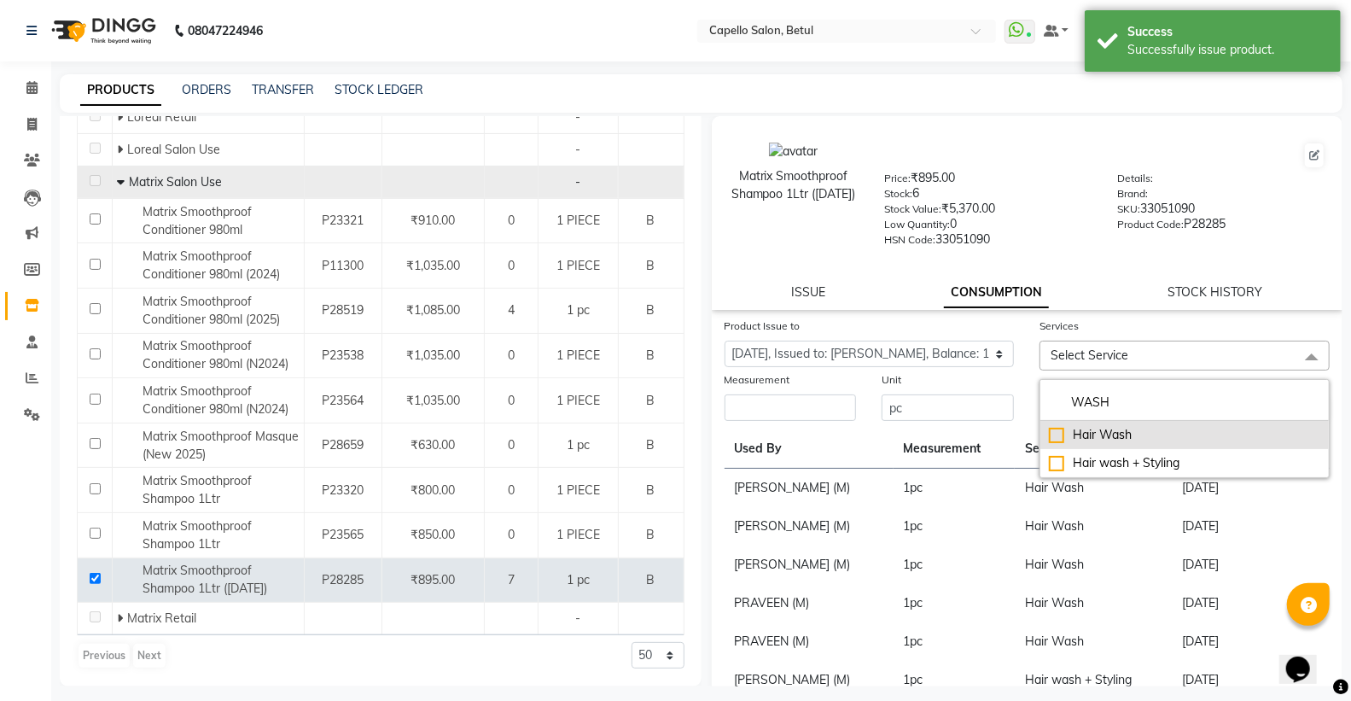
type input "WASH"
click at [1049, 432] on div "Hair Wash" at bounding box center [1184, 435] width 271 height 18
checkbox input "true"
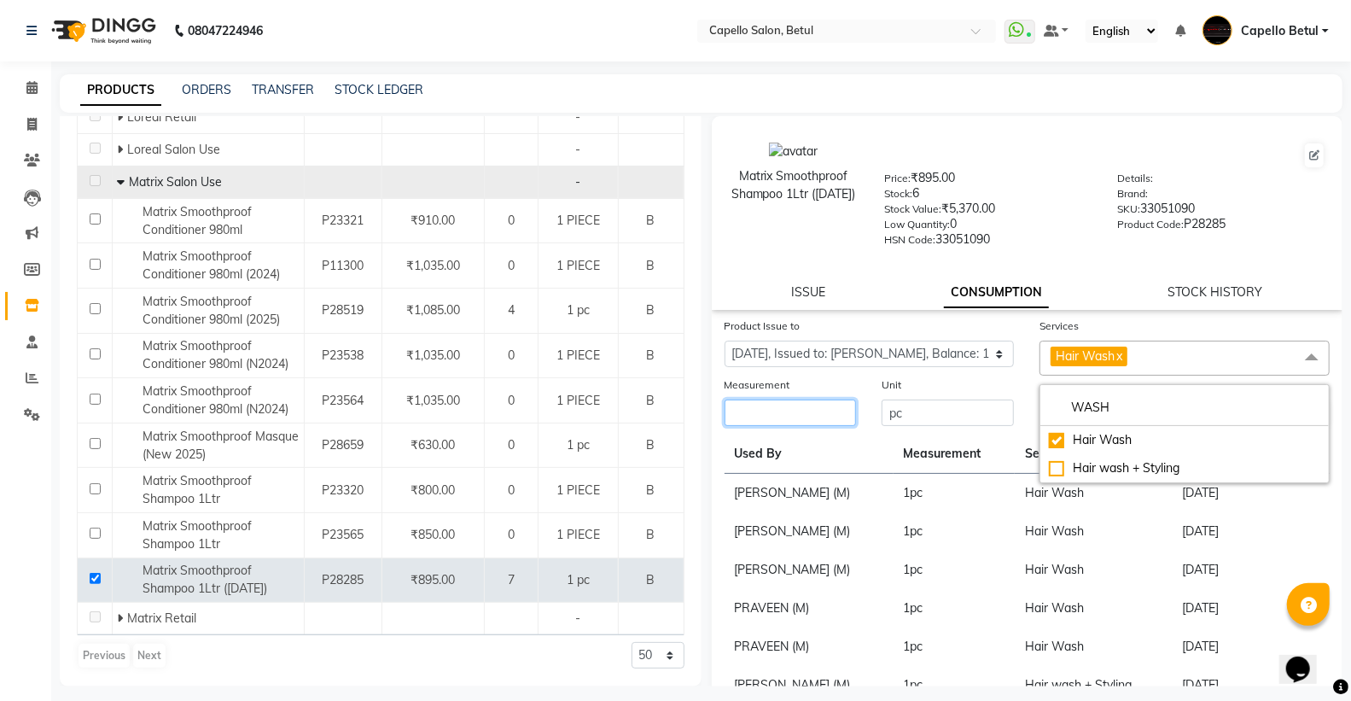
click at [812, 416] on input "number" at bounding box center [791, 413] width 132 height 26
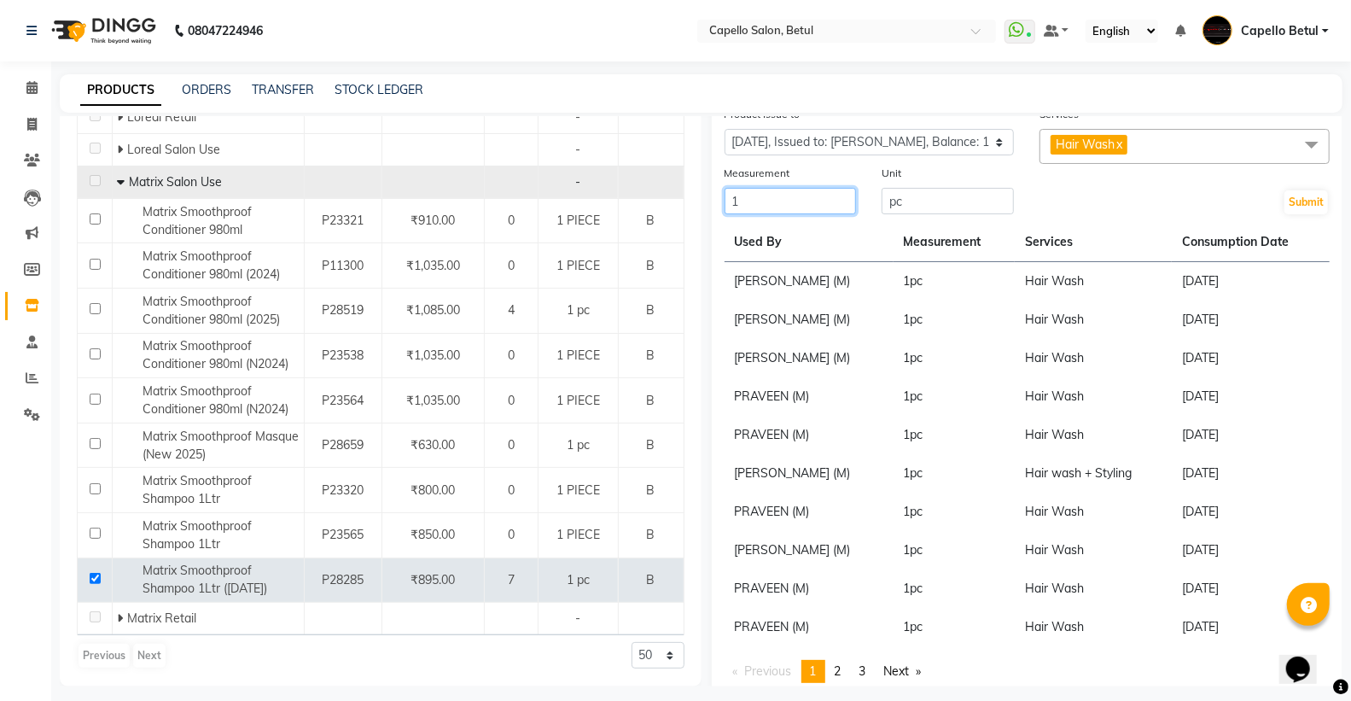
scroll to position [223, 0]
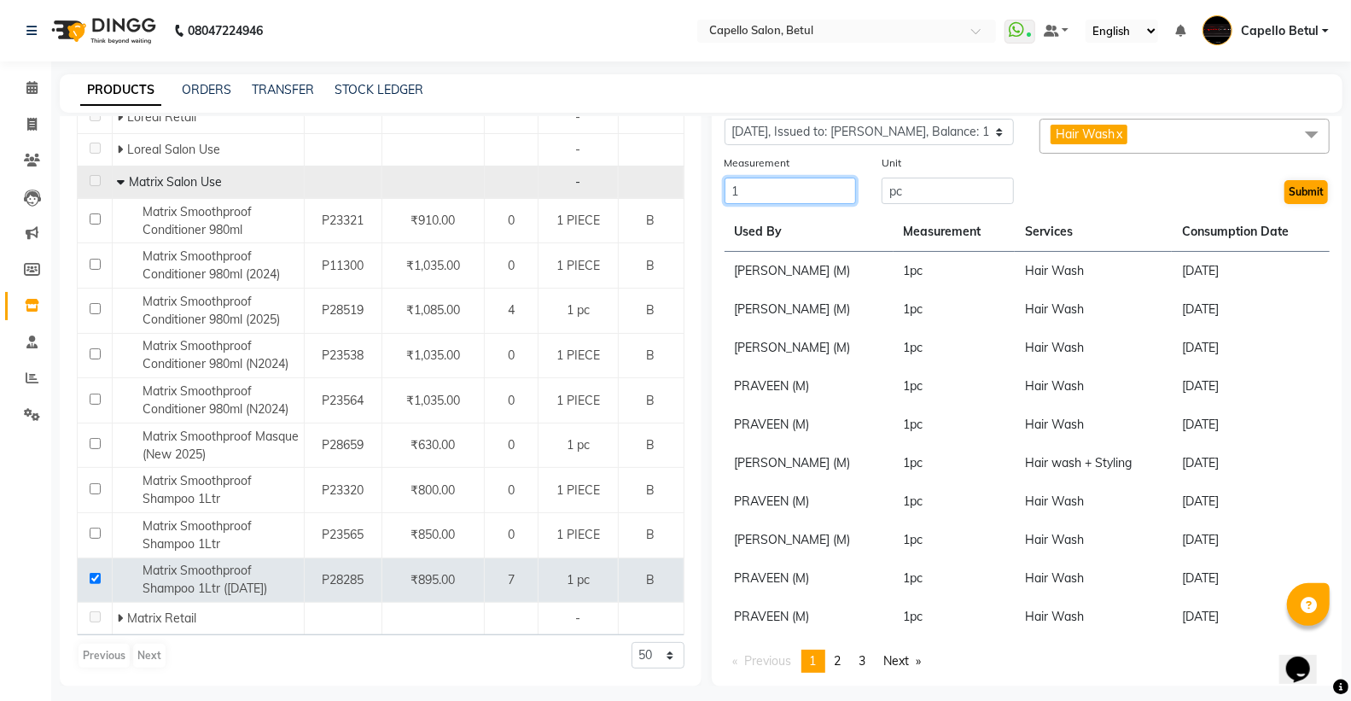
type input "1"
click at [1293, 196] on button "Submit" at bounding box center [1307, 192] width 44 height 24
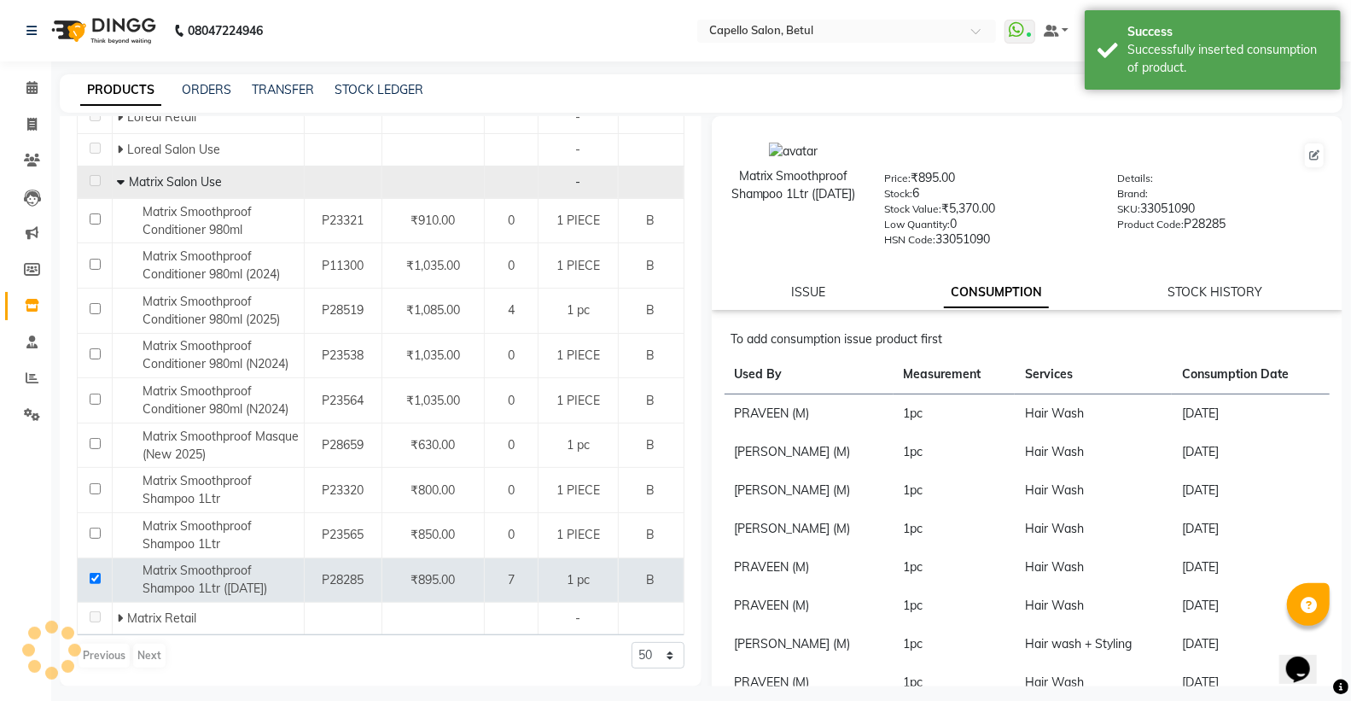
scroll to position [0, 0]
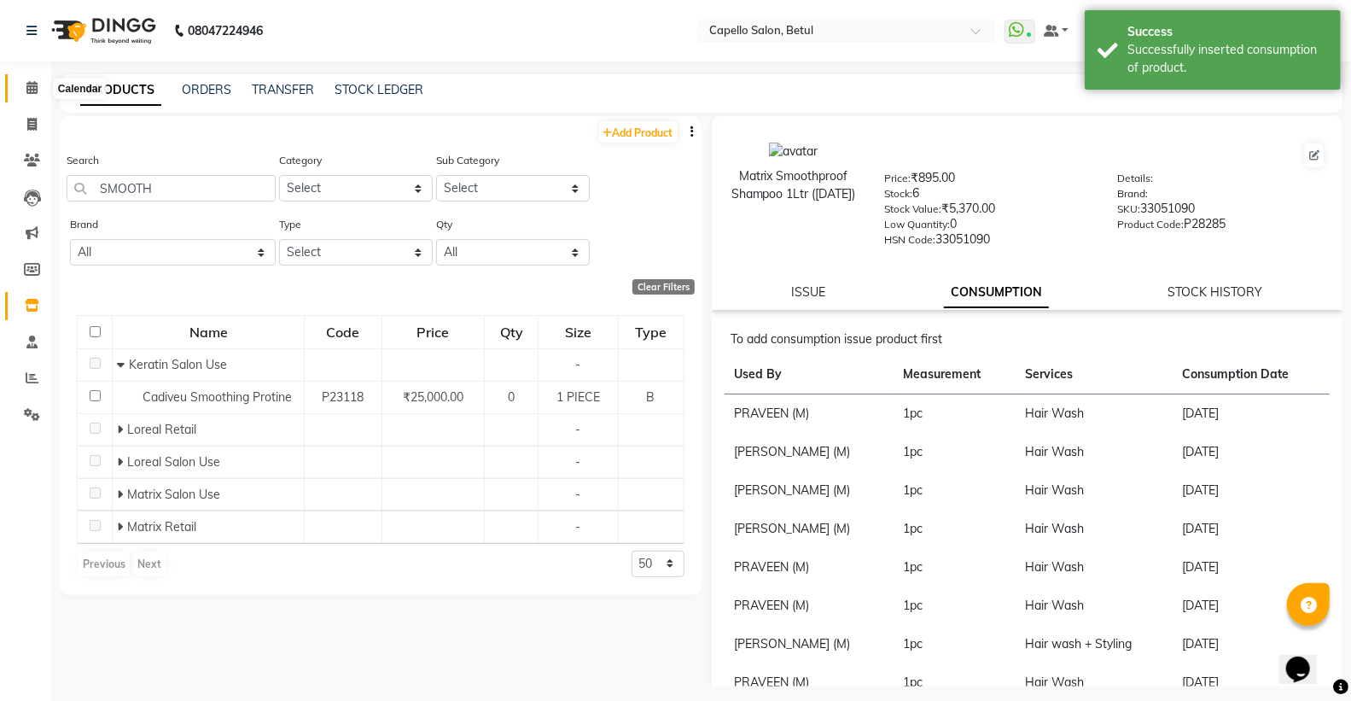
click at [38, 79] on span at bounding box center [32, 89] width 30 height 20
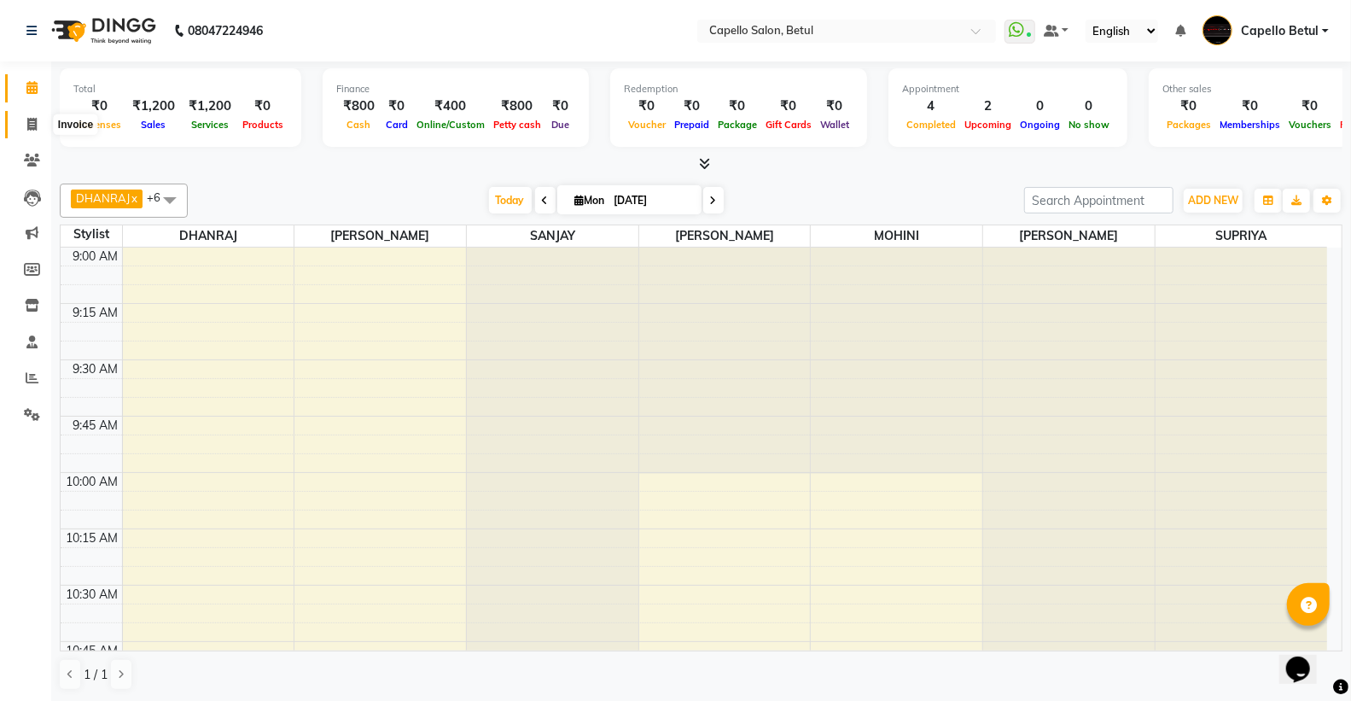
click at [29, 132] on span at bounding box center [32, 125] width 30 height 20
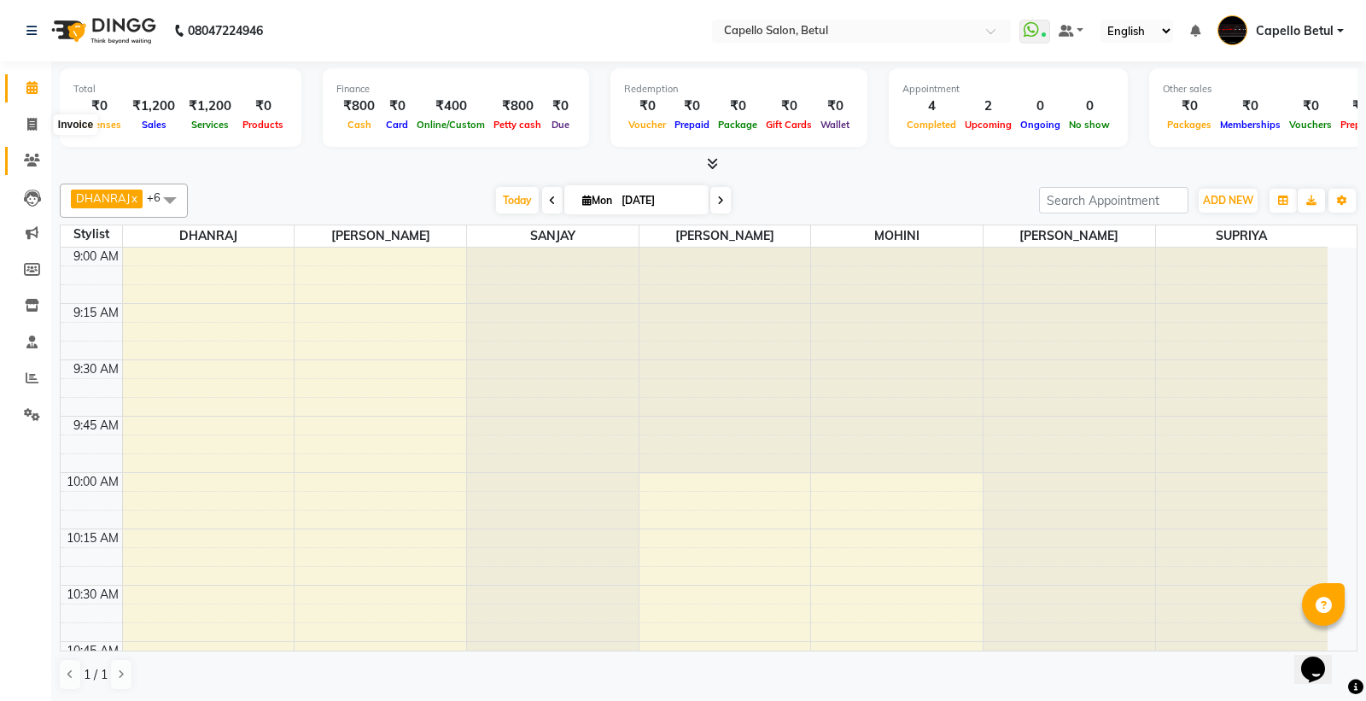
select select "service"
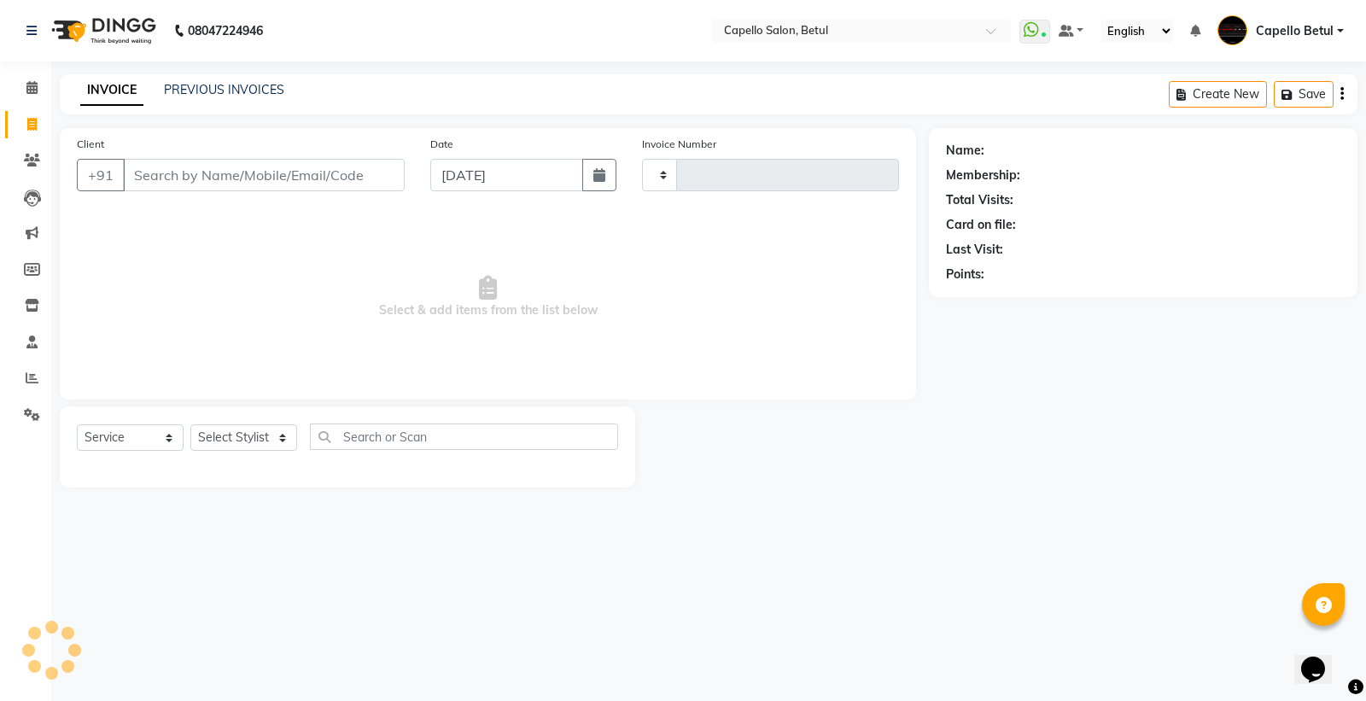
type input "0003"
select select "8951"
click at [213, 174] on input "Client" at bounding box center [264, 175] width 282 height 32
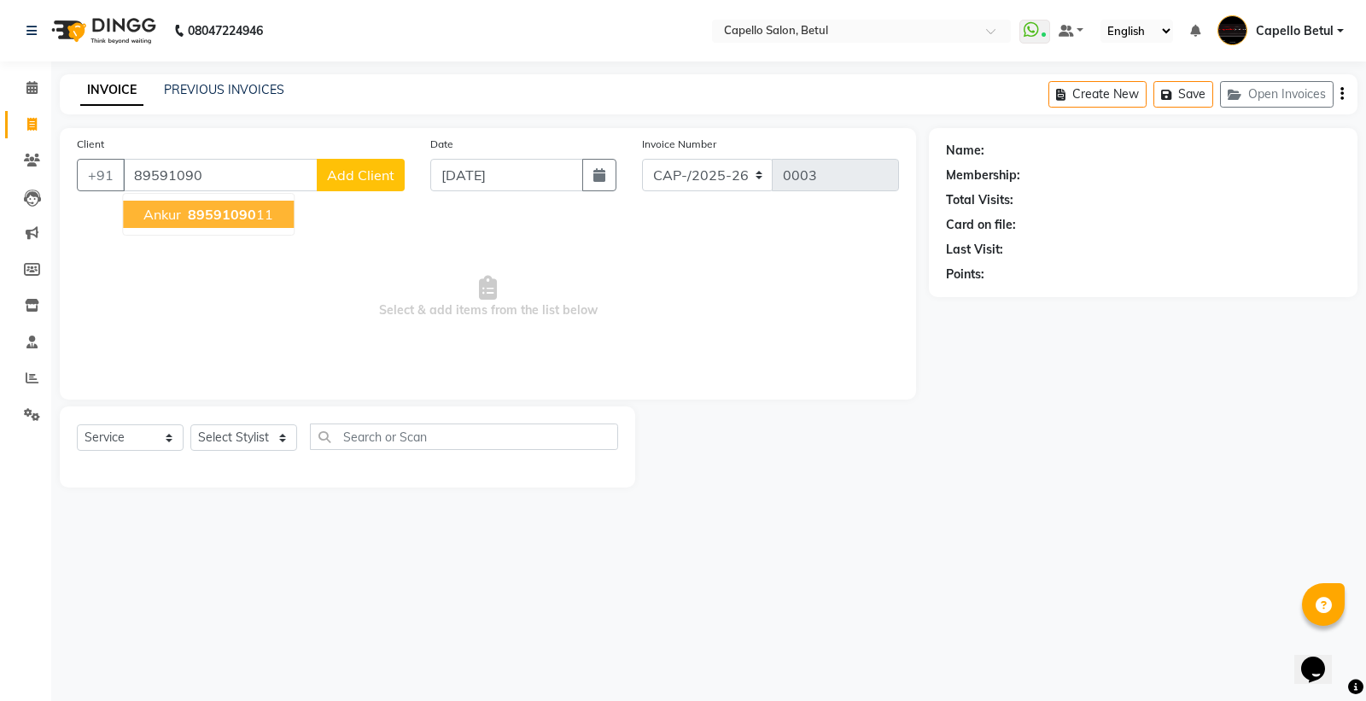
click at [218, 218] on span "89591090" at bounding box center [222, 214] width 68 height 17
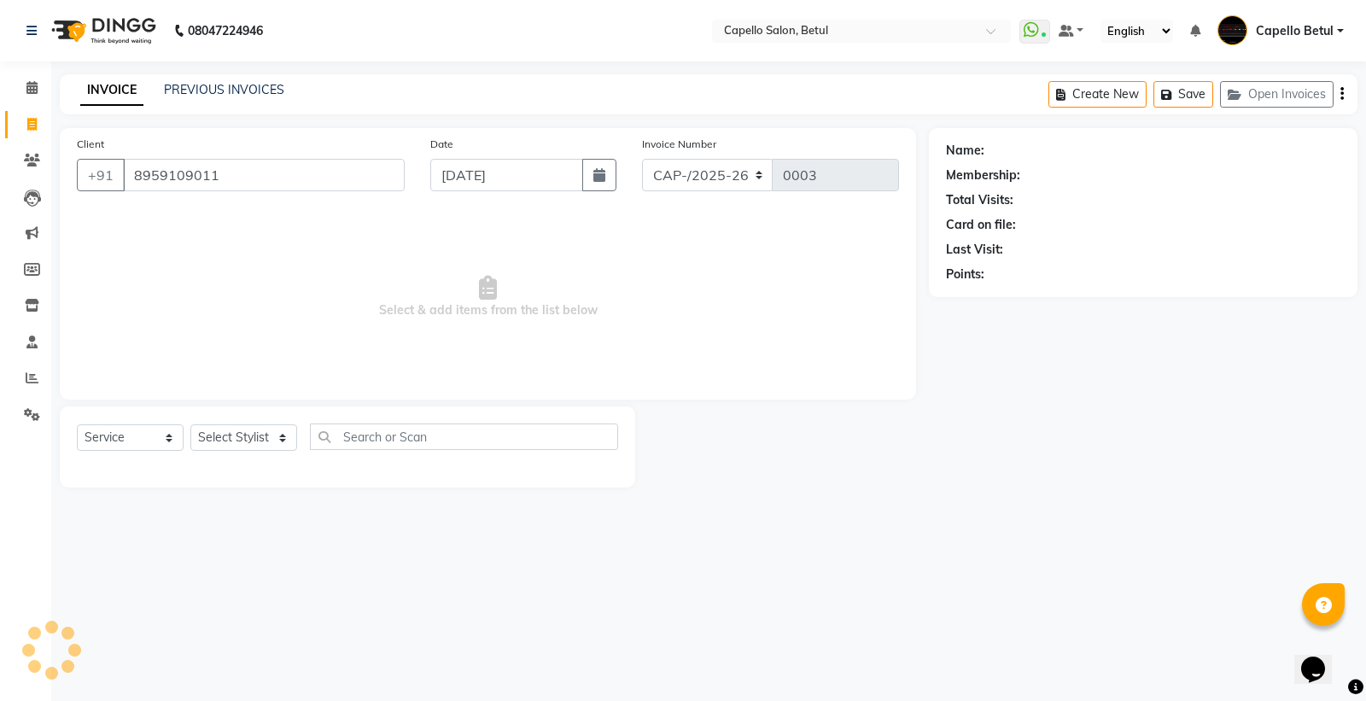
type input "8959109011"
click at [254, 423] on div "Select Service Product Membership Package Voucher Prepaid Gift Card Select Styl…" at bounding box center [347, 443] width 541 height 40
click at [254, 434] on select "Select Stylist ADMIN Capello Betul [PERSON_NAME] [PERSON_NAME] POOJA SOLANKI (M…" at bounding box center [243, 437] width 107 height 26
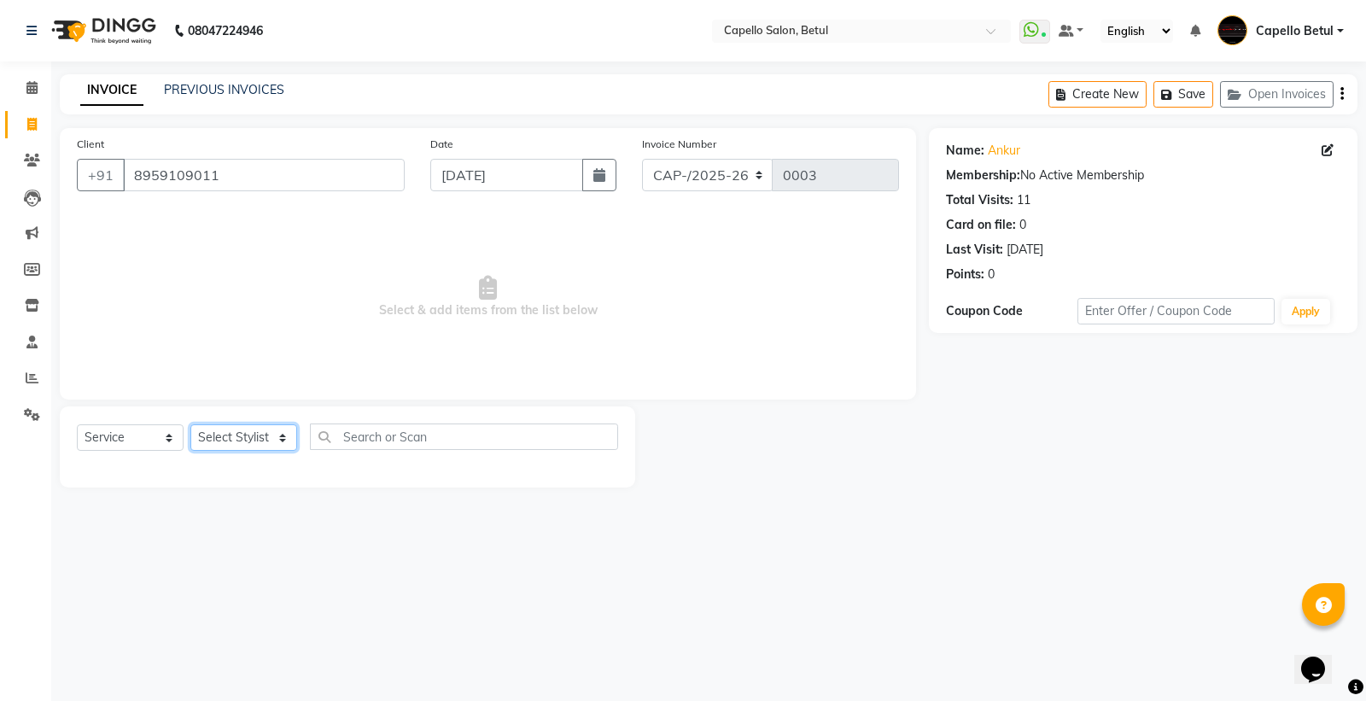
select select "14474"
click at [190, 425] on select "Select Stylist ADMIN Capello Betul [PERSON_NAME] [PERSON_NAME] POOJA SOLANKI (M…" at bounding box center [243, 437] width 107 height 26
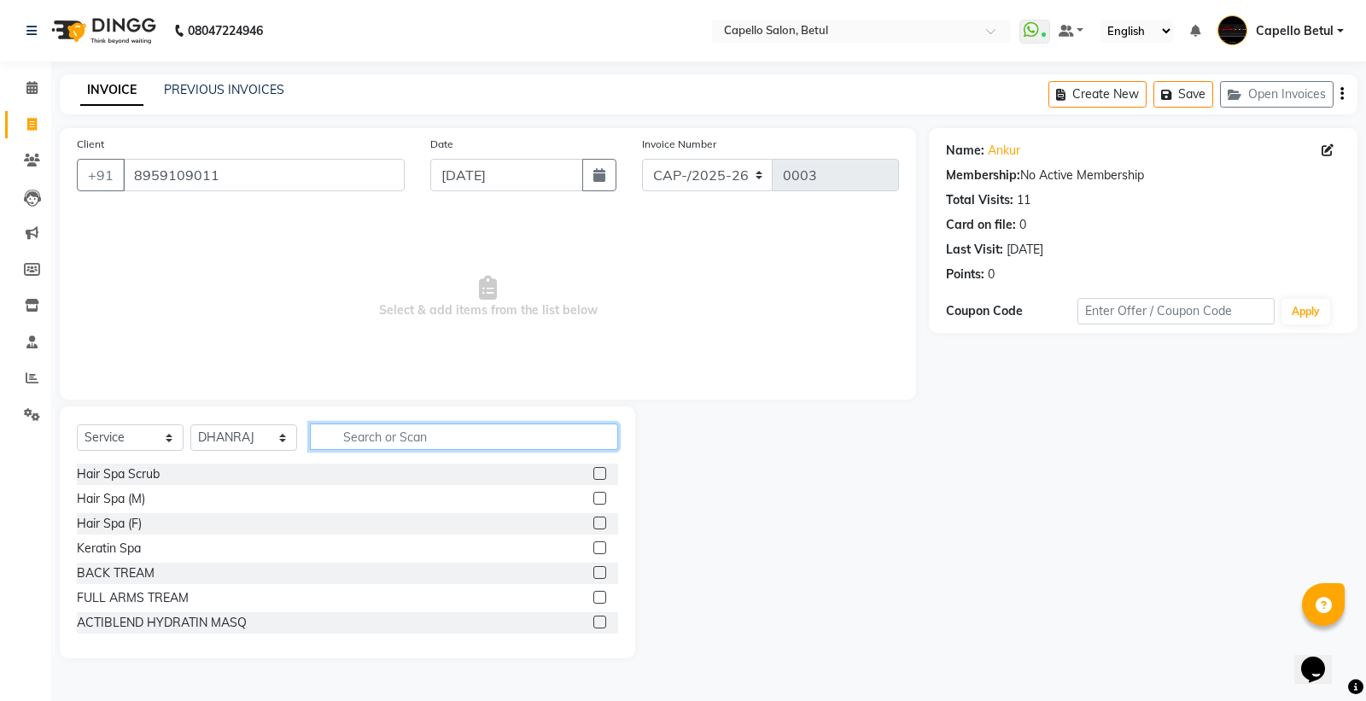
click at [363, 433] on input "text" at bounding box center [464, 436] width 308 height 26
type input "CUT"
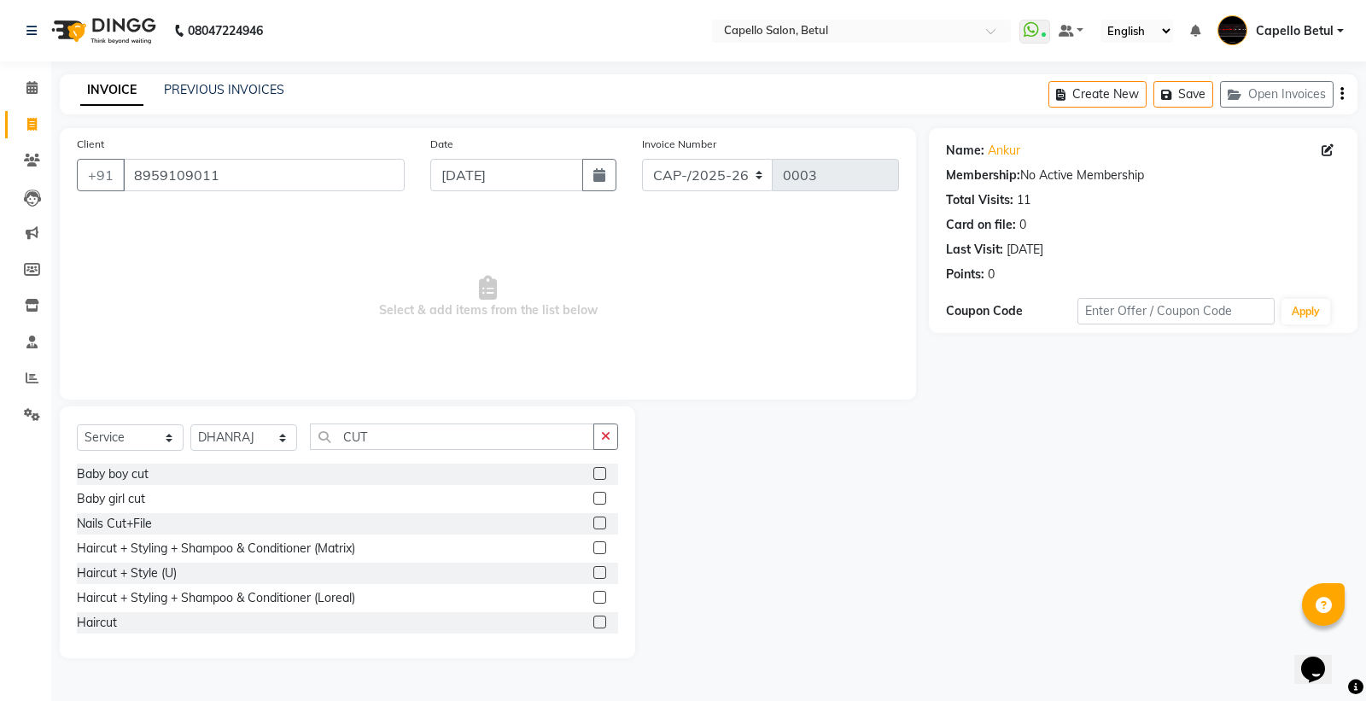
click at [593, 626] on label at bounding box center [599, 622] width 13 height 13
click at [593, 626] on input "checkbox" at bounding box center [598, 622] width 11 height 11
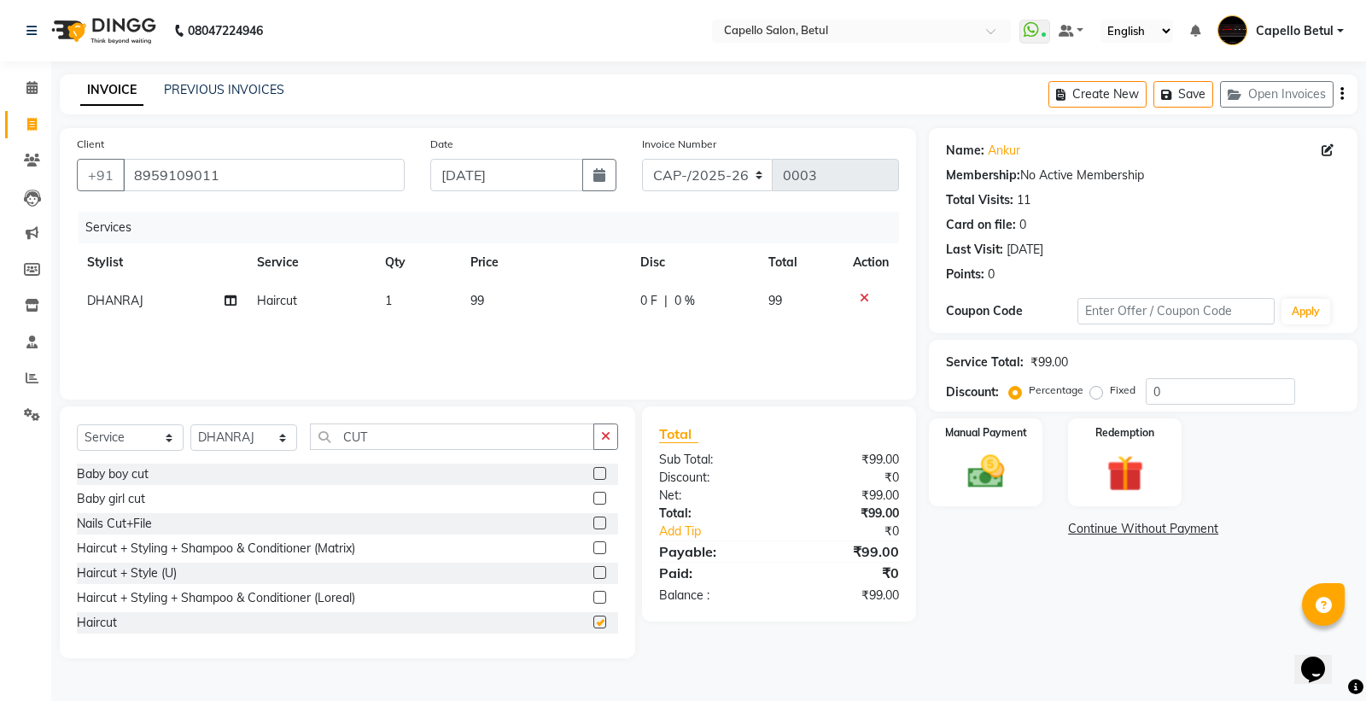
checkbox input "false"
click at [408, 437] on input "CUT" at bounding box center [452, 436] width 284 height 26
type input "C"
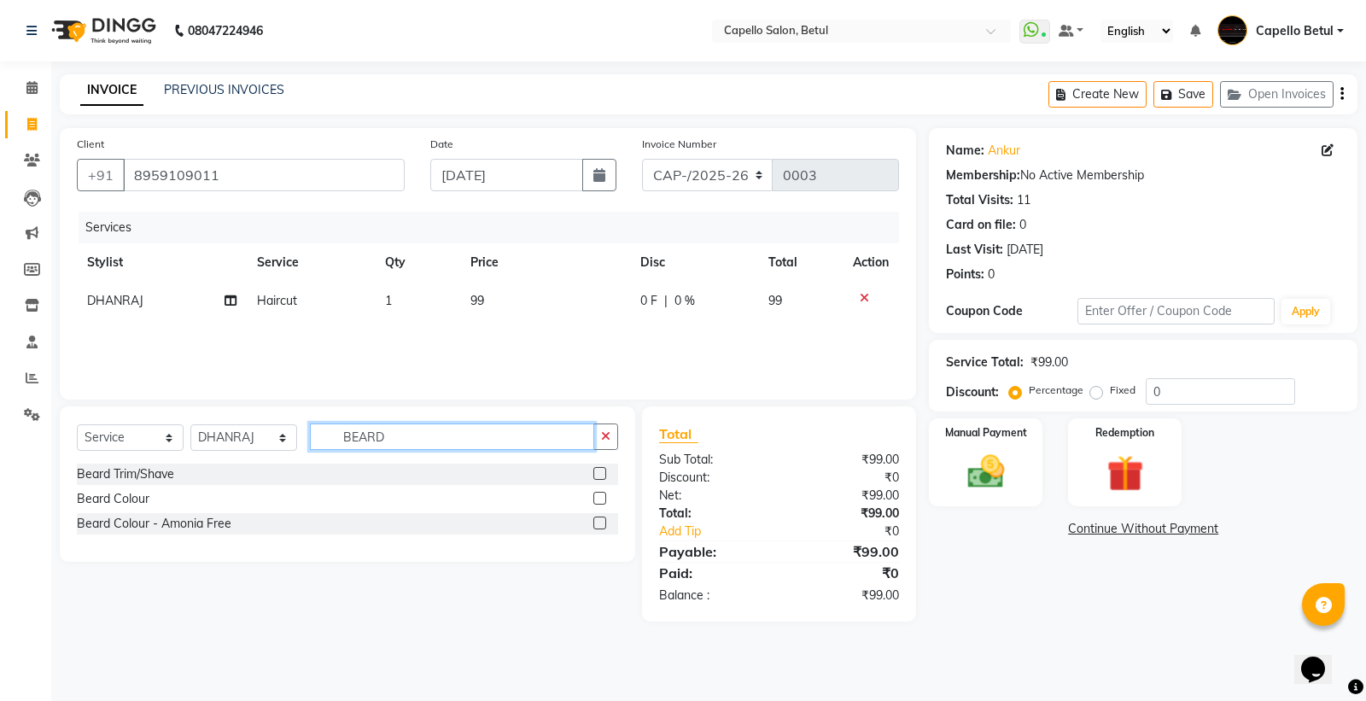
type input "BEARD"
click at [594, 473] on label at bounding box center [599, 473] width 13 height 13
click at [594, 473] on input "checkbox" at bounding box center [598, 474] width 11 height 11
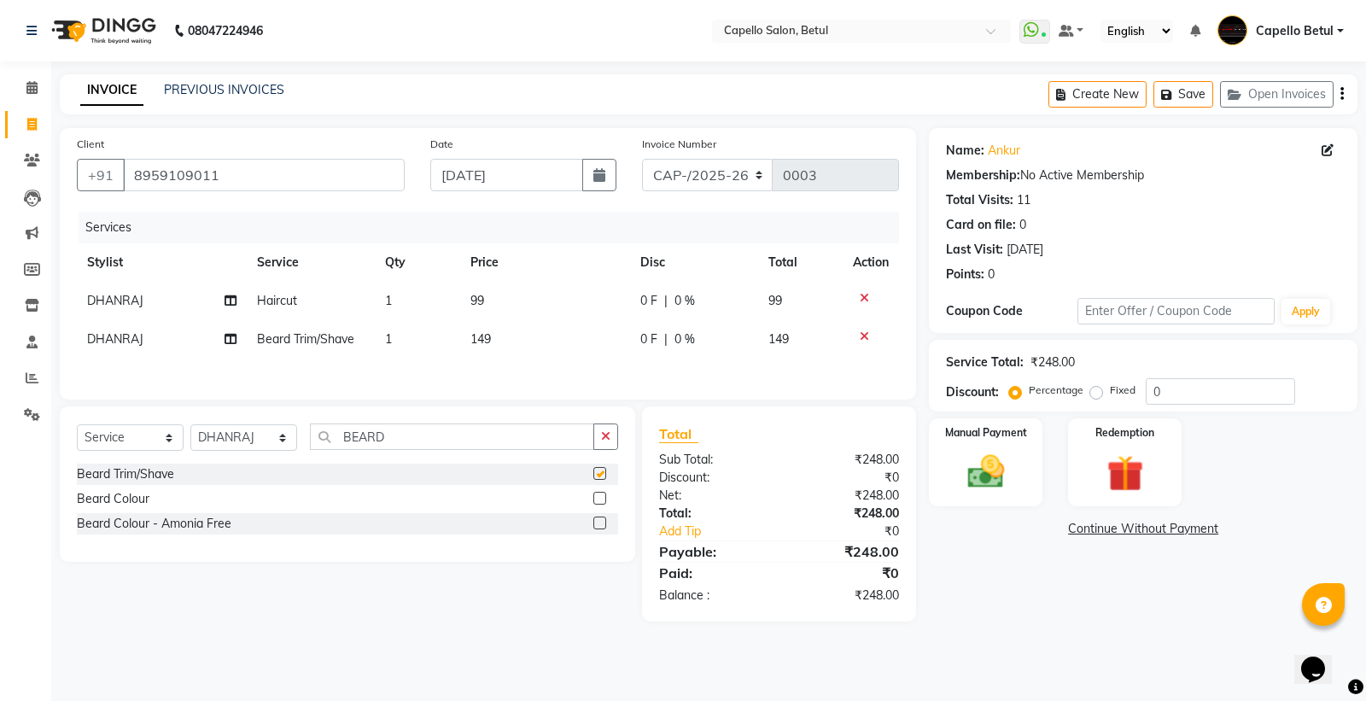
checkbox input "false"
drag, startPoint x: 421, startPoint y: 465, endPoint x: 416, endPoint y: 453, distance: 13.0
click at [422, 464] on div "Select Service Product Membership Package Voucher Prepaid Gift Card Select Styl…" at bounding box center [347, 443] width 541 height 40
click at [414, 441] on input "BEARD" at bounding box center [452, 436] width 284 height 26
type input "B"
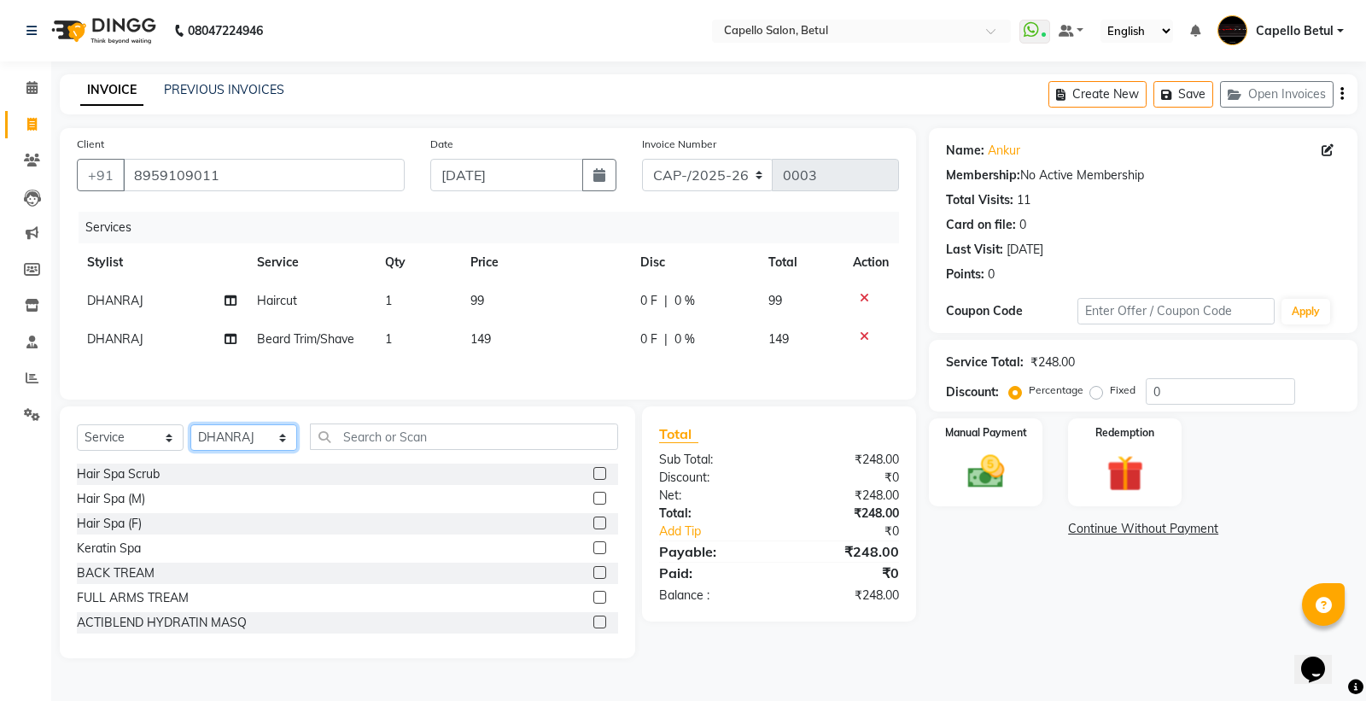
drag, startPoint x: 280, startPoint y: 446, endPoint x: 274, endPoint y: 436, distance: 11.1
click at [280, 446] on select "Select Stylist ADMIN Capello Betul [PERSON_NAME] [PERSON_NAME] POOJA SOLANKI (M…" at bounding box center [243, 437] width 107 height 26
select select "34695"
click at [190, 429] on select "Select Stylist ADMIN Capello Betul [PERSON_NAME] [PERSON_NAME] POOJA SOLANKI (M…" at bounding box center [243, 437] width 107 height 26
click at [353, 442] on input "text" at bounding box center [464, 436] width 308 height 26
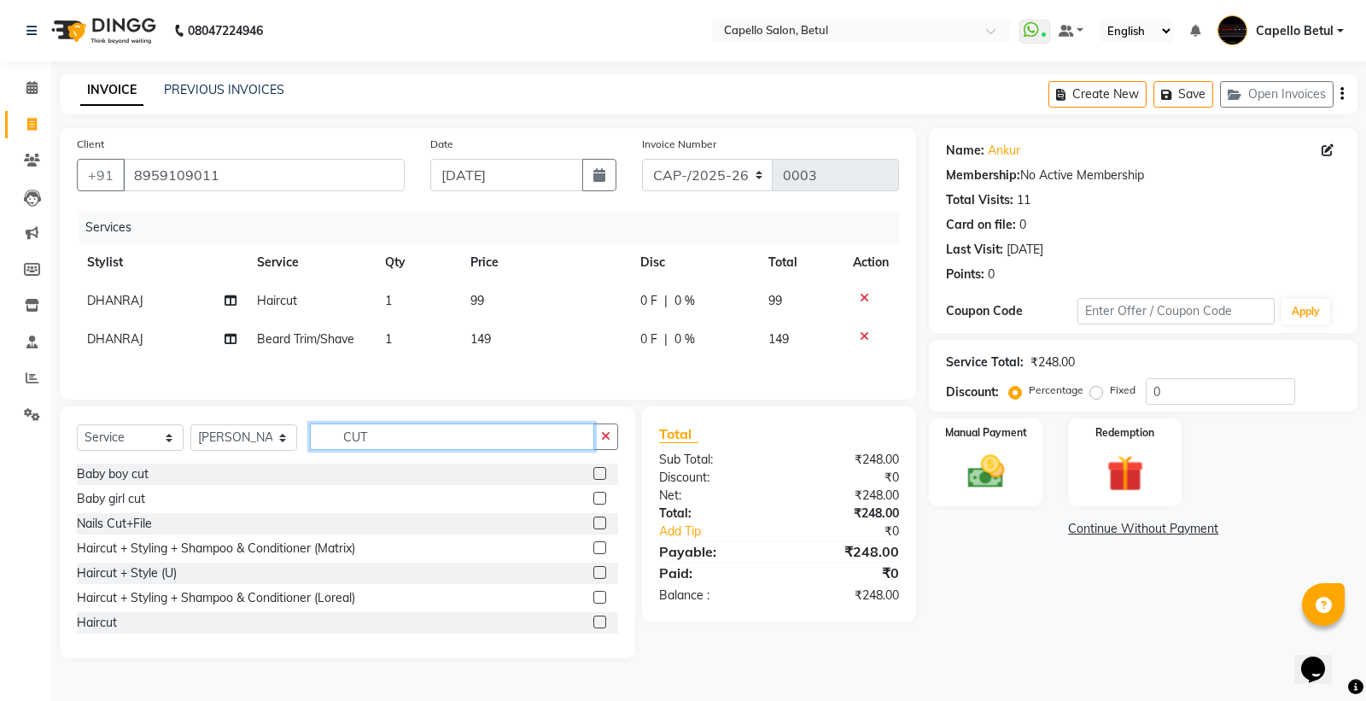
type input "CUT"
click at [593, 622] on label at bounding box center [599, 622] width 13 height 13
click at [593, 622] on input "checkbox" at bounding box center [598, 622] width 11 height 11
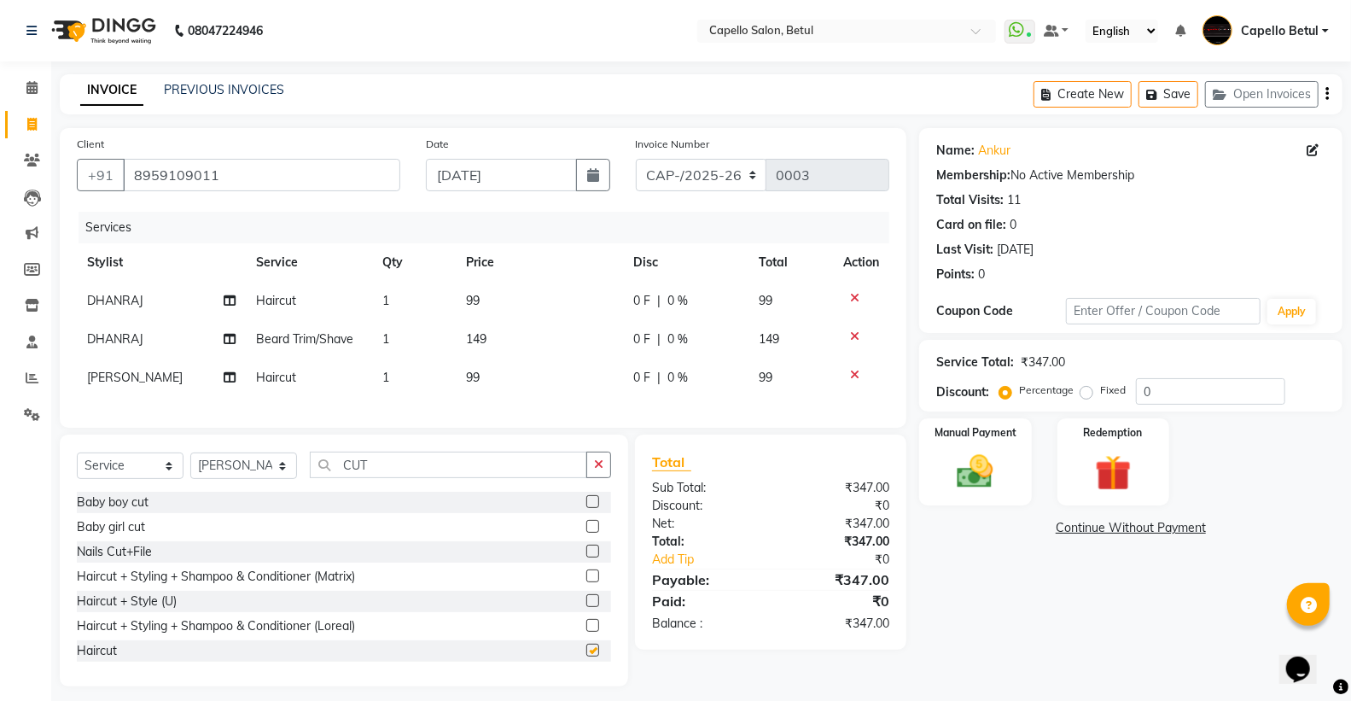
checkbox input "false"
click at [456, 463] on div "Select Service Product Membership Package Voucher Prepaid Gift Card Select Styl…" at bounding box center [344, 561] width 569 height 252
click at [441, 478] on input "CUT" at bounding box center [448, 465] width 277 height 26
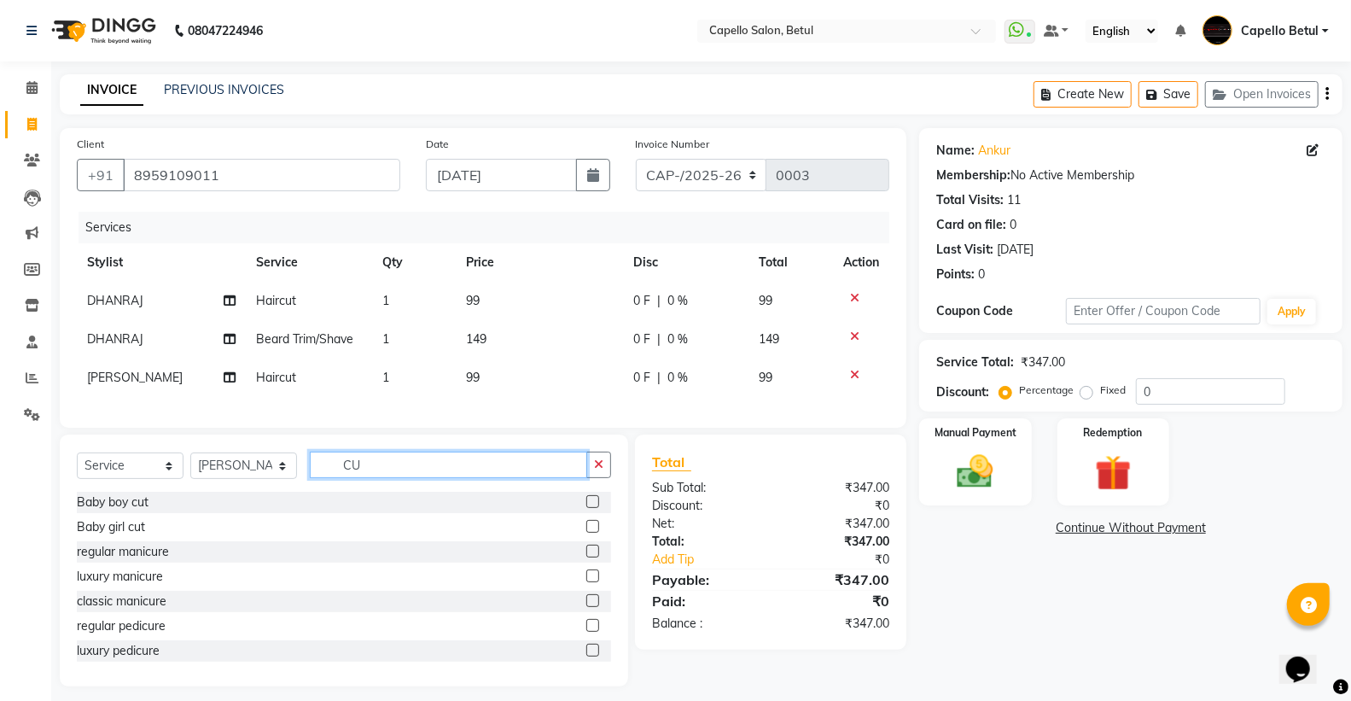
type input "C"
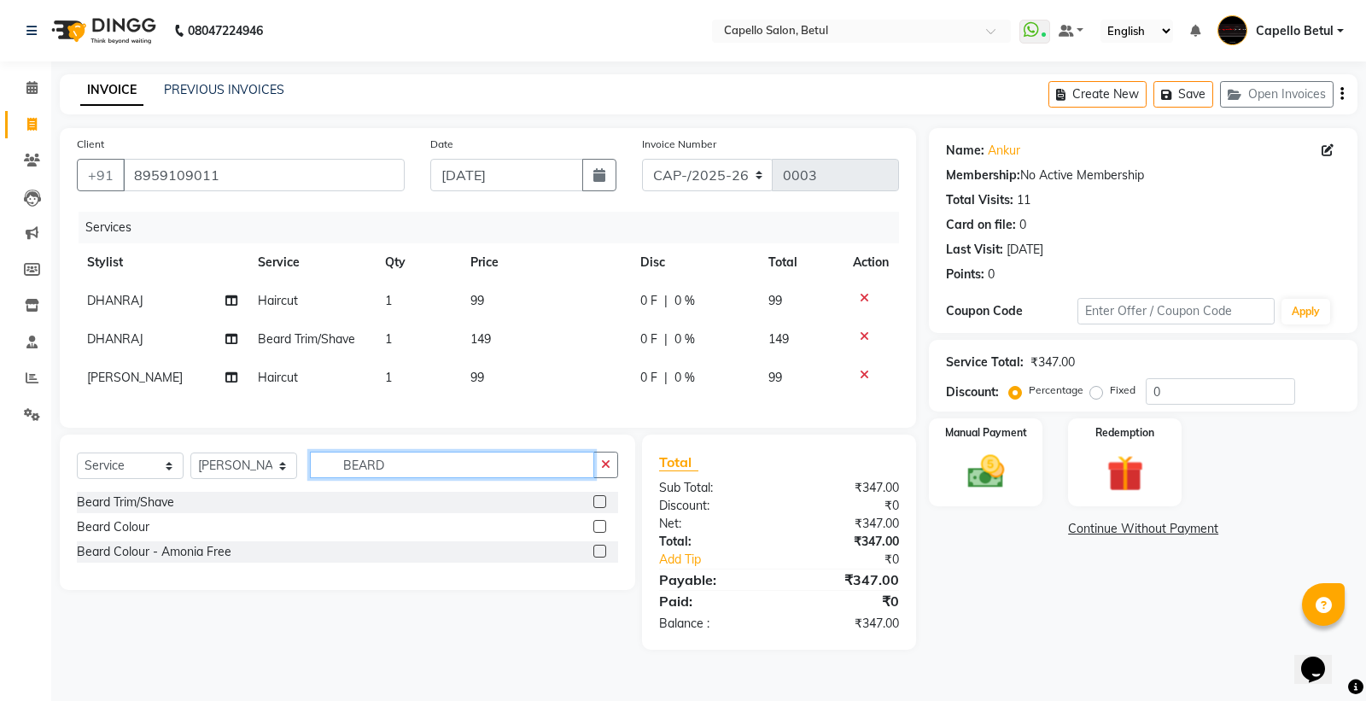
type input "BEARD"
click at [598, 508] on label at bounding box center [599, 501] width 13 height 13
click at [598, 508] on input "checkbox" at bounding box center [598, 502] width 11 height 11
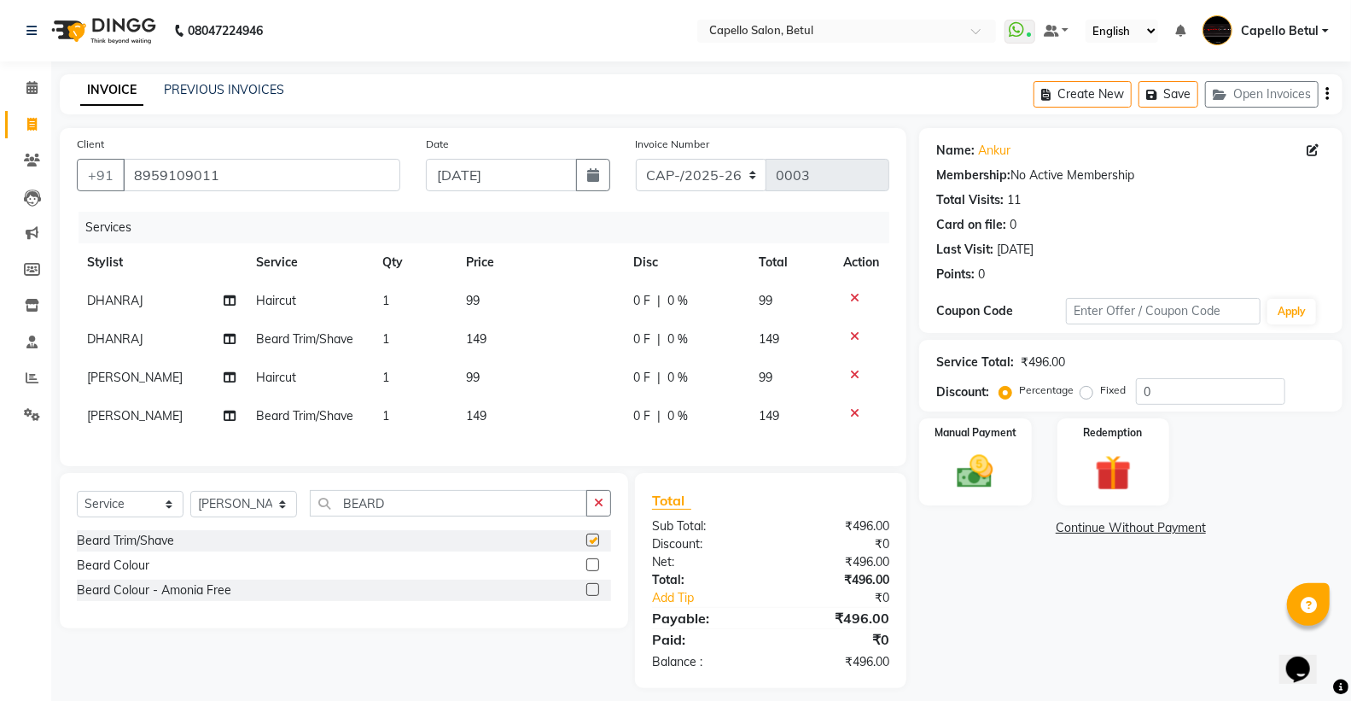
checkbox input "false"
click at [474, 301] on span "99" at bounding box center [473, 300] width 14 height 15
select select "14474"
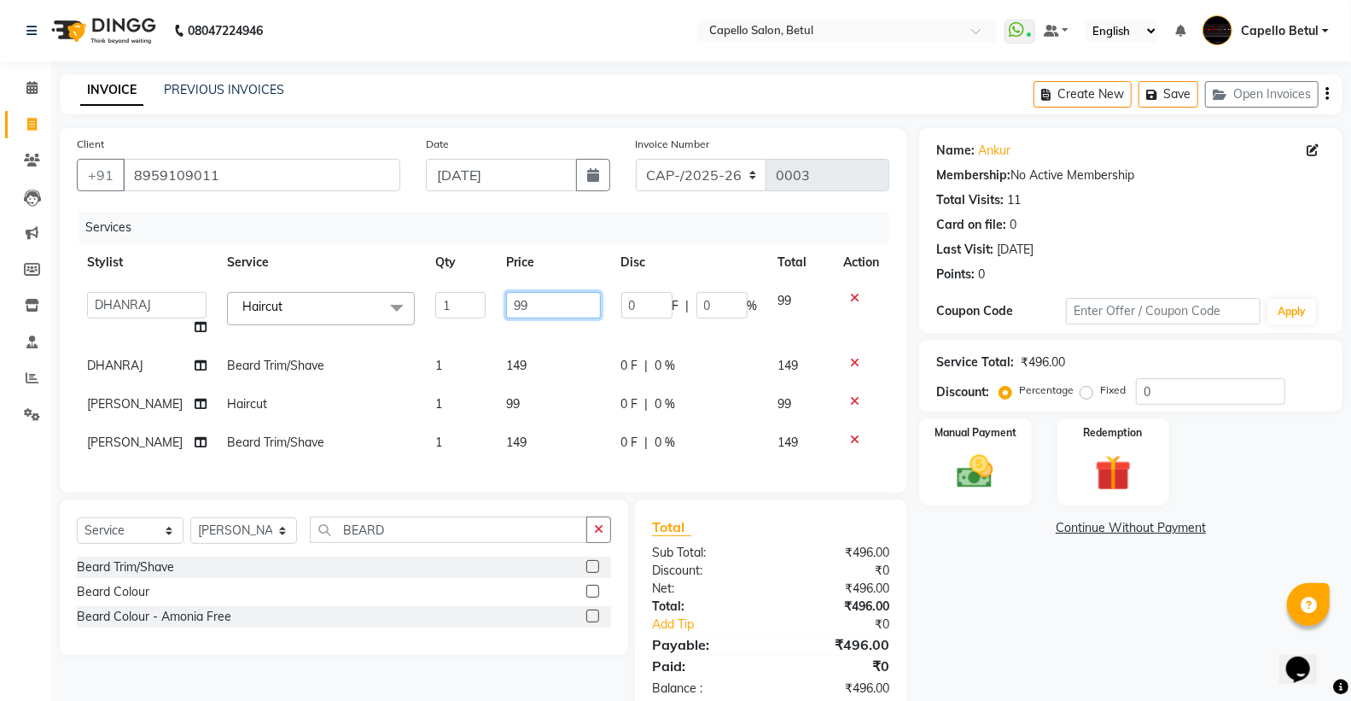
click at [507, 297] on input "99" at bounding box center [553, 305] width 95 height 26
drag, startPoint x: 507, startPoint y: 297, endPoint x: 515, endPoint y: 303, distance: 9.7
click at [508, 299] on input "99" at bounding box center [553, 305] width 95 height 26
type input "200"
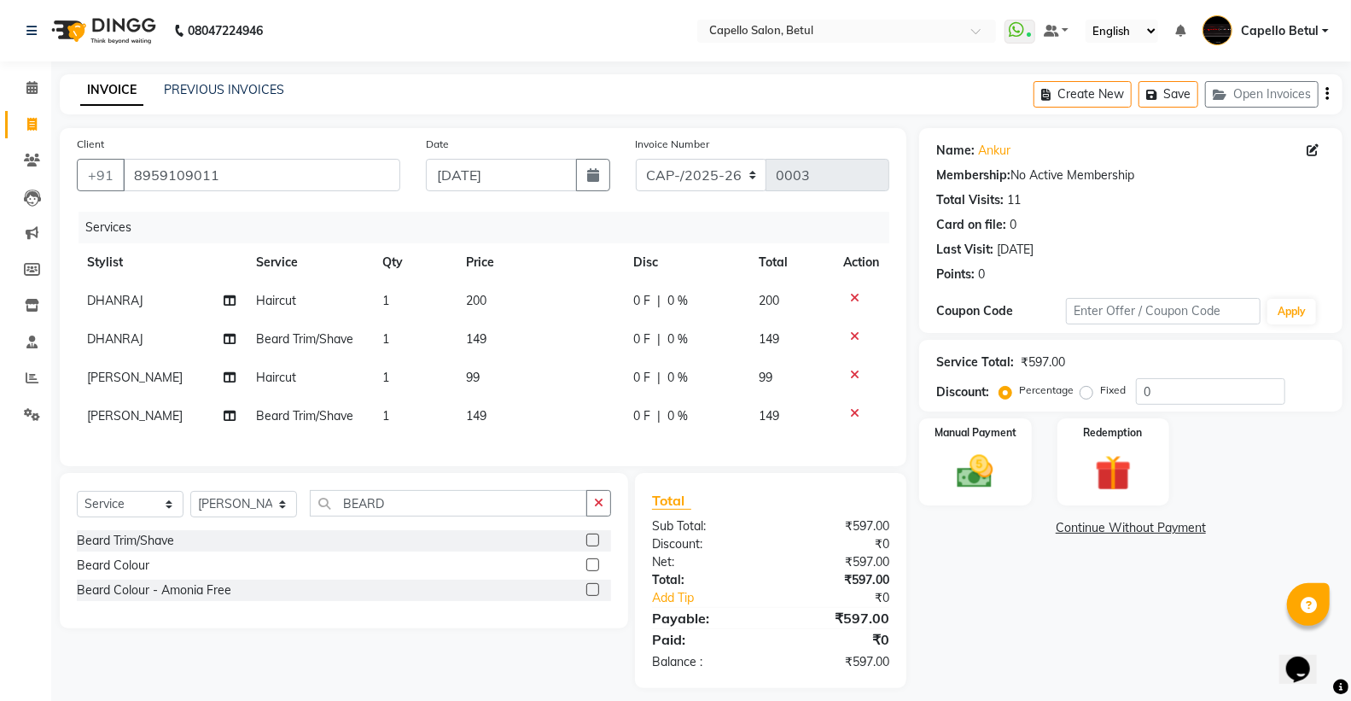
click at [504, 371] on tbody "[PERSON_NAME] Haircut 1 200 0 F | 0 % 200 [PERSON_NAME] Trim/Shave 1 149 0 F | …" at bounding box center [483, 359] width 813 height 154
click at [487, 340] on span "149" at bounding box center [476, 338] width 20 height 15
select select "14474"
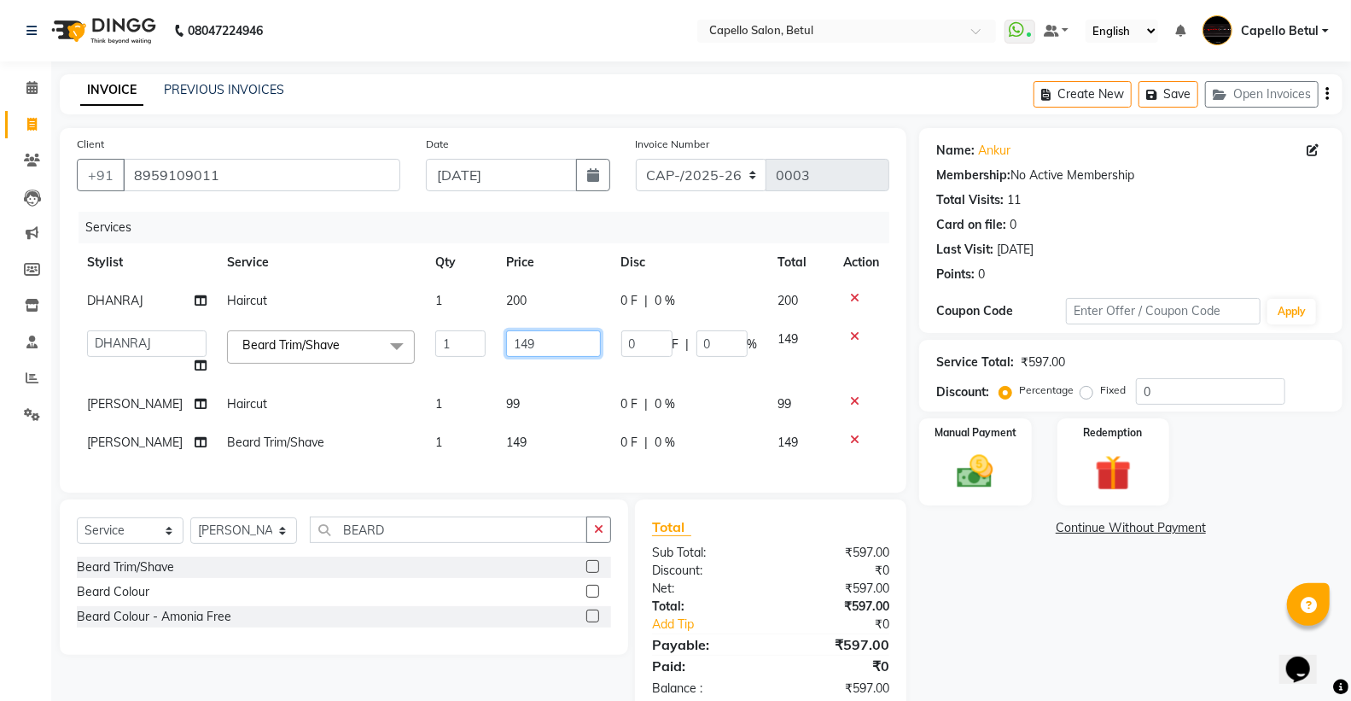
click at [512, 343] on input "149" at bounding box center [553, 343] width 95 height 26
drag, startPoint x: 489, startPoint y: 339, endPoint x: 514, endPoint y: 343, distance: 25.1
click at [514, 343] on input "149" at bounding box center [553, 343] width 95 height 26
type input "200"
click at [536, 410] on tbody "[PERSON_NAME] Haircut 1 200 0 F | 0 % 200 ADMIN Capello Betul [PERSON_NAME] [PE…" at bounding box center [483, 372] width 813 height 180
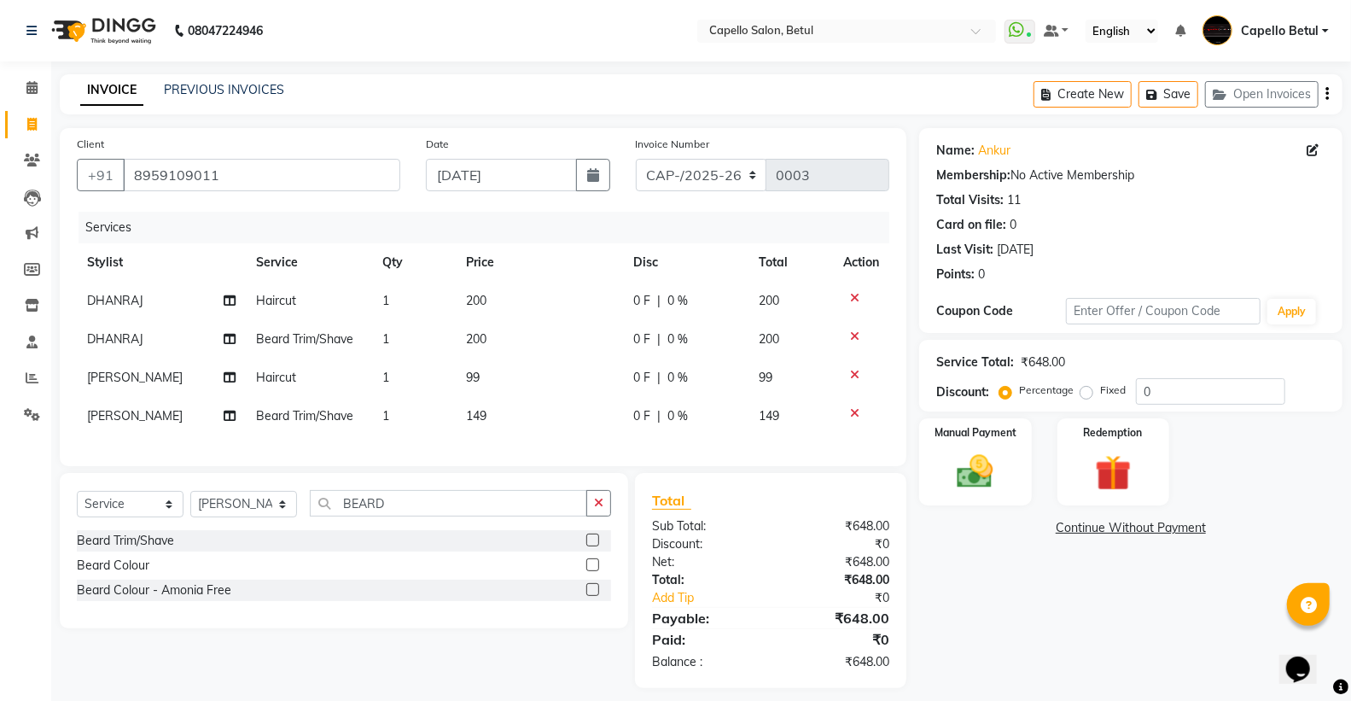
click at [481, 372] on td "99" at bounding box center [539, 378] width 167 height 38
select select "34695"
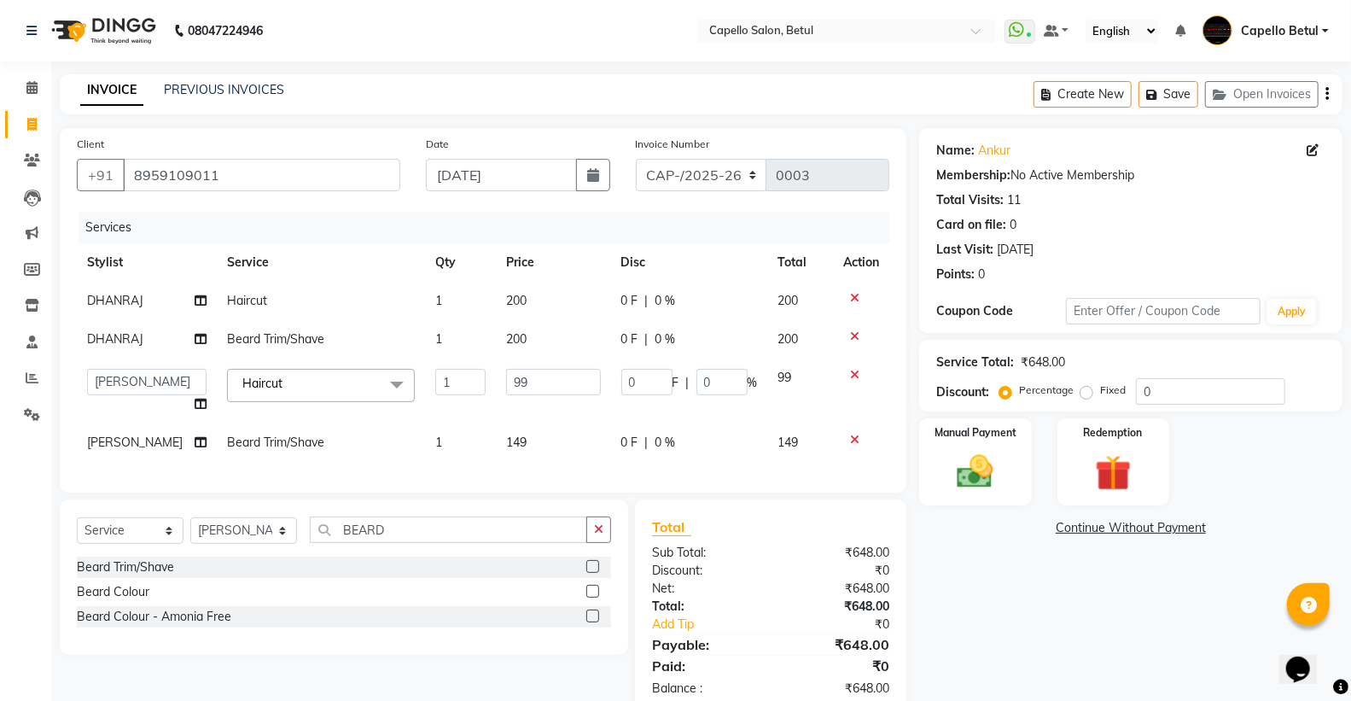
drag, startPoint x: 523, startPoint y: 407, endPoint x: 519, endPoint y: 387, distance: 20.9
click at [523, 398] on td "99" at bounding box center [553, 391] width 115 height 65
click at [515, 382] on input "99" at bounding box center [553, 382] width 95 height 26
click at [506, 382] on input "99" at bounding box center [553, 382] width 95 height 26
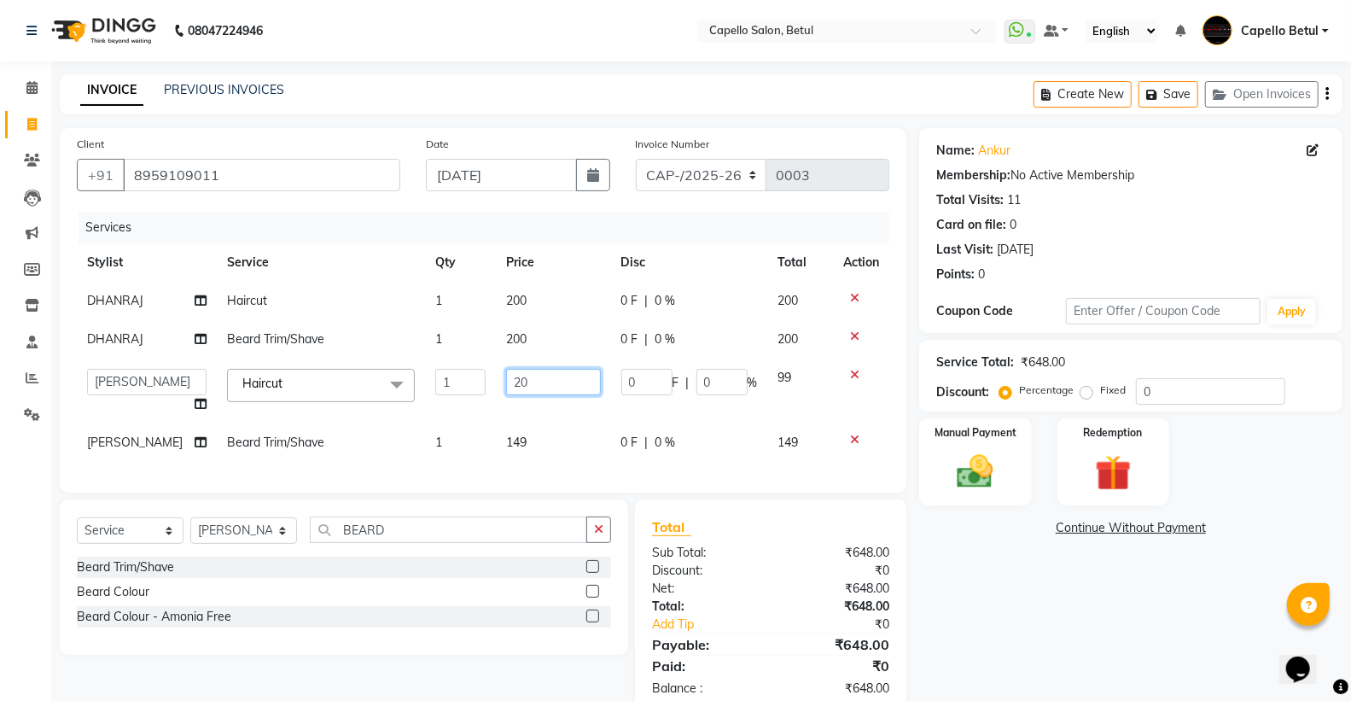
type input "200"
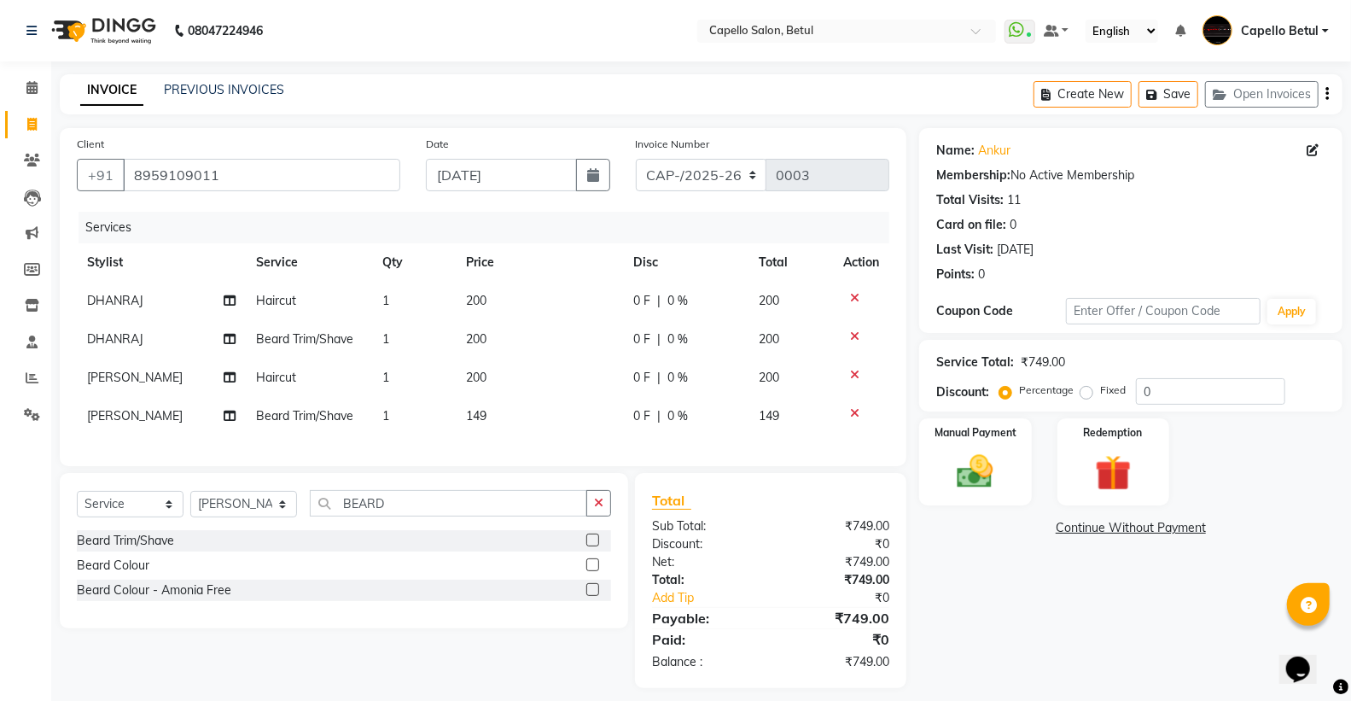
click at [500, 442] on div "Services Stylist Service Qty Price Disc Total Action [PERSON_NAME] Haircut 1 20…" at bounding box center [483, 330] width 813 height 237
click at [500, 420] on td "149" at bounding box center [539, 416] width 167 height 38
select select "34695"
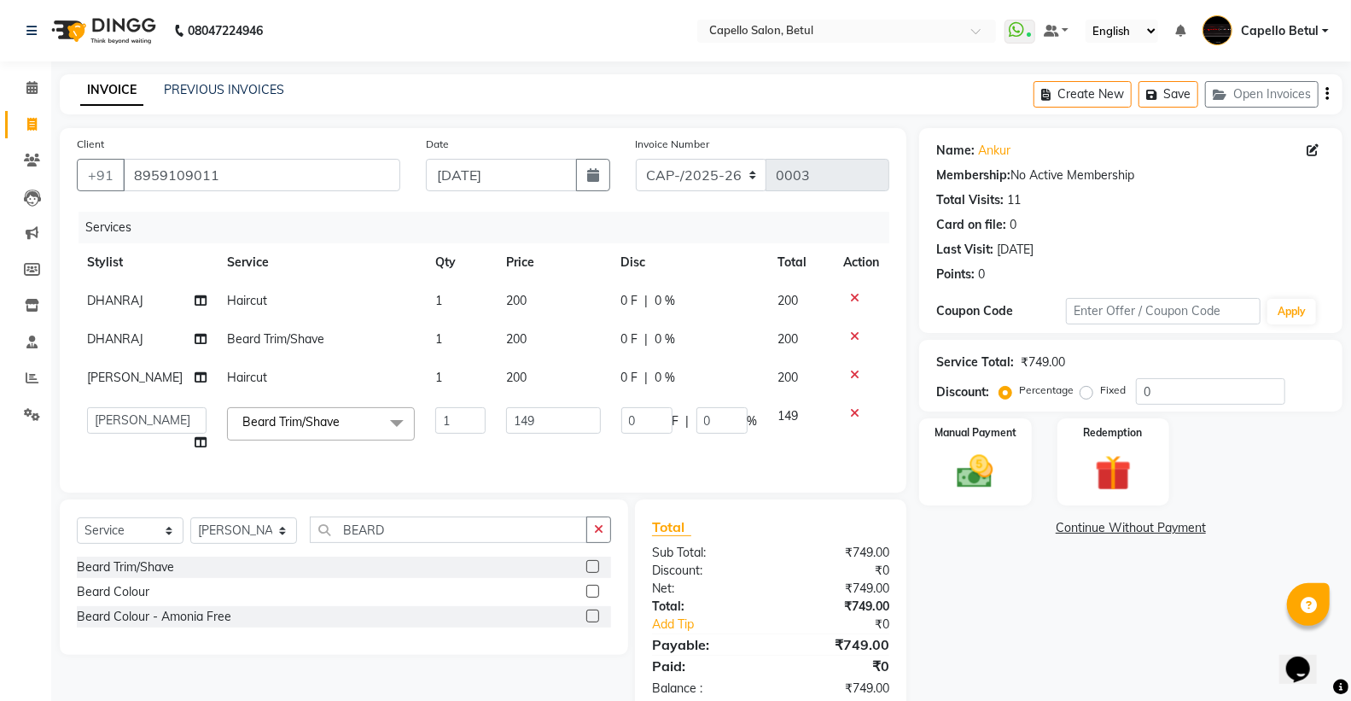
click at [506, 420] on input "149" at bounding box center [553, 420] width 95 height 26
type input "200"
click at [485, 459] on div "Services Stylist Service Qty Price Disc Total Action [PERSON_NAME] Haircut 1 20…" at bounding box center [483, 344] width 813 height 264
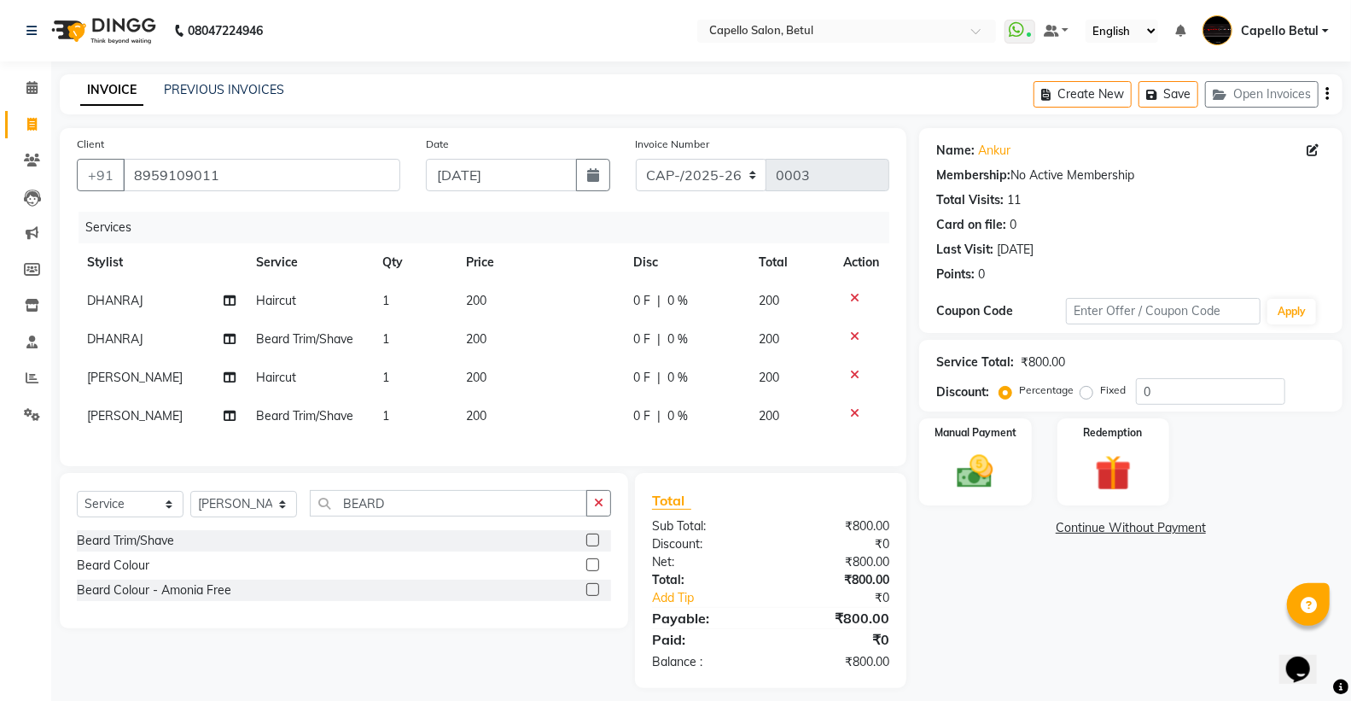
scroll to position [27, 0]
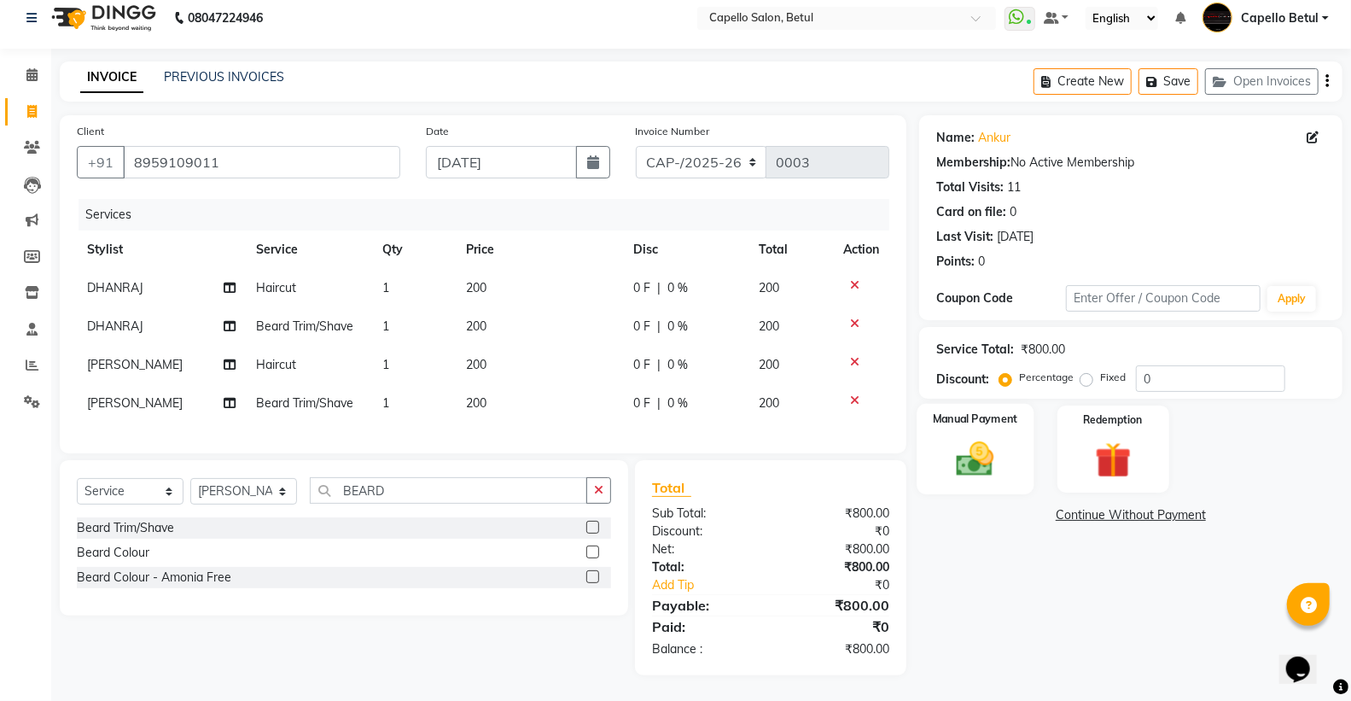
click at [1008, 462] on div "Manual Payment" at bounding box center [975, 449] width 117 height 91
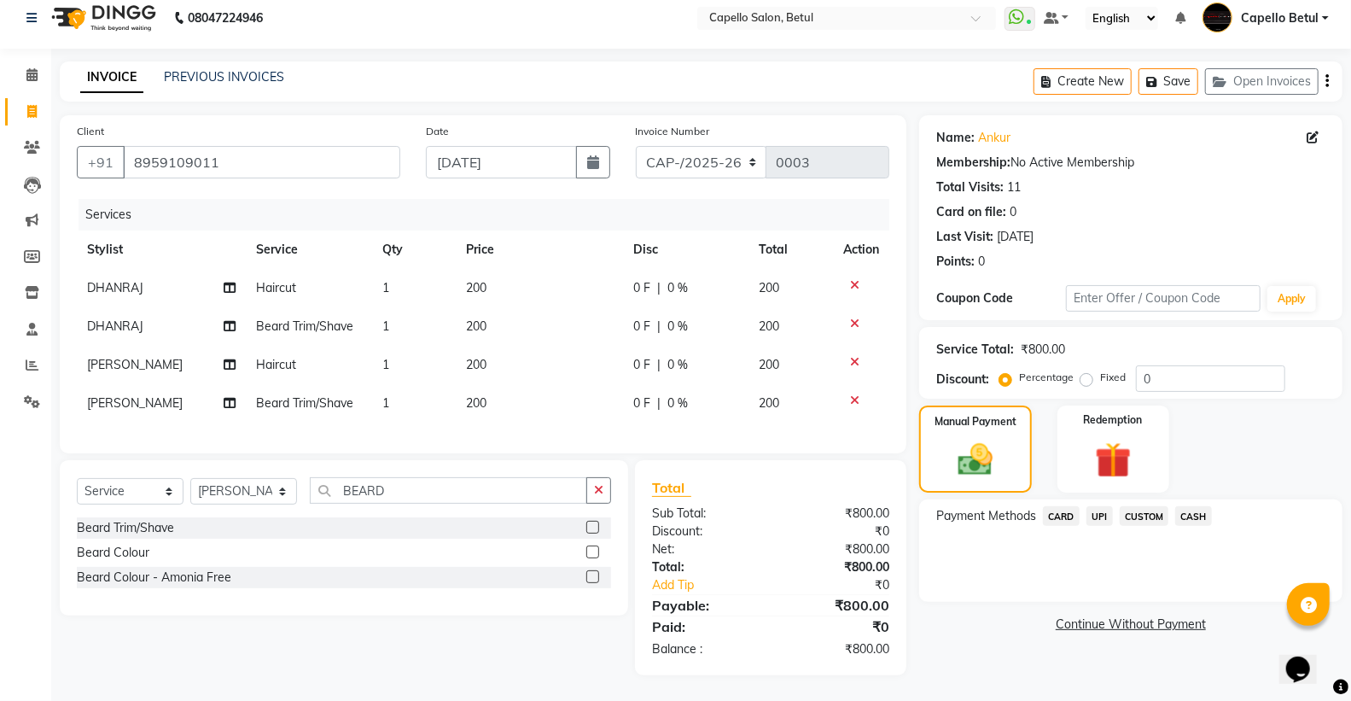
click at [1191, 506] on span "CASH" at bounding box center [1194, 516] width 37 height 20
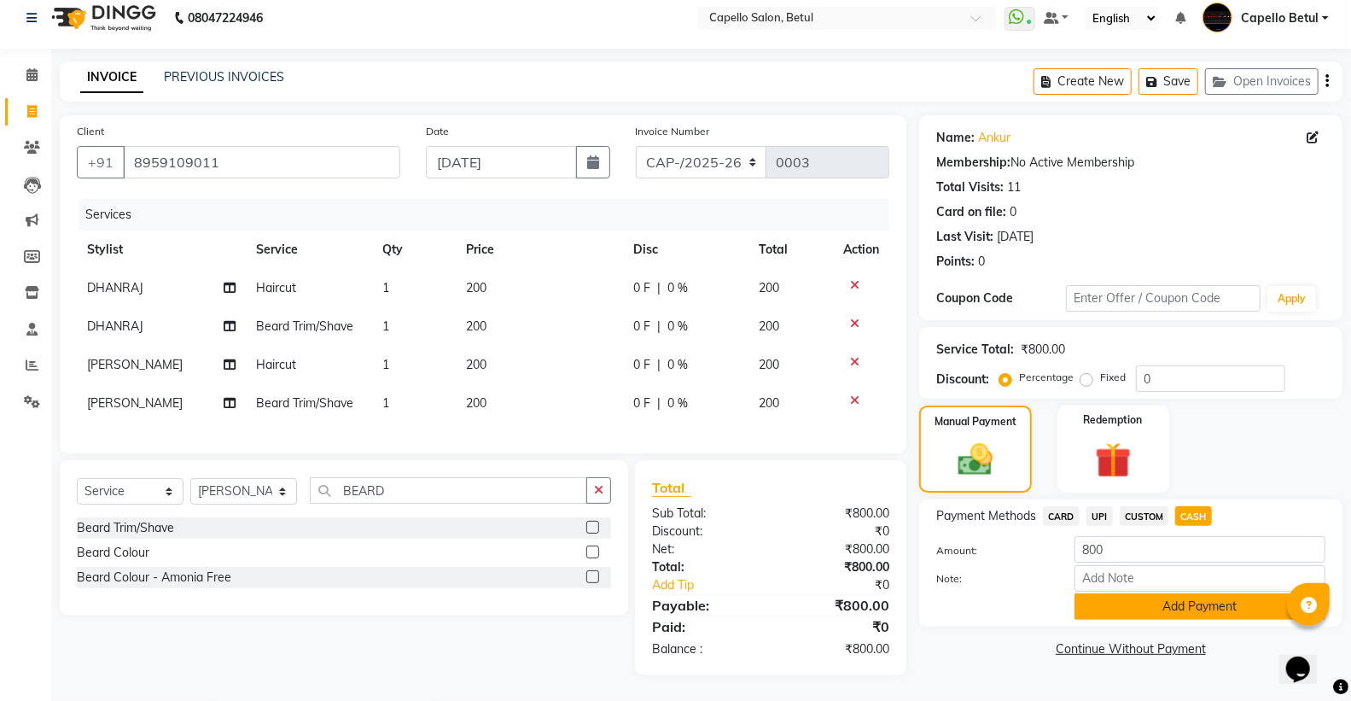
click at [1112, 593] on button "Add Payment" at bounding box center [1200, 606] width 251 height 26
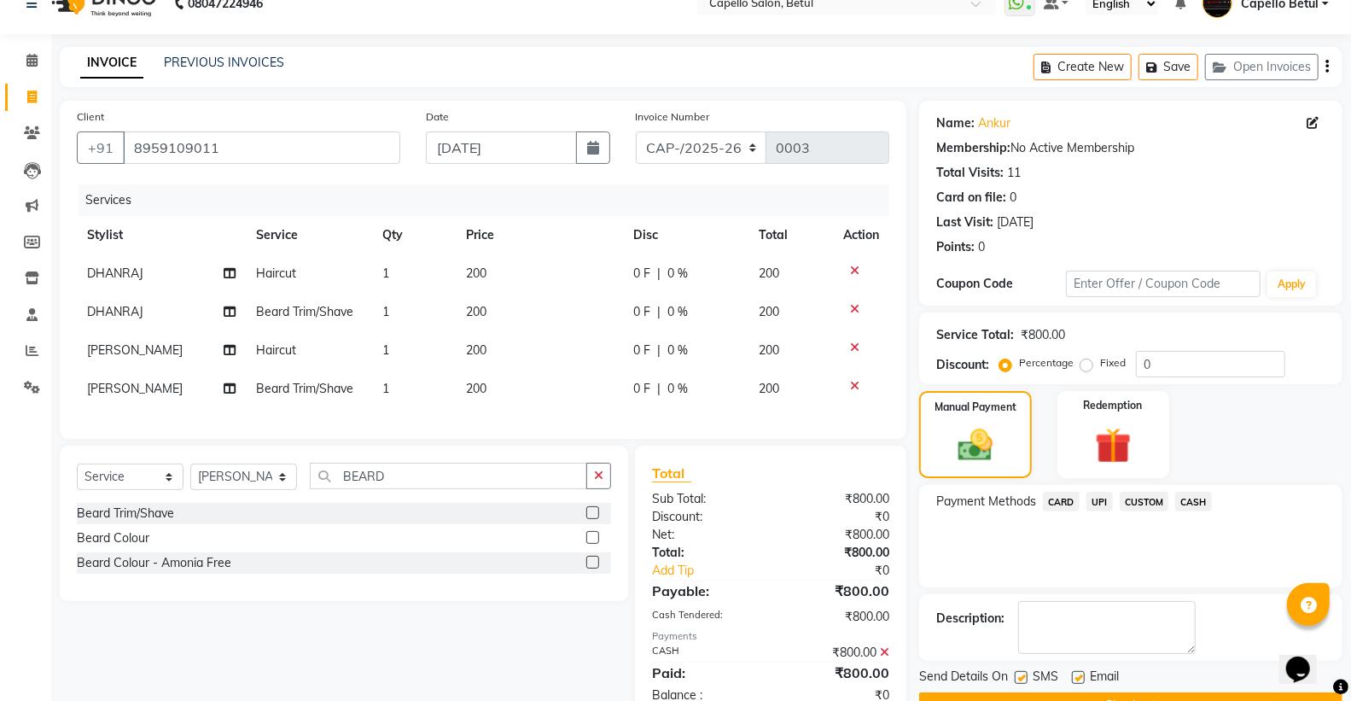
scroll to position [87, 0]
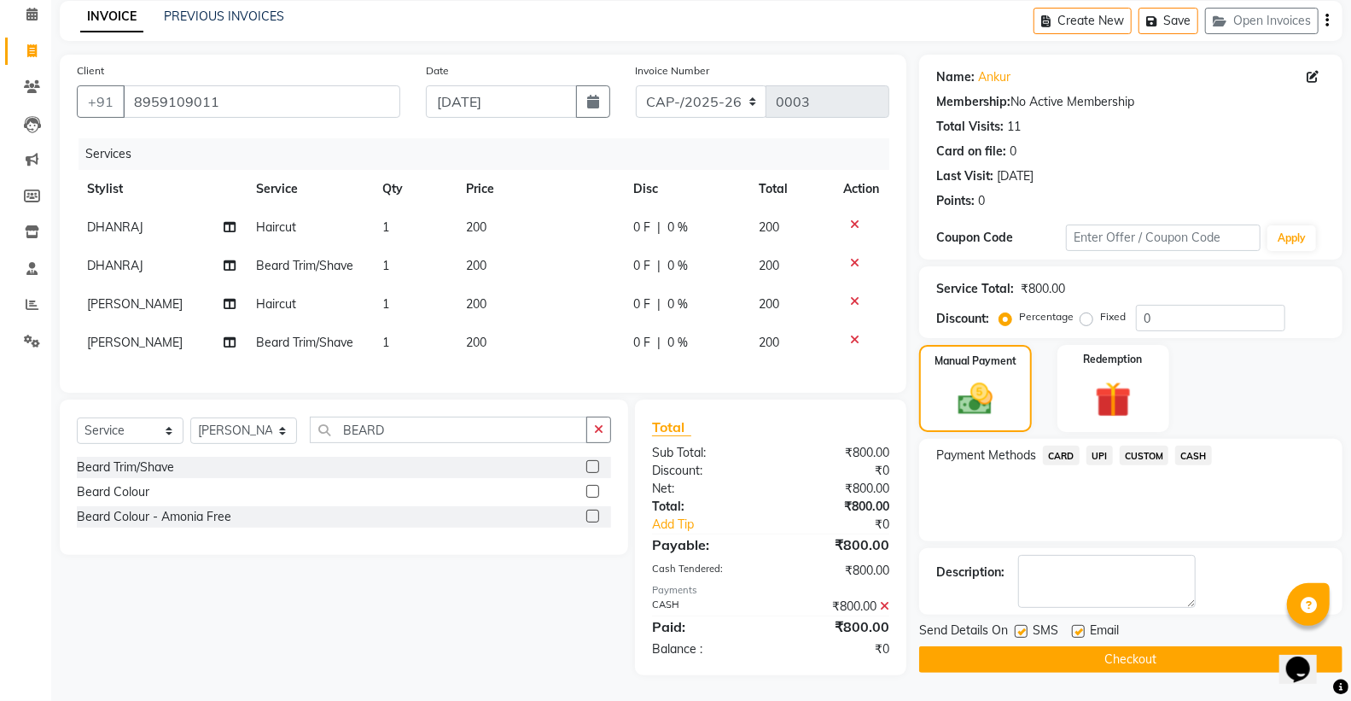
click at [1048, 649] on button "Checkout" at bounding box center [1130, 659] width 423 height 26
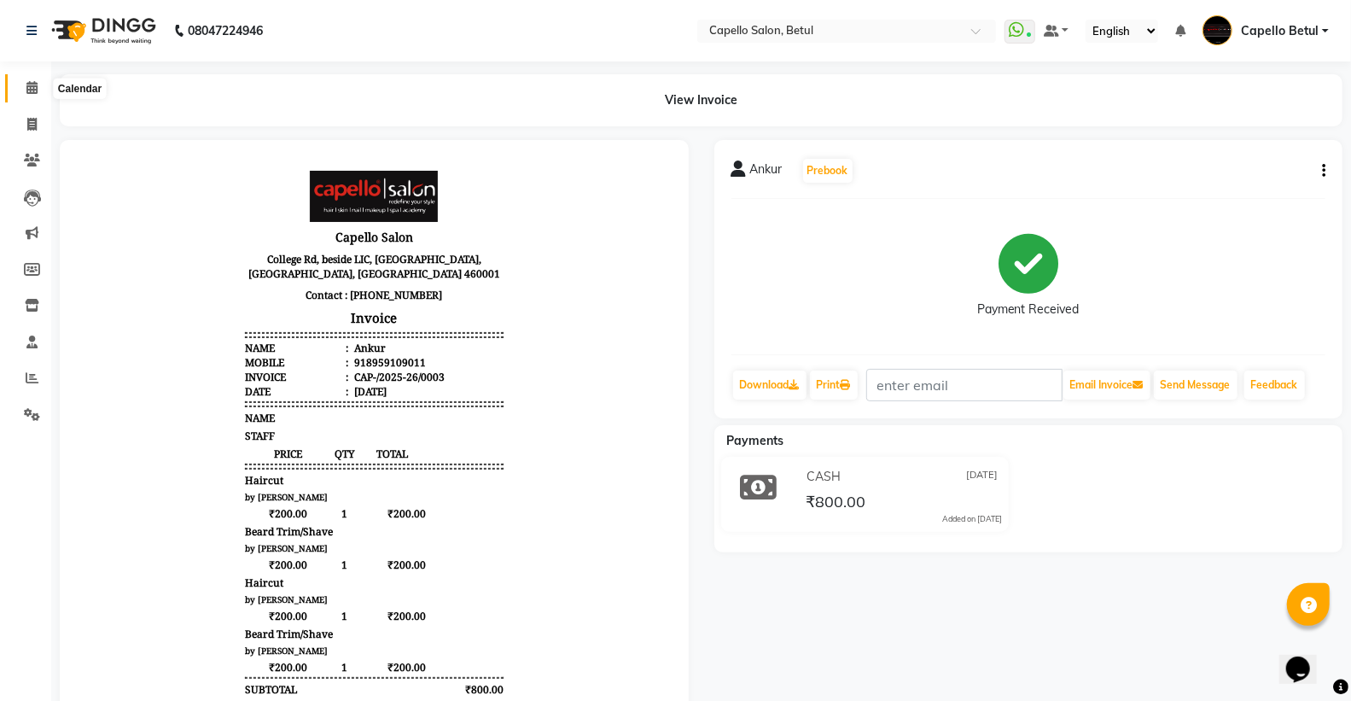
click at [21, 83] on span at bounding box center [32, 89] width 30 height 20
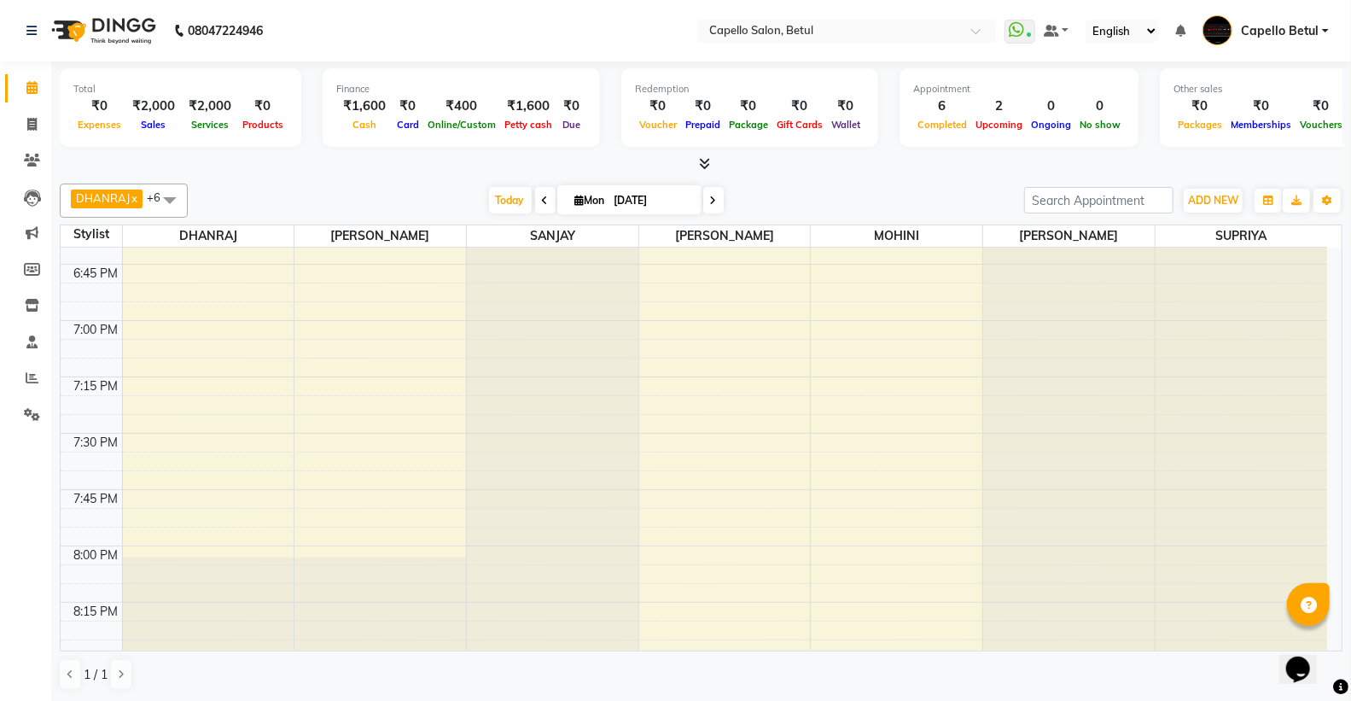
scroll to position [2181, 0]
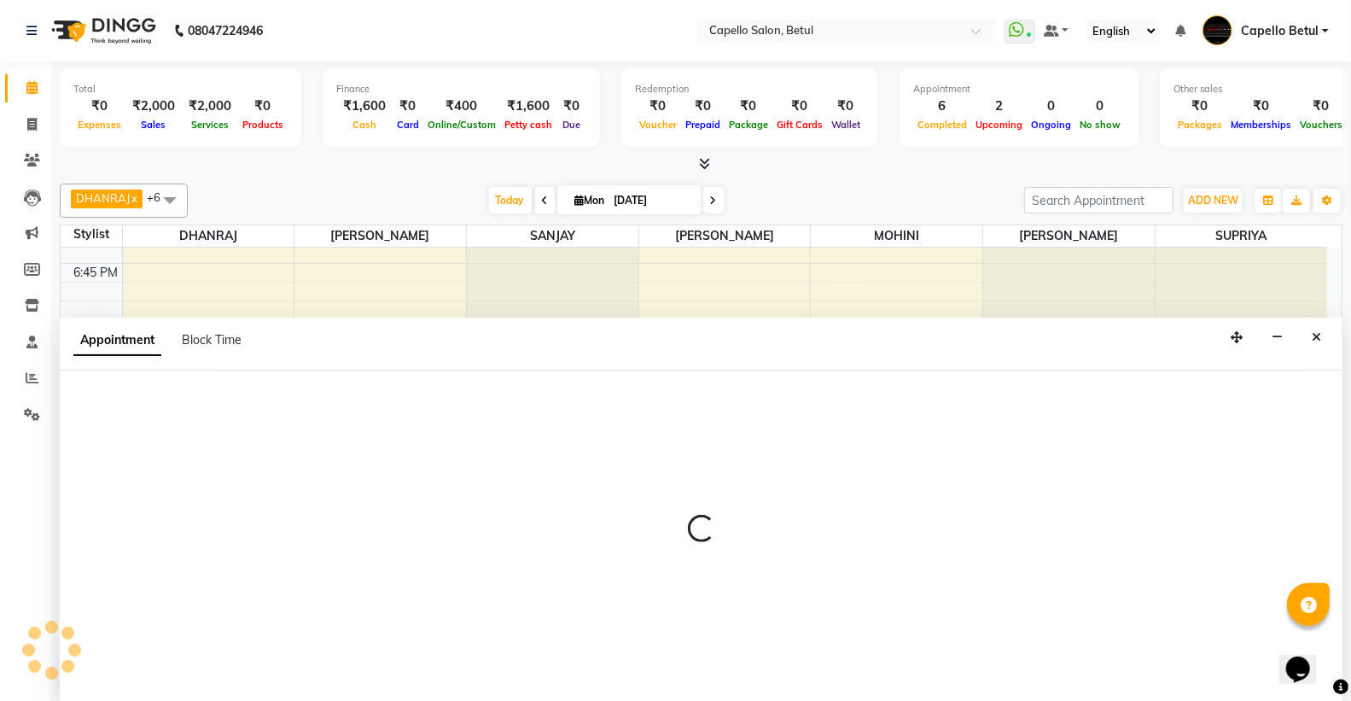
scroll to position [1, 0]
select select "14474"
select select "1140"
select select "tentative"
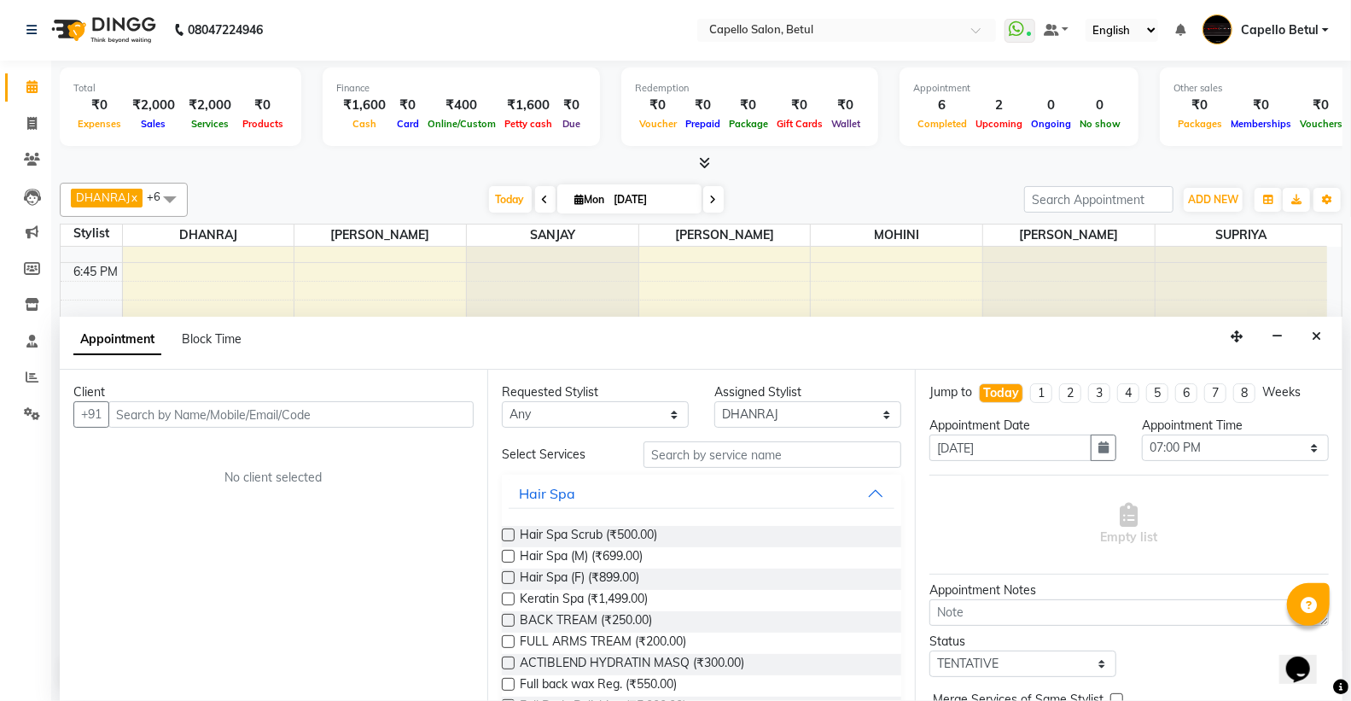
click at [156, 417] on input "text" at bounding box center [290, 414] width 365 height 26
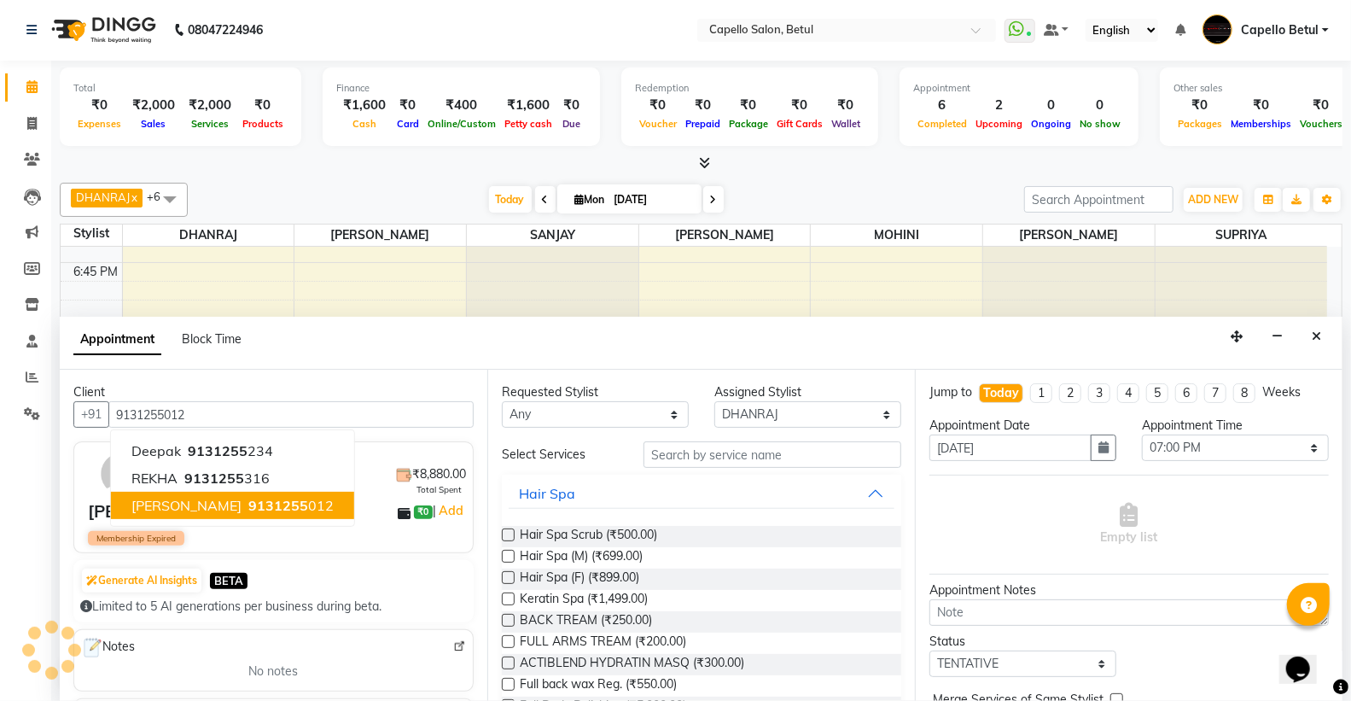
click at [207, 502] on span "[PERSON_NAME]" at bounding box center [186, 505] width 110 height 17
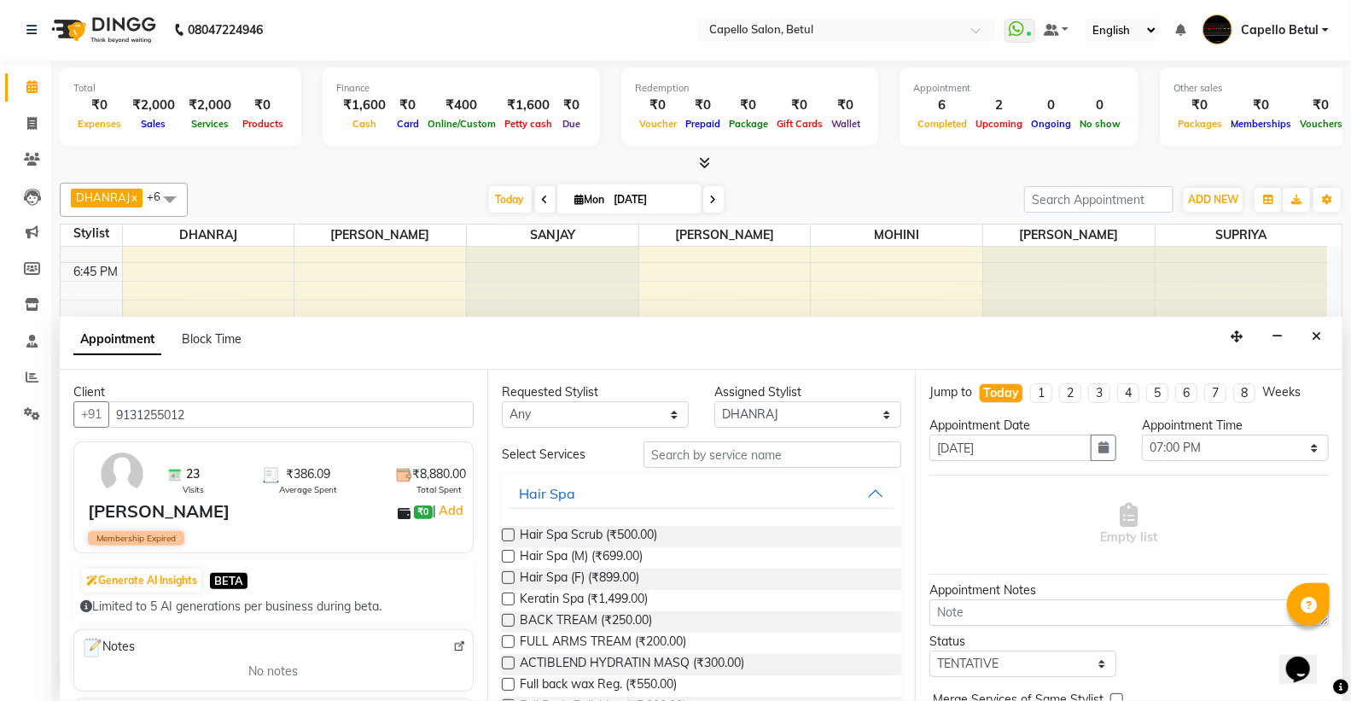
type input "9131255012"
click at [715, 464] on input "text" at bounding box center [773, 454] width 258 height 26
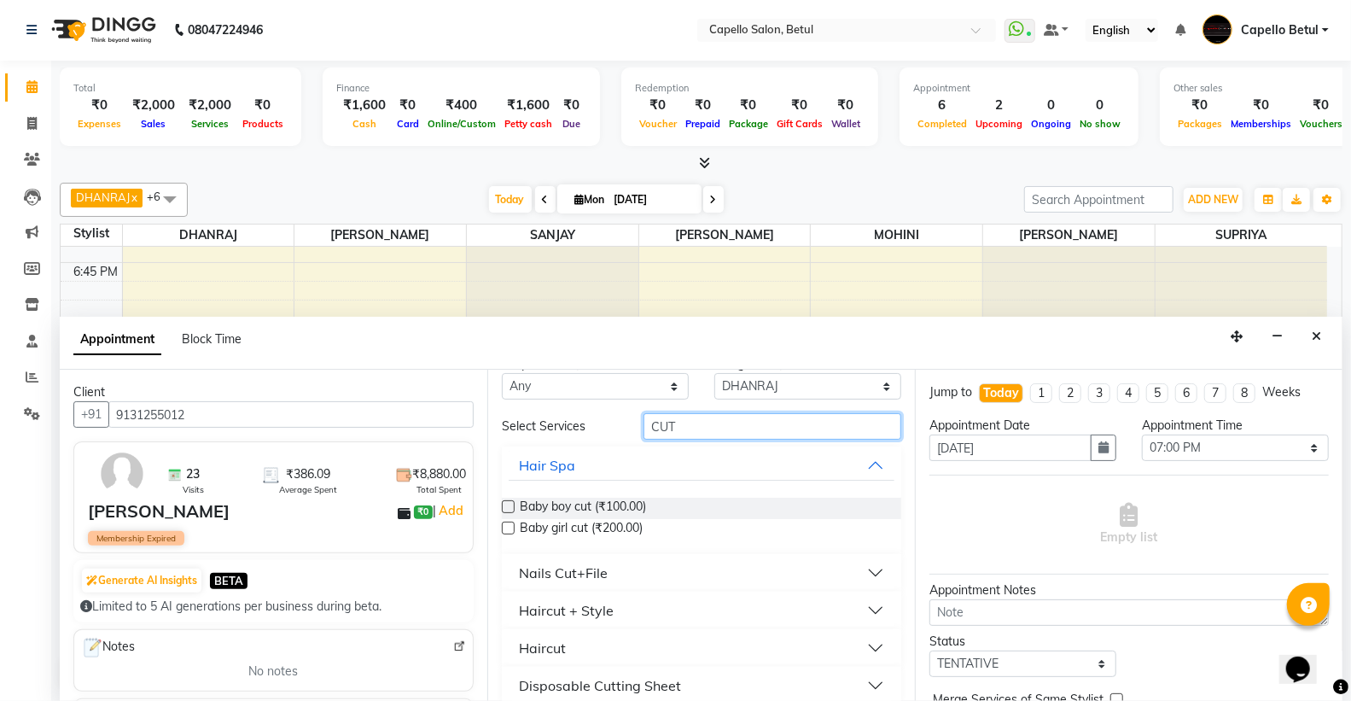
scroll to position [44, 0]
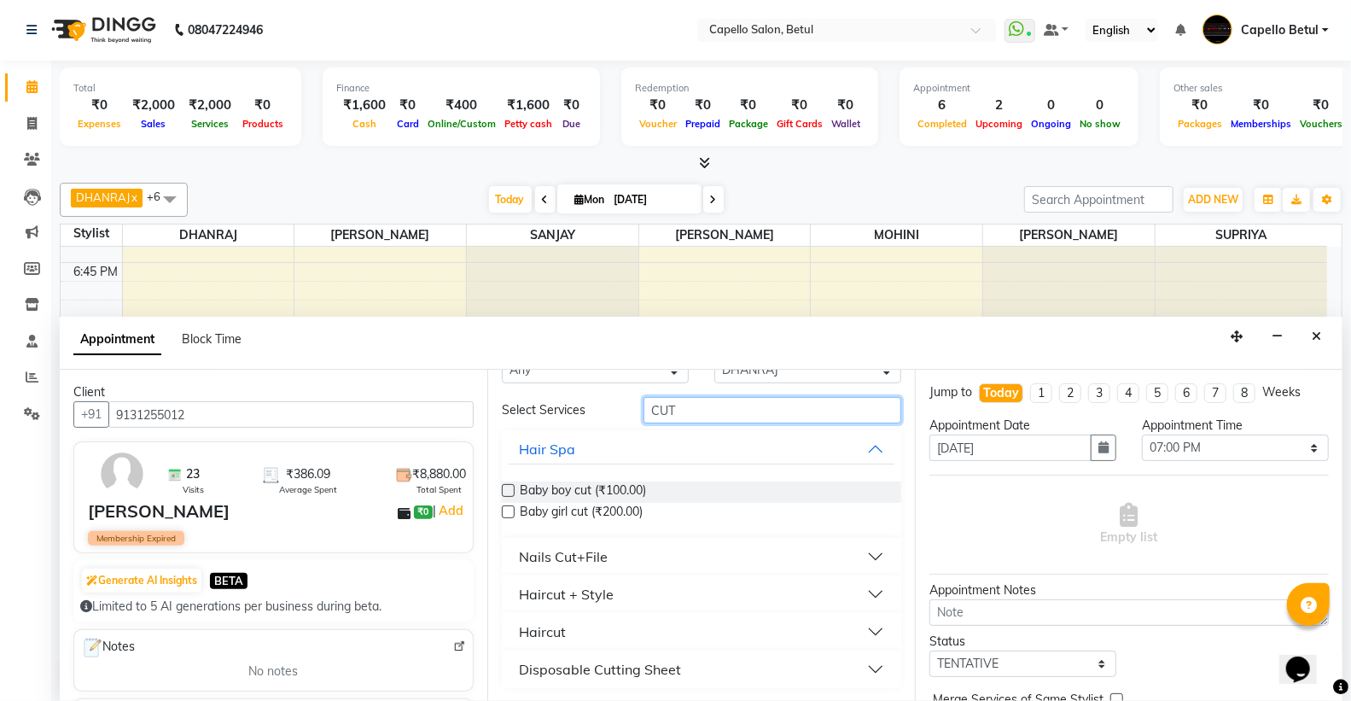
type input "CUT"
click at [564, 636] on div "Haircut" at bounding box center [542, 632] width 47 height 20
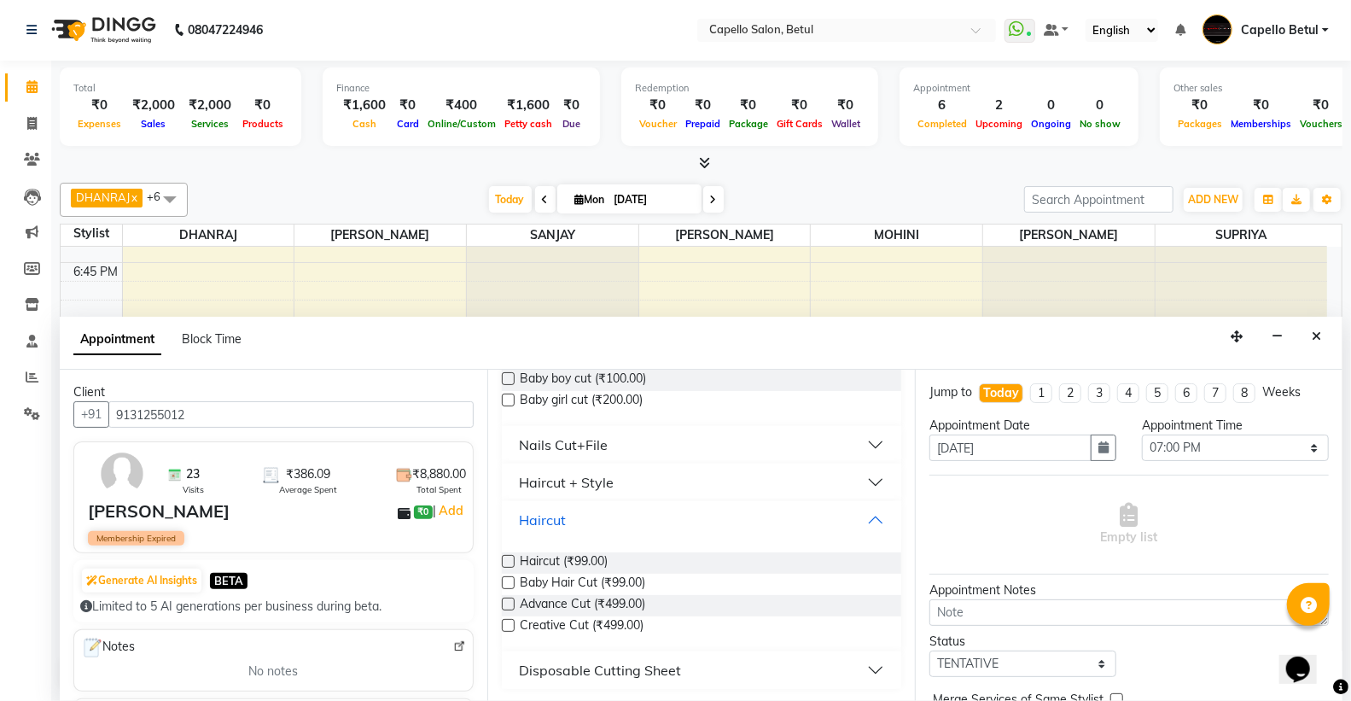
scroll to position [157, 0]
click at [502, 556] on label at bounding box center [508, 560] width 13 height 13
click at [502, 557] on input "checkbox" at bounding box center [507, 562] width 11 height 11
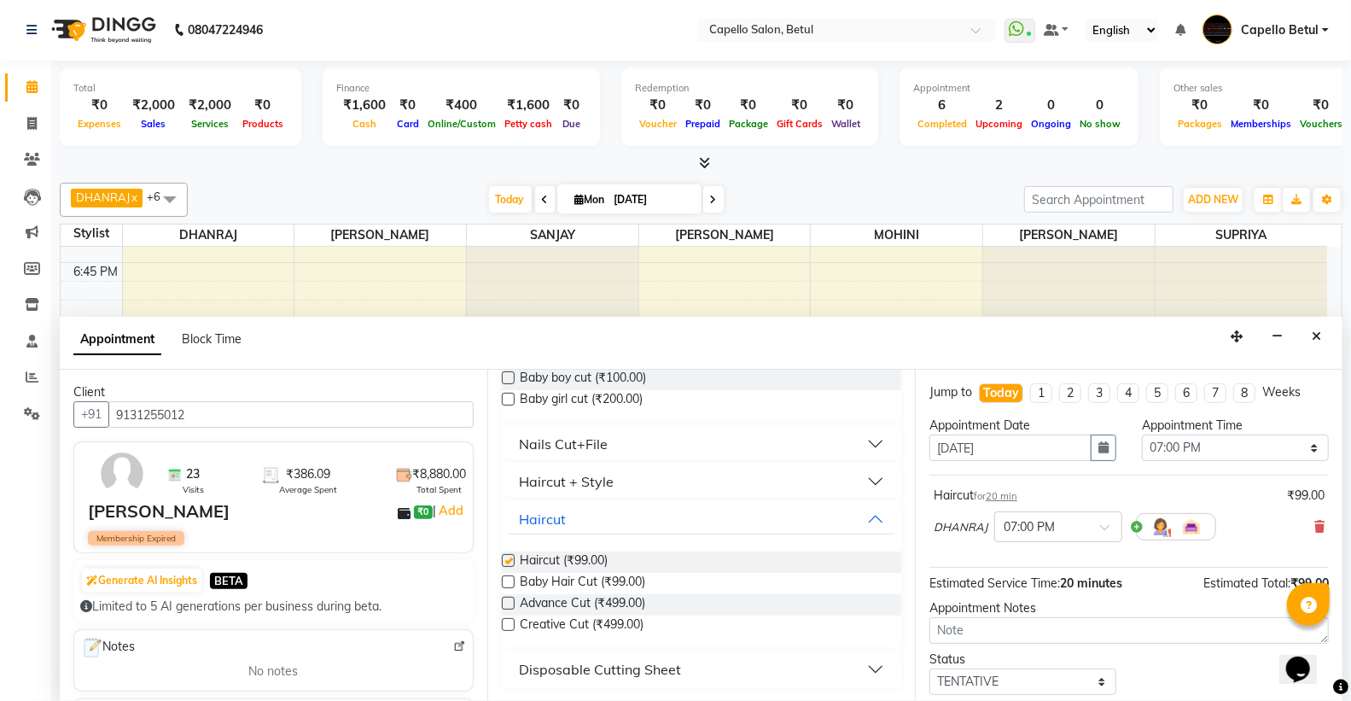
scroll to position [70, 0]
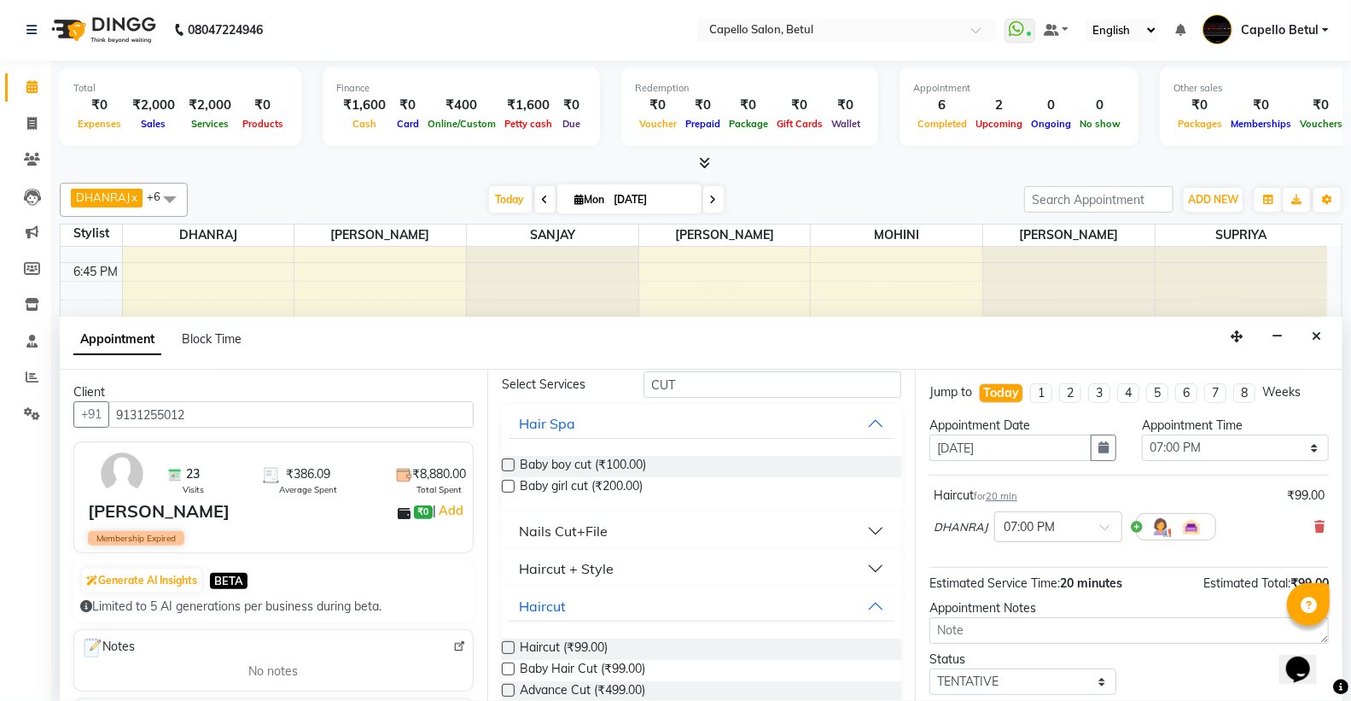
checkbox input "false"
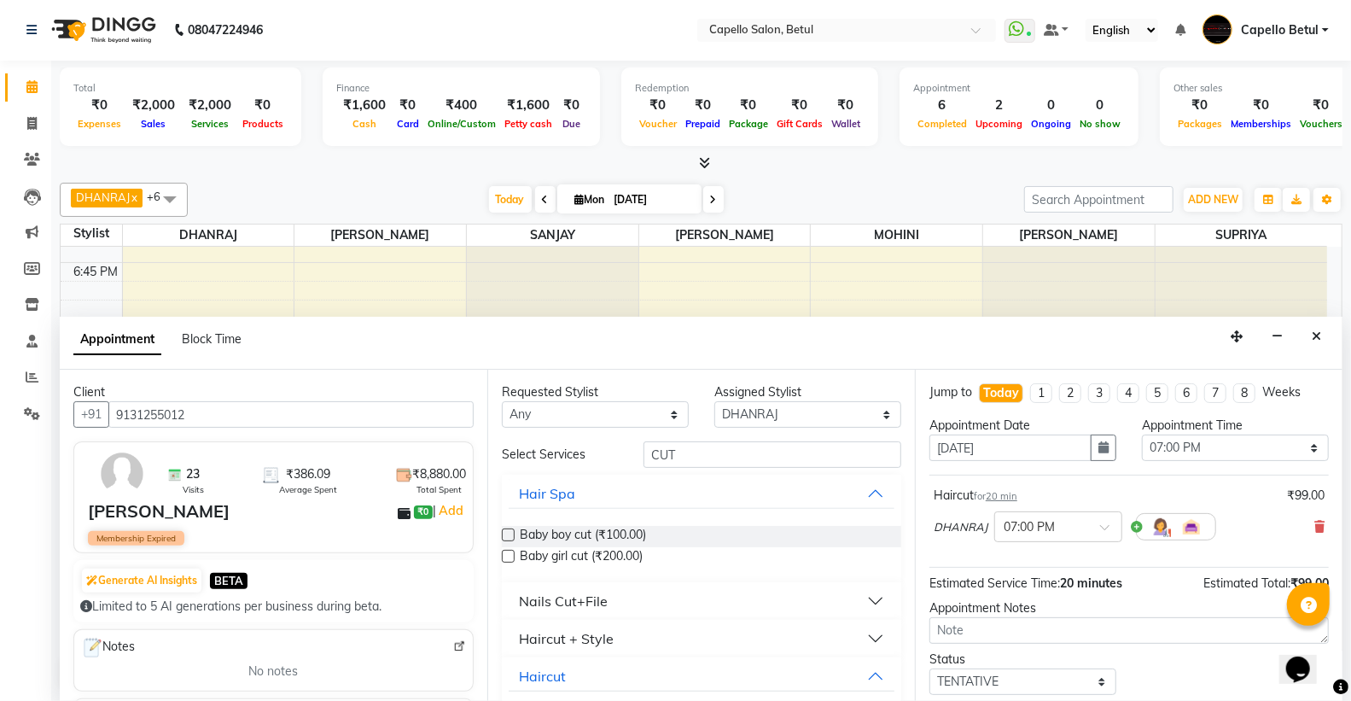
scroll to position [0, 0]
click at [709, 435] on div "Requested Stylist Any ADMIN Capello Betul [PERSON_NAME] [PERSON_NAME] POOJA SOL…" at bounding box center [701, 536] width 428 height 331
click at [701, 463] on input "CUT" at bounding box center [773, 455] width 258 height 26
type input "C"
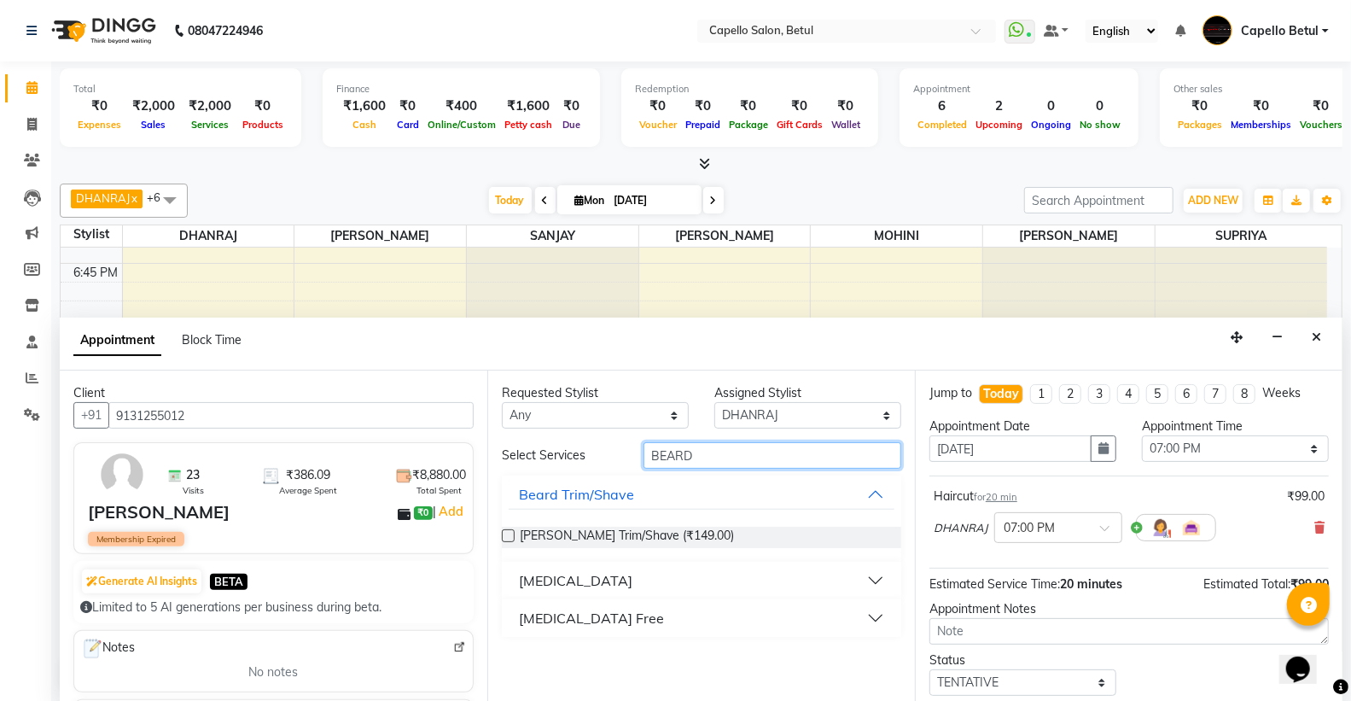
type input "BEARD"
click at [502, 528] on div "[PERSON_NAME] Trim/Shave (₹149.00)" at bounding box center [702, 537] width 400 height 21
click at [508, 534] on label at bounding box center [508, 535] width 13 height 13
click at [508, 534] on input "checkbox" at bounding box center [507, 537] width 11 height 11
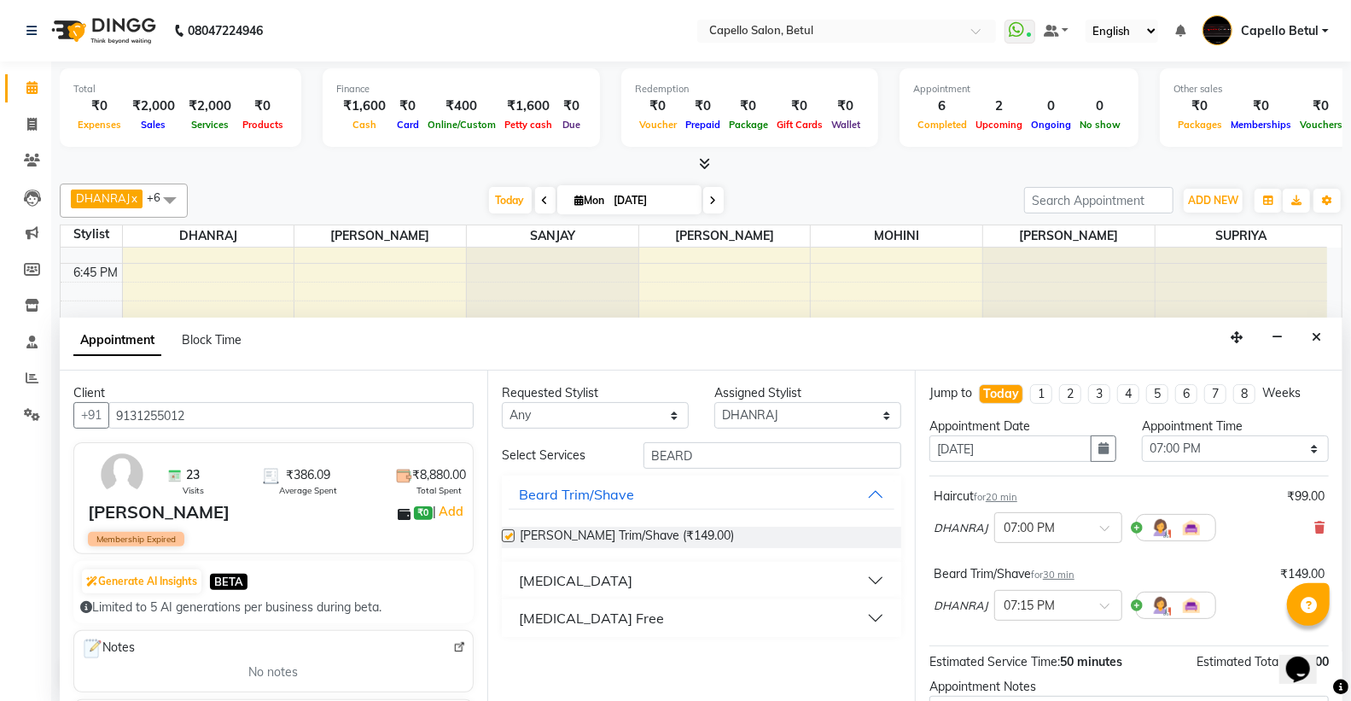
checkbox input "false"
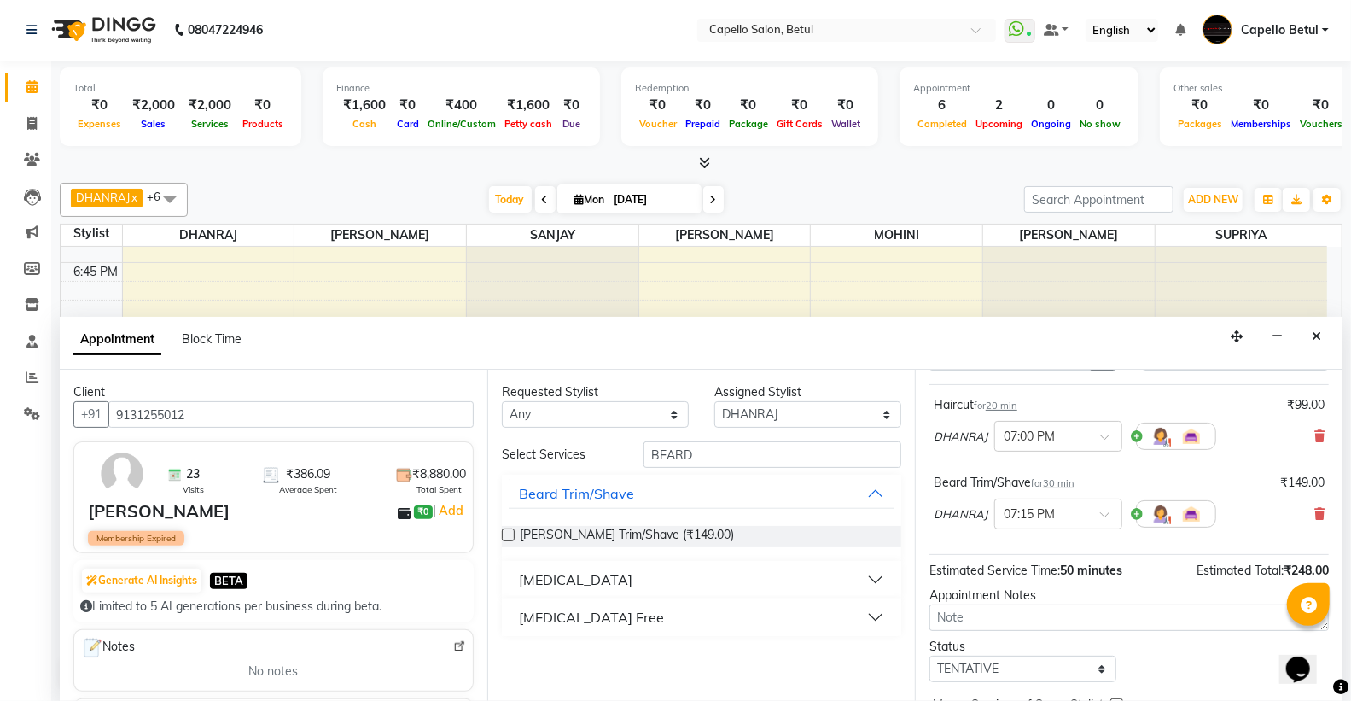
scroll to position [179, 0]
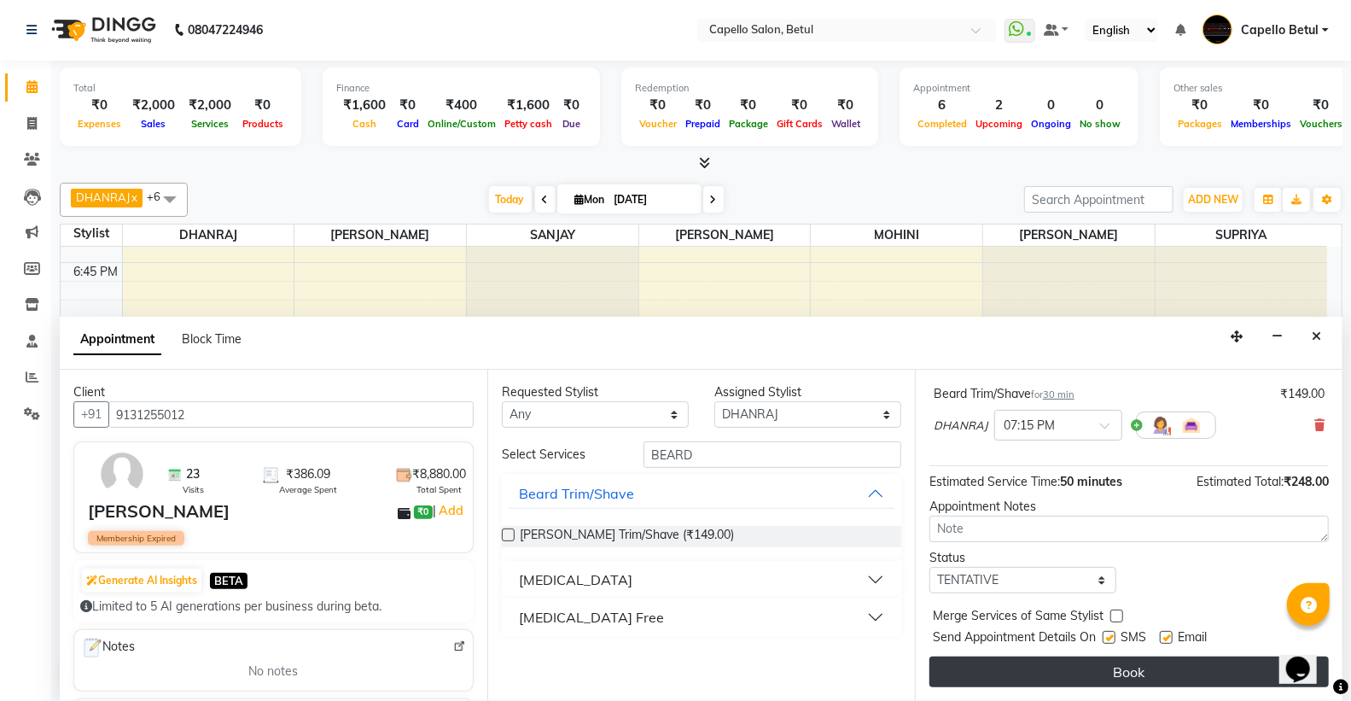
click at [1078, 669] on button "Book" at bounding box center [1130, 672] width 400 height 31
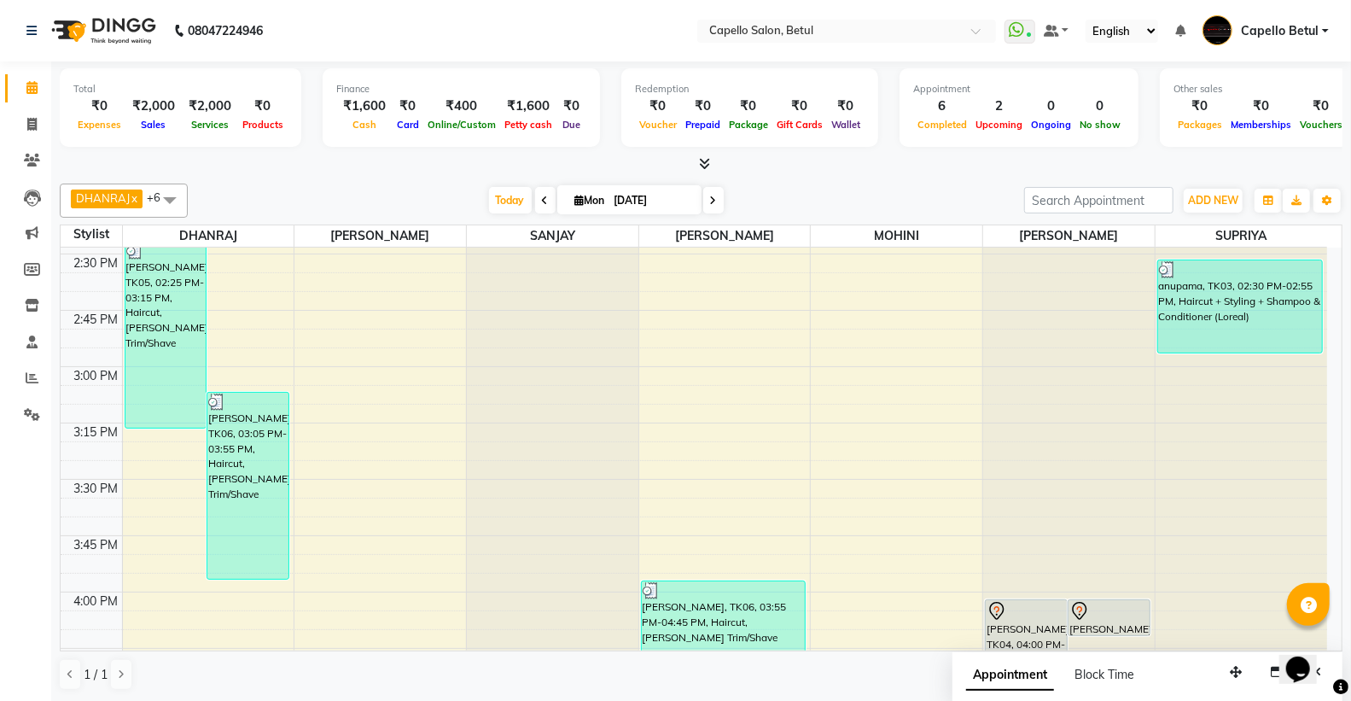
scroll to position [1517, 0]
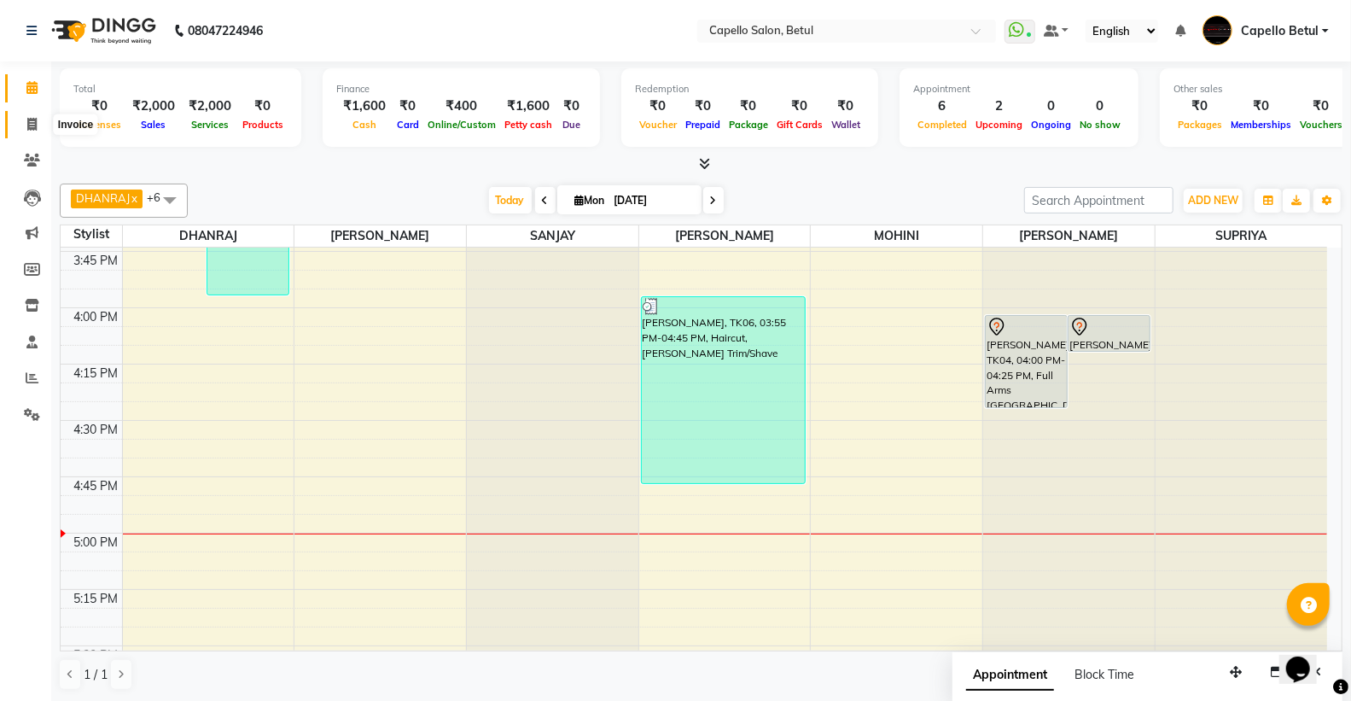
click at [24, 126] on span at bounding box center [32, 125] width 30 height 20
select select "service"
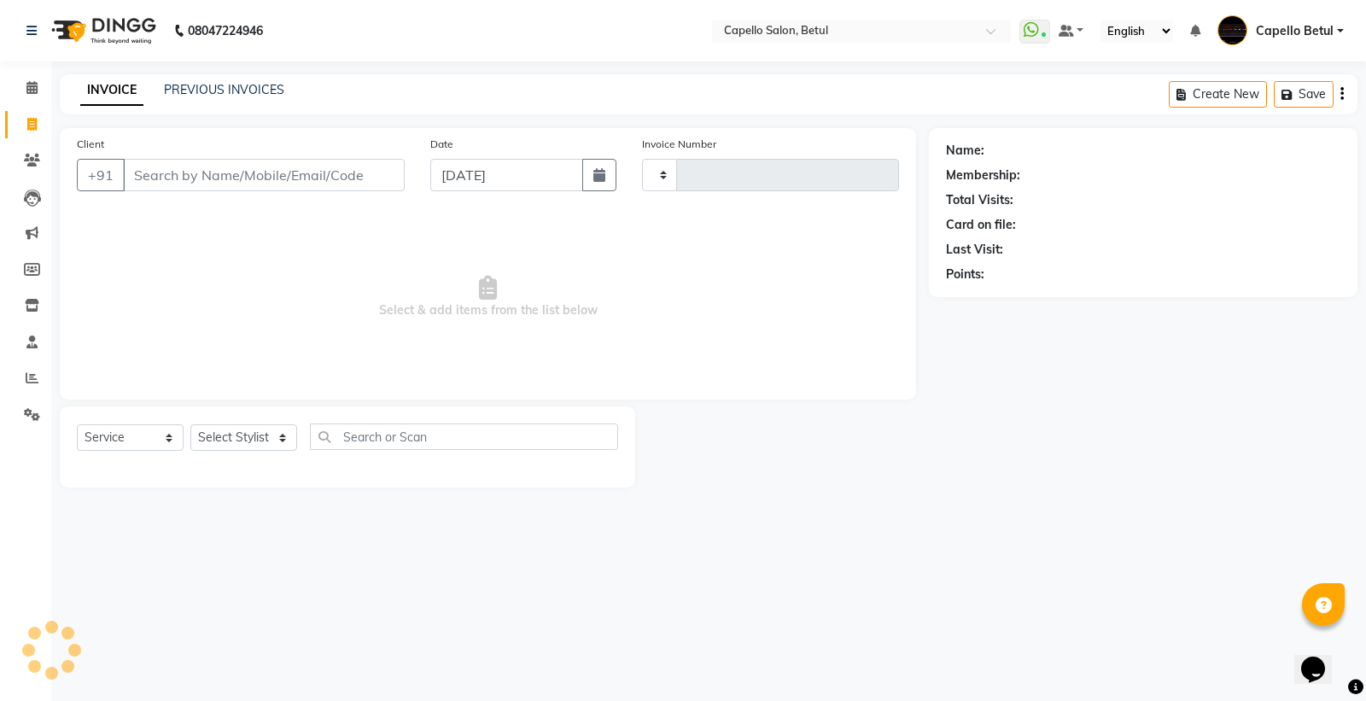
click at [183, 164] on input "Client" at bounding box center [264, 175] width 282 height 32
type input "0004"
select select "8951"
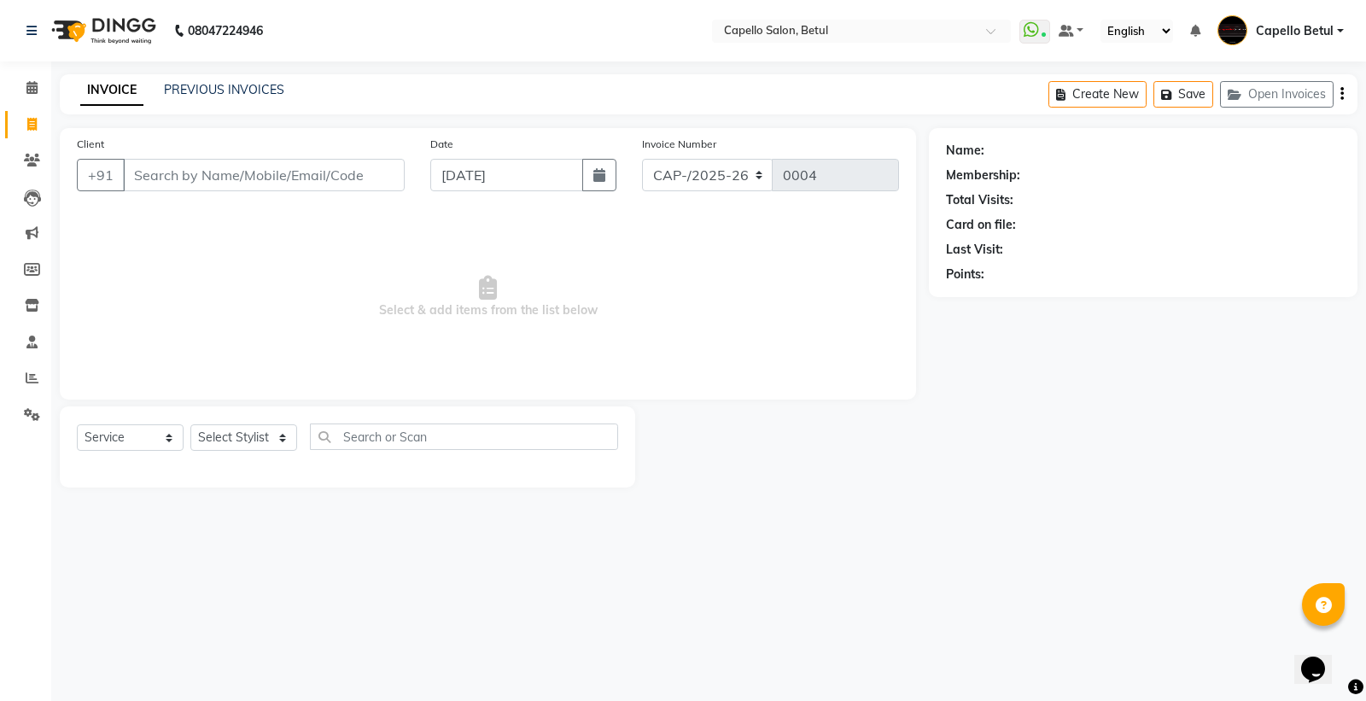
click at [183, 177] on input "Client" at bounding box center [264, 175] width 282 height 32
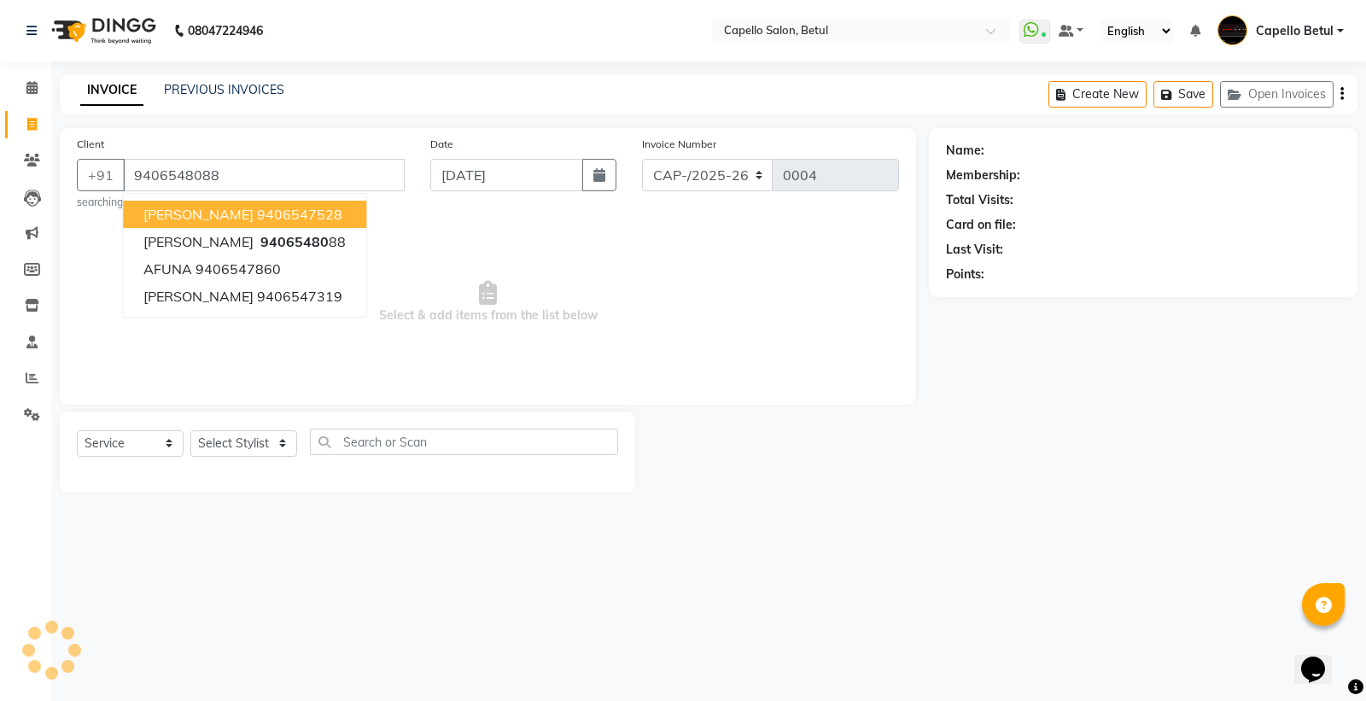
type input "9406548088"
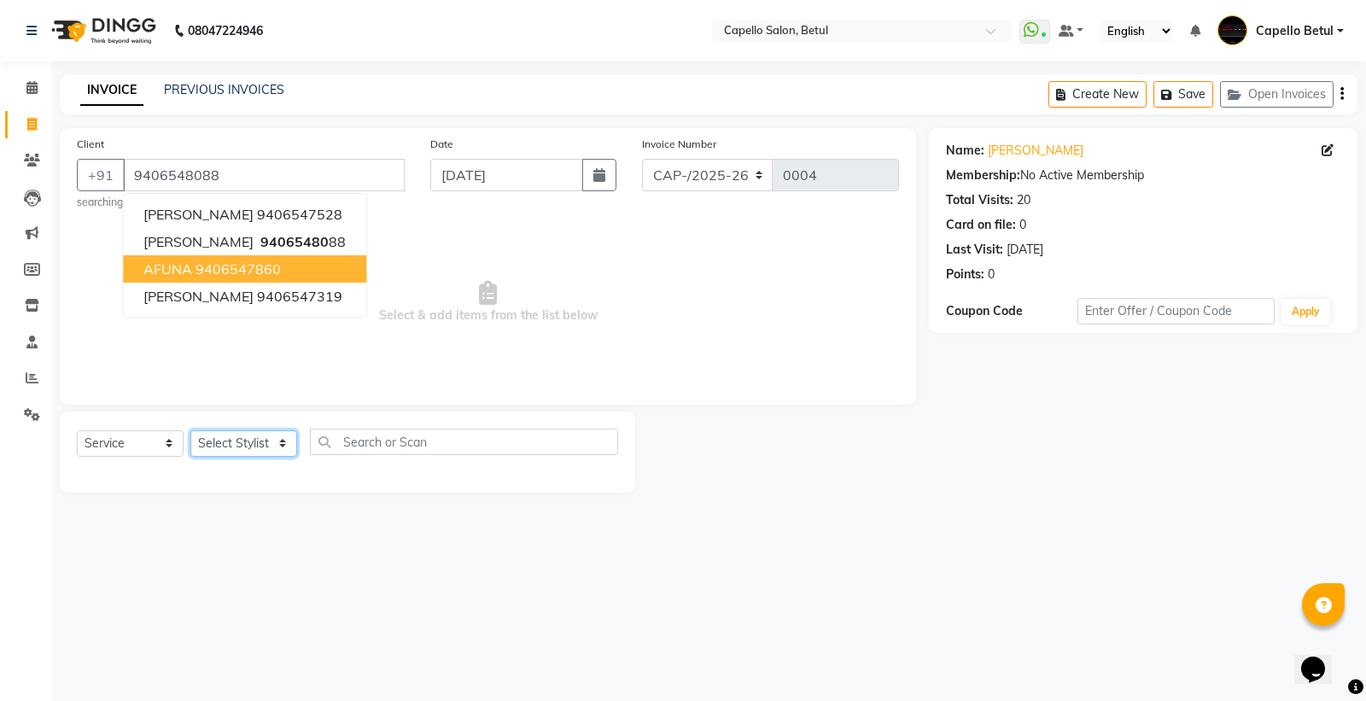
click at [237, 446] on select "Select Stylist ADMIN Capello Betul [PERSON_NAME] [PERSON_NAME] POOJA SOLANKI (M…" at bounding box center [243, 443] width 107 height 26
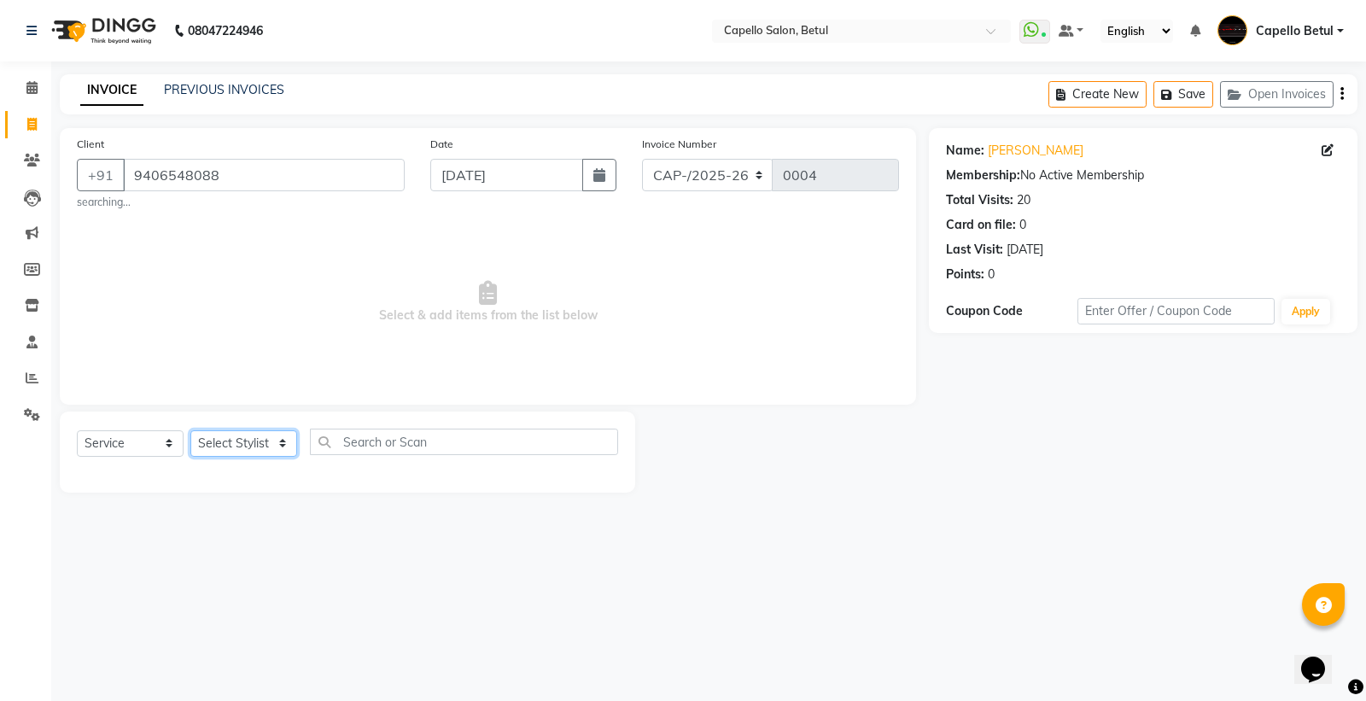
select select "14474"
click at [190, 430] on select "Select Stylist ADMIN Capello Betul [PERSON_NAME] [PERSON_NAME] POOJA SOLANKI (M…" at bounding box center [243, 443] width 107 height 26
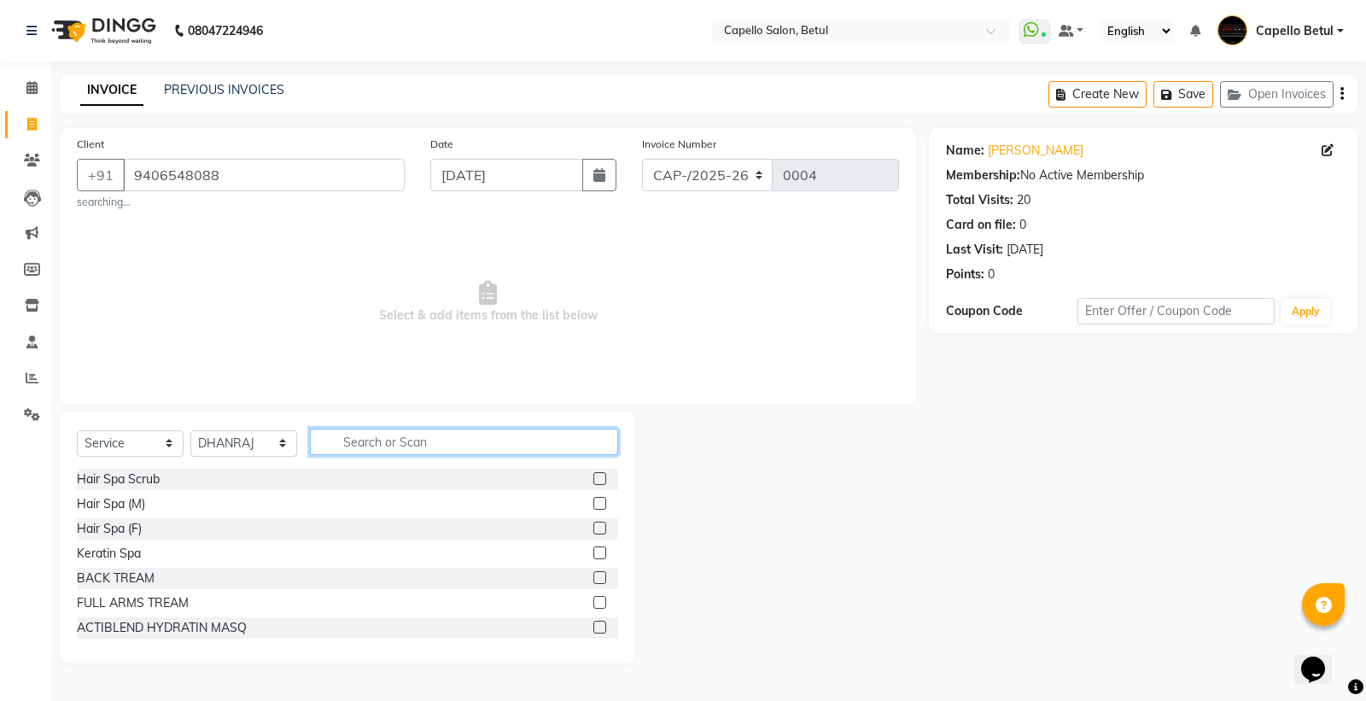
click at [339, 431] on input "text" at bounding box center [464, 442] width 308 height 26
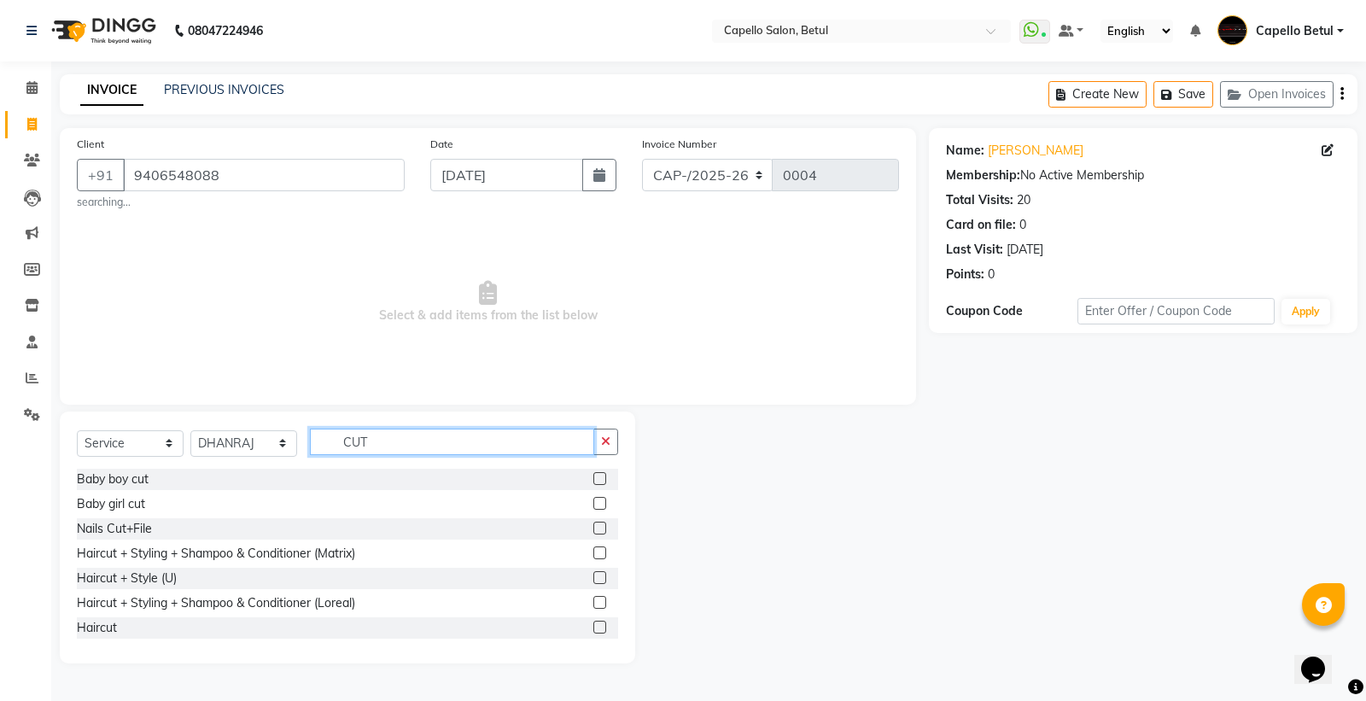
type input "CUT"
click at [593, 628] on label at bounding box center [599, 627] width 13 height 13
click at [593, 628] on input "checkbox" at bounding box center [598, 627] width 11 height 11
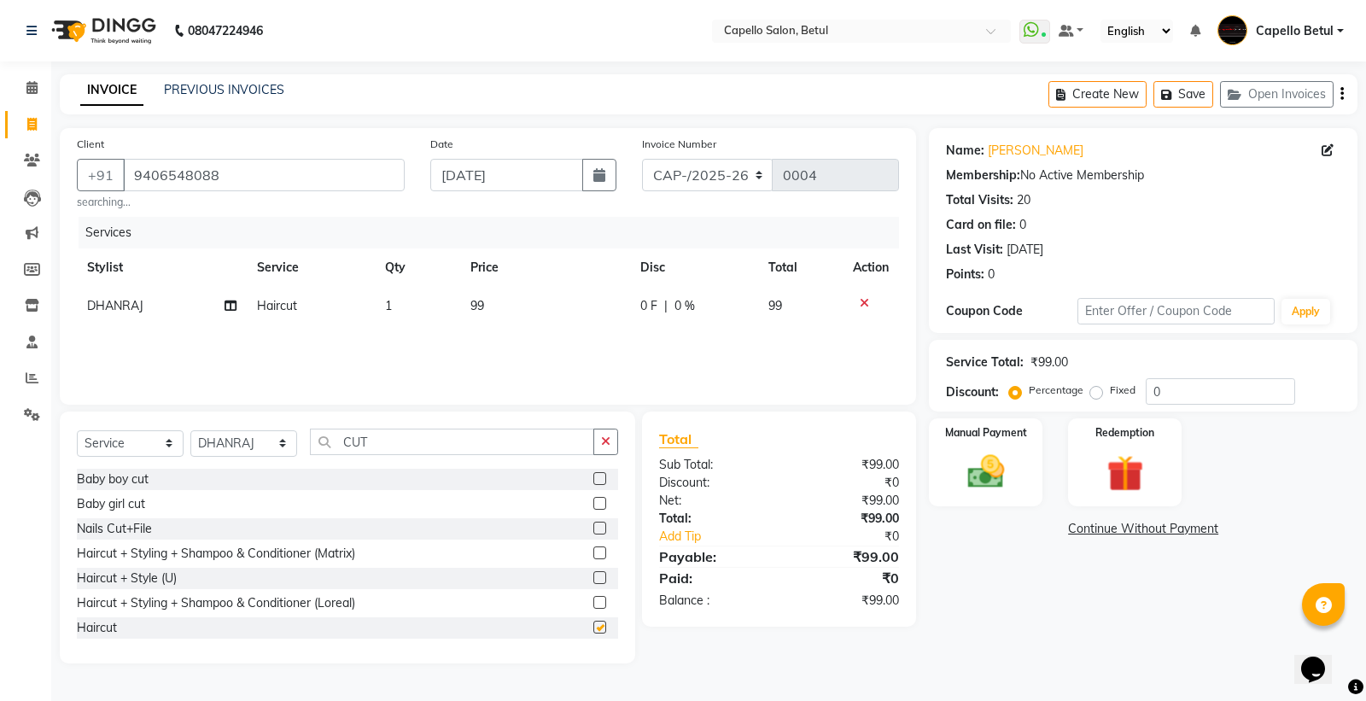
checkbox input "false"
click at [476, 300] on span "99" at bounding box center [477, 305] width 14 height 15
select select "14474"
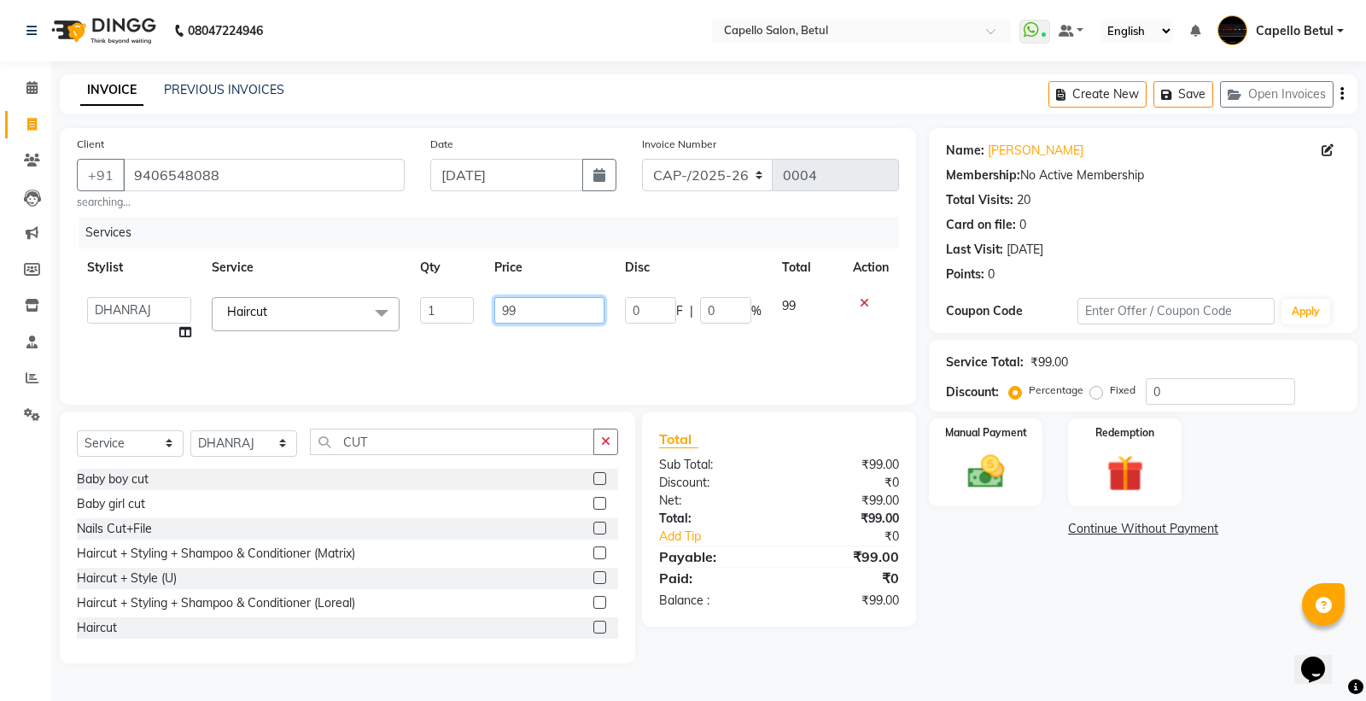
click at [516, 306] on input "99" at bounding box center [549, 310] width 110 height 26
click at [516, 307] on input "99" at bounding box center [549, 310] width 110 height 26
type input "200"
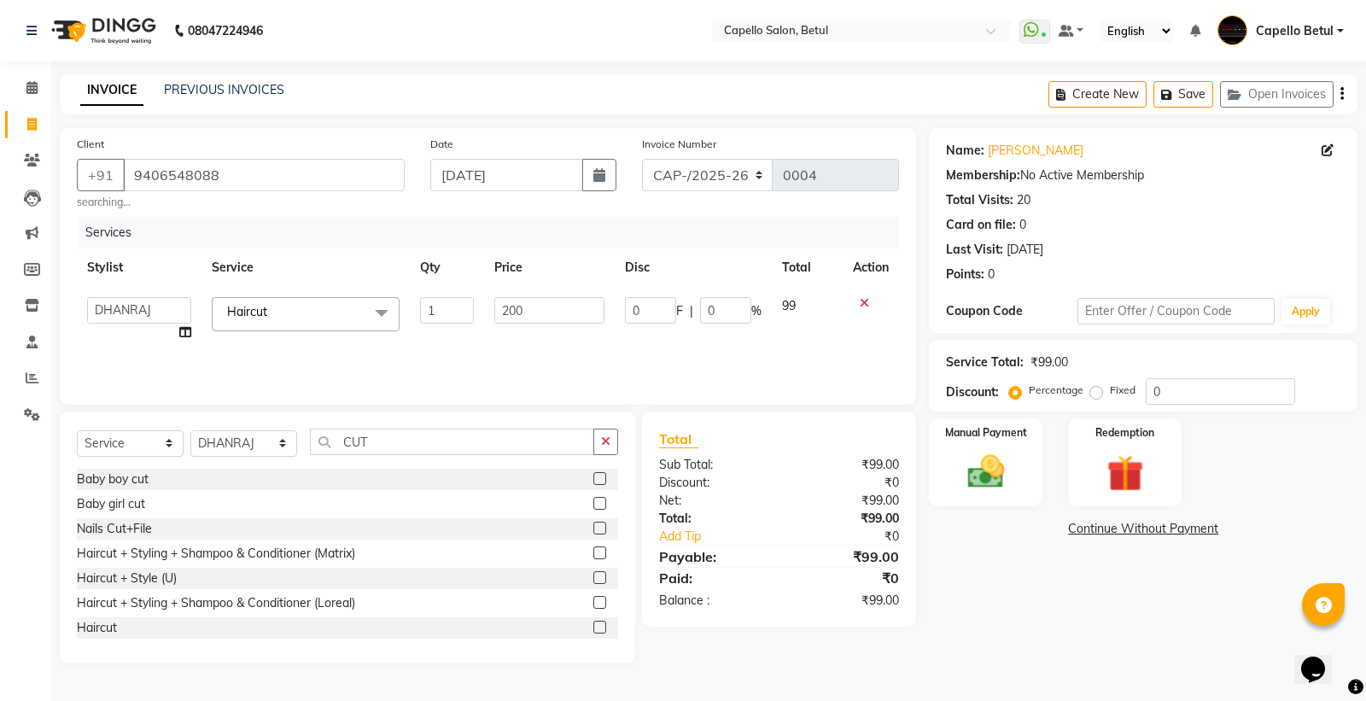
click at [498, 328] on div "Services Stylist Service Qty Price Disc Total Action ADMIN Capello Betul [PERSO…" at bounding box center [488, 302] width 822 height 171
click at [1006, 473] on img at bounding box center [985, 472] width 61 height 44
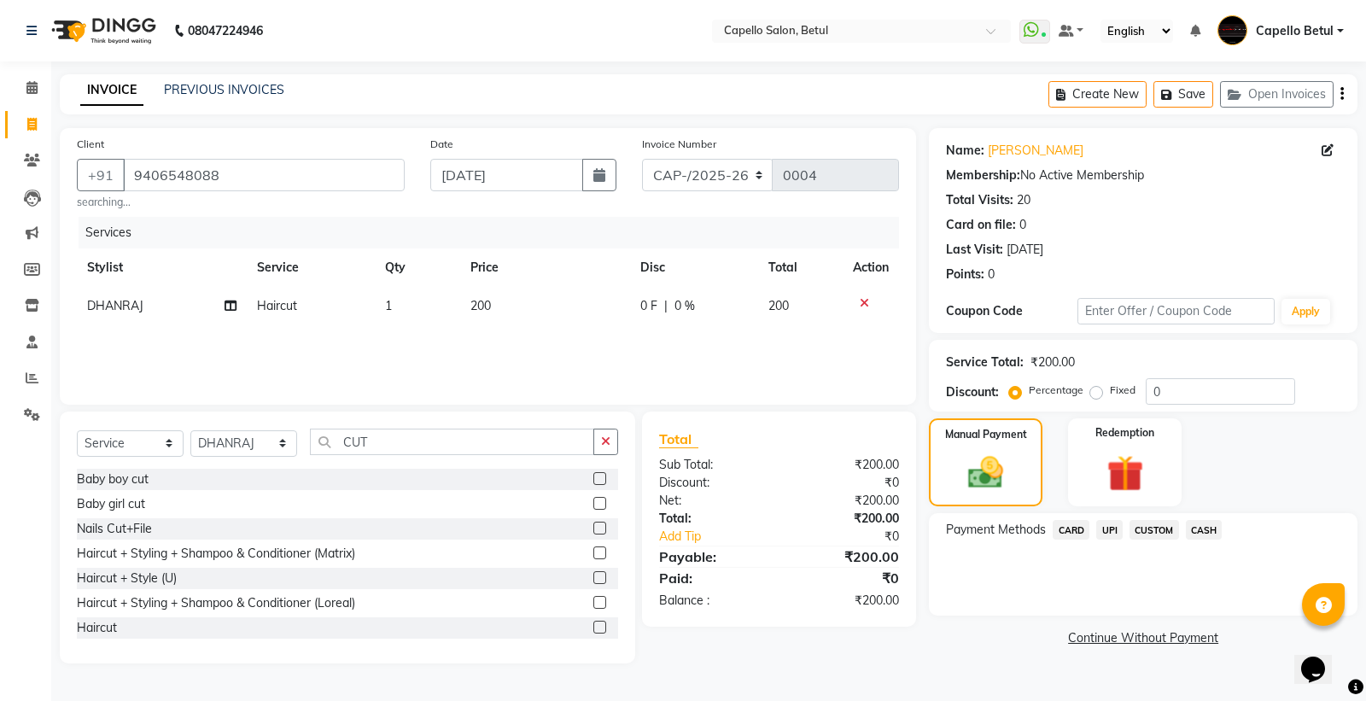
click at [1191, 530] on span "CASH" at bounding box center [1204, 530] width 37 height 20
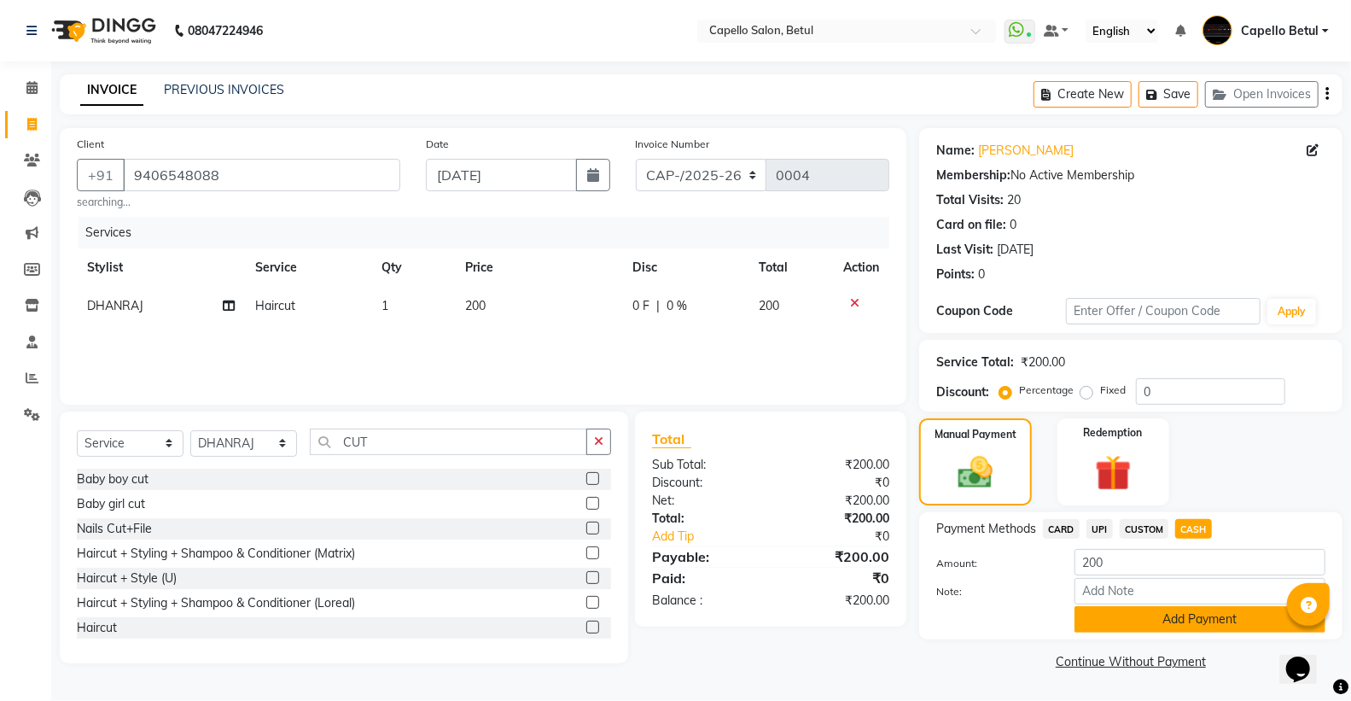
click at [1183, 626] on button "Add Payment" at bounding box center [1200, 619] width 251 height 26
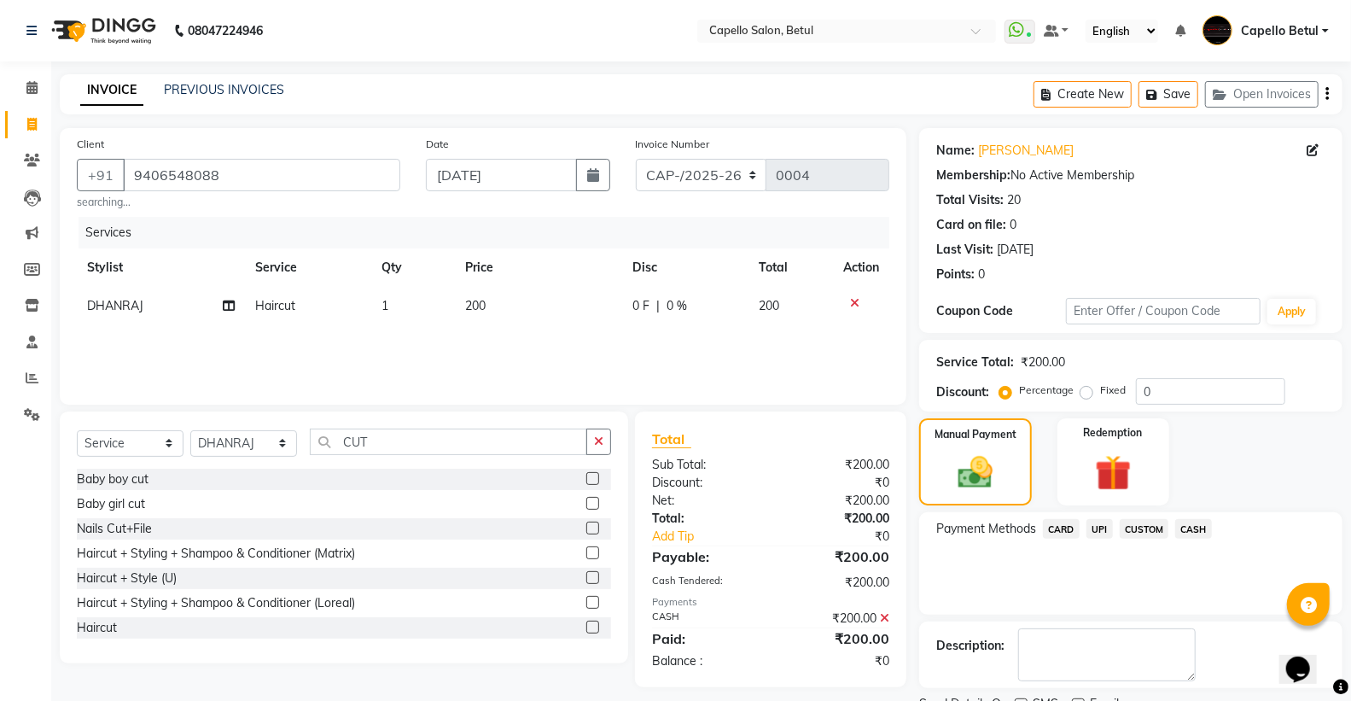
scroll to position [71, 0]
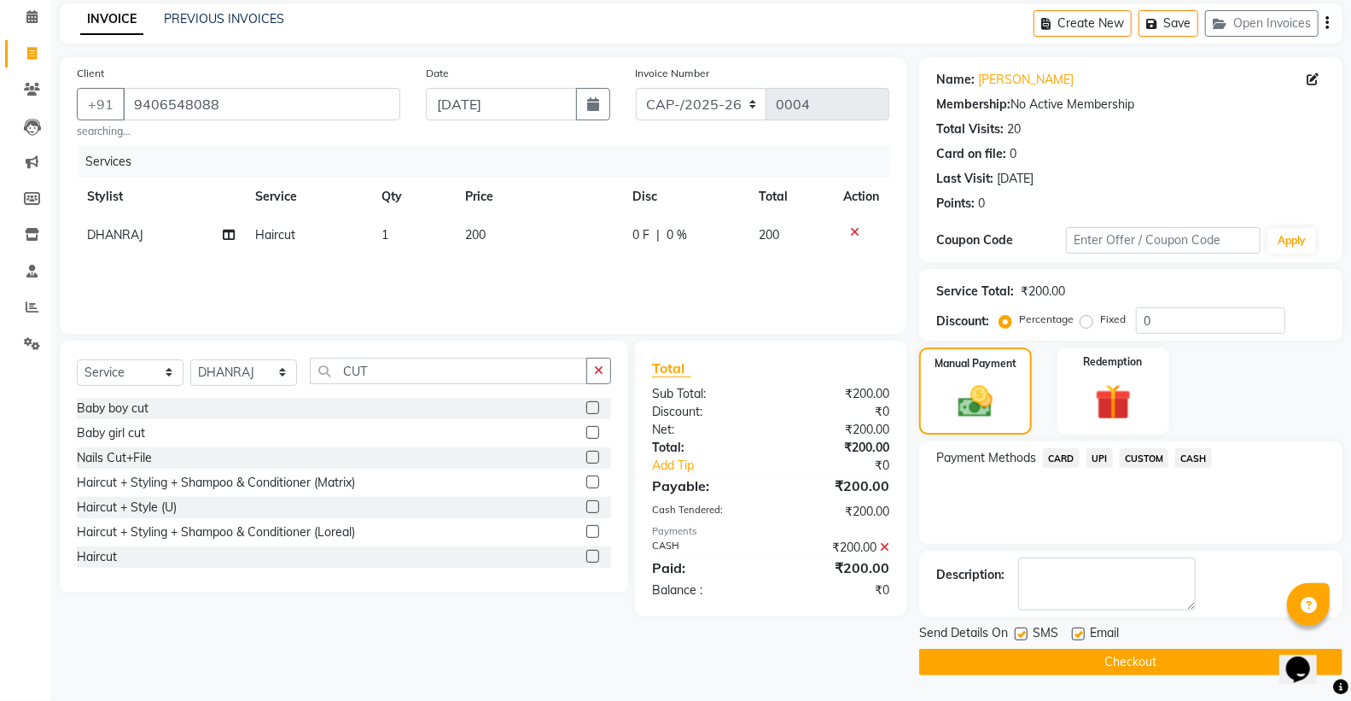
click at [1094, 663] on button "Checkout" at bounding box center [1130, 662] width 423 height 26
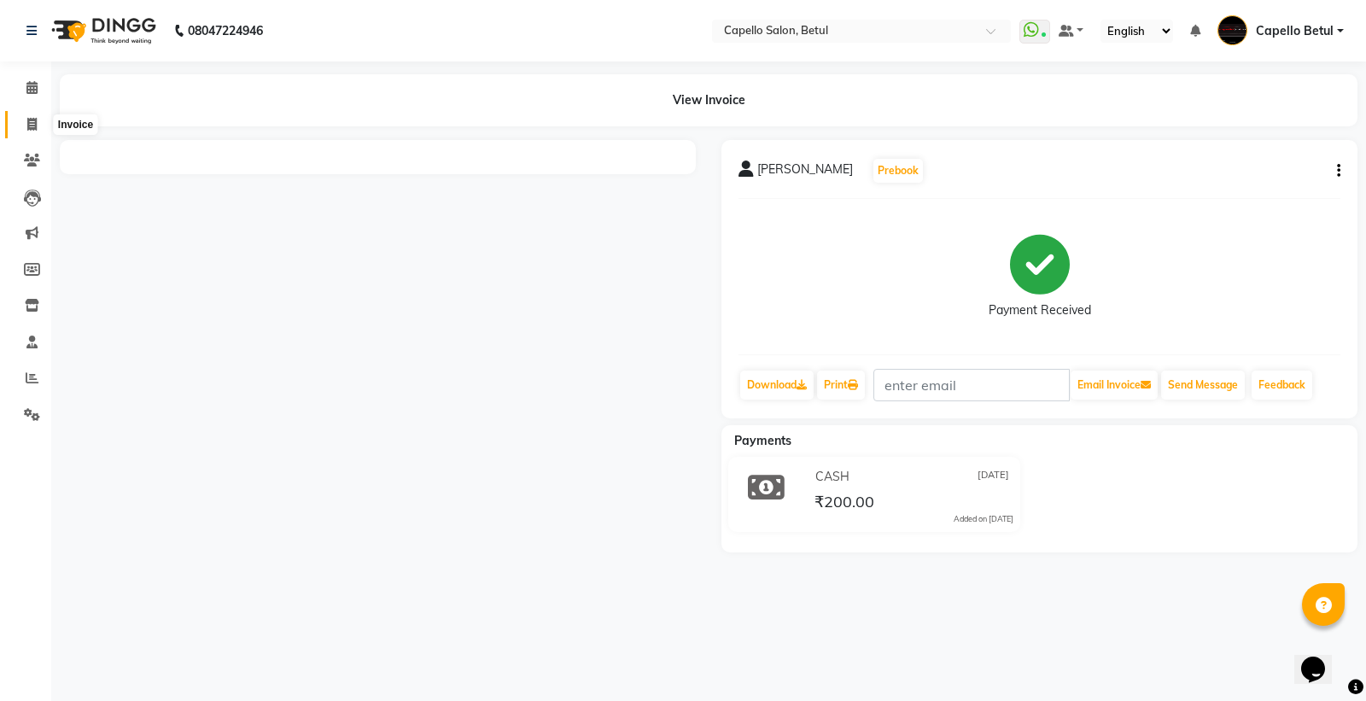
click at [29, 115] on span at bounding box center [32, 125] width 30 height 20
select select "service"
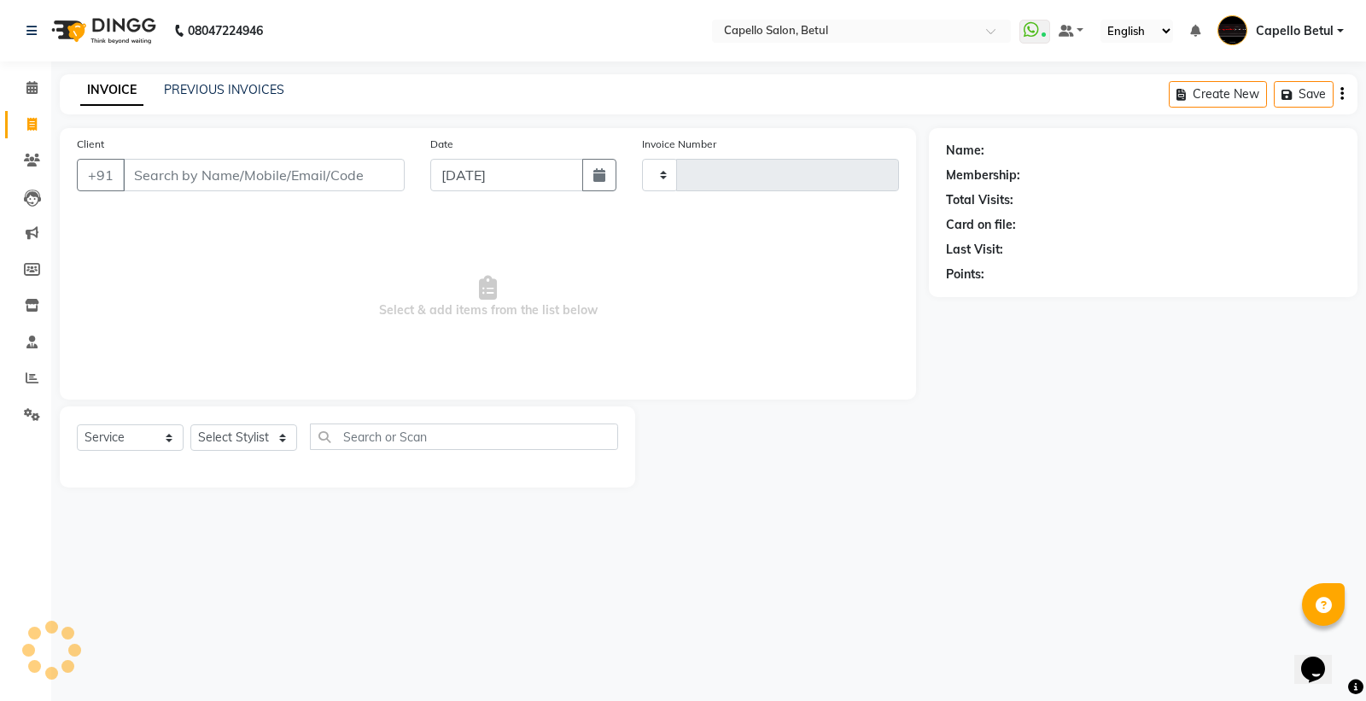
type input "0005"
select select "8951"
click at [185, 172] on input "Client" at bounding box center [264, 175] width 282 height 32
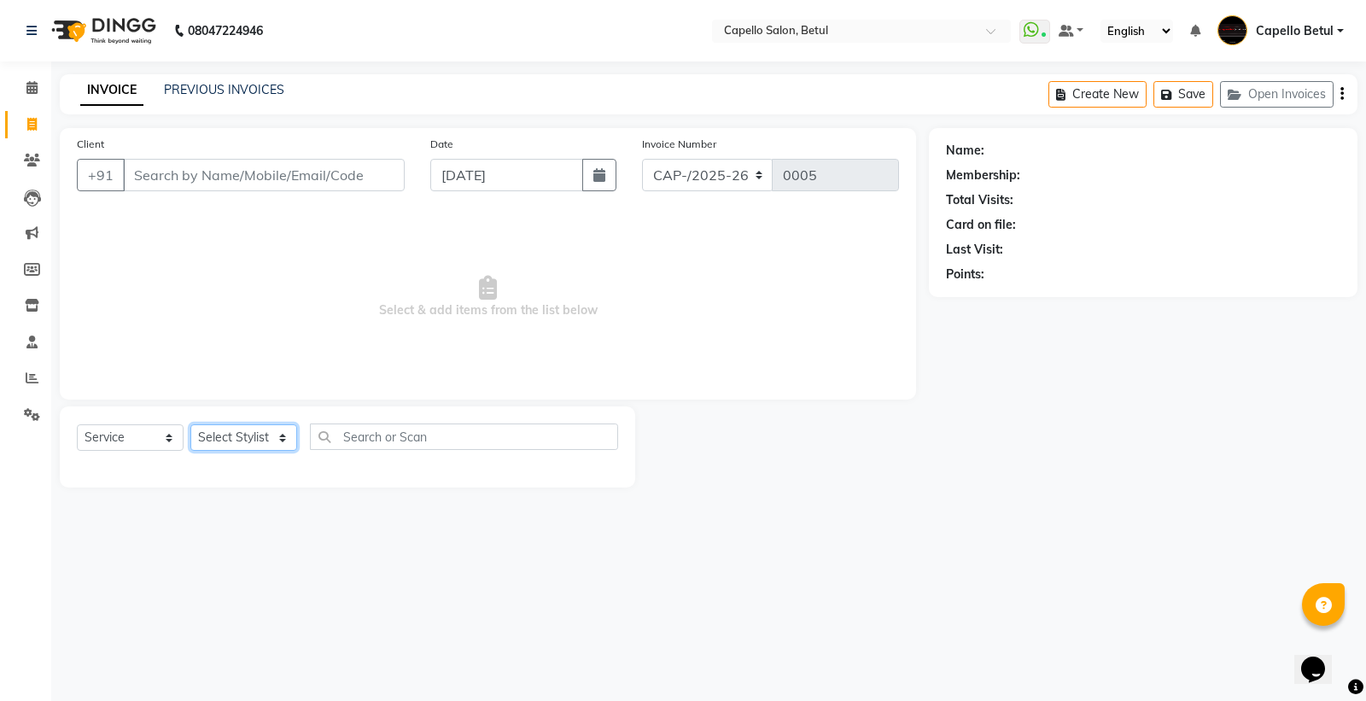
click at [260, 437] on select "Select Stylist ADMIN Capello Betul [PERSON_NAME] [PERSON_NAME] POOJA SOLANKI (M…" at bounding box center [243, 437] width 107 height 26
click at [190, 425] on select "Select Stylist ADMIN Capello Betul [PERSON_NAME] [PERSON_NAME] POOJA SOLANKI (M…" at bounding box center [243, 437] width 107 height 26
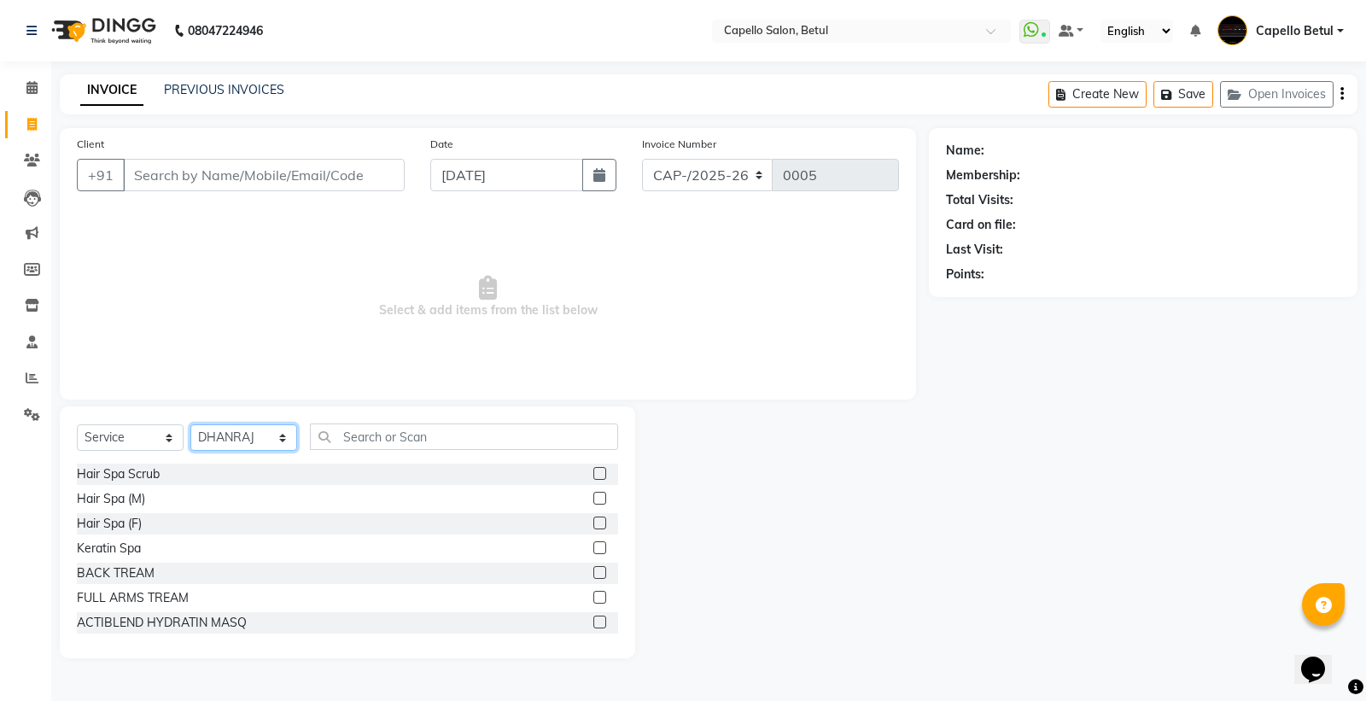
click at [246, 430] on select "Select Stylist ADMIN Capello Betul [PERSON_NAME] [PERSON_NAME] POOJA SOLANKI (M…" at bounding box center [243, 437] width 107 height 26
select select "20307"
click at [190, 425] on select "Select Stylist ADMIN Capello Betul [PERSON_NAME] [PERSON_NAME] POOJA SOLANKI (M…" at bounding box center [243, 437] width 107 height 26
click at [355, 436] on input "text" at bounding box center [464, 436] width 308 height 26
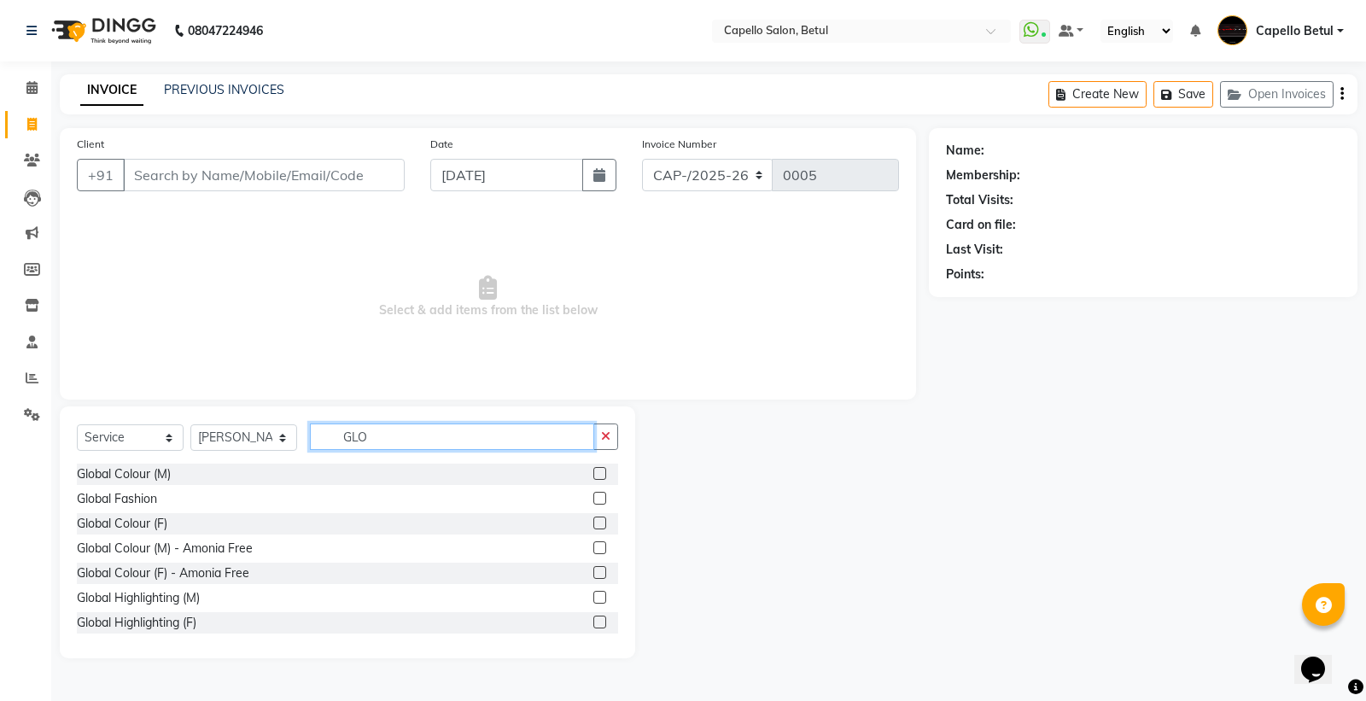
type input "GLO"
click at [593, 474] on label at bounding box center [599, 473] width 13 height 13
click at [593, 474] on input "checkbox" at bounding box center [598, 474] width 11 height 11
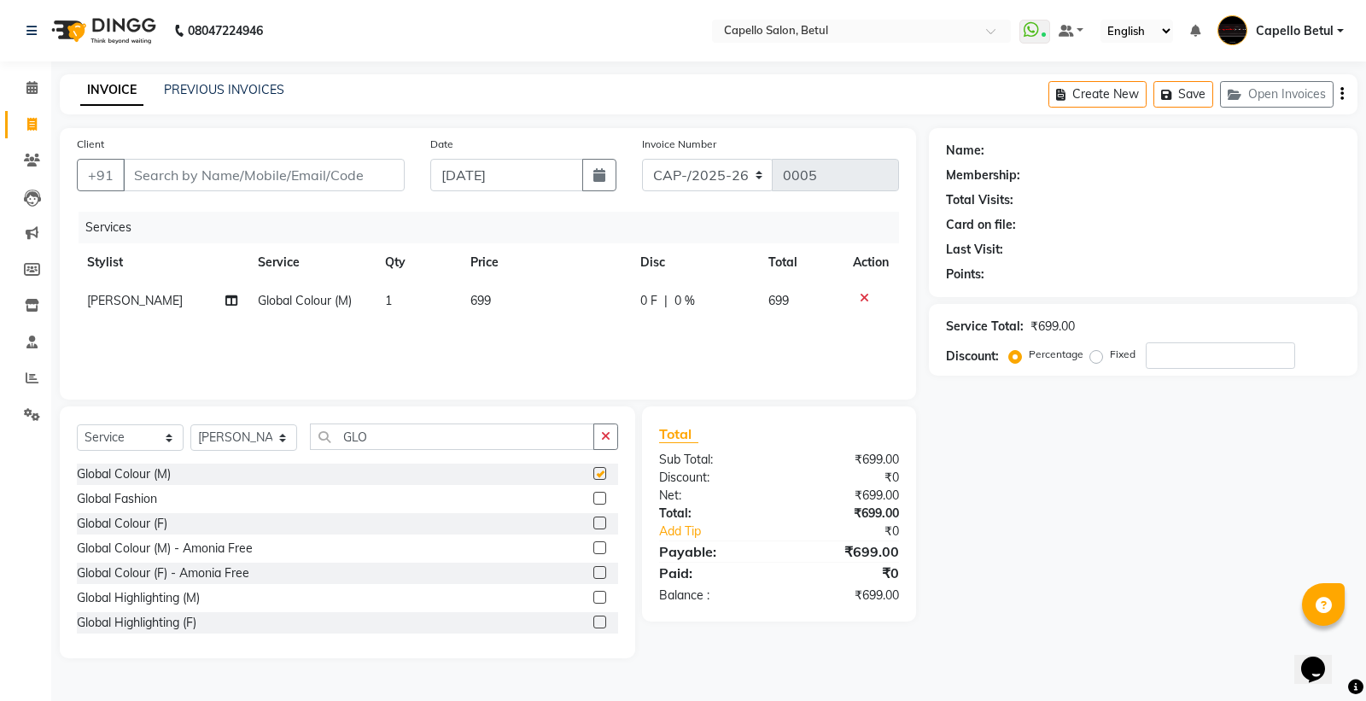
checkbox input "false"
click at [390, 435] on input "GLO" at bounding box center [452, 436] width 284 height 26
type input "G"
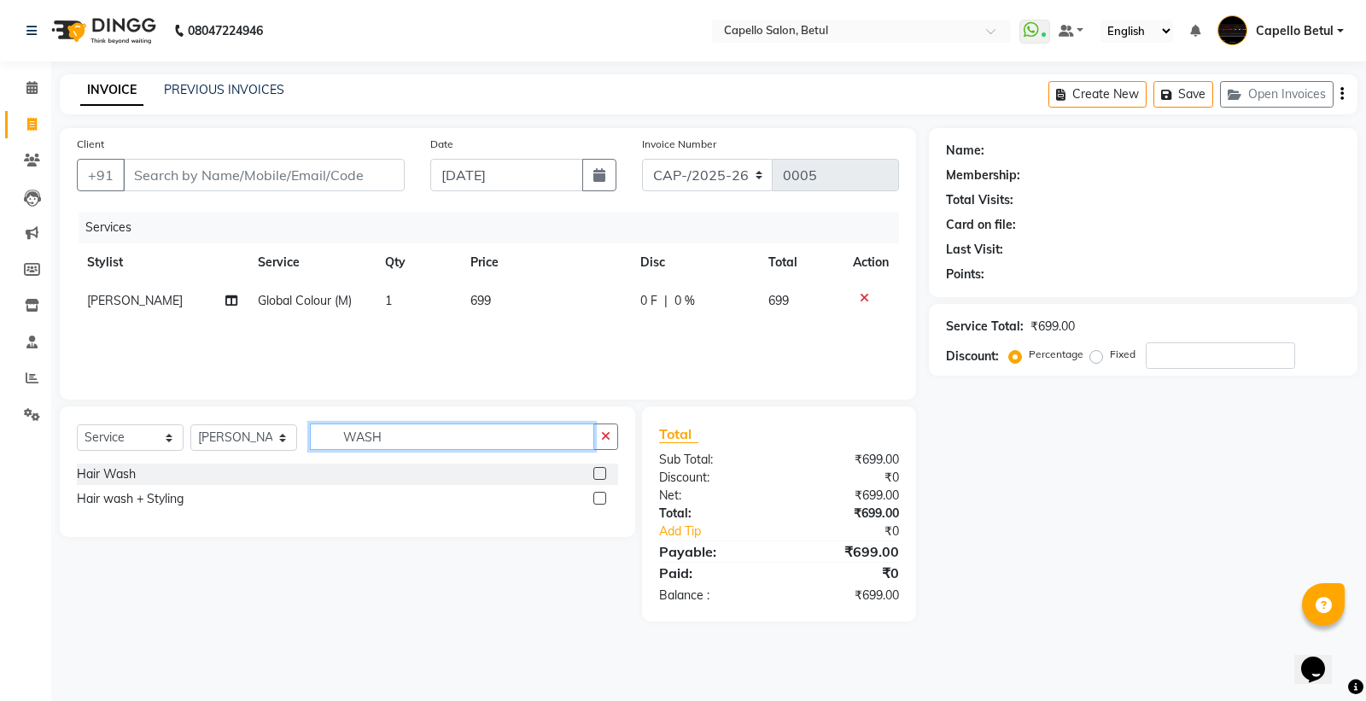
type input "WASH"
click at [598, 467] on label at bounding box center [599, 473] width 13 height 13
click at [598, 469] on input "checkbox" at bounding box center [598, 474] width 11 height 11
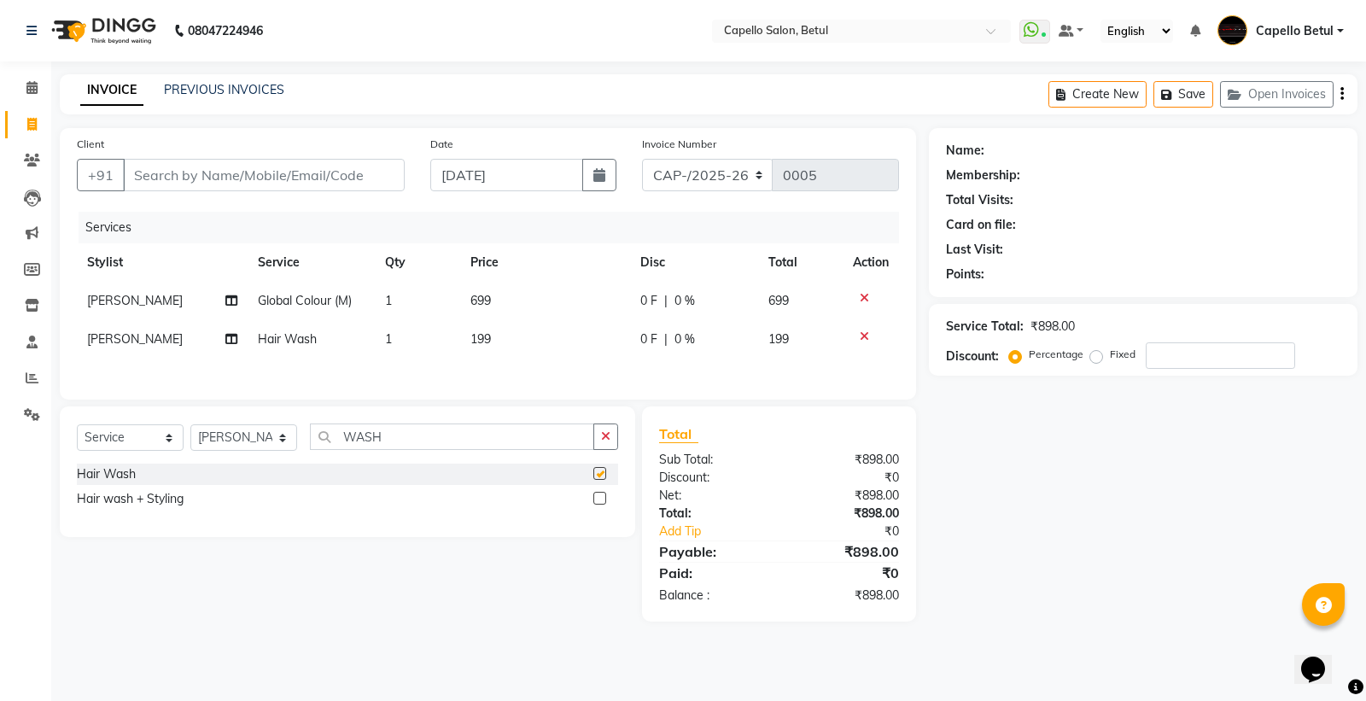
checkbox input "false"
click at [485, 307] on span "699" at bounding box center [480, 300] width 20 height 15
select select "20307"
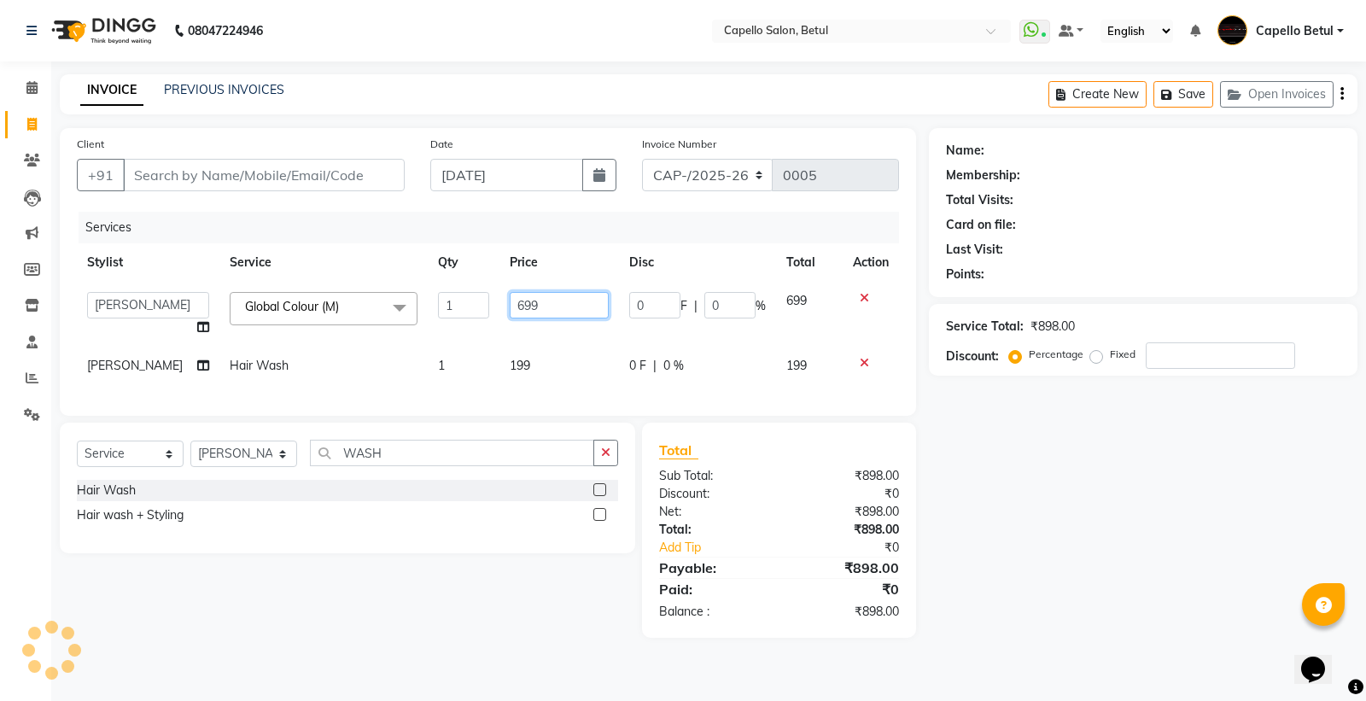
click at [516, 306] on input "699" at bounding box center [559, 305] width 99 height 26
type input "800"
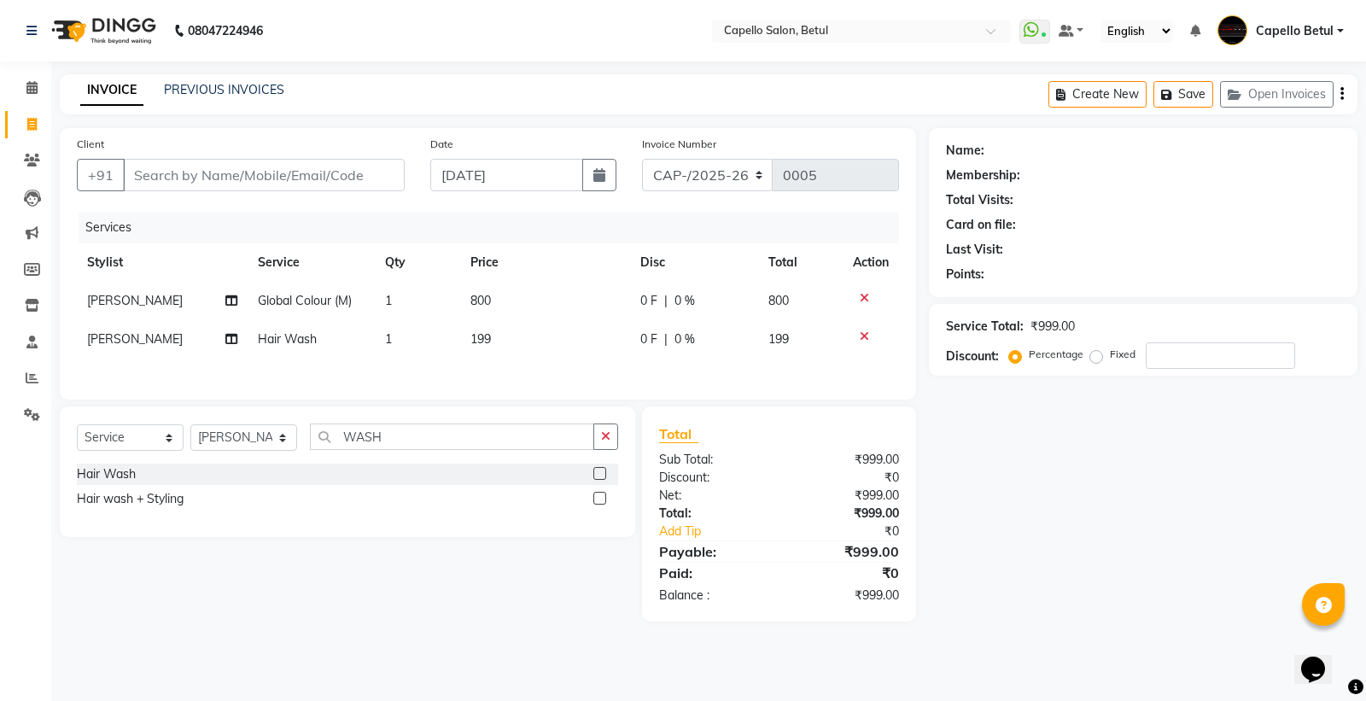
click at [522, 352] on td "199" at bounding box center [545, 339] width 170 height 38
select select "20307"
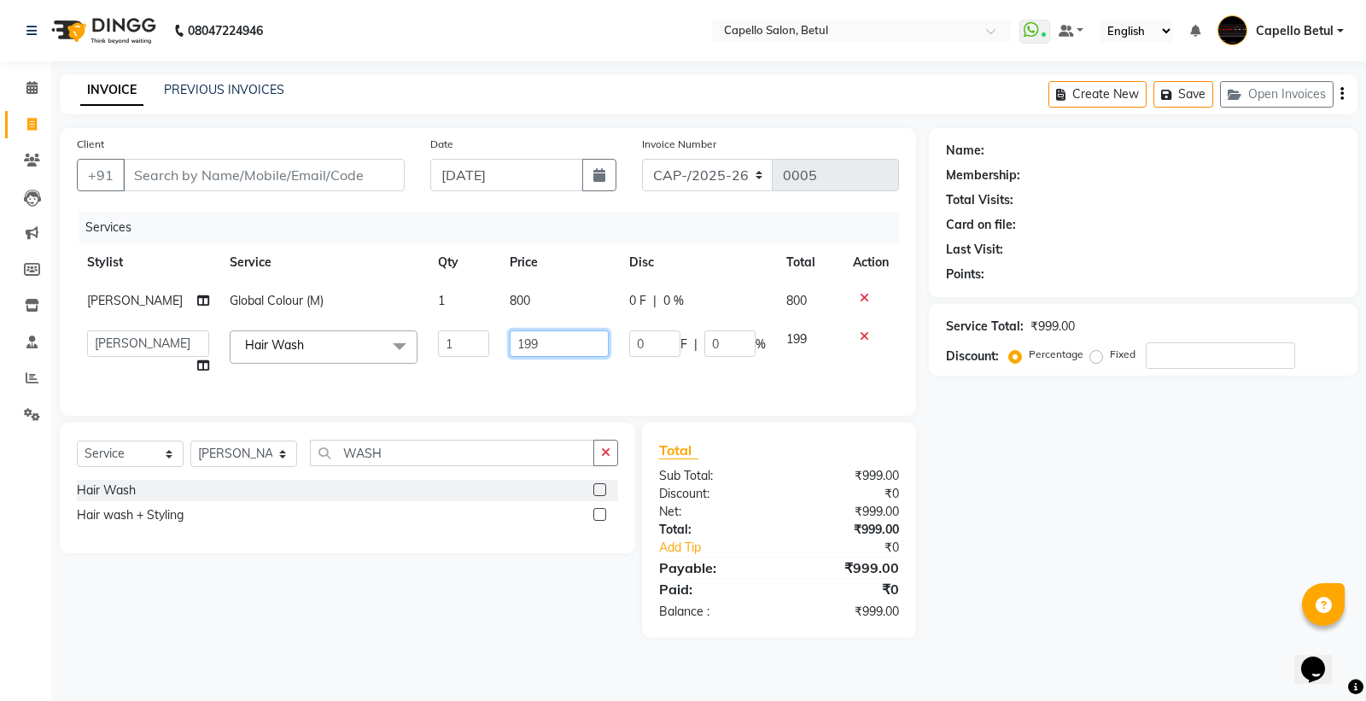
click at [522, 351] on input "199" at bounding box center [559, 343] width 99 height 26
type input "200"
click at [517, 361] on div "Services Stylist Service Qty Price Disc Total Action [PERSON_NAME] Global Colou…" at bounding box center [488, 305] width 822 height 187
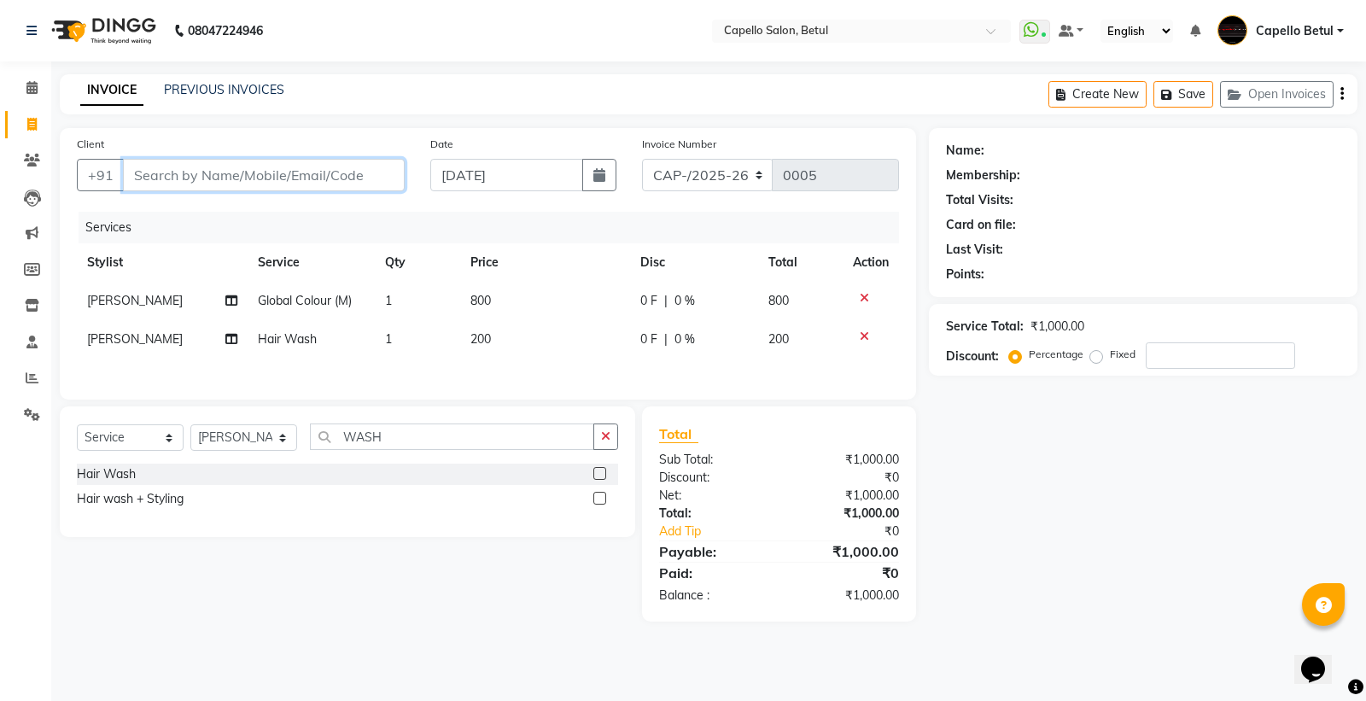
click at [275, 167] on input "Client" at bounding box center [264, 175] width 282 height 32
type input "7"
type input "0"
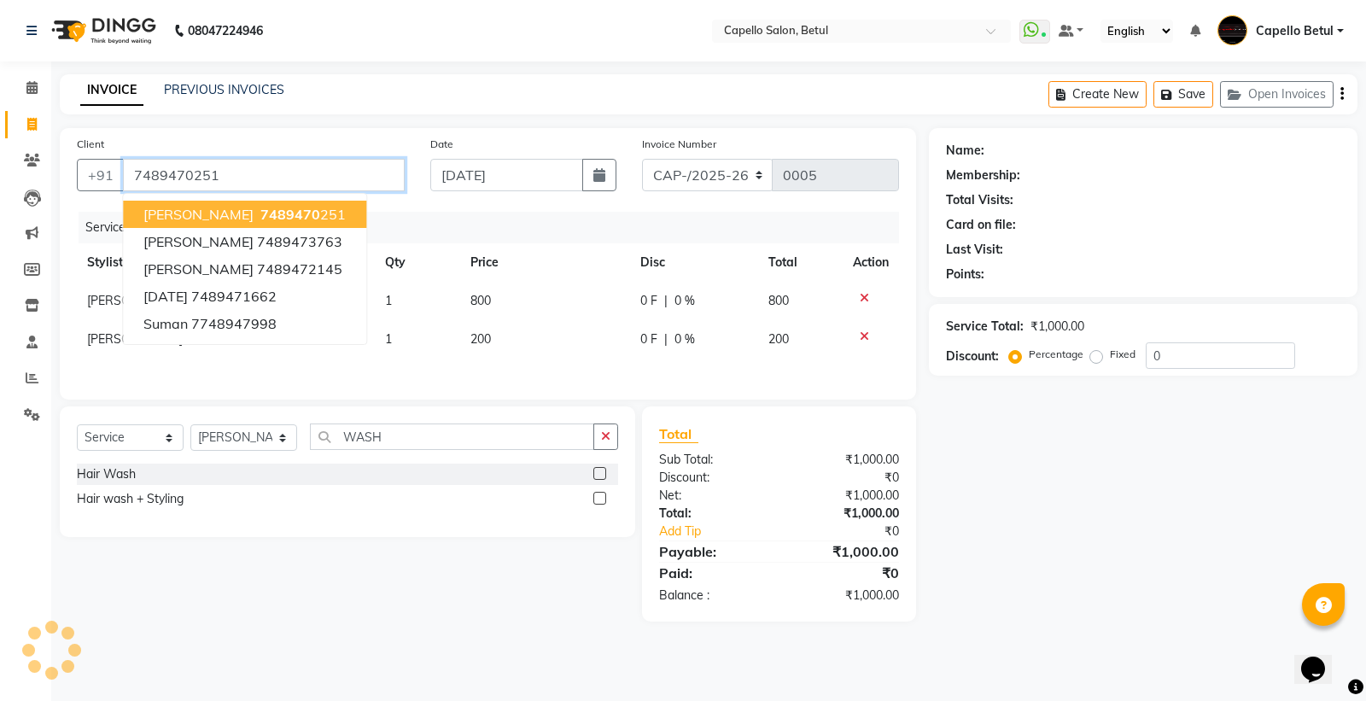
type input "7489470251"
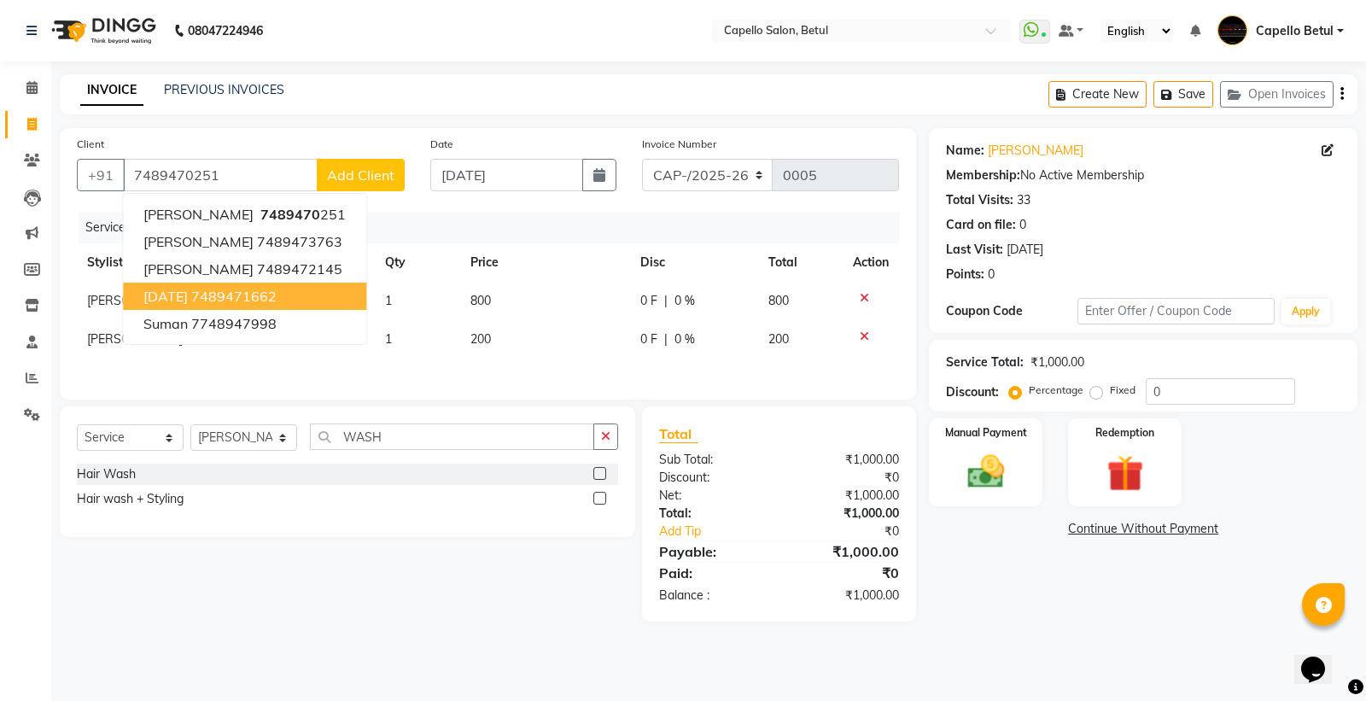
click at [553, 301] on td "800" at bounding box center [545, 301] width 170 height 38
select select "20307"
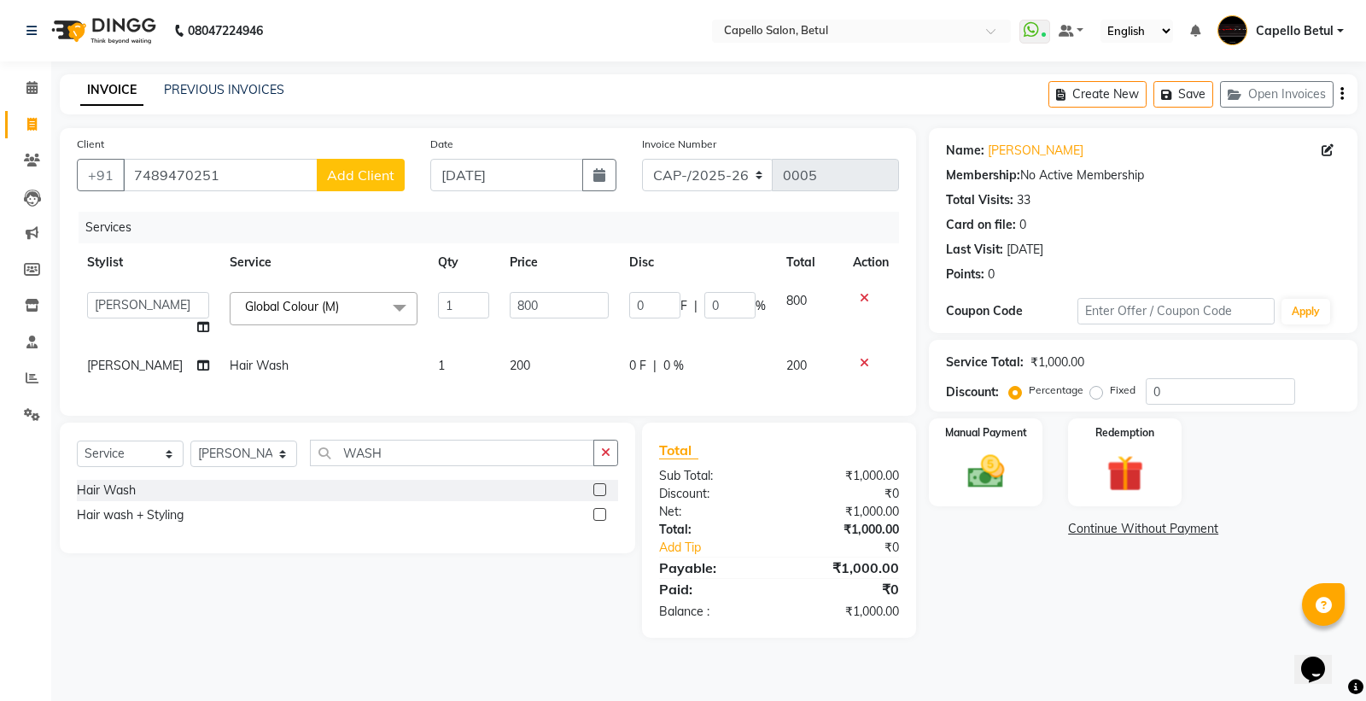
click at [334, 380] on td "Hair Wash" at bounding box center [323, 366] width 208 height 38
select select "20307"
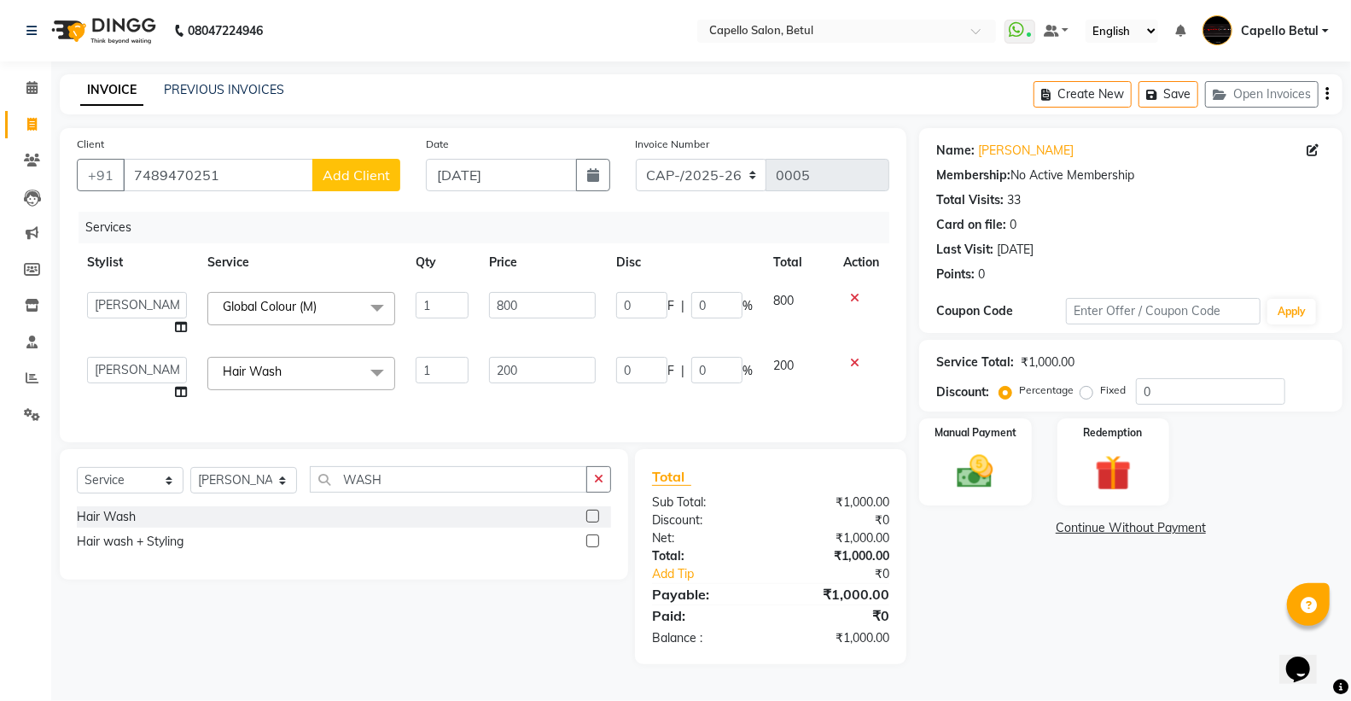
scroll to position [3, 0]
click at [969, 481] on img at bounding box center [975, 472] width 61 height 44
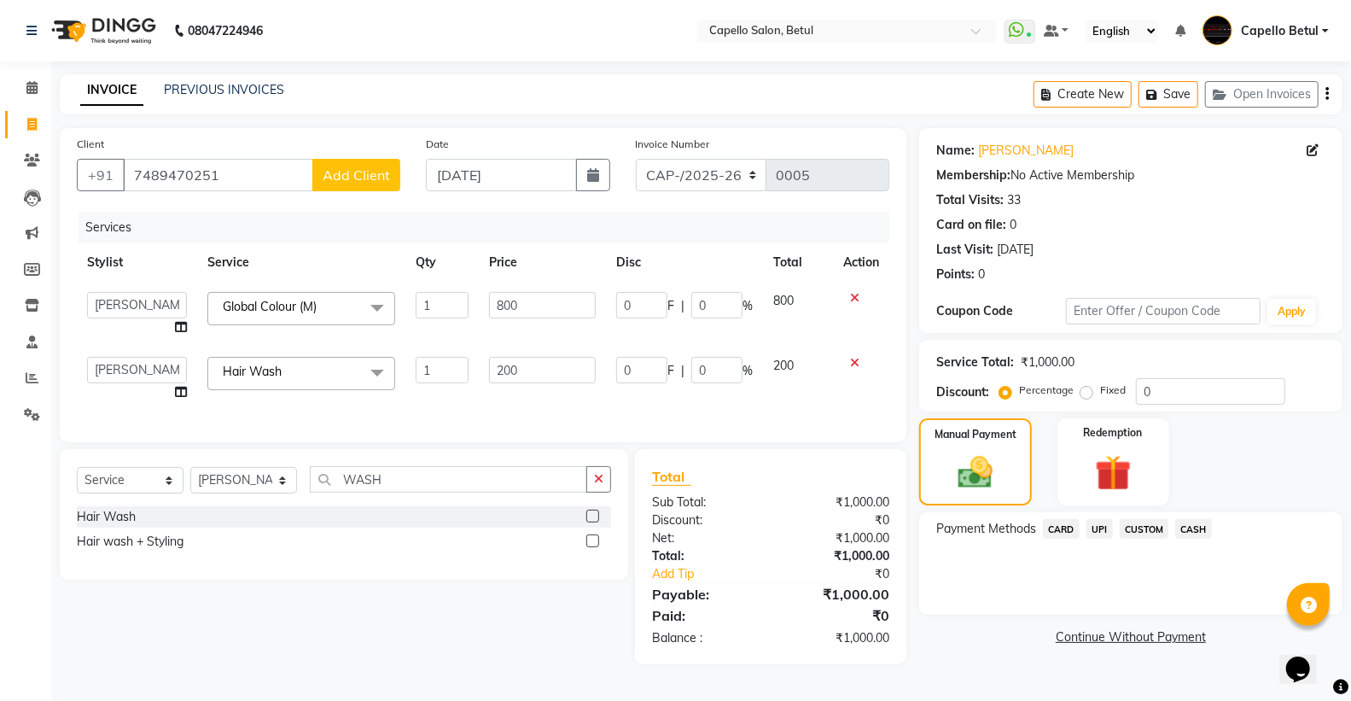
click at [1106, 521] on span "UPI" at bounding box center [1100, 529] width 26 height 20
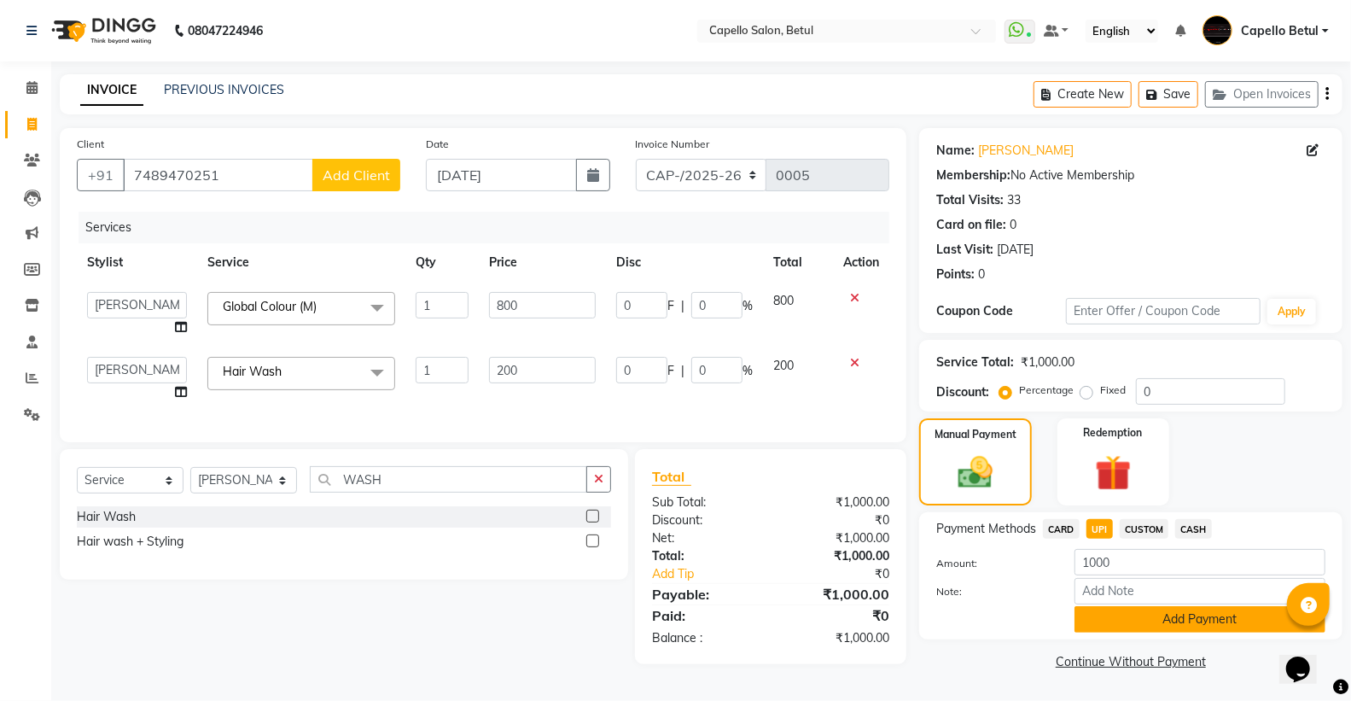
click at [1127, 611] on button "Add Payment" at bounding box center [1200, 619] width 251 height 26
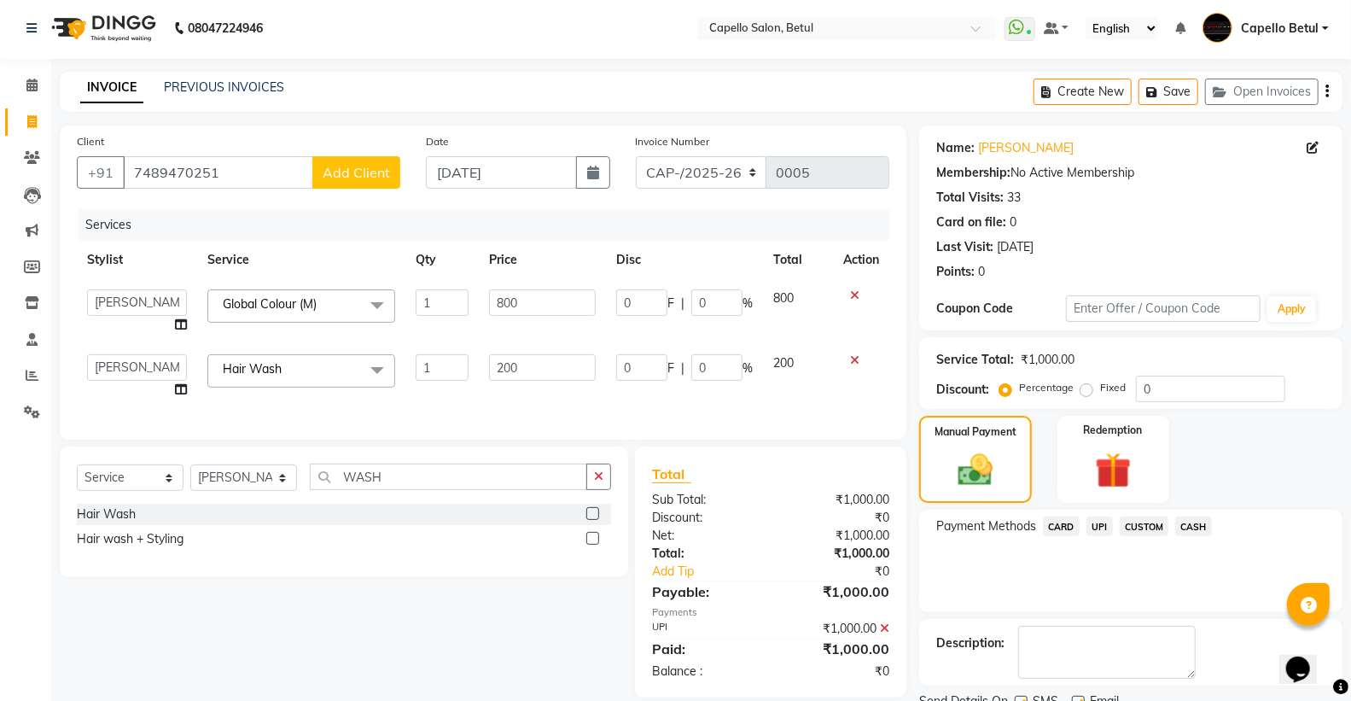
scroll to position [71, 0]
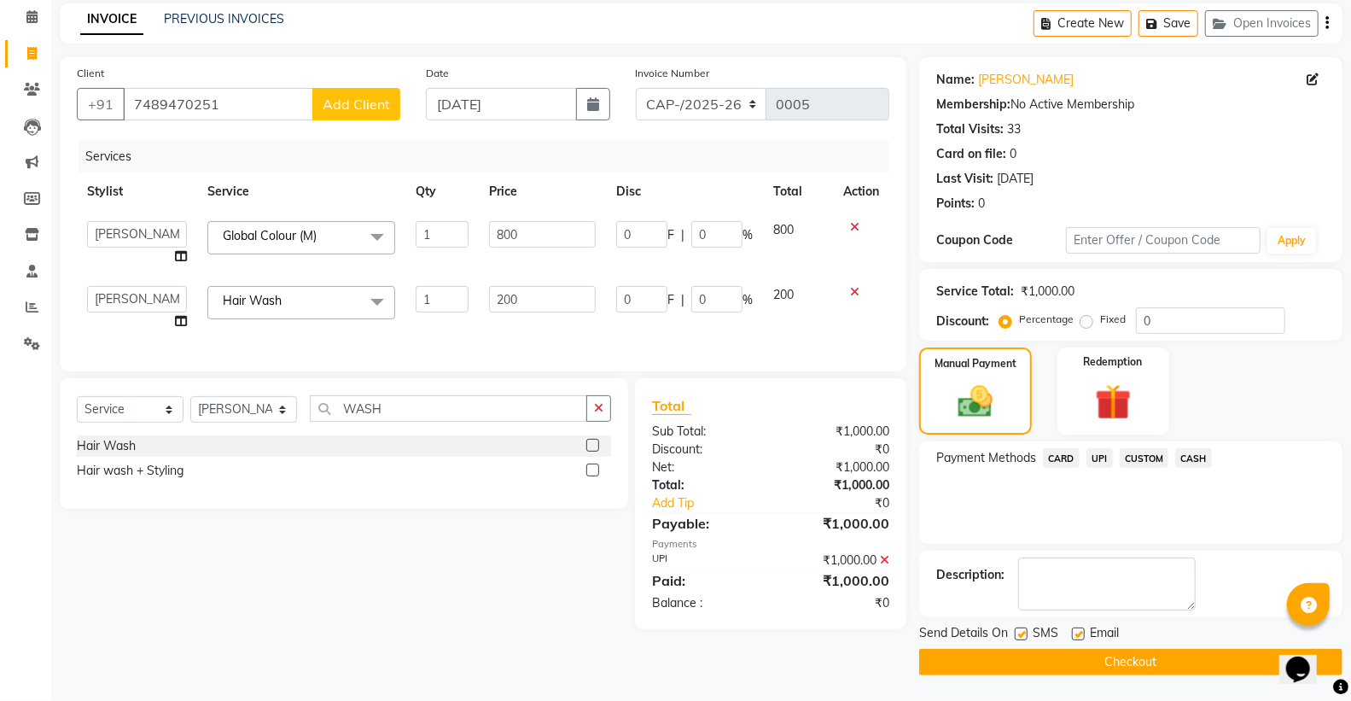
click at [1071, 670] on button "Checkout" at bounding box center [1130, 662] width 423 height 26
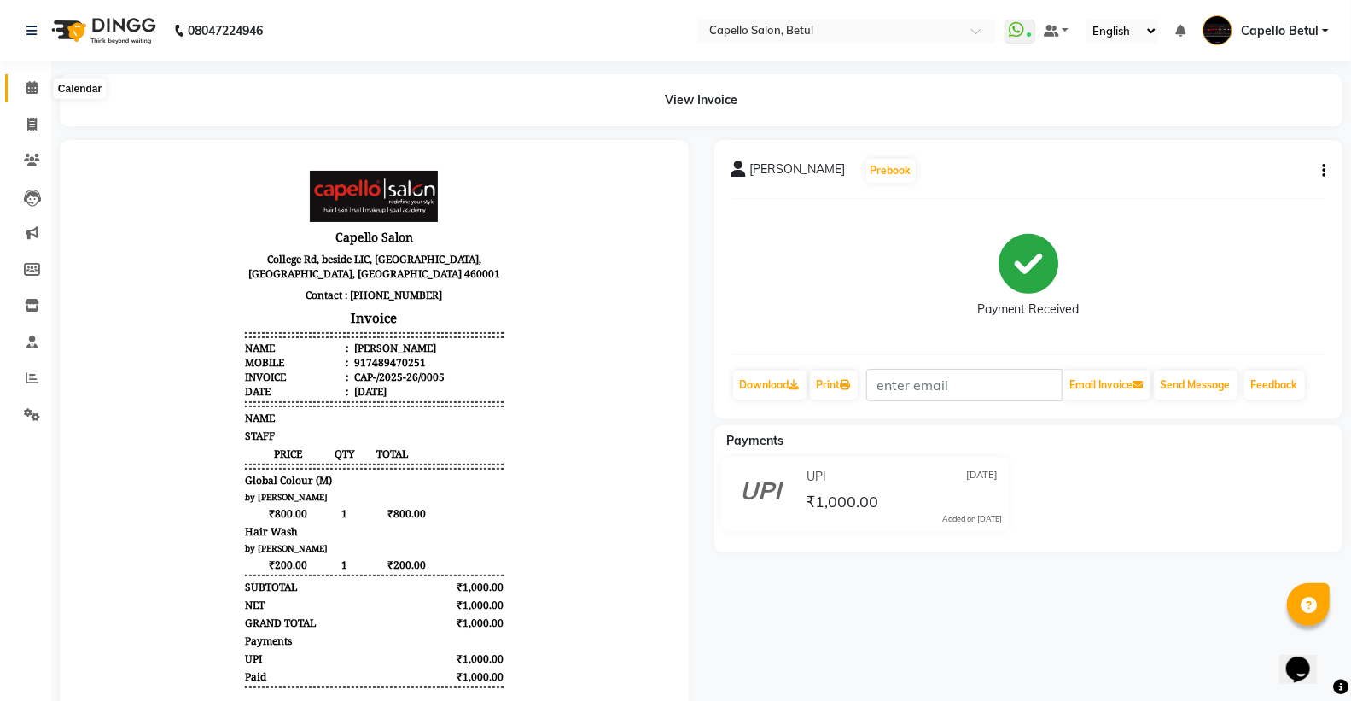
click at [36, 89] on icon at bounding box center [31, 87] width 11 height 13
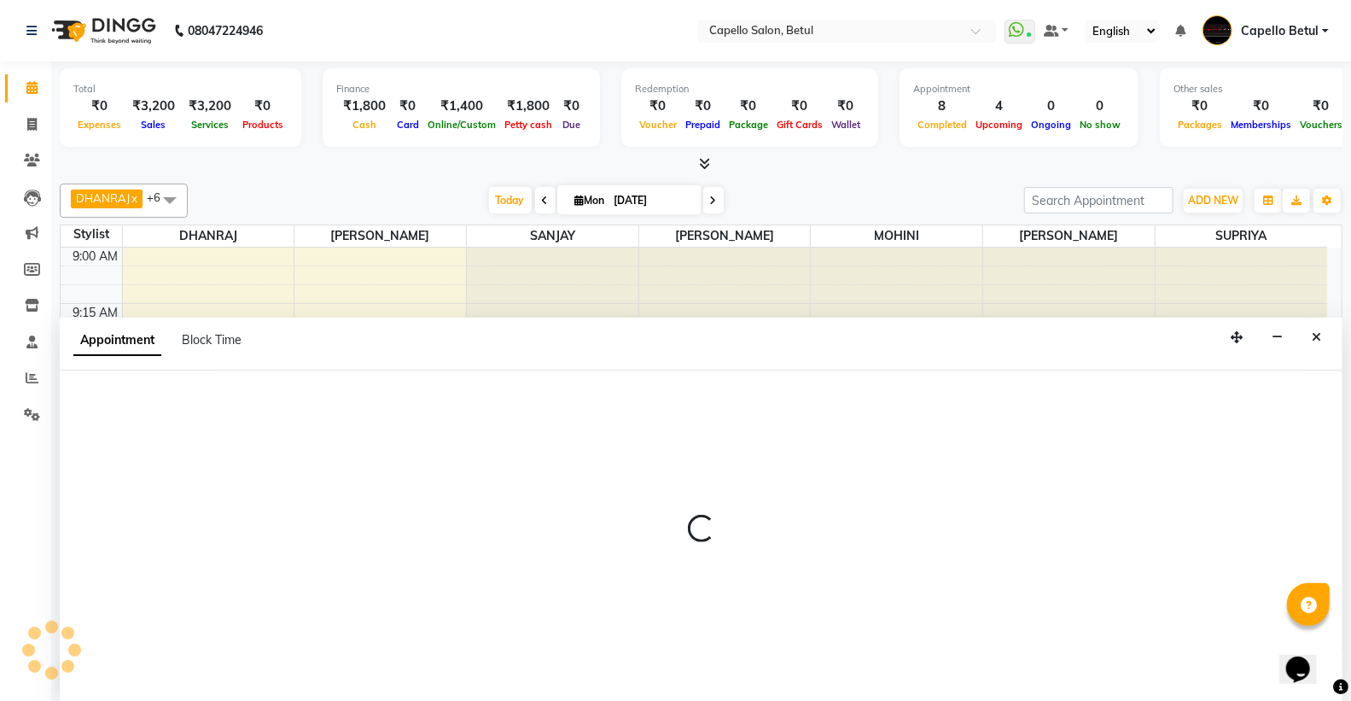
scroll to position [1, 0]
select select "34695"
select select "tentative"
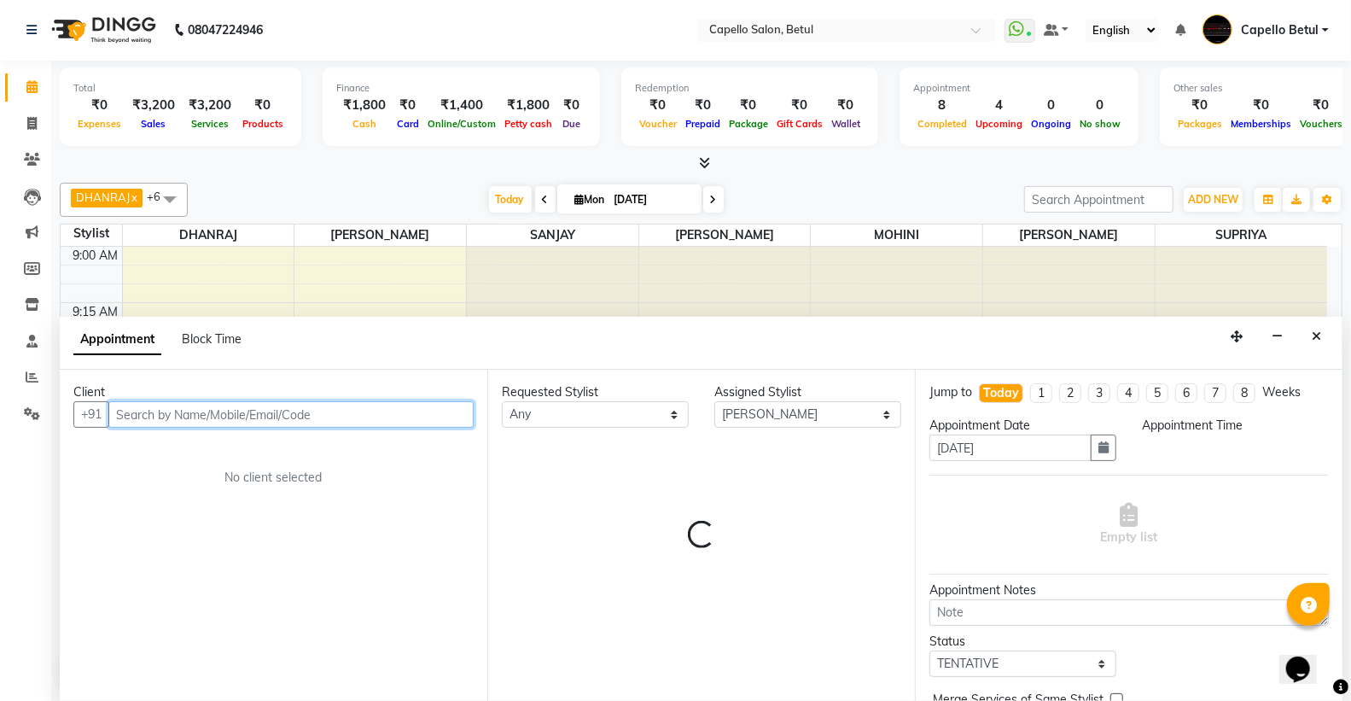
select select "600"
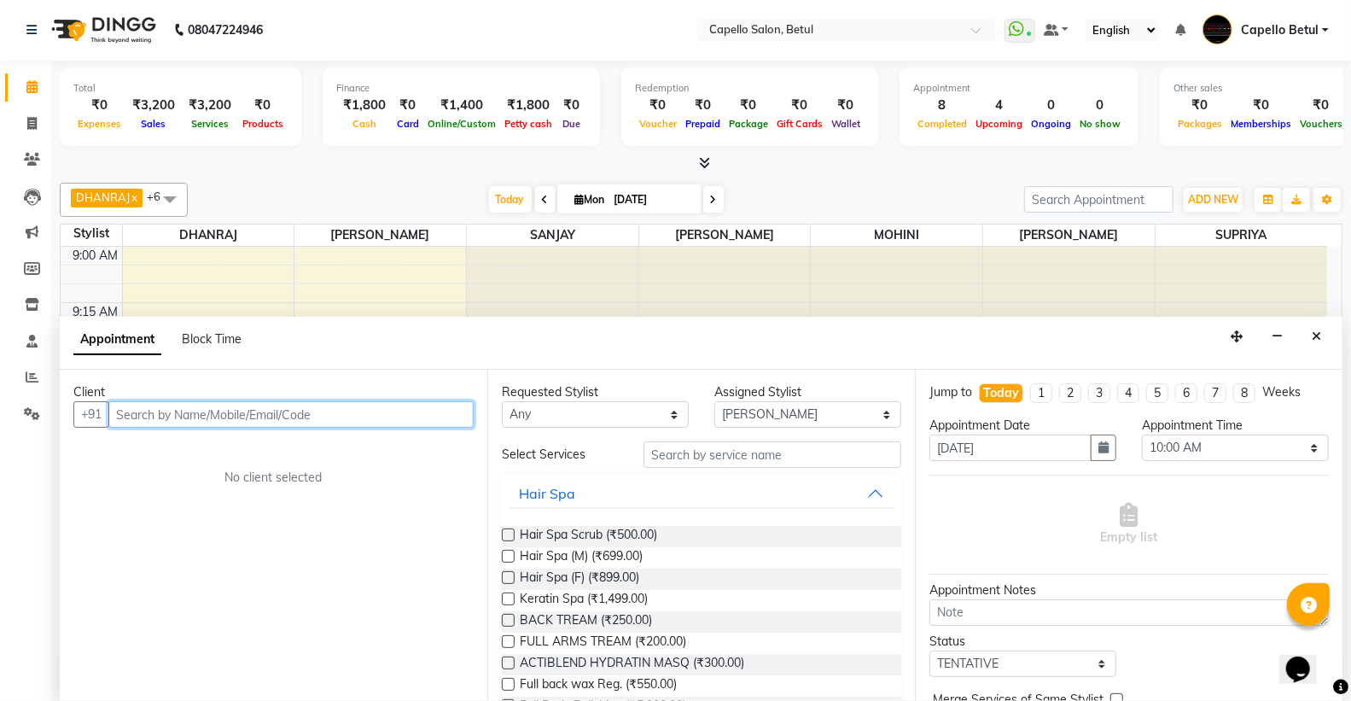
click at [137, 413] on input "text" at bounding box center [290, 414] width 365 height 26
click at [186, 408] on input "text" at bounding box center [290, 414] width 365 height 26
click at [197, 418] on input "text" at bounding box center [290, 414] width 365 height 26
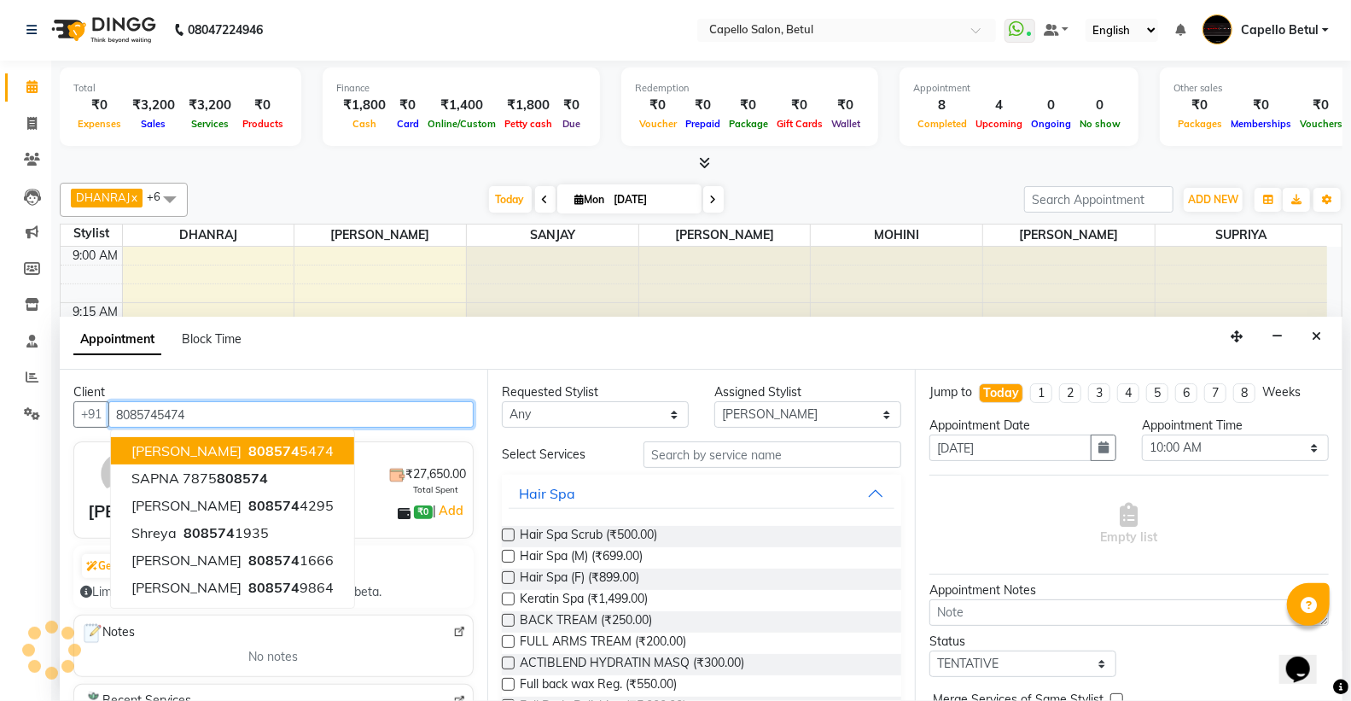
click at [294, 449] on ngb-highlight "808574 5474" at bounding box center [289, 450] width 89 height 17
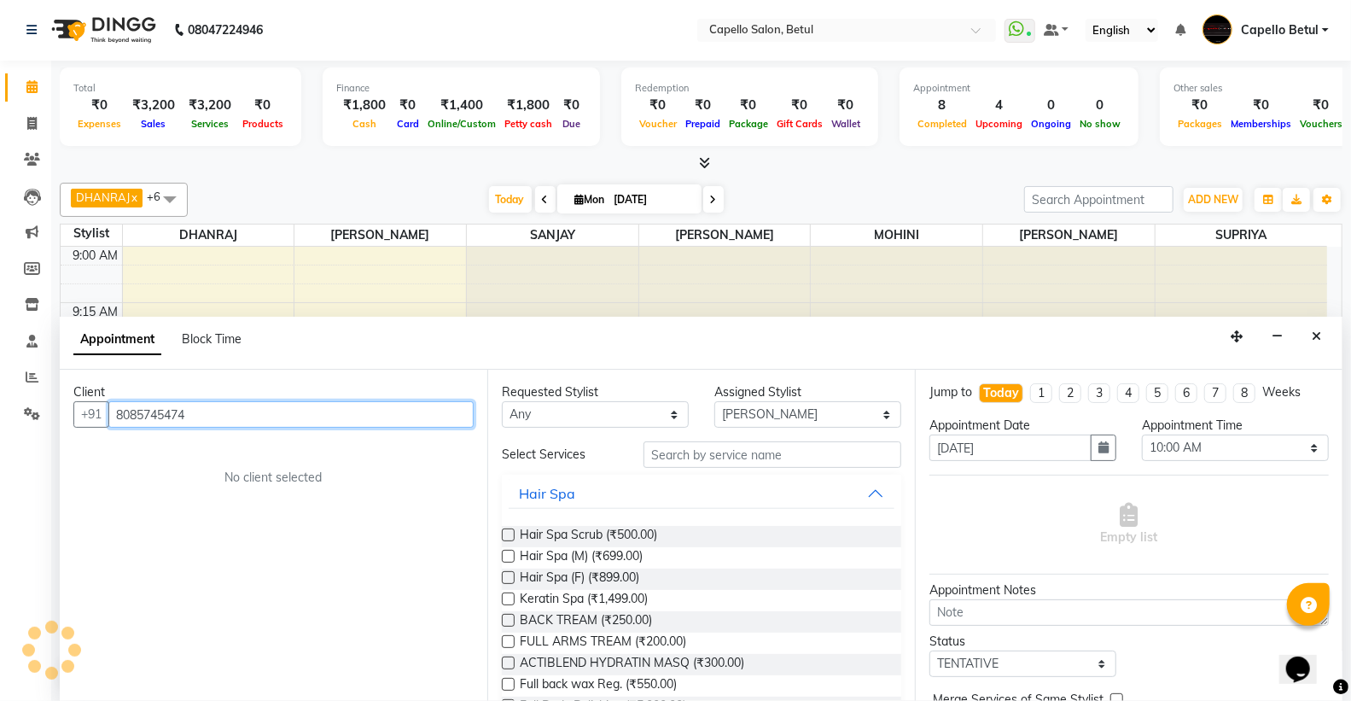
type input "8085745474"
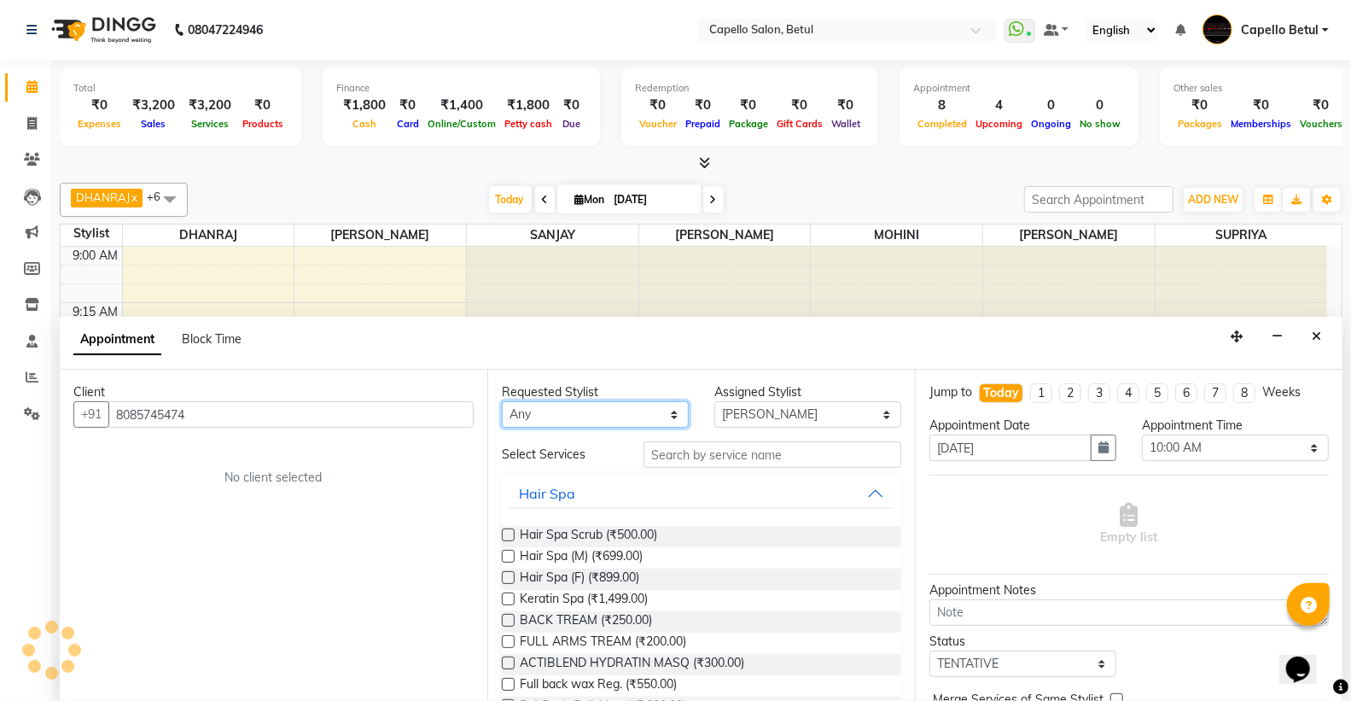
click at [534, 408] on select "Any ADMIN Capello [PERSON_NAME] [PERSON_NAME] POOJA [PERSON_NAME] (M) [PERSON_N…" at bounding box center [595, 414] width 187 height 26
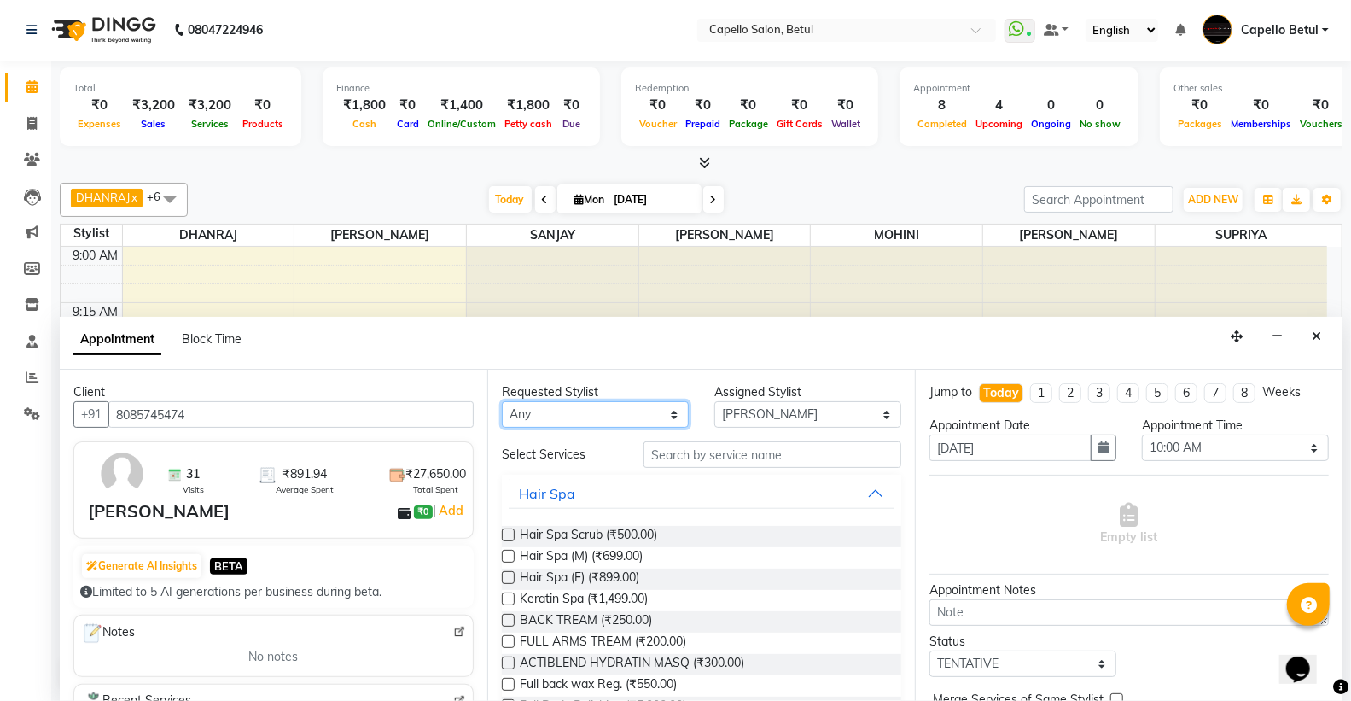
select select "34695"
click at [502, 401] on select "Any ADMIN Capello [PERSON_NAME] [PERSON_NAME] POOJA [PERSON_NAME] (M) [PERSON_N…" at bounding box center [595, 414] width 187 height 26
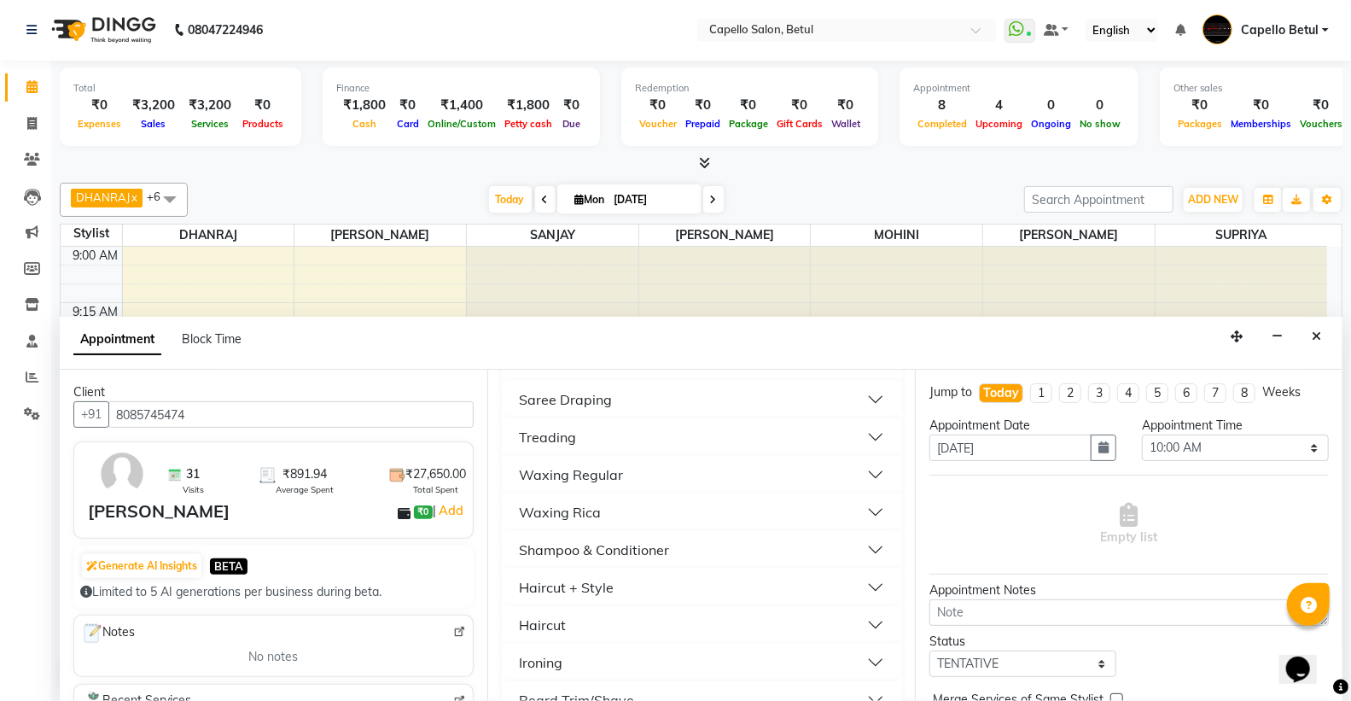
scroll to position [1422, 0]
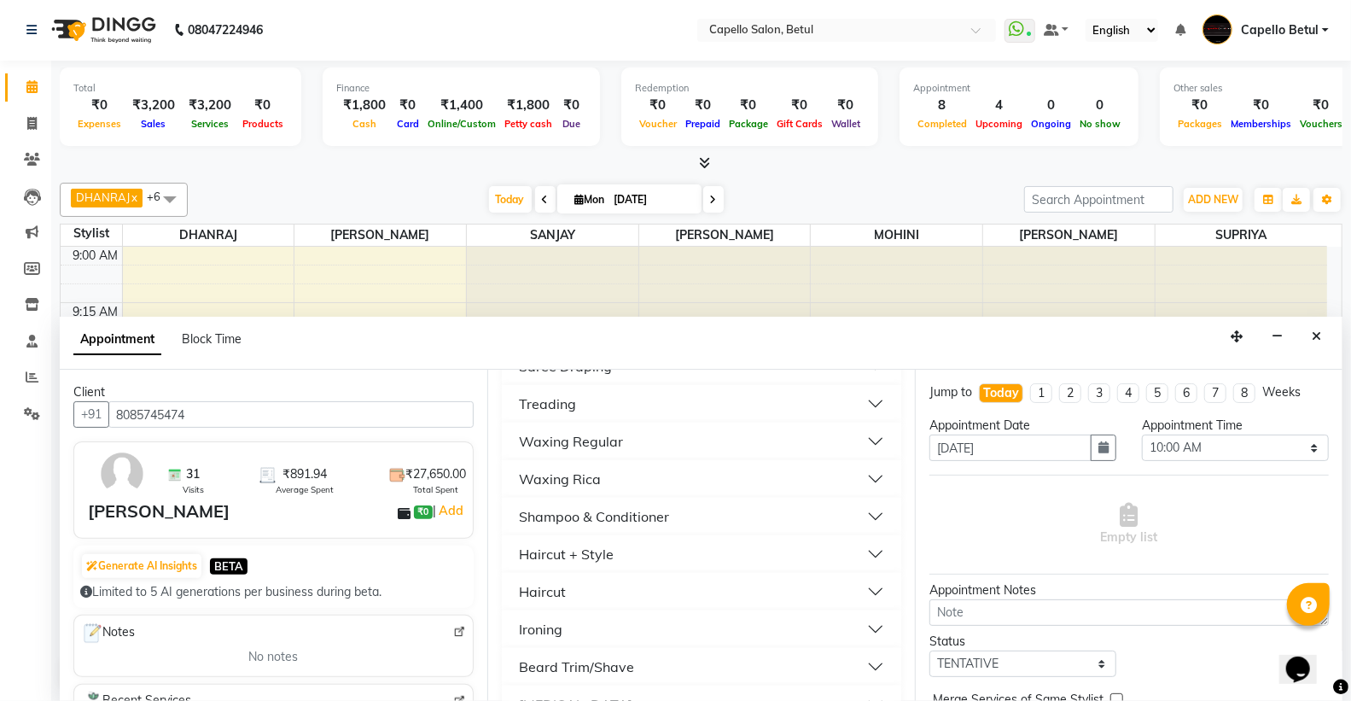
click at [566, 660] on div "Beard Trim/Shave" at bounding box center [576, 667] width 115 height 20
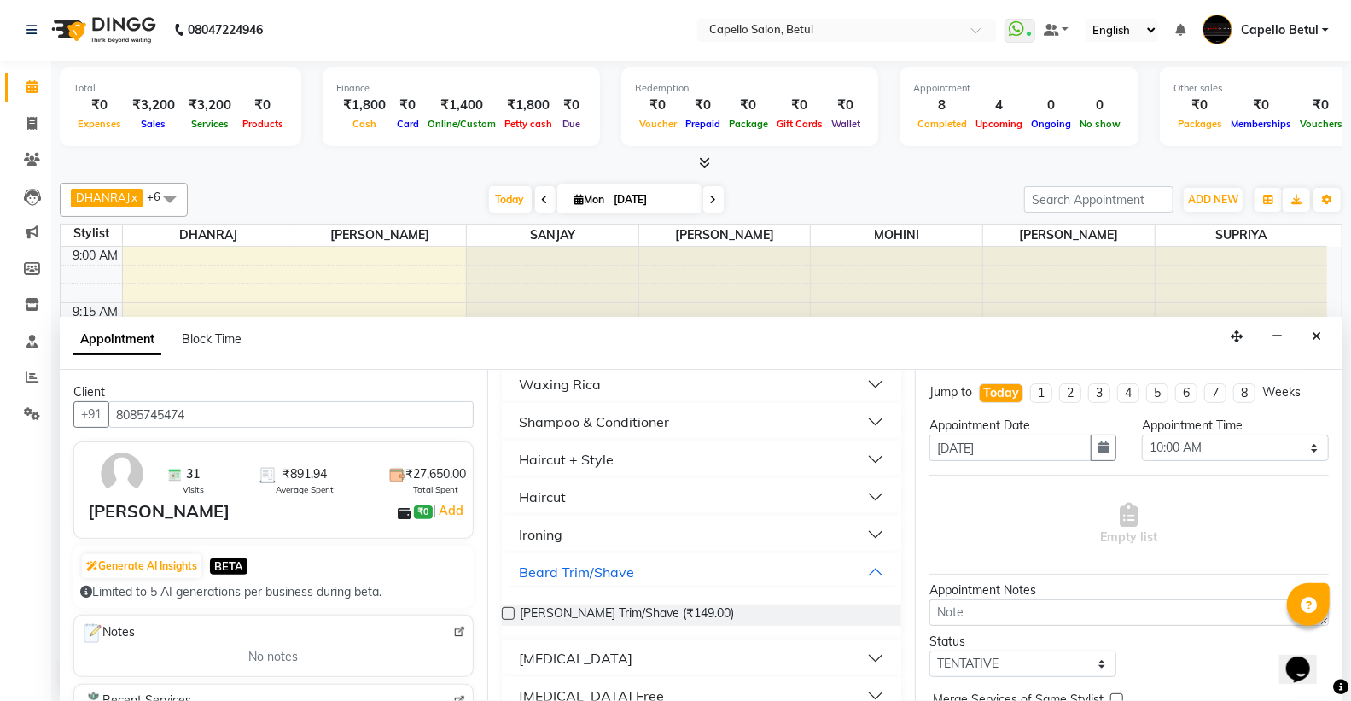
click at [516, 608] on div "[PERSON_NAME] Trim/Shave (₹149.00)" at bounding box center [702, 614] width 400 height 21
click at [512, 609] on label at bounding box center [508, 613] width 13 height 13
click at [512, 610] on input "checkbox" at bounding box center [507, 615] width 11 height 11
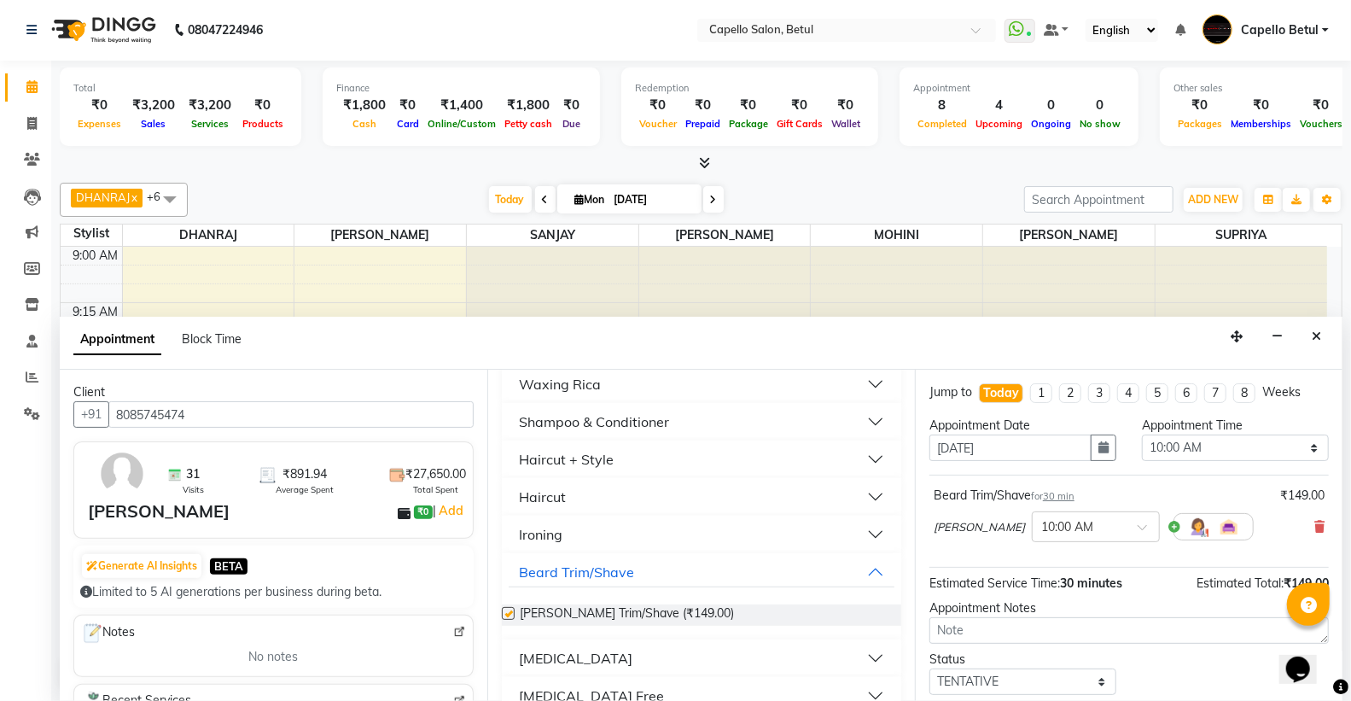
checkbox input "false"
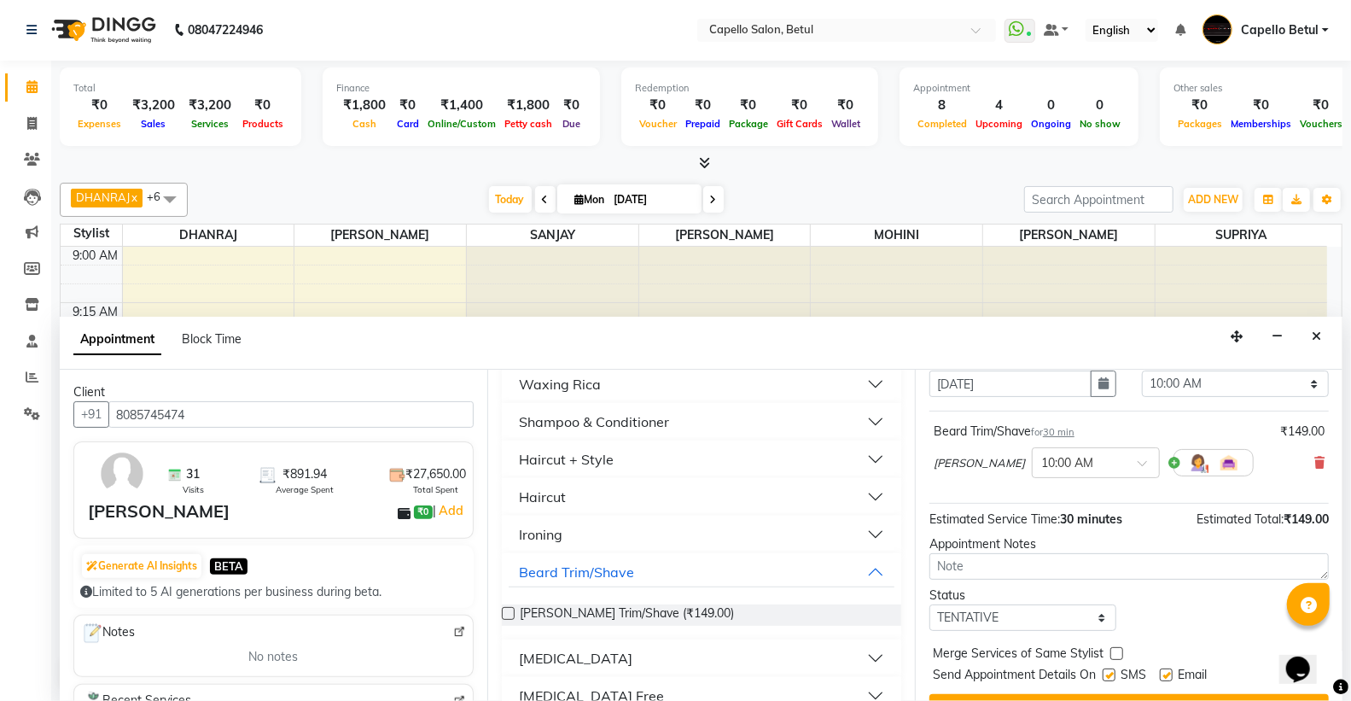
scroll to position [101, 0]
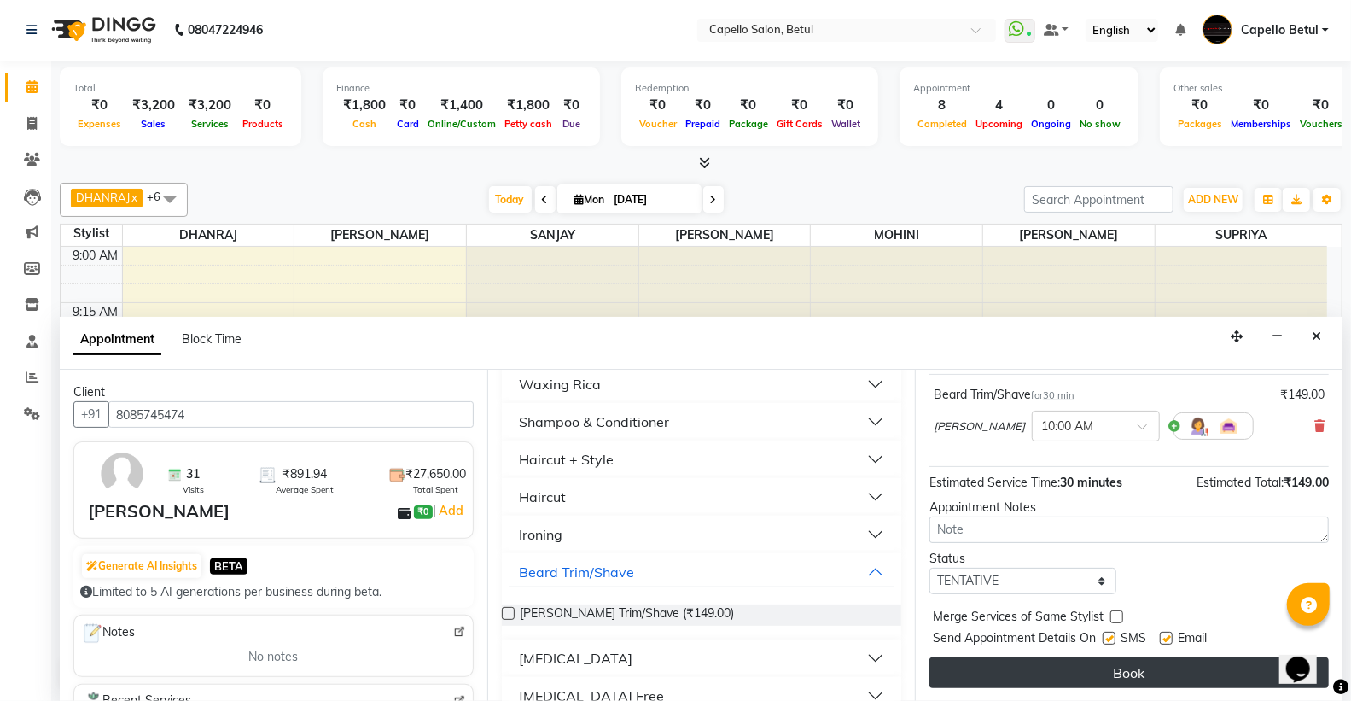
click at [1137, 668] on button "Book" at bounding box center [1130, 672] width 400 height 31
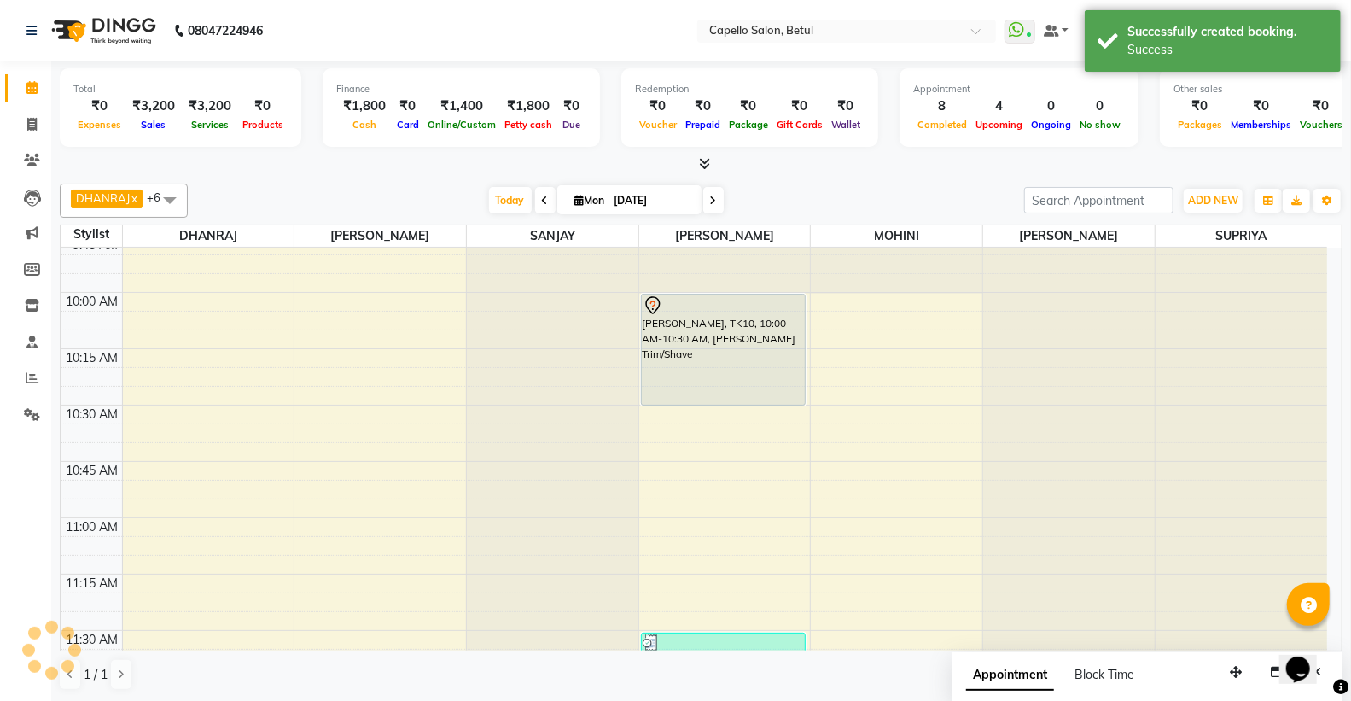
scroll to position [0, 0]
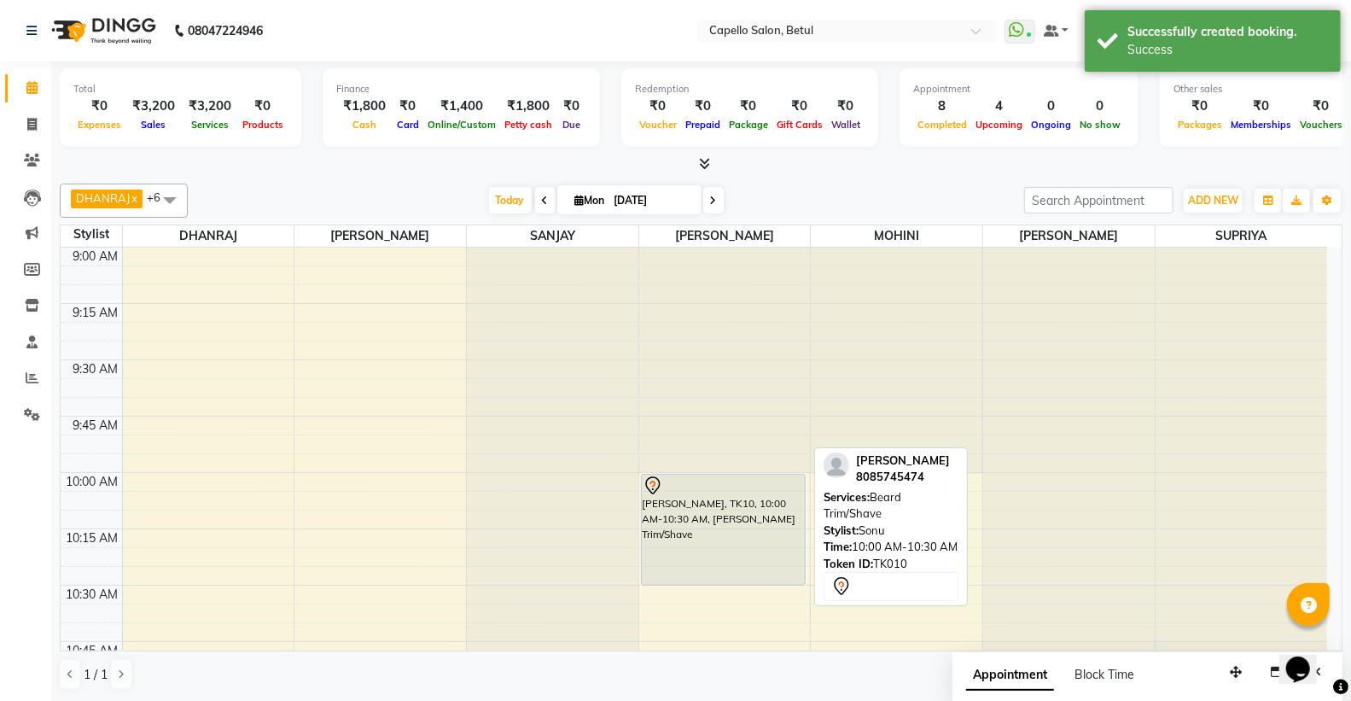
click at [714, 491] on div at bounding box center [724, 486] width 162 height 20
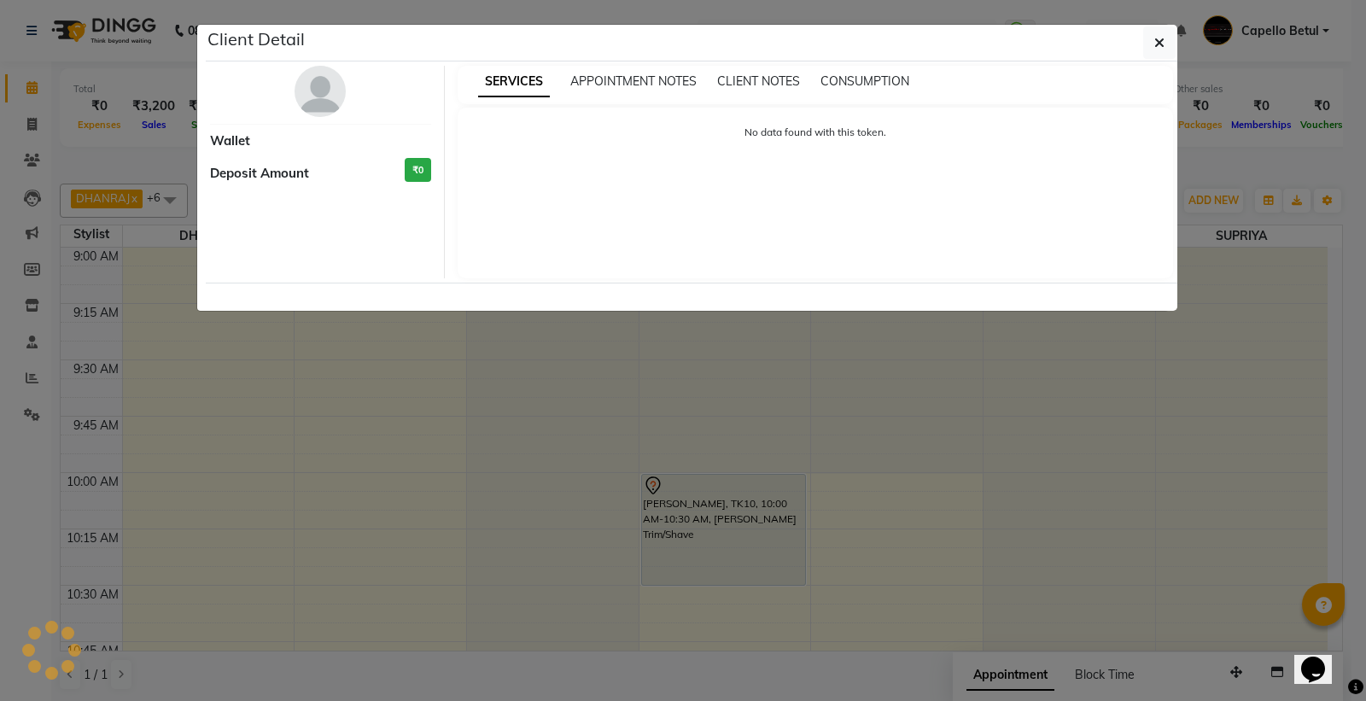
select select "7"
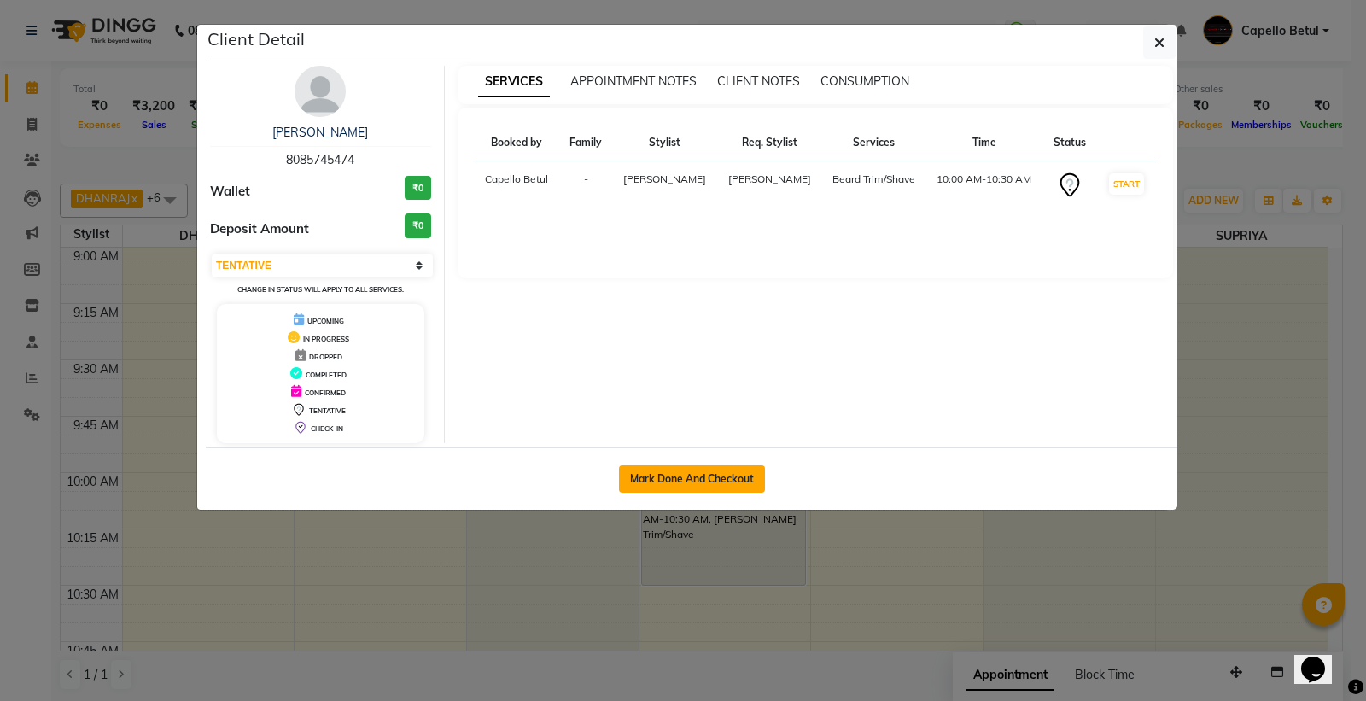
click at [704, 467] on button "Mark Done And Checkout" at bounding box center [692, 478] width 146 height 27
select select "service"
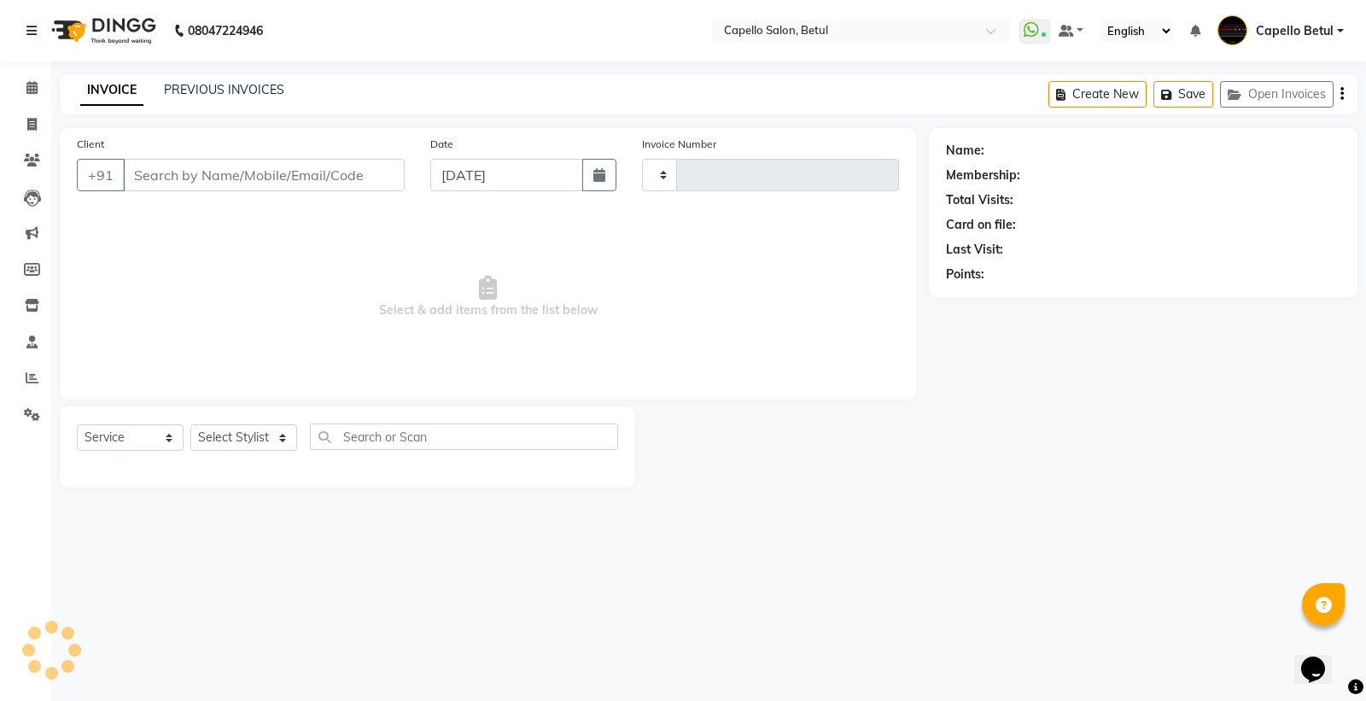
type input "0006"
select select "8951"
click at [508, 299] on span "Select & add items from the list below" at bounding box center [488, 297] width 822 height 171
click at [370, 171] on input "Client" at bounding box center [264, 175] width 282 height 32
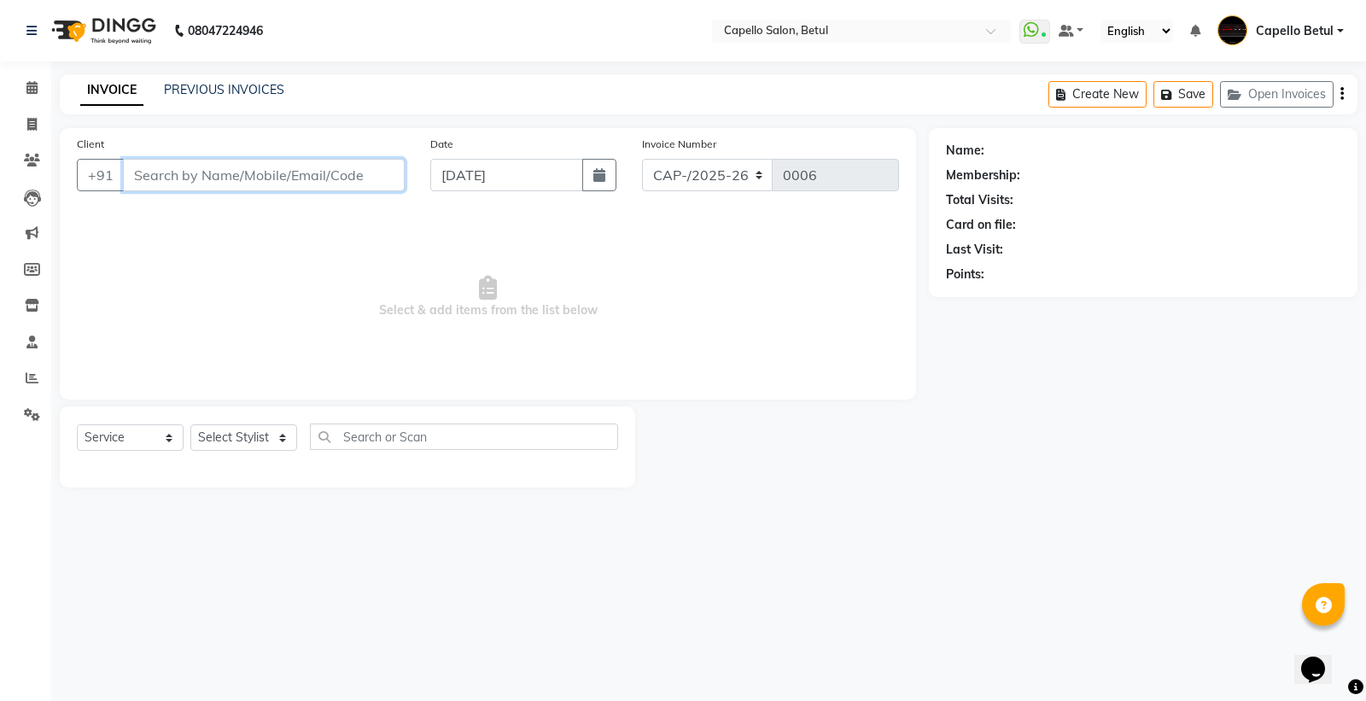
type input "8085745474"
select select "34695"
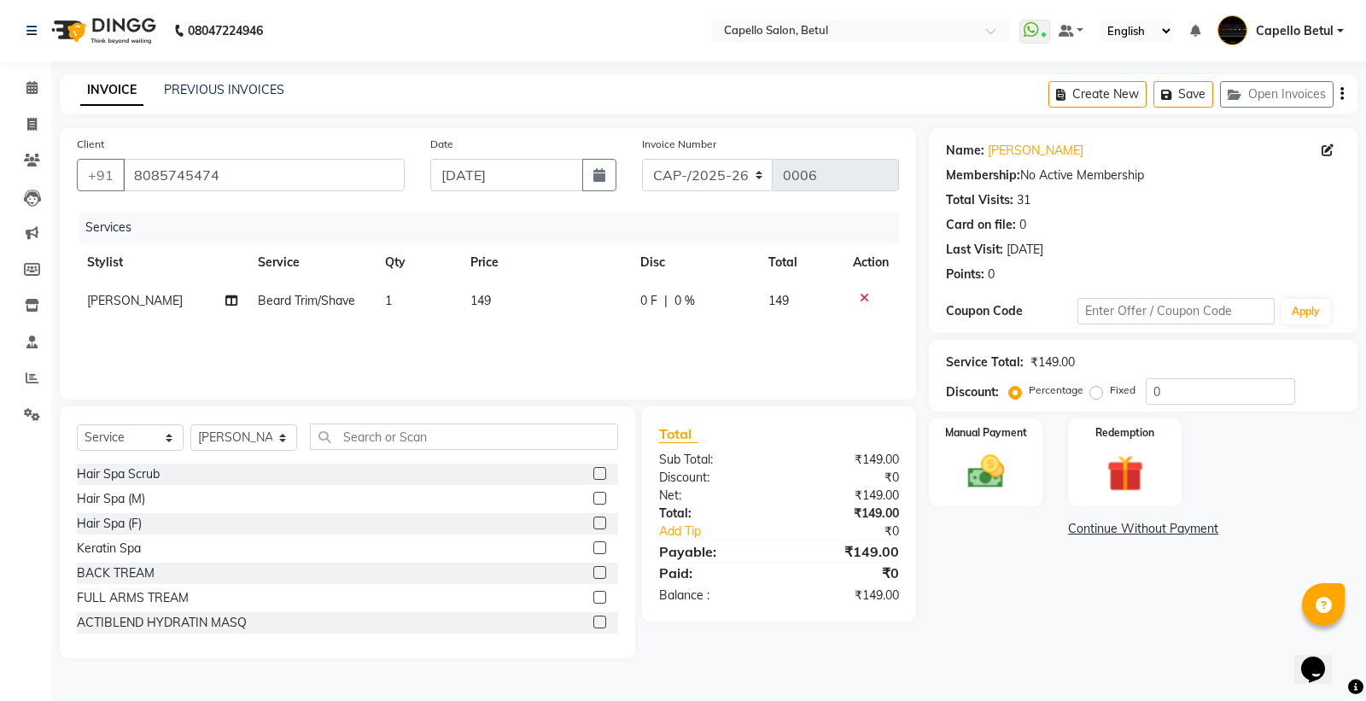
click at [482, 304] on span "149" at bounding box center [480, 300] width 20 height 15
select select "34695"
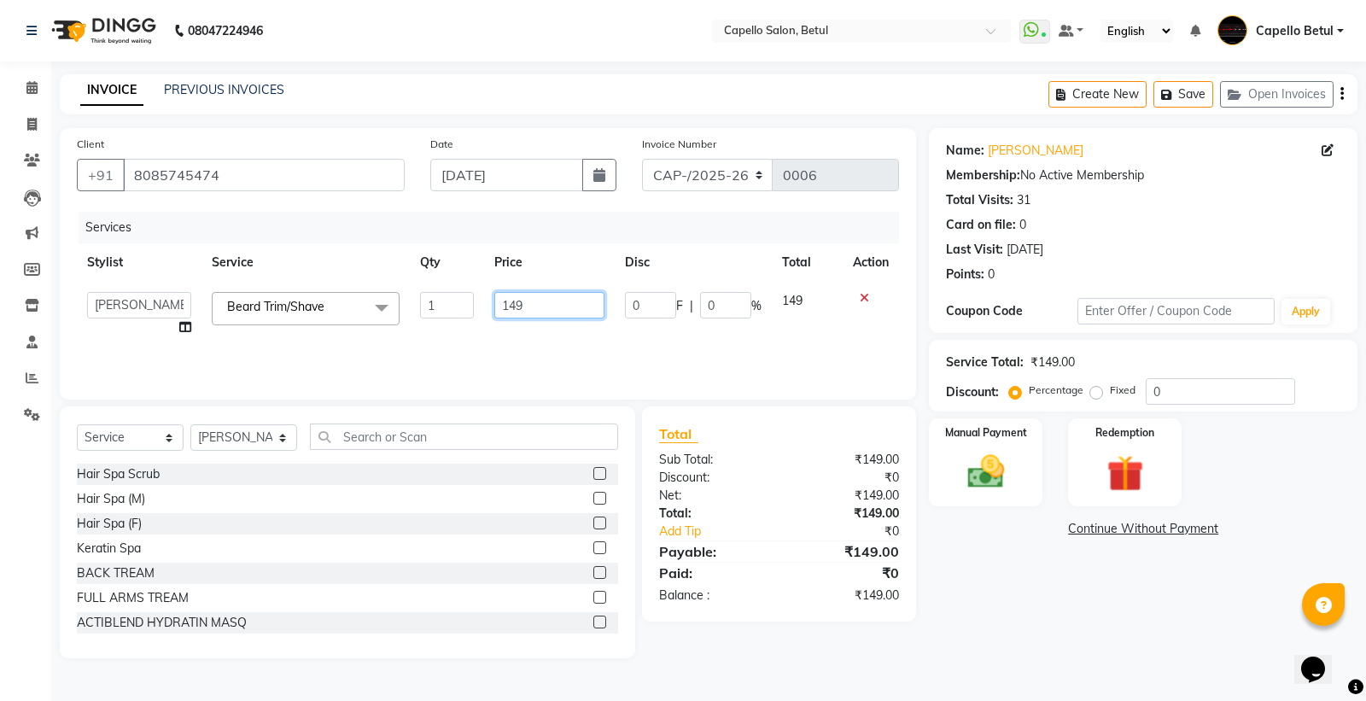
click at [534, 305] on input "149" at bounding box center [549, 305] width 110 height 26
type input "1"
type input "200"
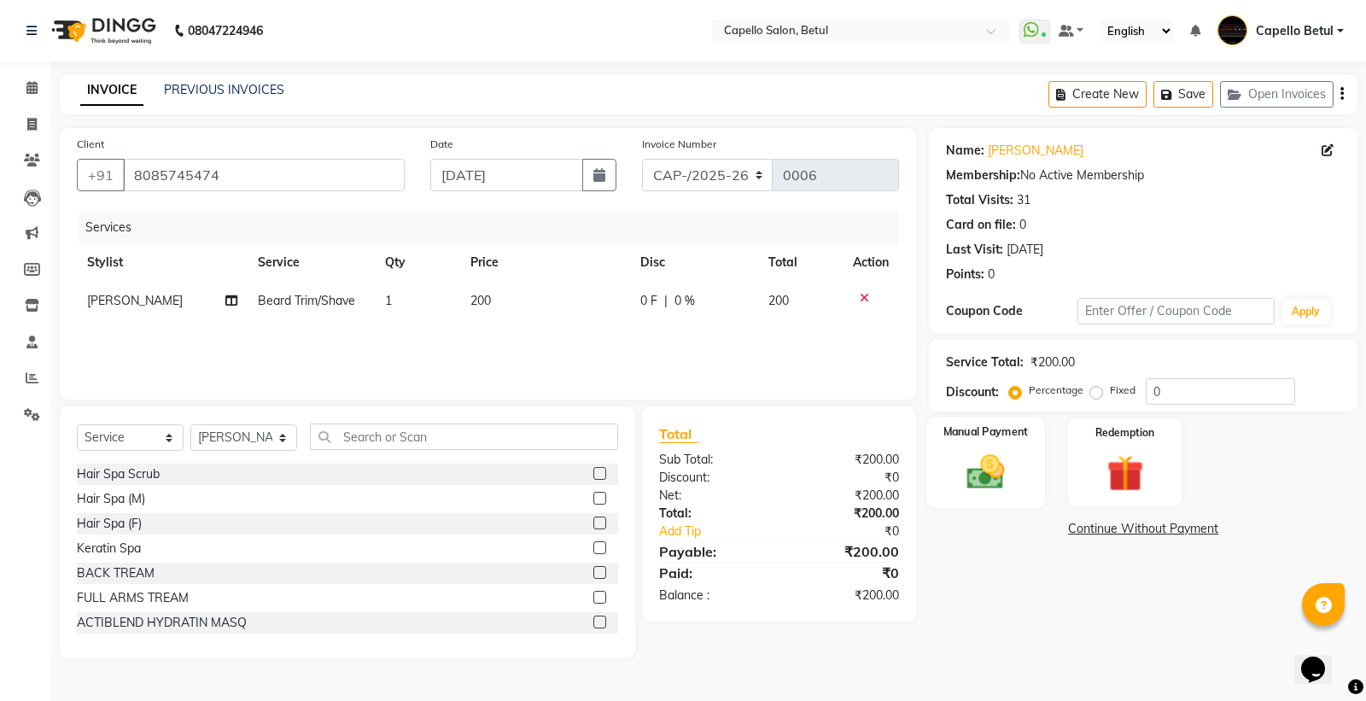
click at [1030, 462] on div "Manual Payment" at bounding box center [986, 462] width 118 height 91
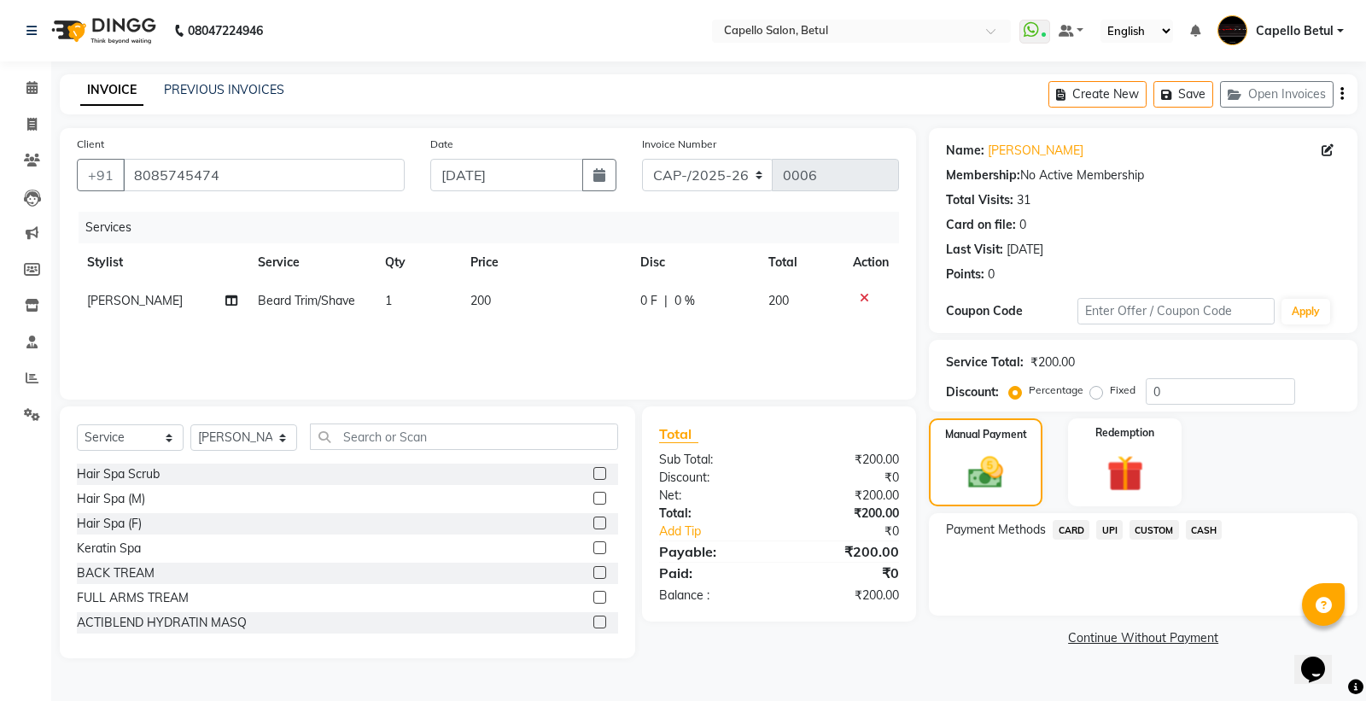
click at [1201, 527] on span "CASH" at bounding box center [1204, 530] width 37 height 20
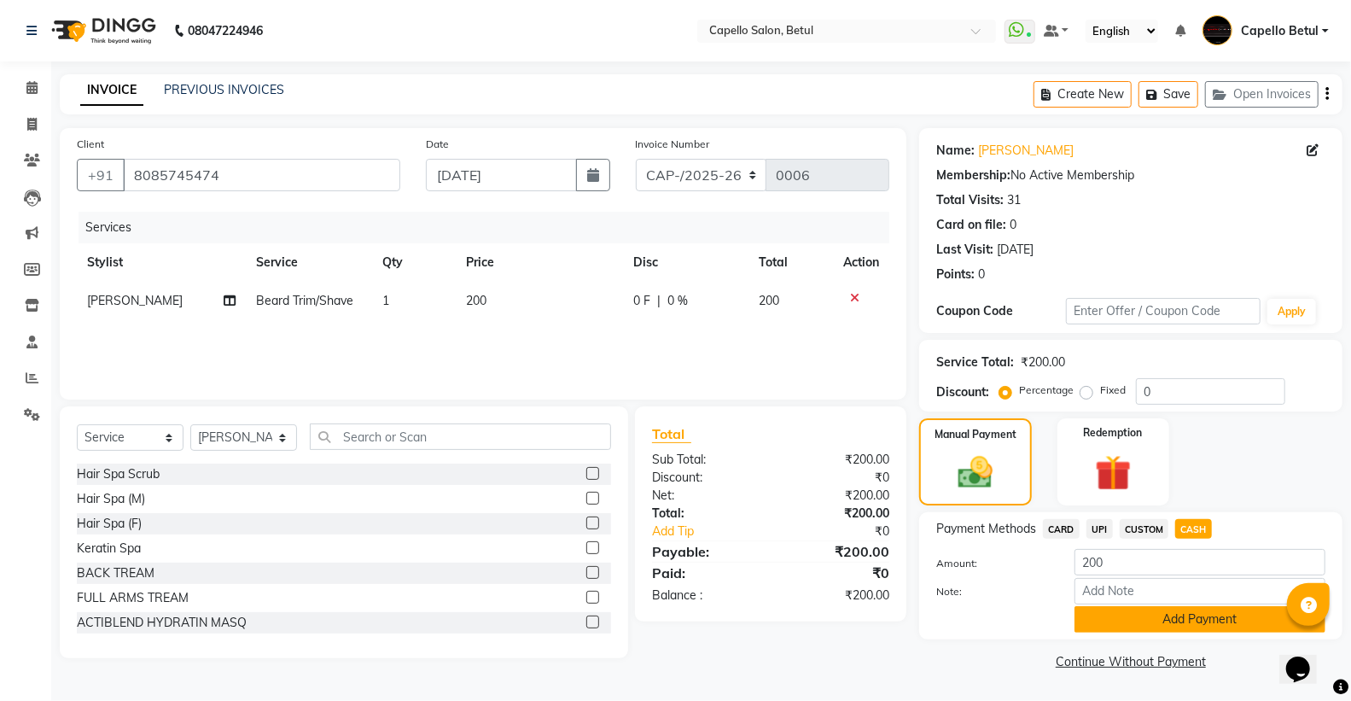
click at [1171, 610] on button "Add Payment" at bounding box center [1200, 619] width 251 height 26
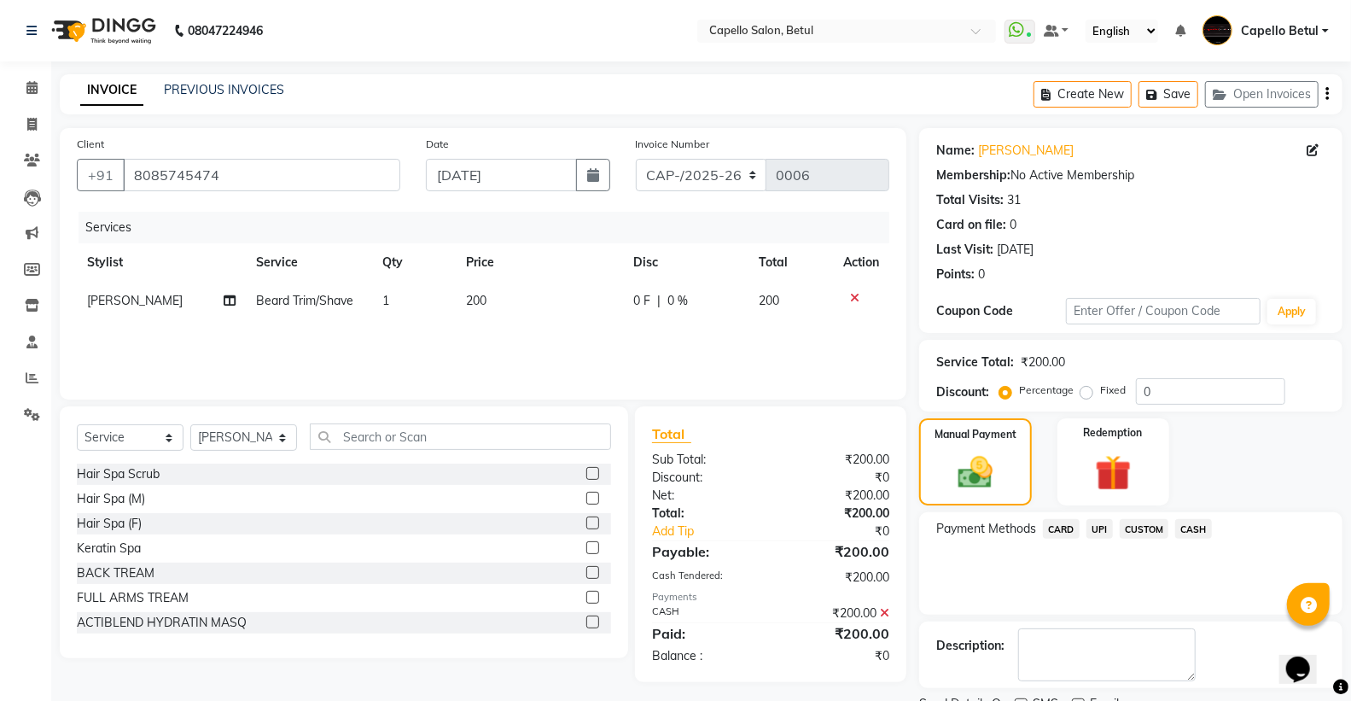
scroll to position [71, 0]
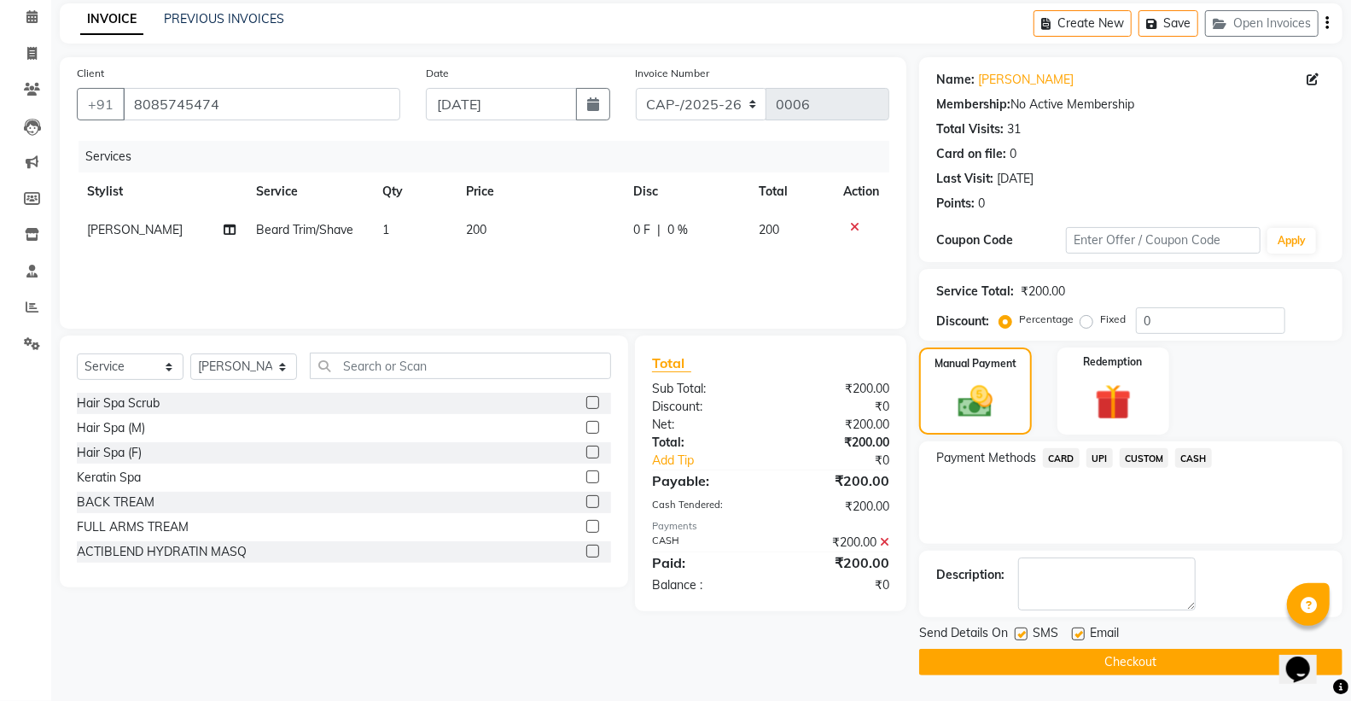
click at [1141, 668] on button "Checkout" at bounding box center [1130, 662] width 423 height 26
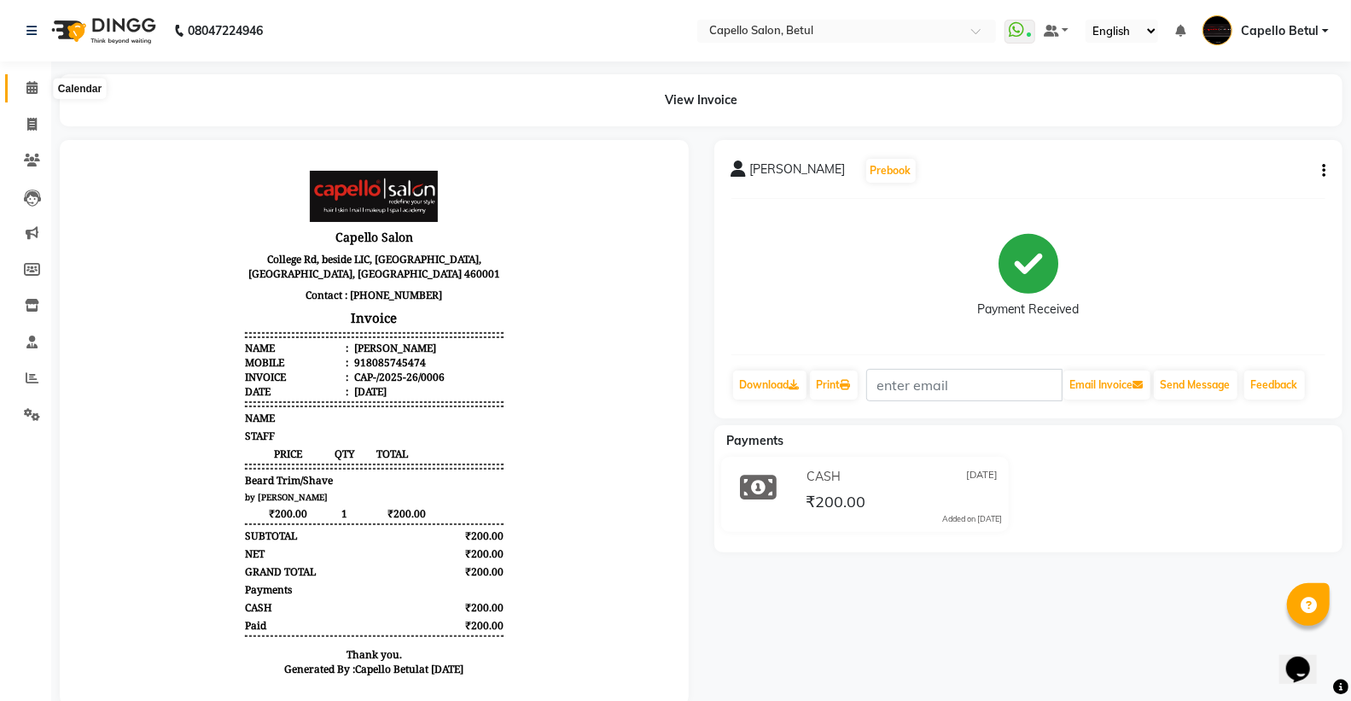
click at [38, 92] on span at bounding box center [32, 89] width 30 height 20
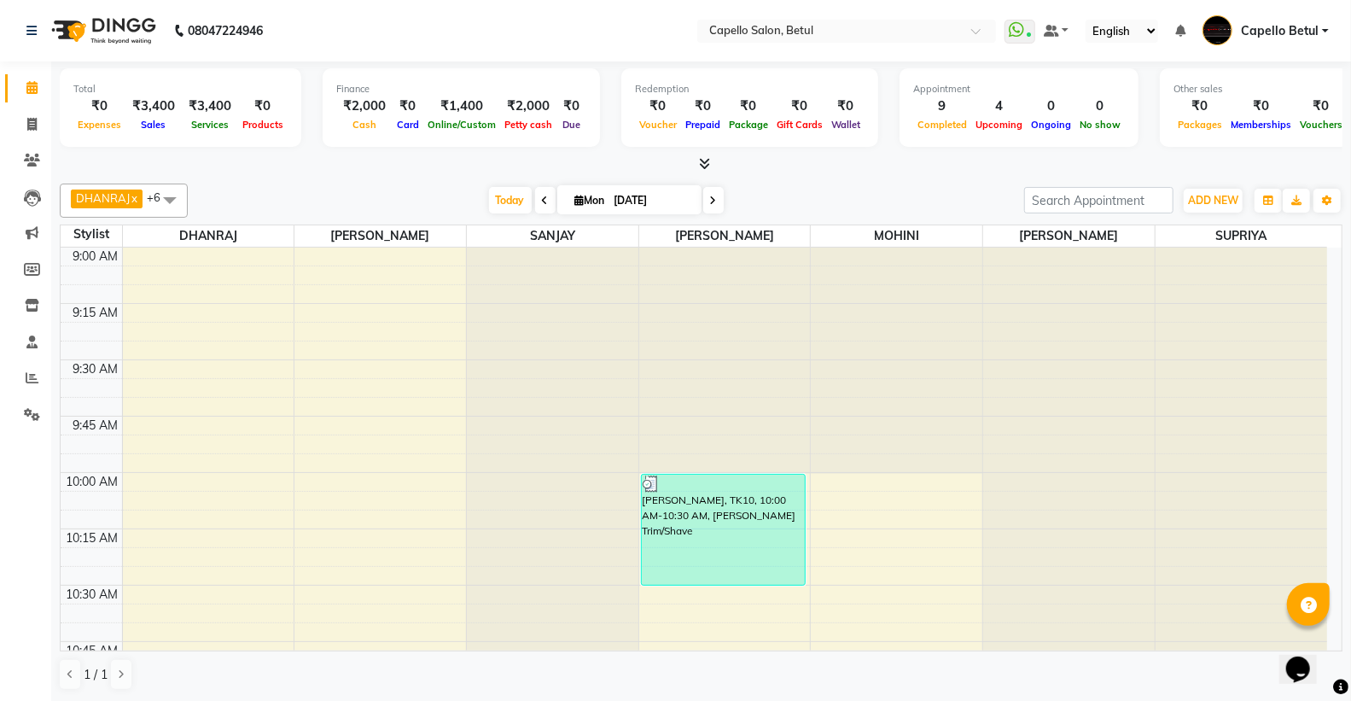
drag, startPoint x: 226, startPoint y: 211, endPoint x: 200, endPoint y: 333, distance: 124.9
click at [240, 274] on div "[PERSON_NAME] x [PERSON_NAME] x [PERSON_NAME] x [PERSON_NAME] x [PERSON_NAME] x…" at bounding box center [701, 437] width 1283 height 521
click at [207, 336] on td at bounding box center [724, 331] width 1205 height 19
